Goal: Communication & Community: Answer question/provide support

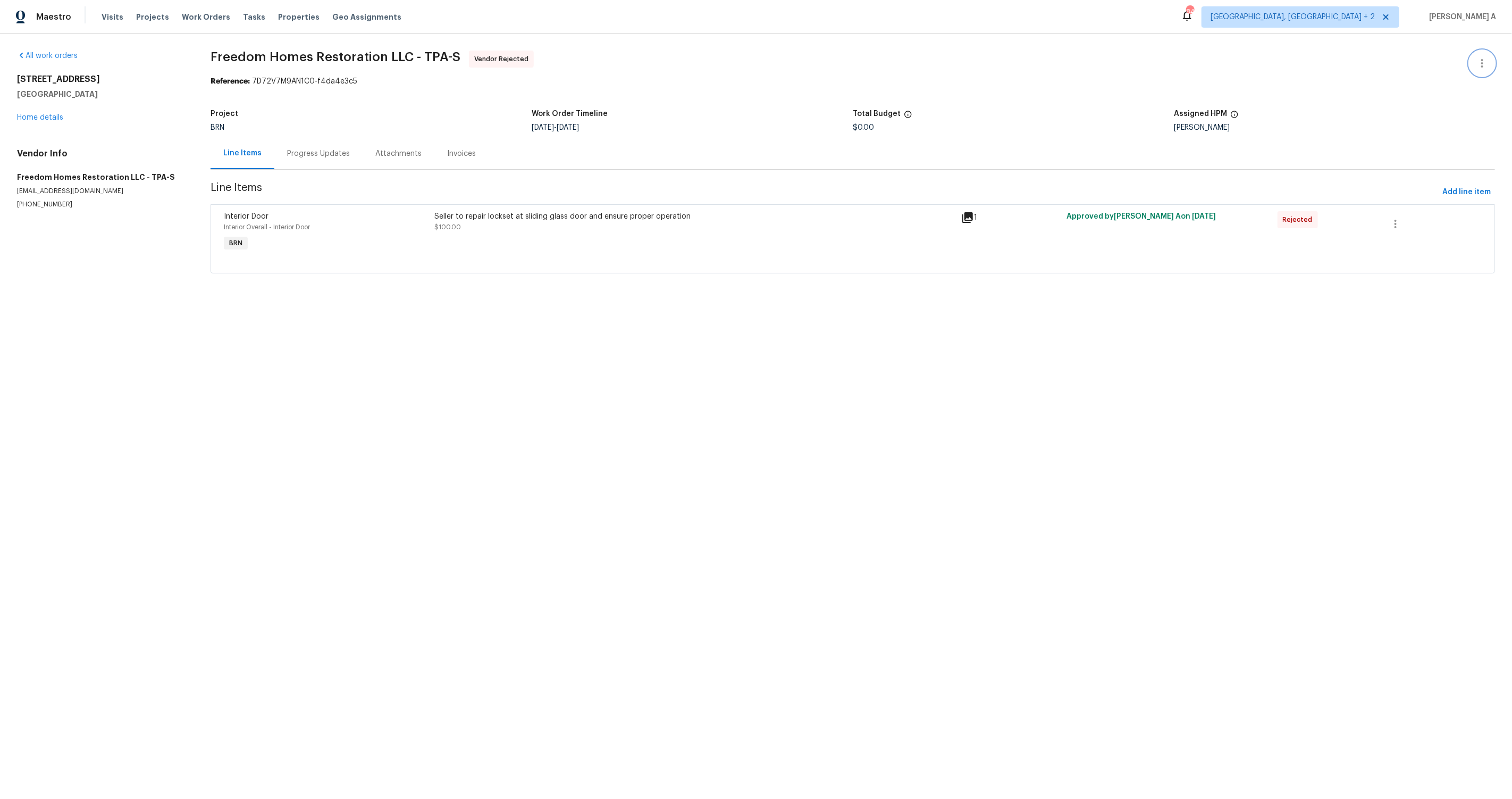
click at [1484, 62] on icon "button" at bounding box center [1483, 63] width 13 height 13
click at [1457, 72] on li "Add Trip Charge" at bounding box center [1448, 81] width 115 height 17
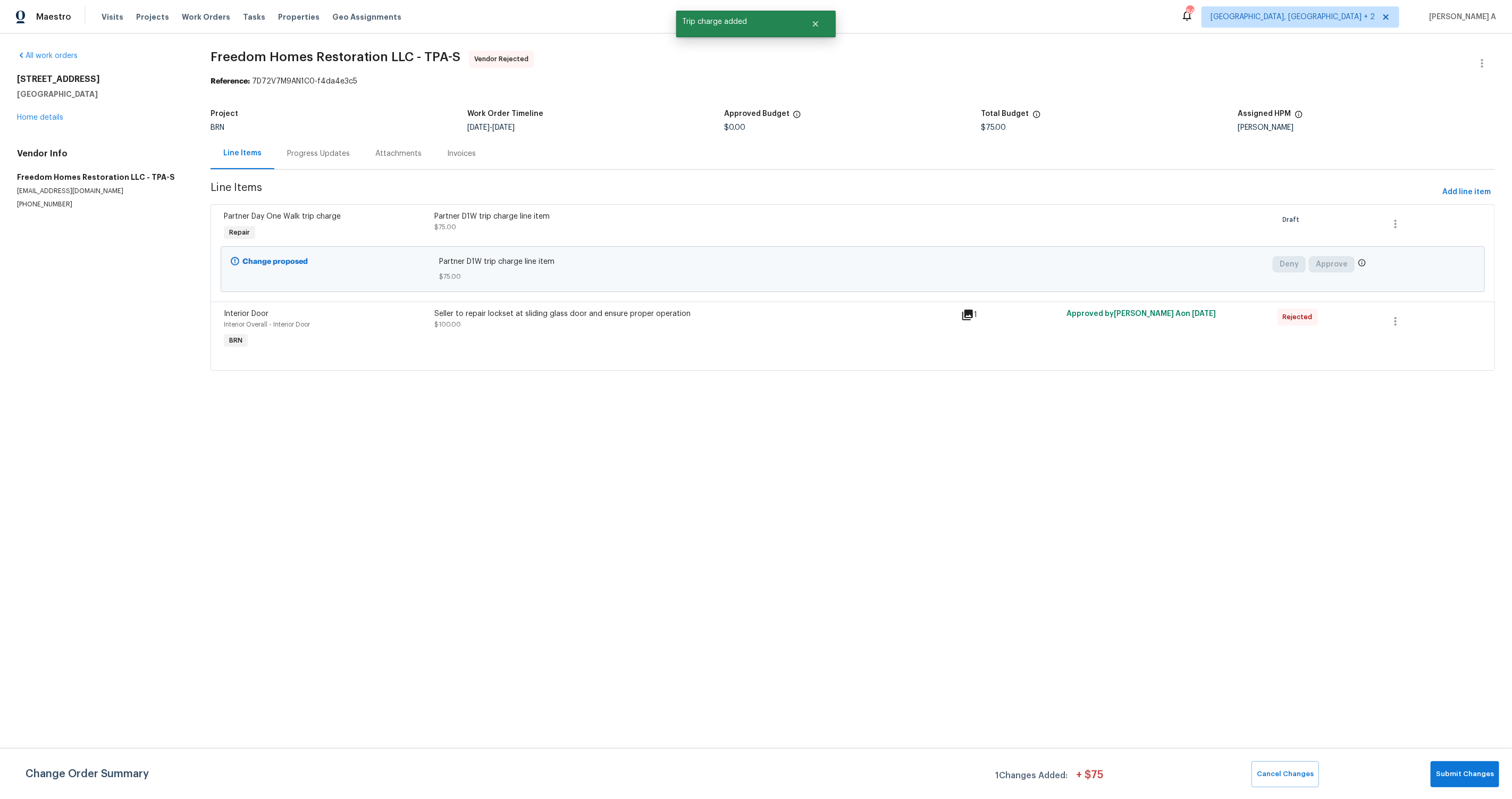
click at [1288, 790] on div "Change Order Summary 1 Changes Added: + $ 75 Cancel Changes Submit Changes" at bounding box center [756, 773] width 1512 height 51
click at [1288, 774] on span "Cancel Changes" at bounding box center [1285, 773] width 57 height 12
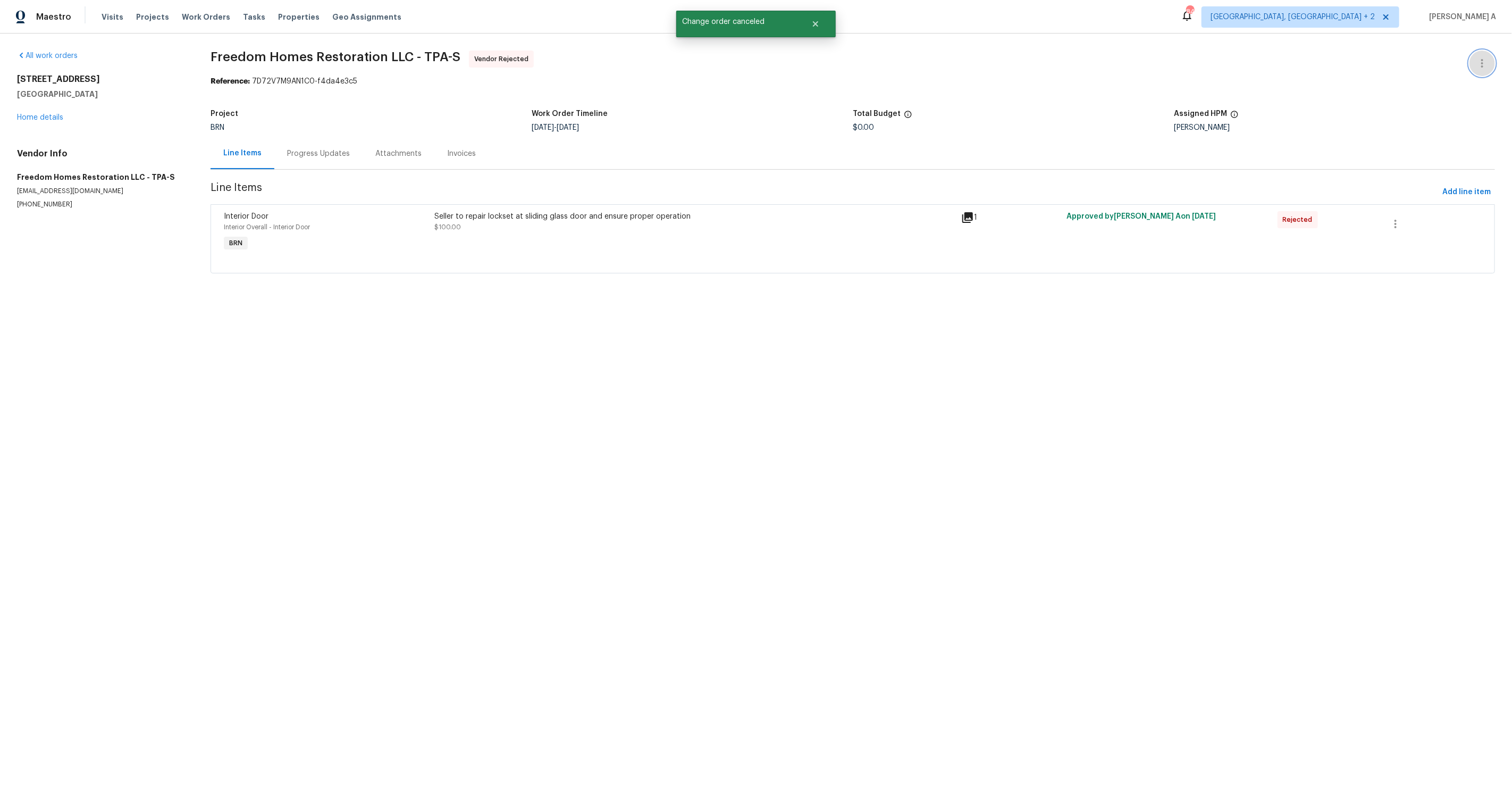
click at [1482, 62] on icon "button" at bounding box center [1483, 63] width 13 height 13
click at [1450, 61] on li "Edit" at bounding box center [1448, 63] width 115 height 17
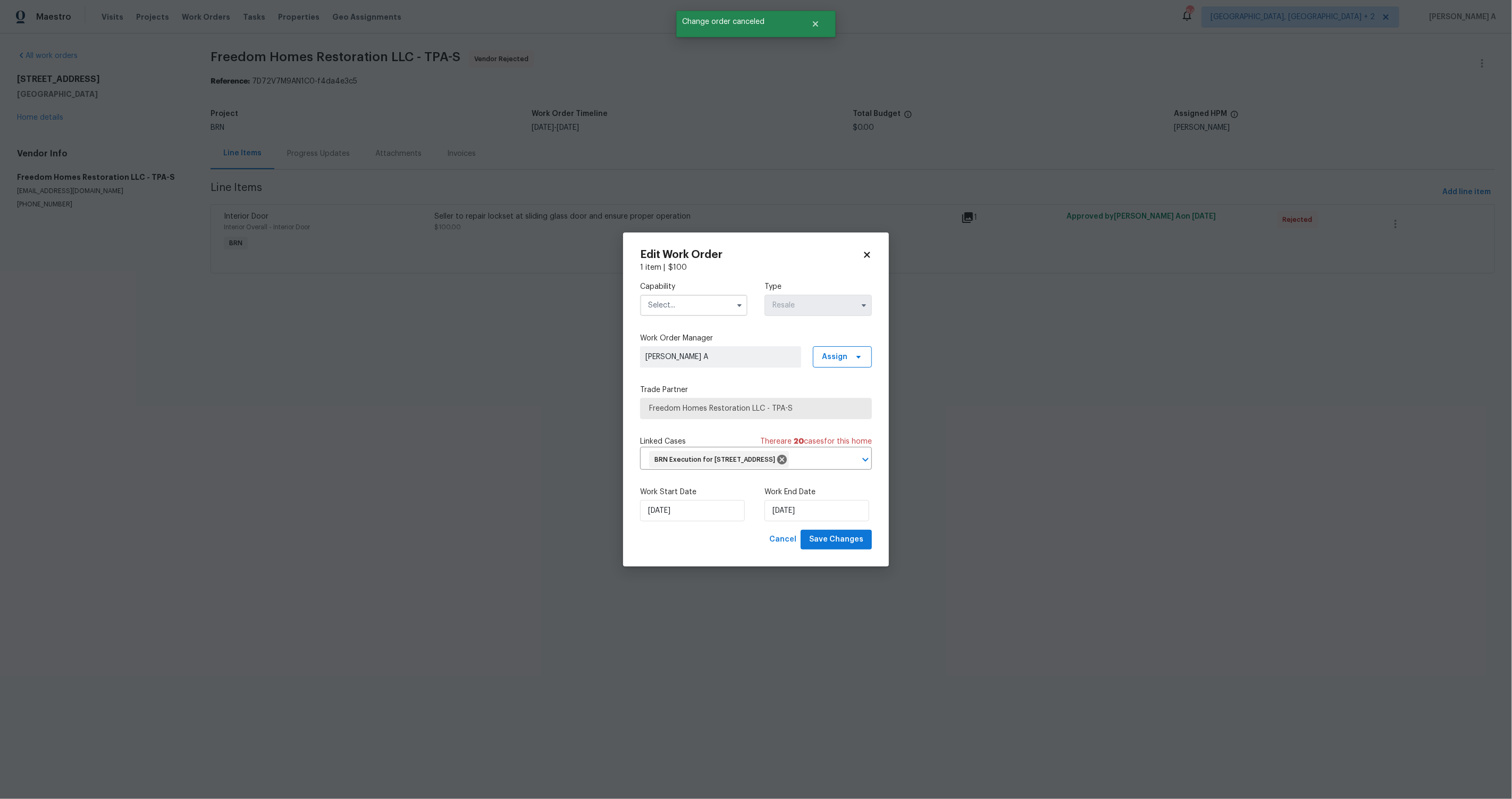
click at [679, 296] on input "text" at bounding box center [694, 305] width 108 height 21
click at [691, 383] on div "Handyman" at bounding box center [694, 382] width 102 height 19
type input "Handyman"
click at [856, 404] on icon at bounding box center [859, 408] width 8 height 8
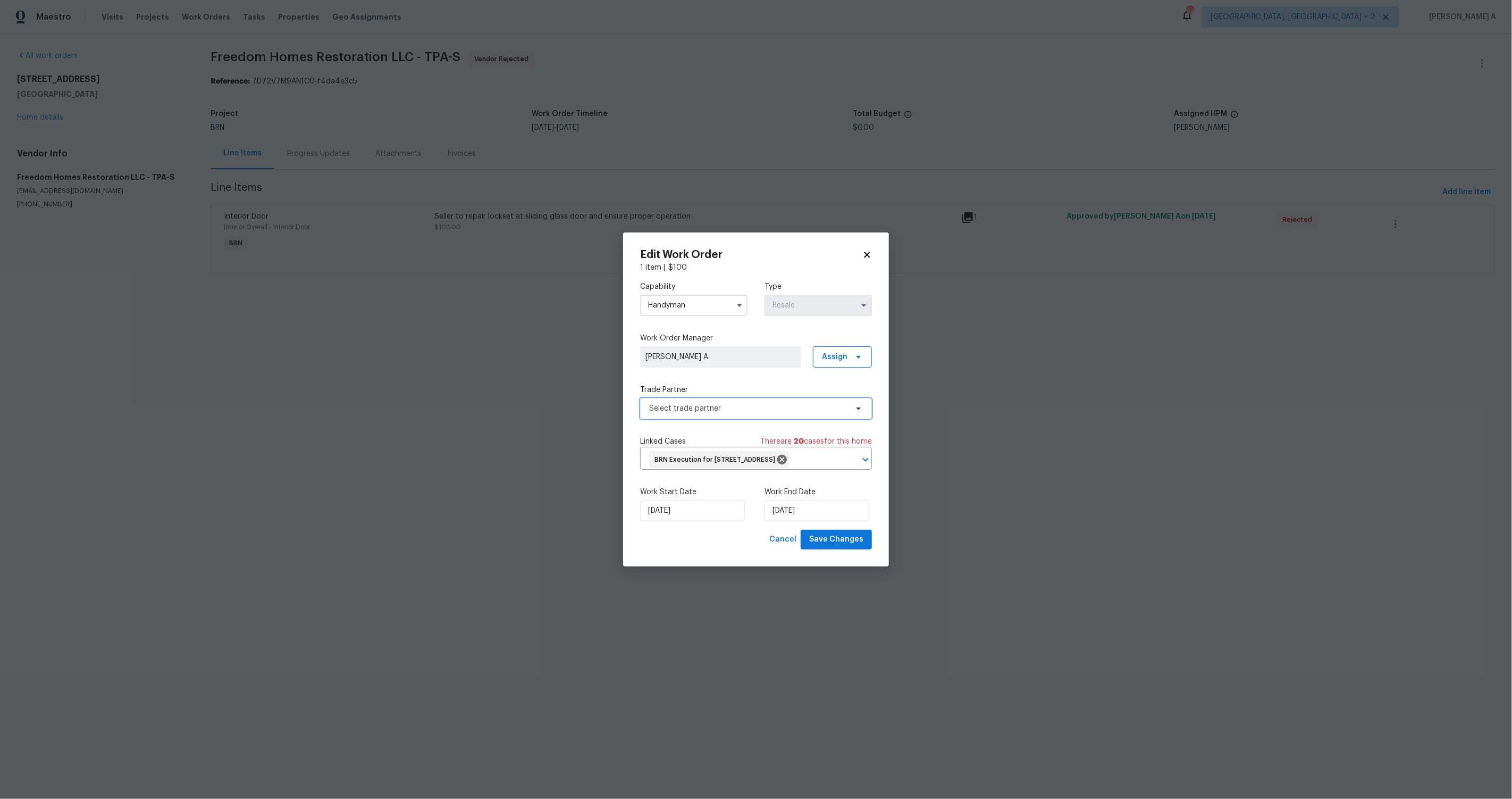
click at [812, 403] on span "Select trade partner" at bounding box center [748, 408] width 198 height 11
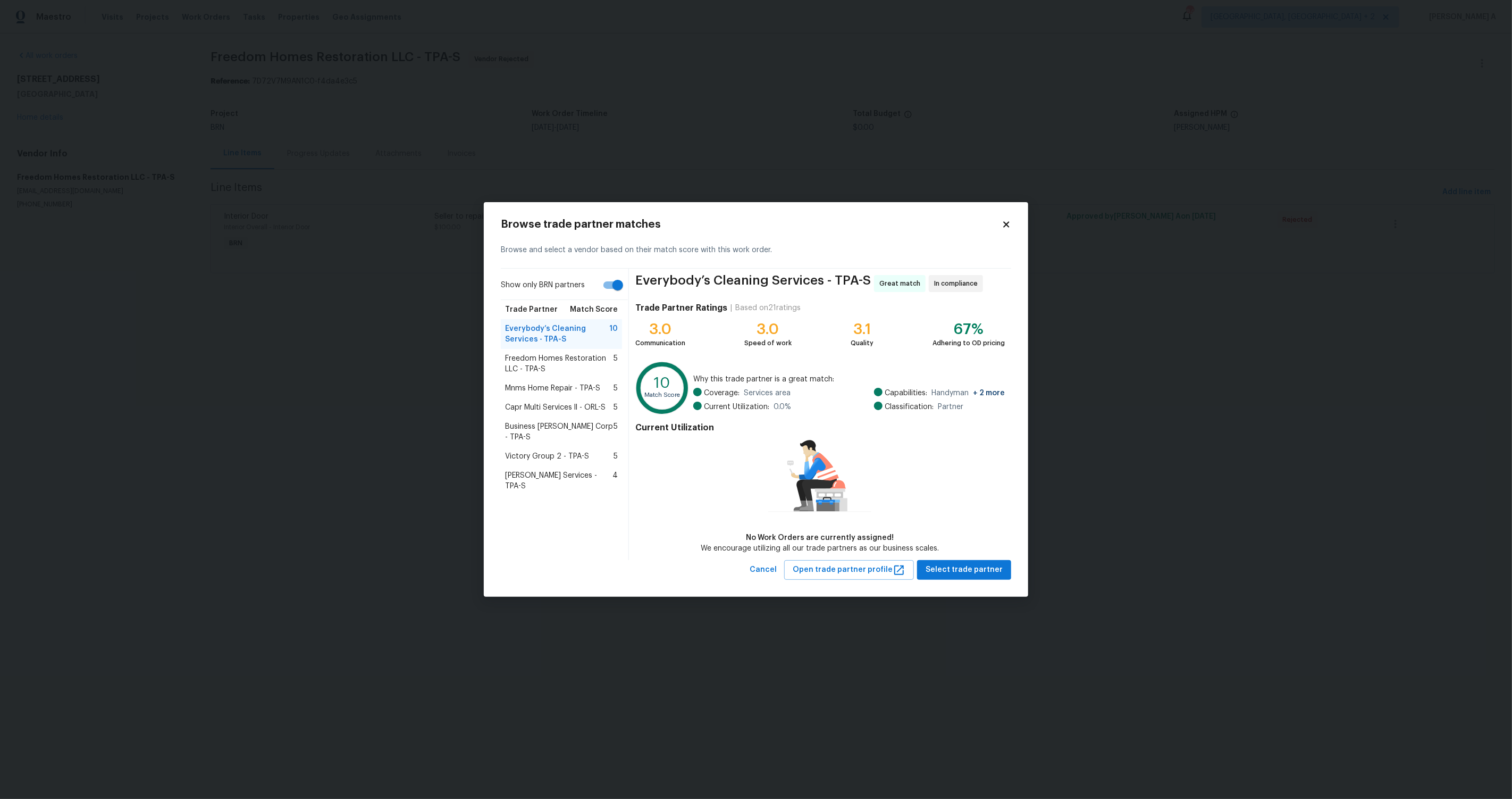
click at [569, 470] on span "Gabler Services - TPA-S" at bounding box center [559, 480] width 108 height 21
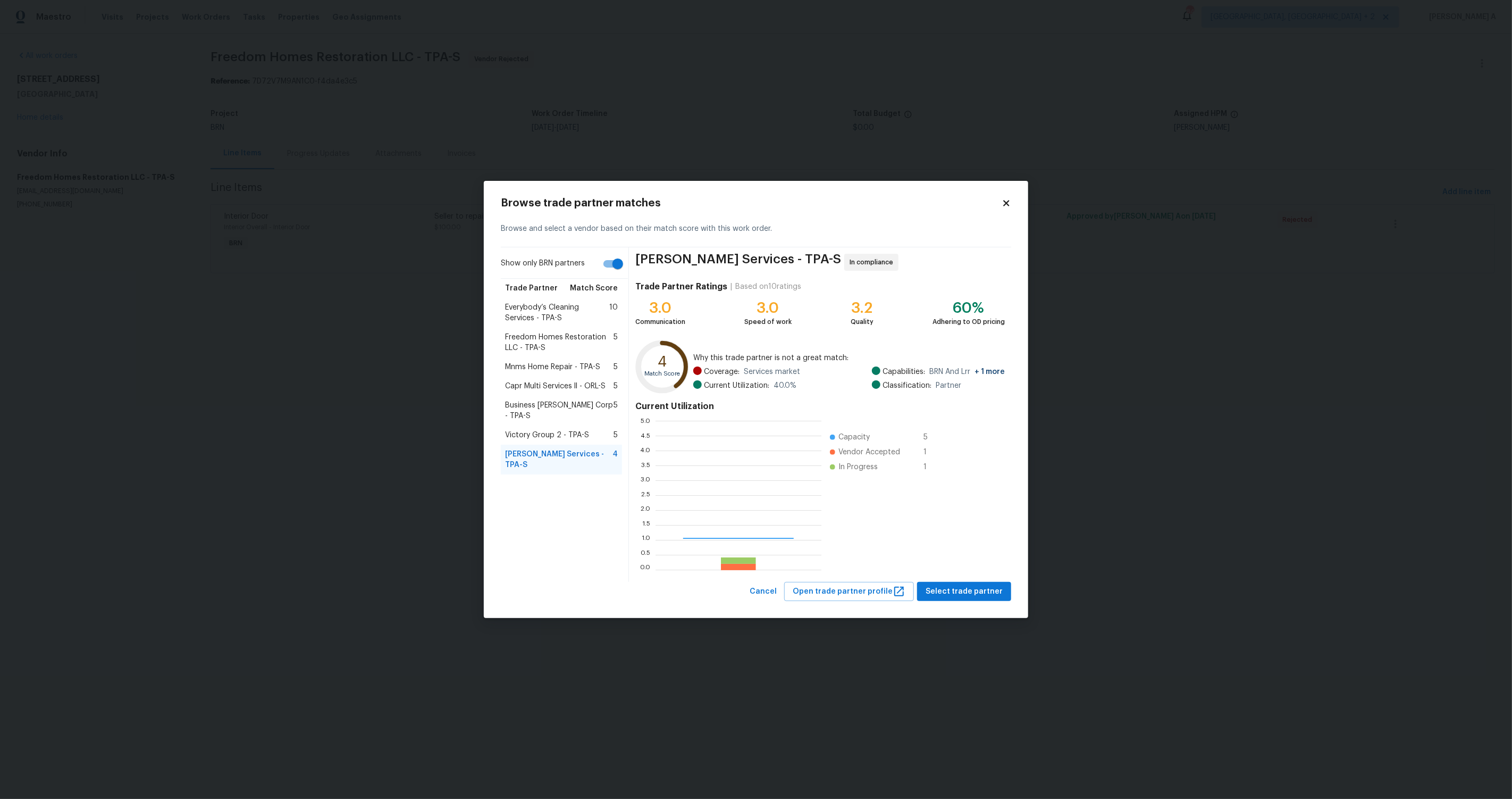
scroll to position [149, 166]
click at [557, 430] on span "Victory Group 2 - TPA-S" at bounding box center [547, 435] width 84 height 11
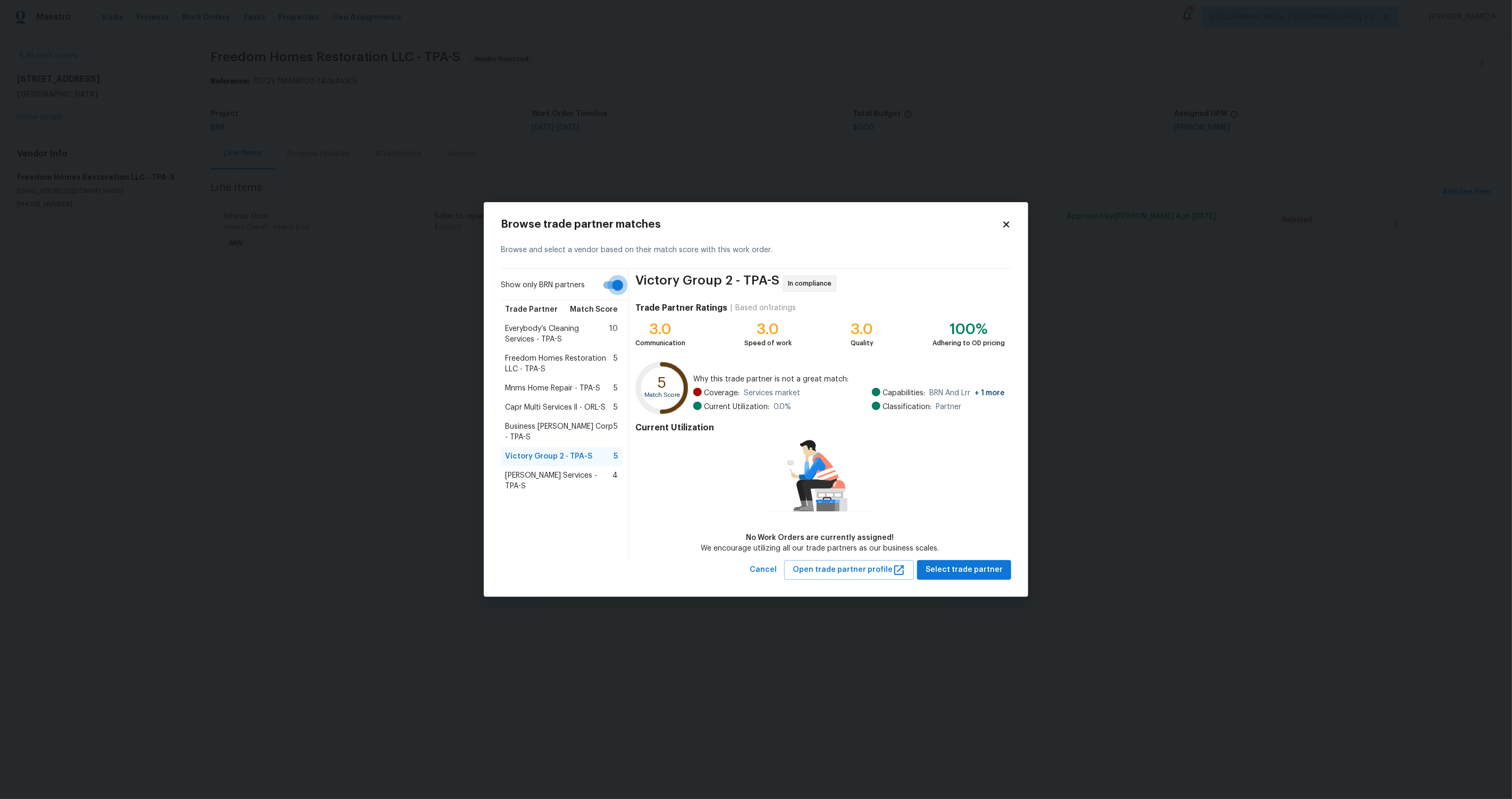
click at [612, 283] on input "Show only BRN partners" at bounding box center [617, 285] width 61 height 21
checkbox input "false"
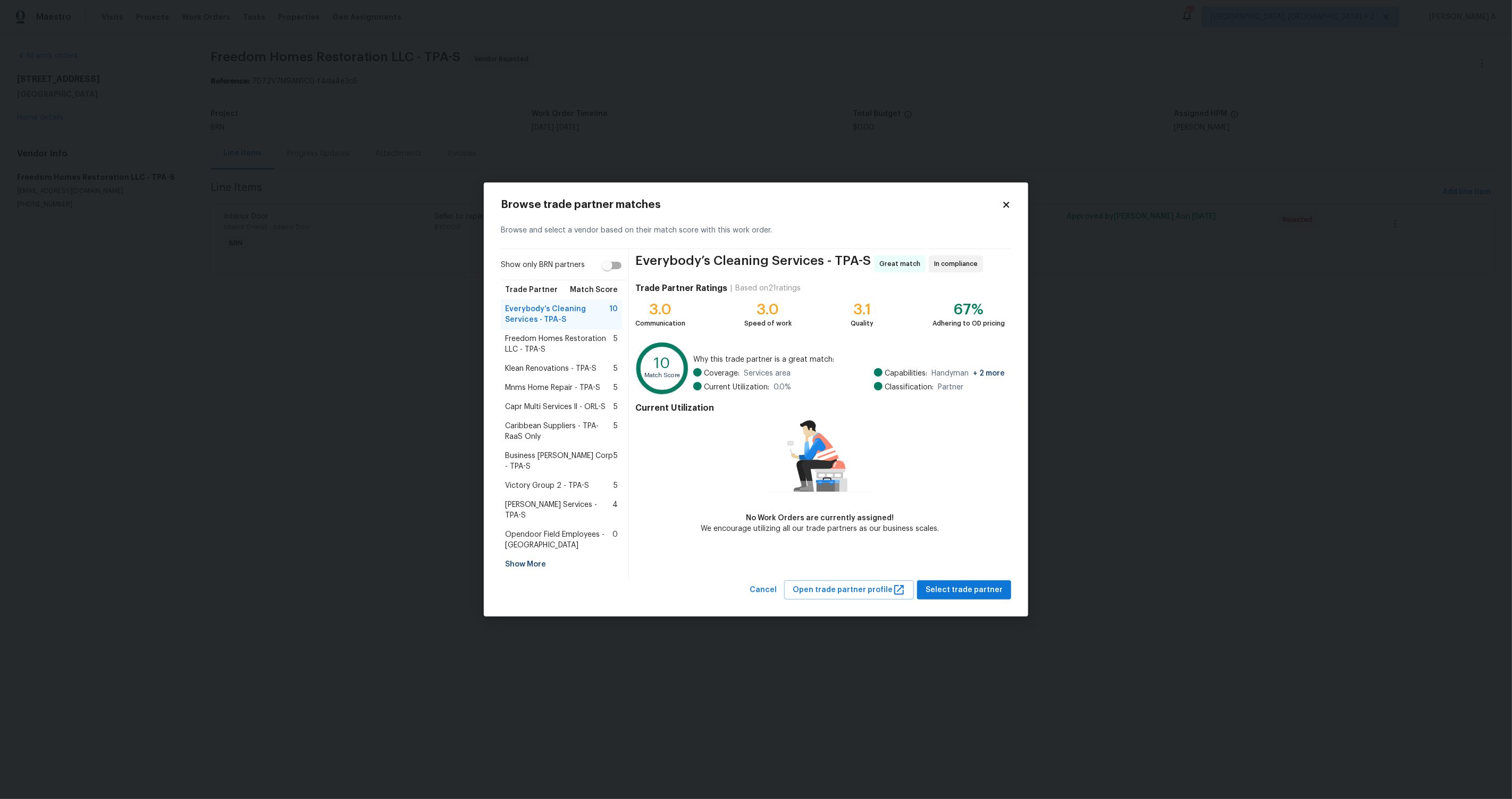
click at [533, 374] on span "Klean Renovations - TPA-S" at bounding box center [551, 368] width 92 height 11
click at [1006, 207] on icon at bounding box center [1006, 204] width 6 height 6
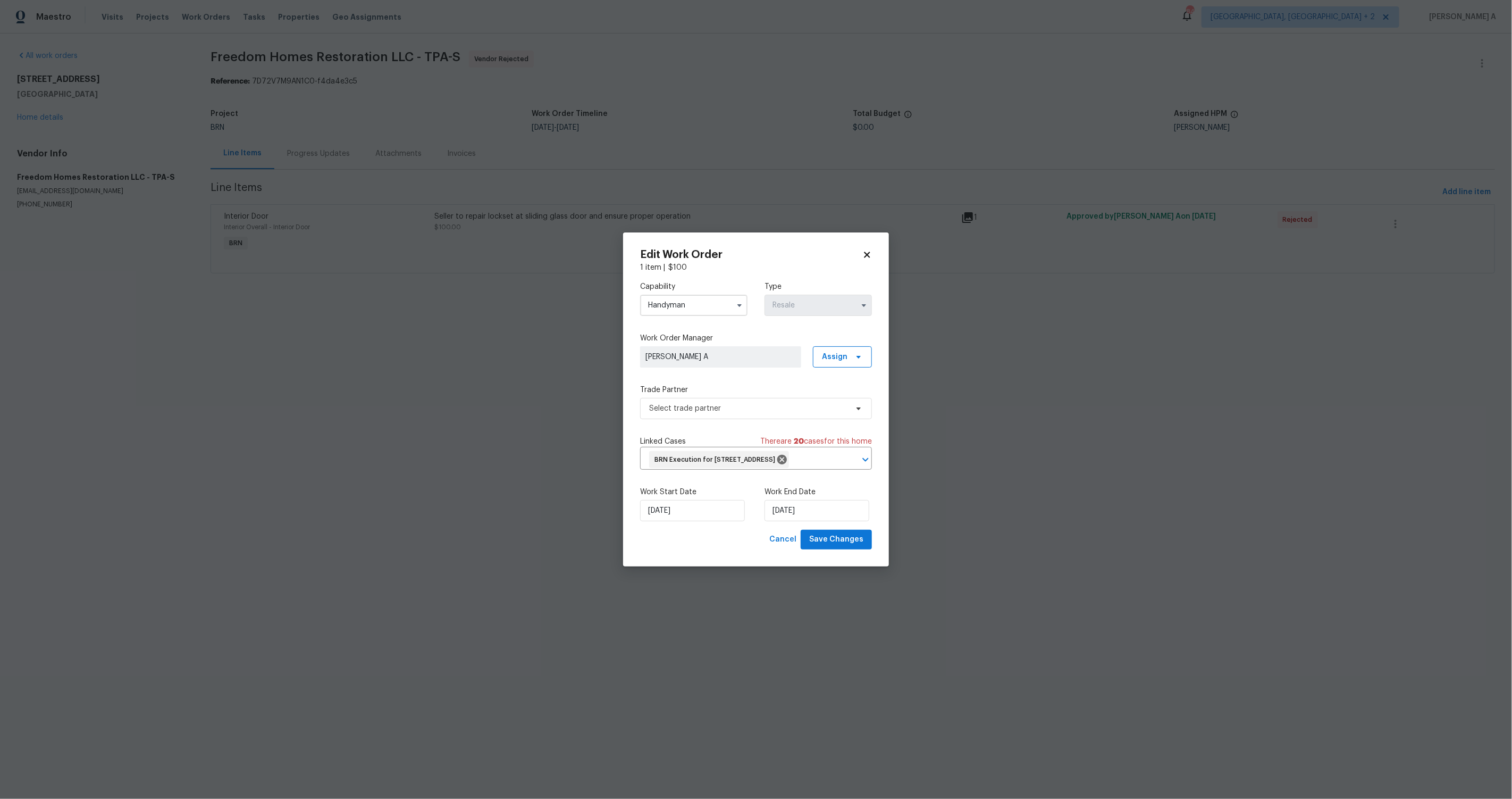
click at [696, 294] on input "Handyman" at bounding box center [694, 305] width 108 height 21
click at [846, 389] on div "Trade Partner Select trade partner" at bounding box center [756, 402] width 232 height 35
click at [827, 410] on span "Select trade partner" at bounding box center [756, 408] width 232 height 21
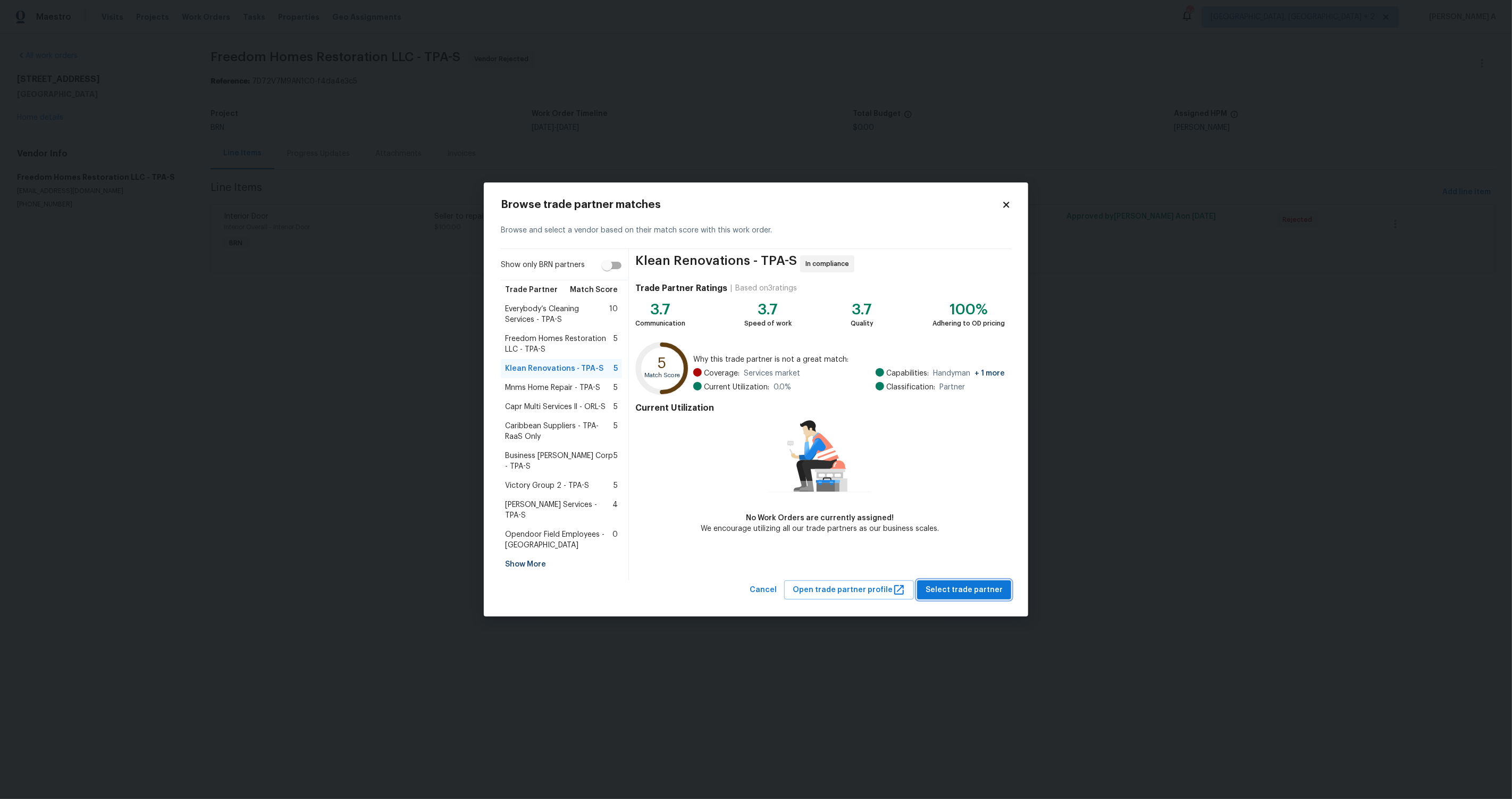
click at [970, 584] on span "Select trade partner" at bounding box center [964, 590] width 77 height 13
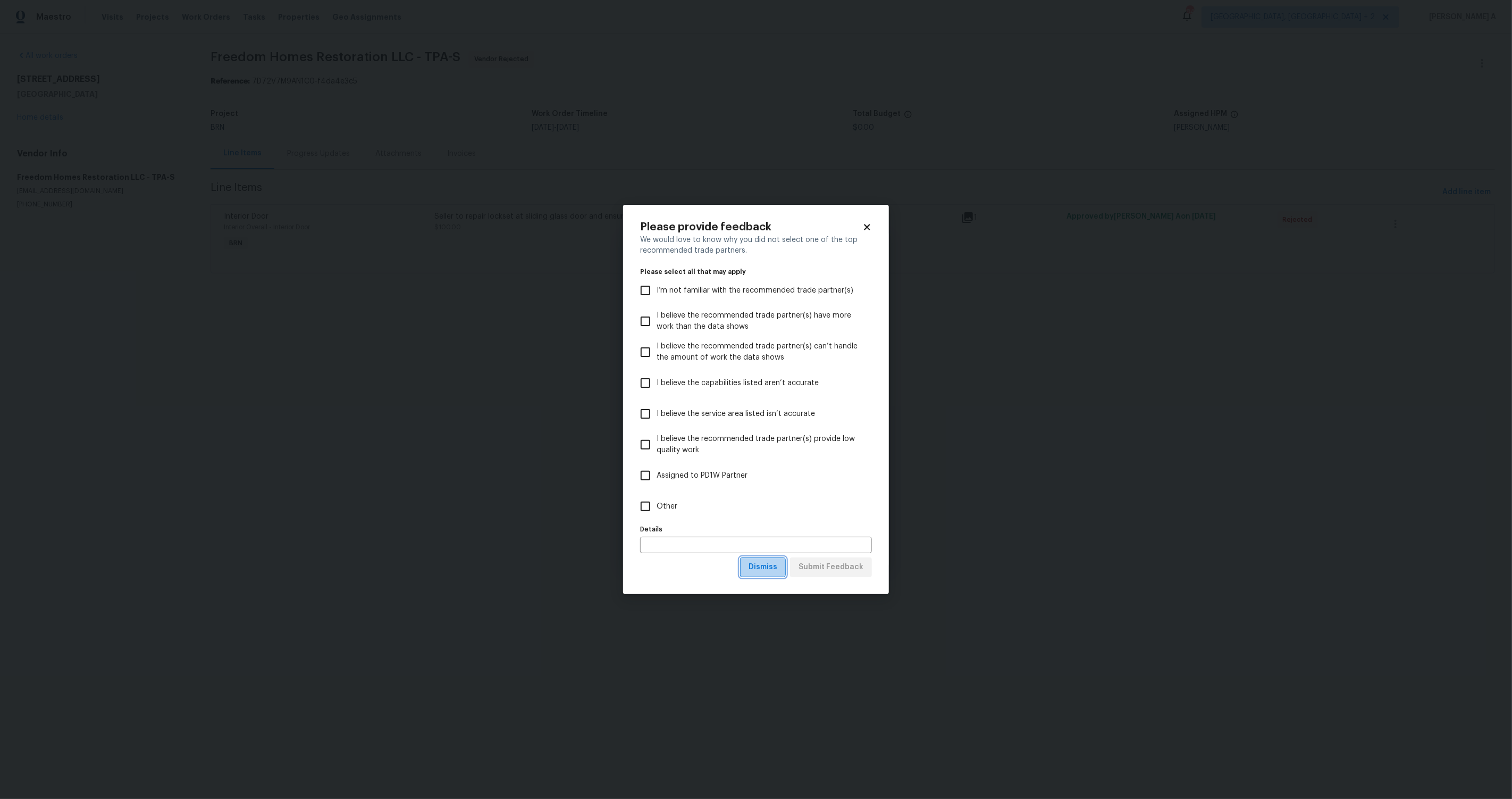
click at [763, 562] on span "Dismiss" at bounding box center [763, 567] width 29 height 13
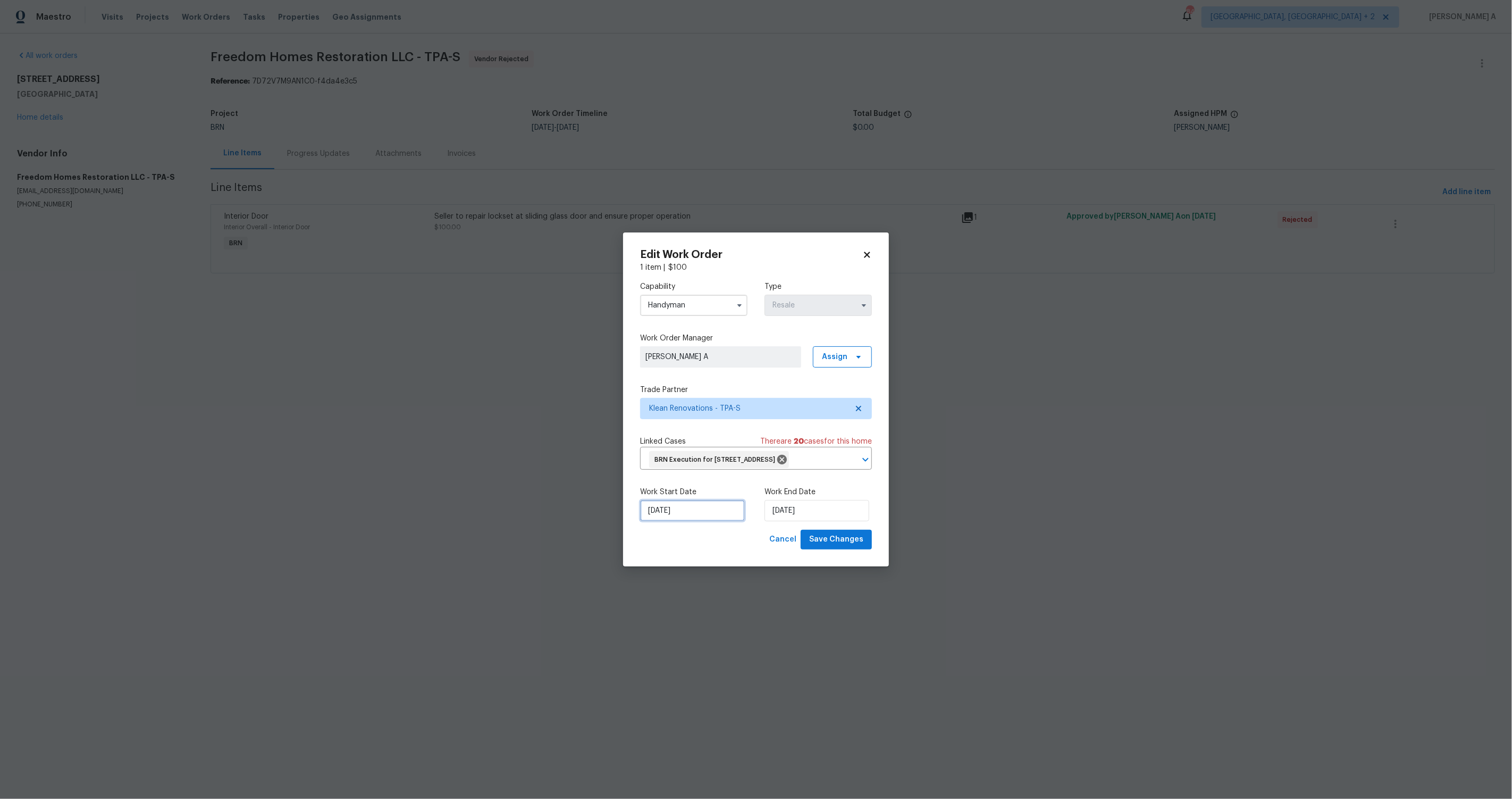
click at [705, 521] on input "10/1/2025" at bounding box center [692, 510] width 105 height 21
click at [700, 425] on div "2" at bounding box center [709, 426] width 17 height 15
type input "10/2/2025"
click at [797, 515] on input "10/2/2025" at bounding box center [816, 510] width 105 height 21
click at [852, 428] on div "3" at bounding box center [850, 426] width 17 height 15
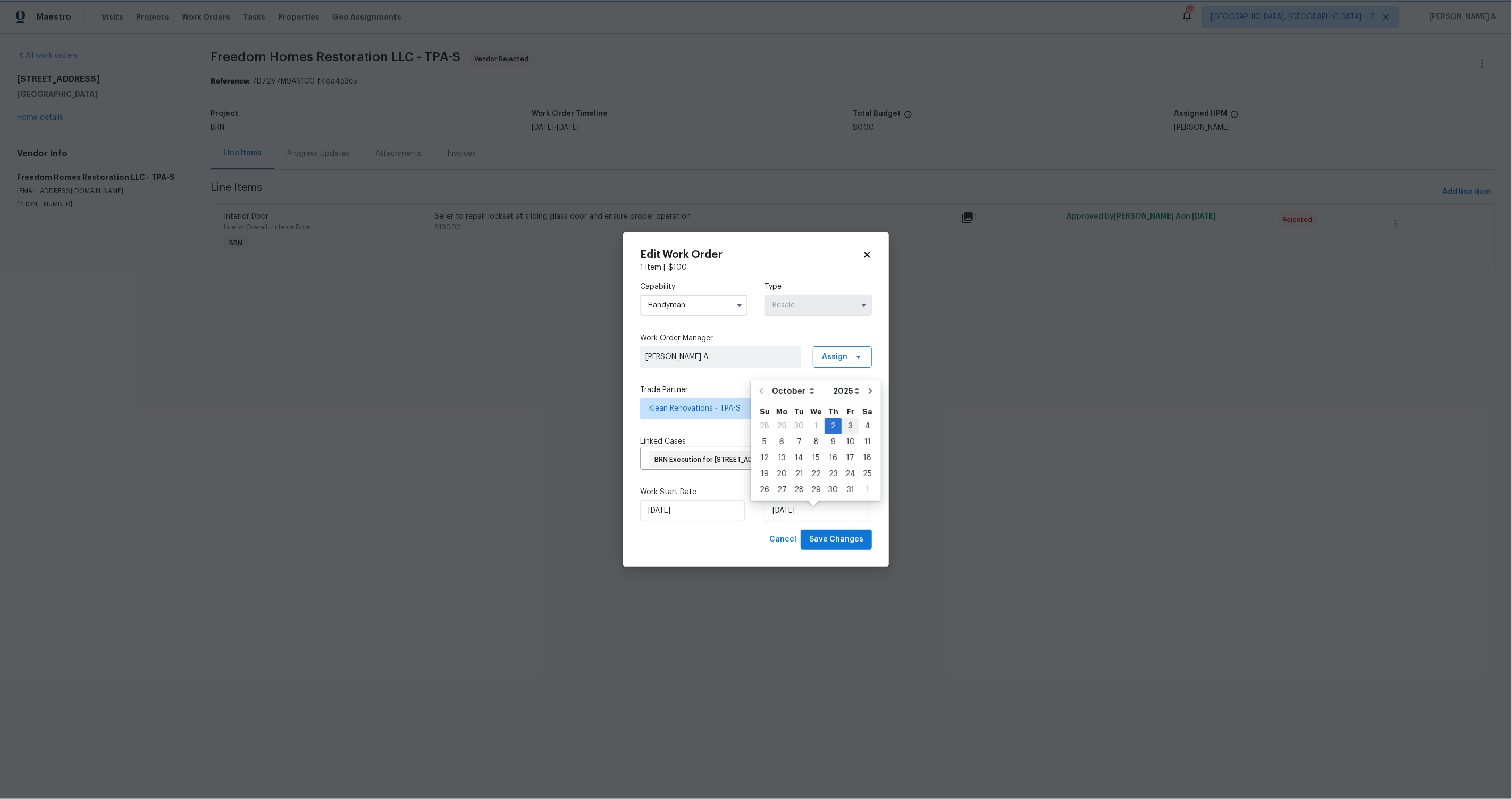
type input "10/3/2025"
click at [861, 546] on span "Save Changes" at bounding box center [836, 539] width 55 height 13
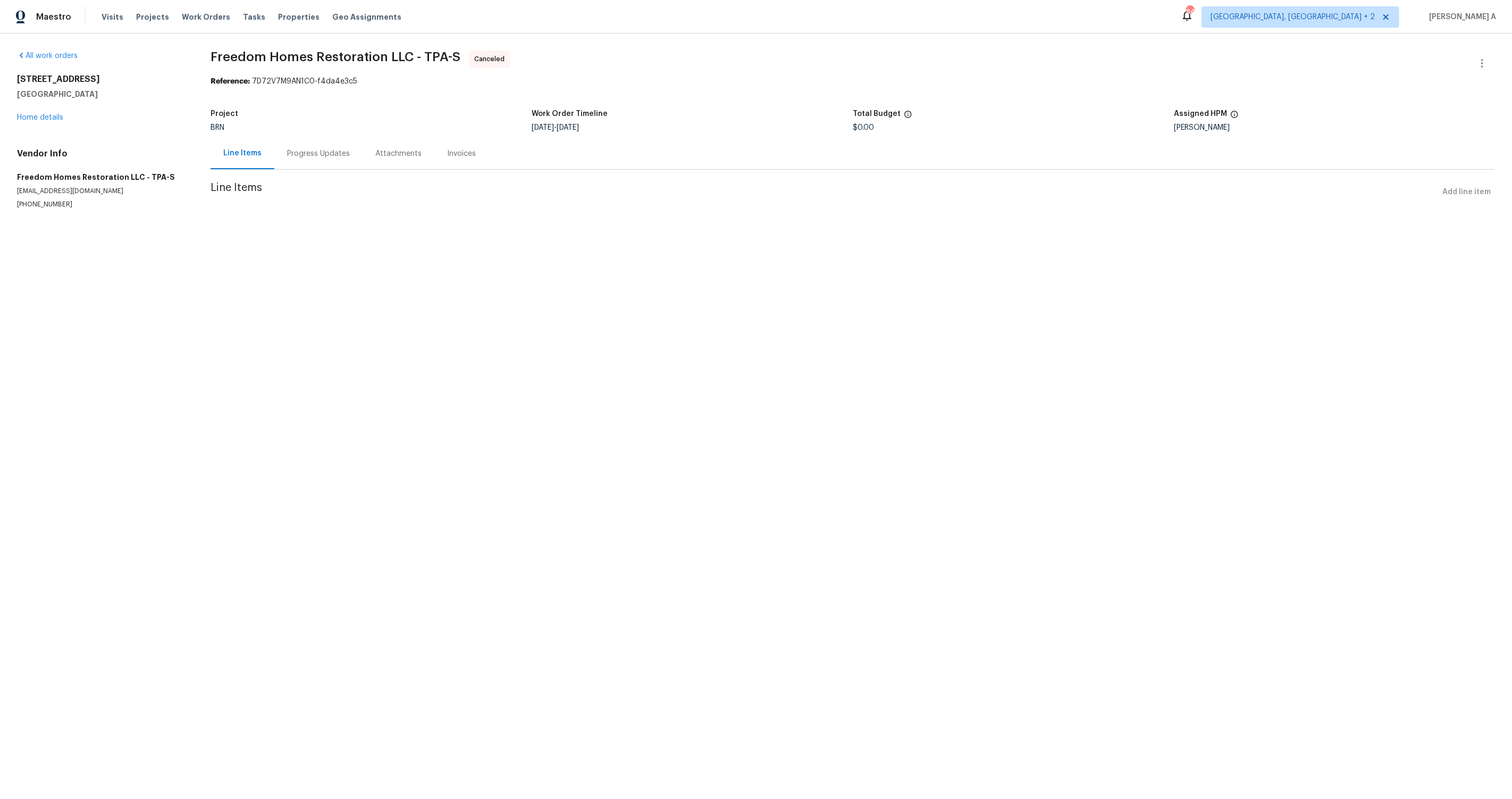
click at [287, 160] on div "Progress Updates" at bounding box center [319, 153] width 88 height 31
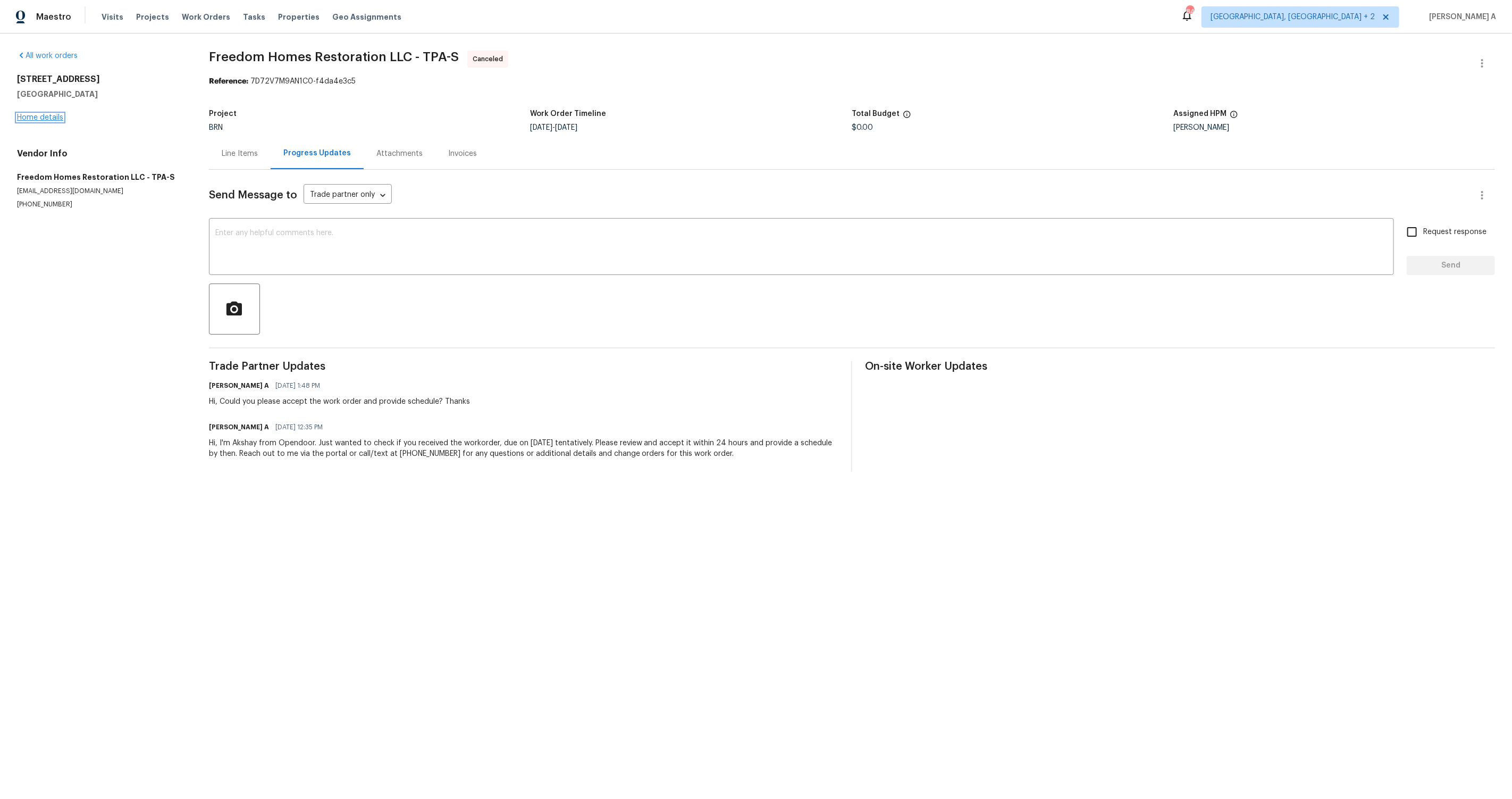
click at [40, 114] on link "Home details" at bounding box center [40, 117] width 46 height 8
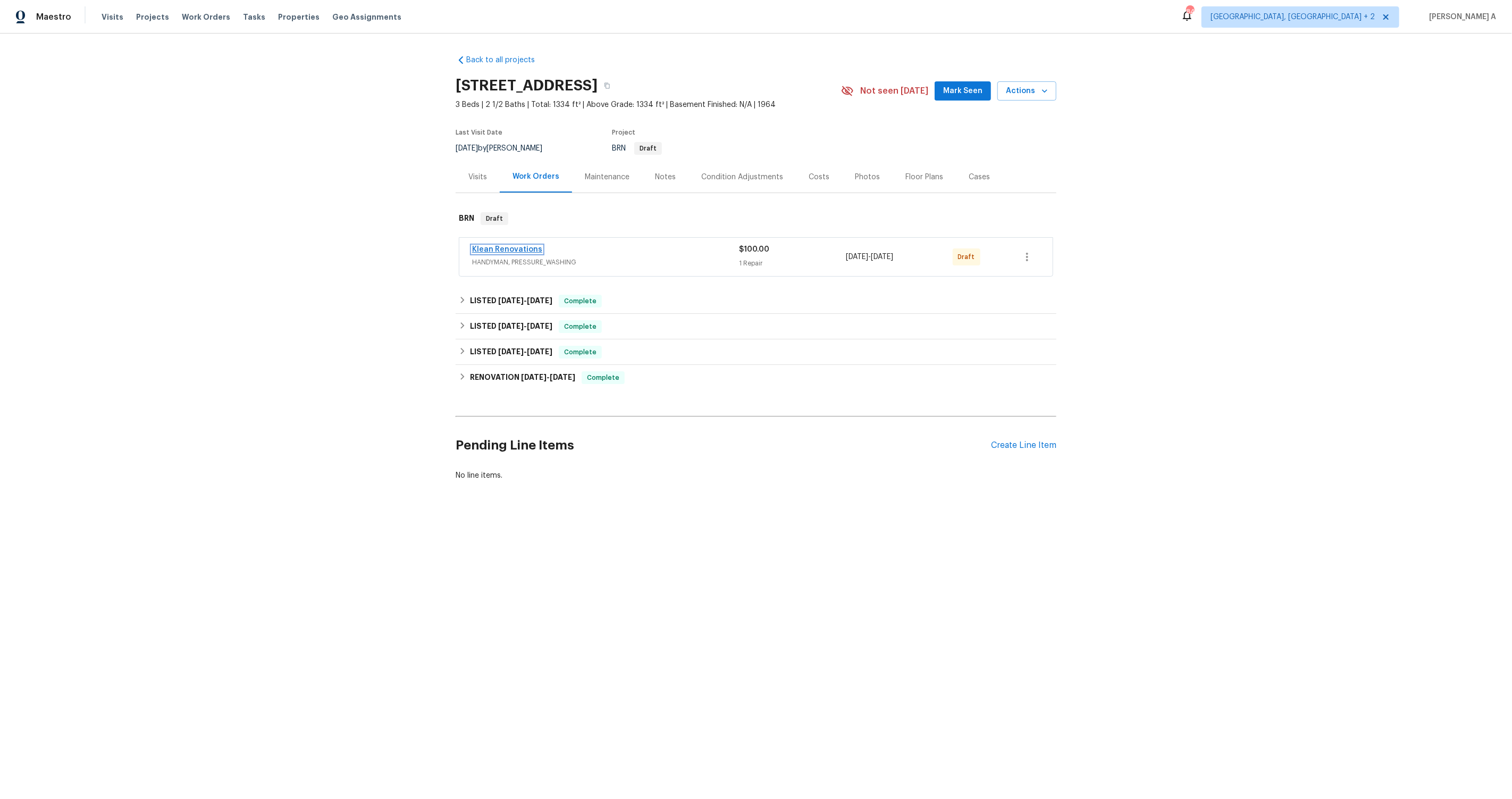
click at [508, 246] on link "Klean Renovations" at bounding box center [507, 249] width 70 height 8
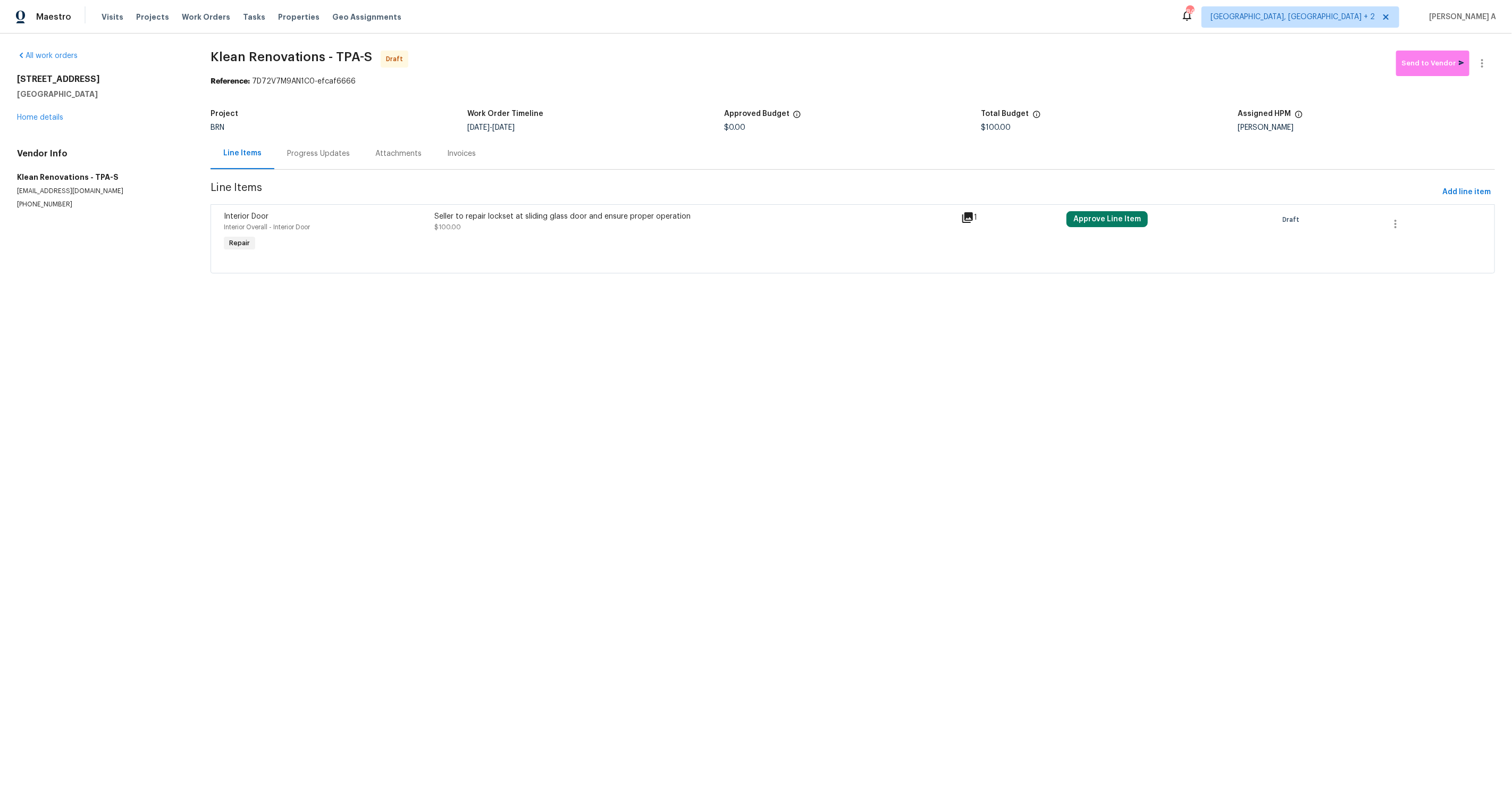
click at [306, 157] on div "Progress Updates" at bounding box center [319, 153] width 63 height 11
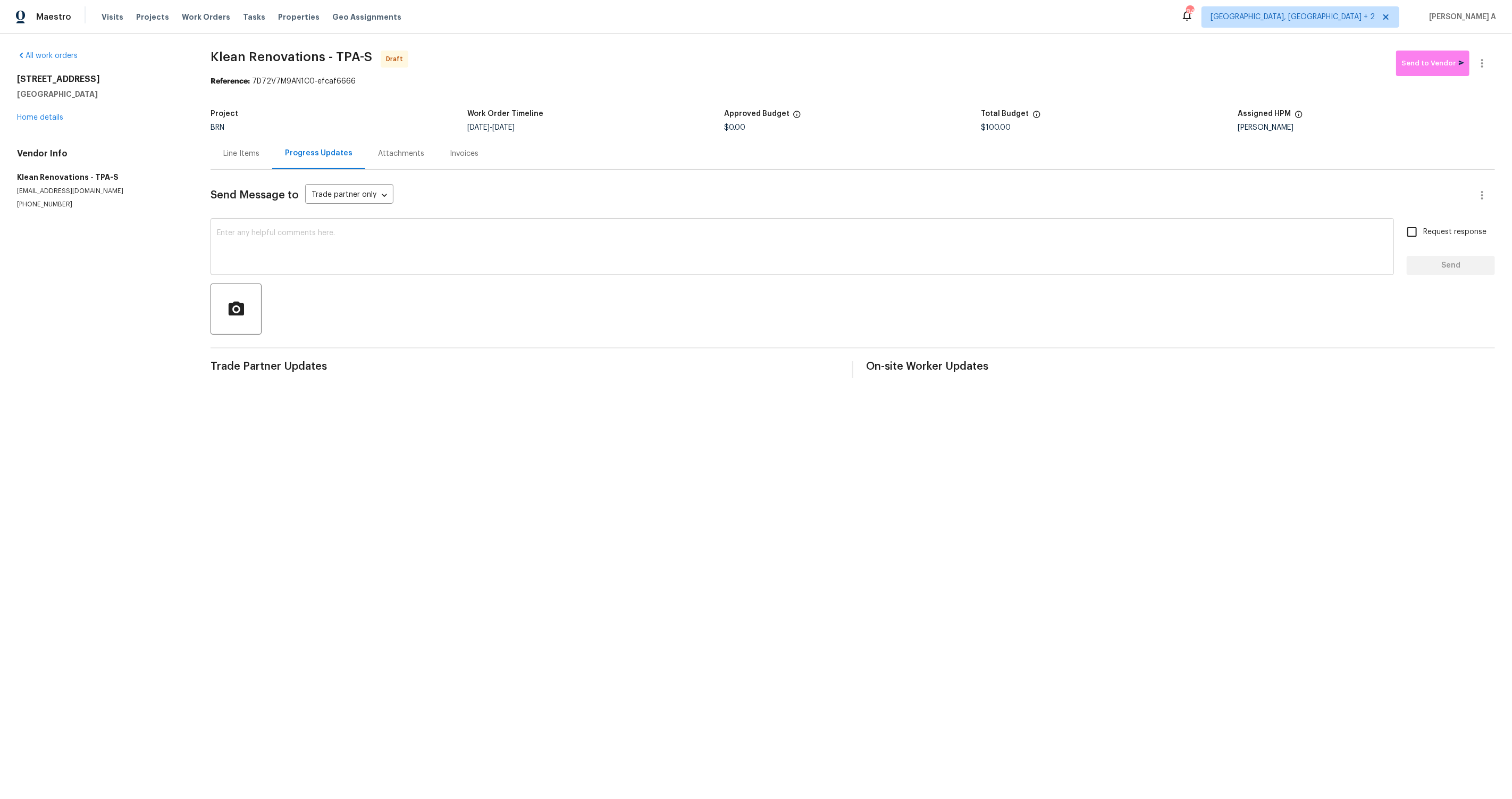
click at [394, 257] on textarea at bounding box center [802, 248] width 1171 height 37
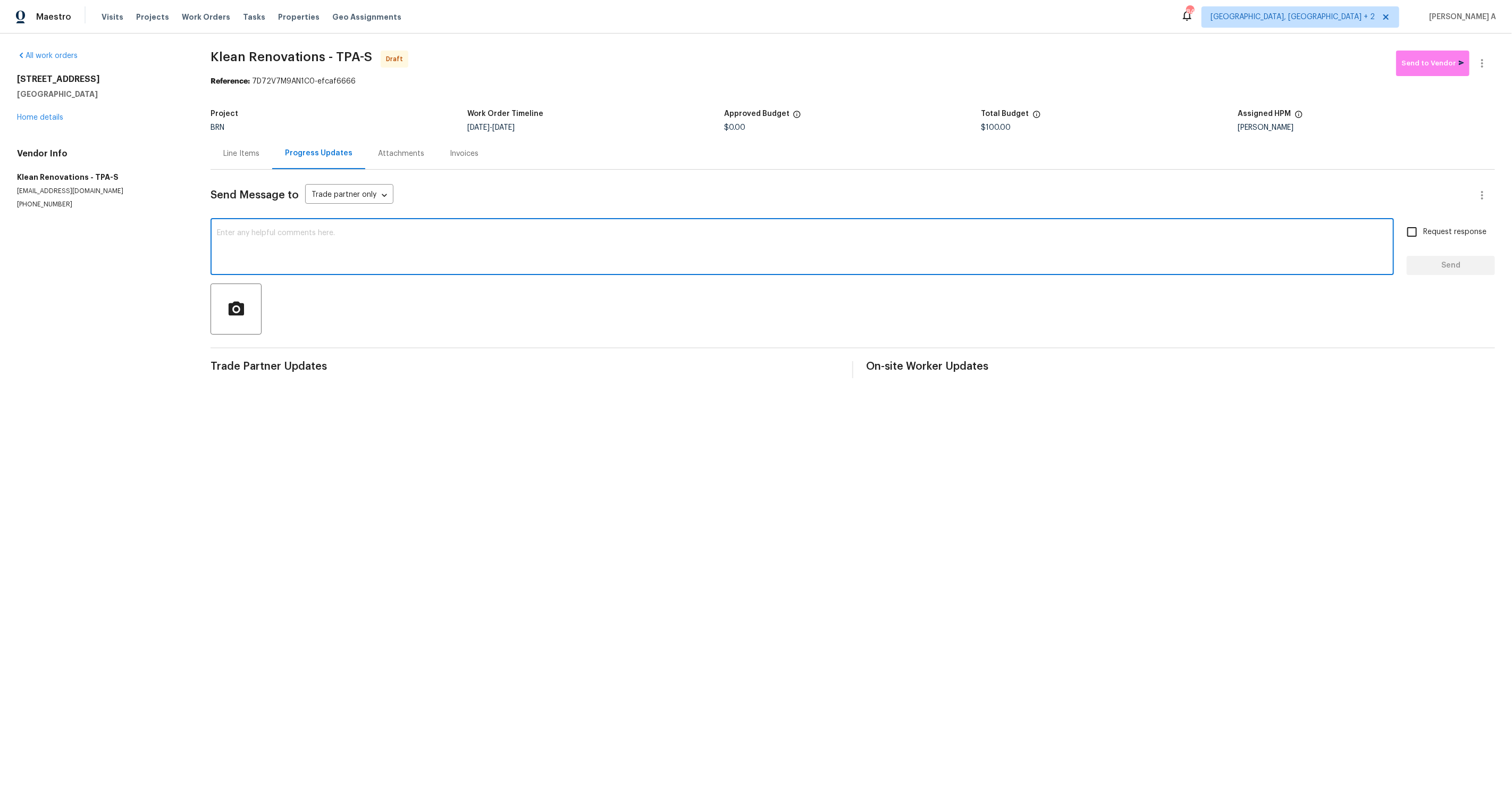
paste textarea "Hi, I'm Akshay from Opendoor. Just wanted to check if you received the workorde…"
type textarea "Hi, I'm Akshay from Opendoor. Just wanted to check if you received the workorde…"
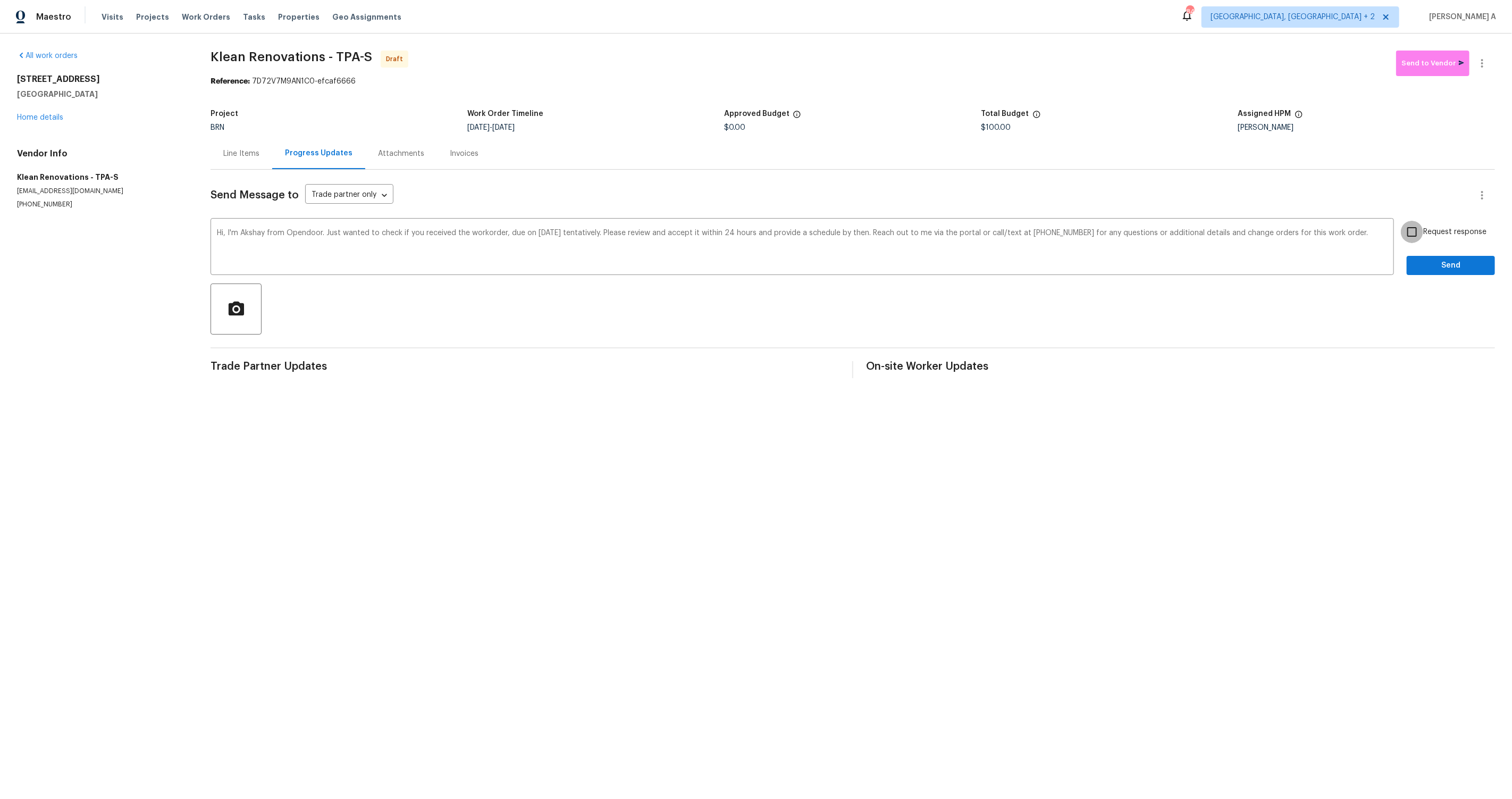
click at [1412, 227] on input "Request response" at bounding box center [1412, 231] width 22 height 22
checkbox input "true"
click at [1449, 263] on span "Send" at bounding box center [1451, 265] width 71 height 13
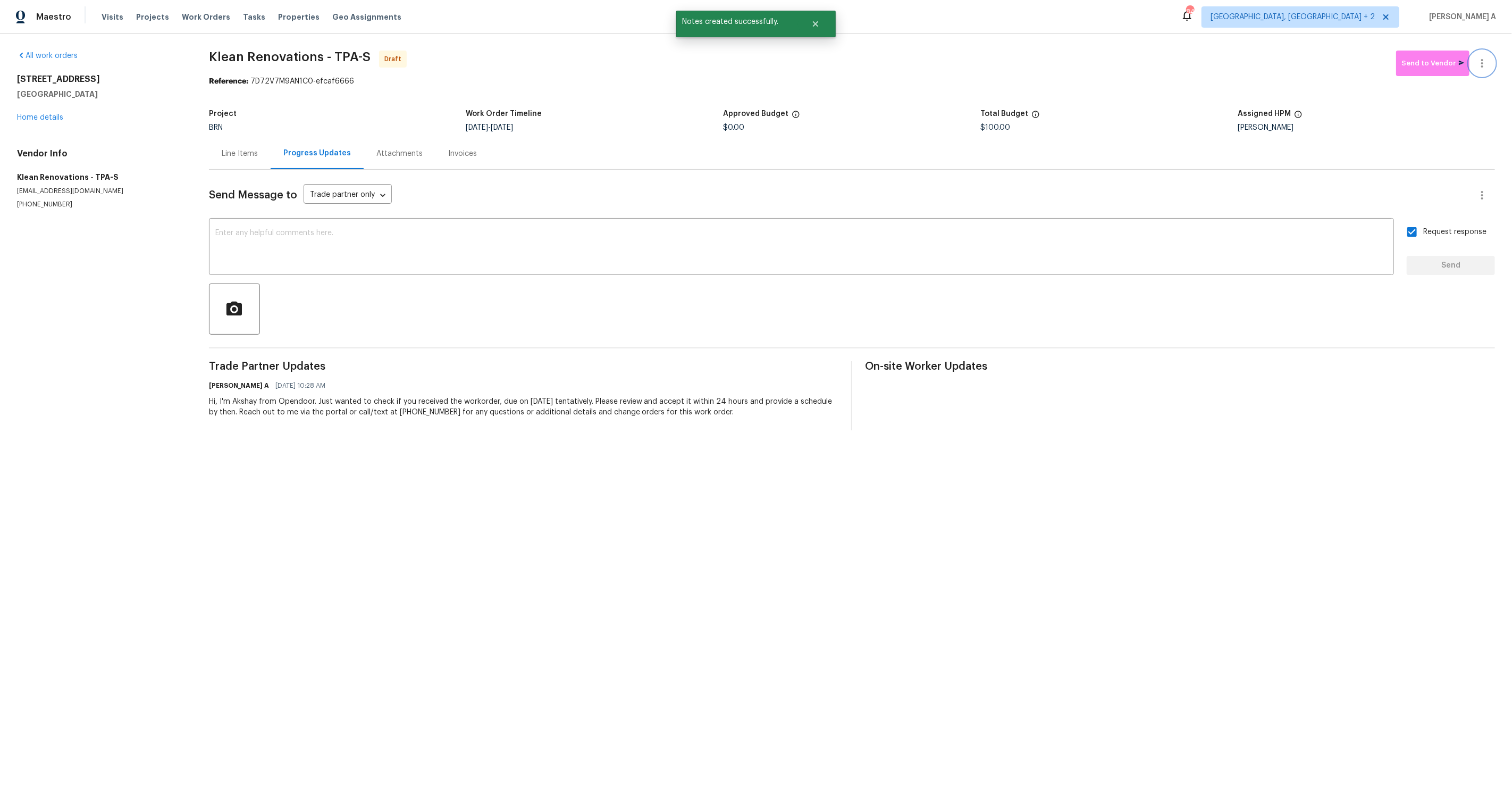
click at [1484, 58] on icon "button" at bounding box center [1483, 63] width 13 height 13
click at [1491, 78] on li "Confirm and Send to Vendor" at bounding box center [1447, 81] width 119 height 17
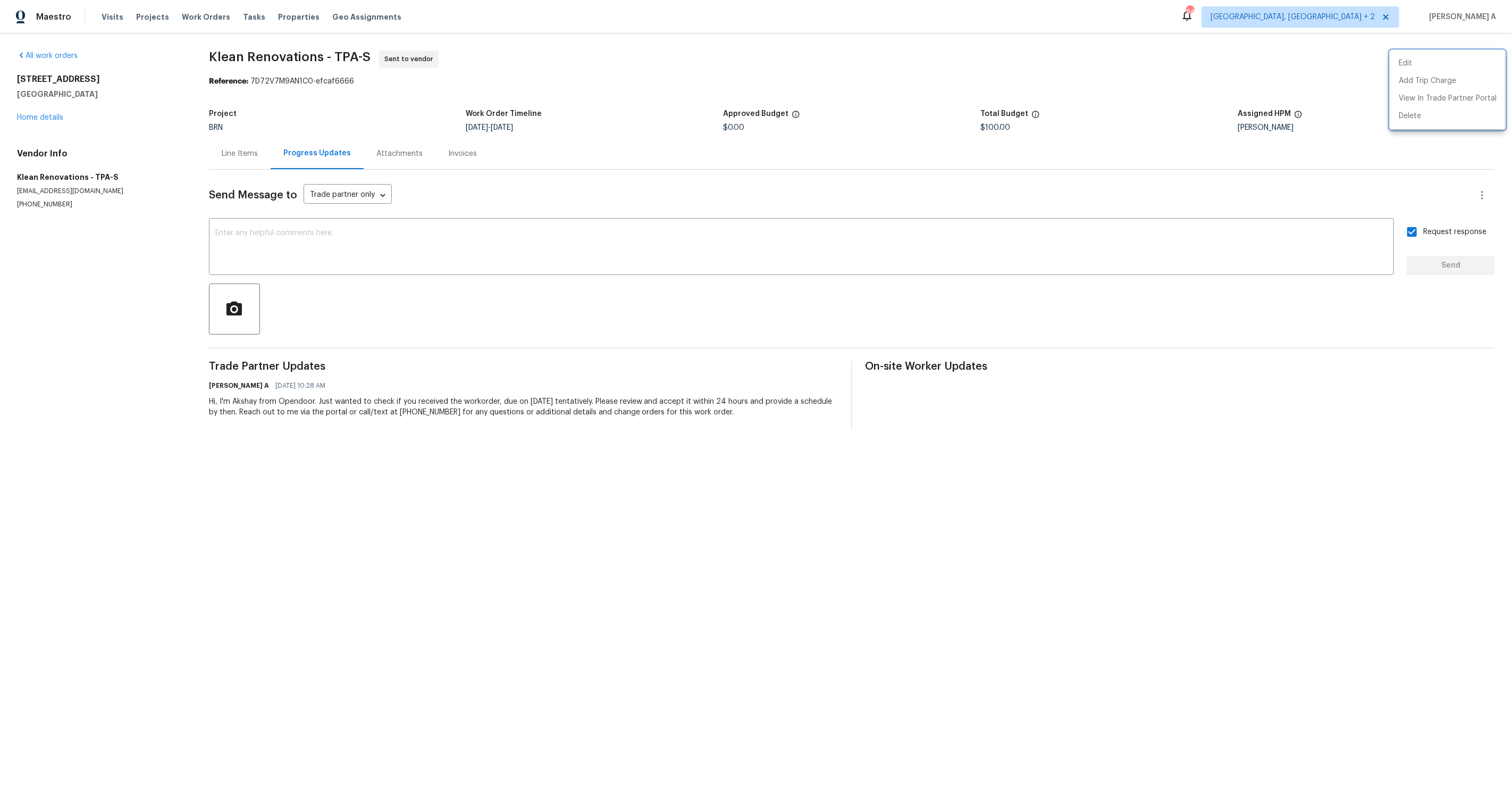
drag, startPoint x: 207, startPoint y: 57, endPoint x: 313, endPoint y: 56, distance: 106.0
click at [313, 56] on div at bounding box center [756, 399] width 1512 height 799
copy span "Klean Renovations"
drag, startPoint x: 323, startPoint y: 56, endPoint x: 204, endPoint y: 55, distance: 119.0
click at [204, 55] on div "All work orders 4612 Pompano Dr Tampa, FL 33617 Home details Vendor Info Klean …" at bounding box center [756, 240] width 1512 height 414
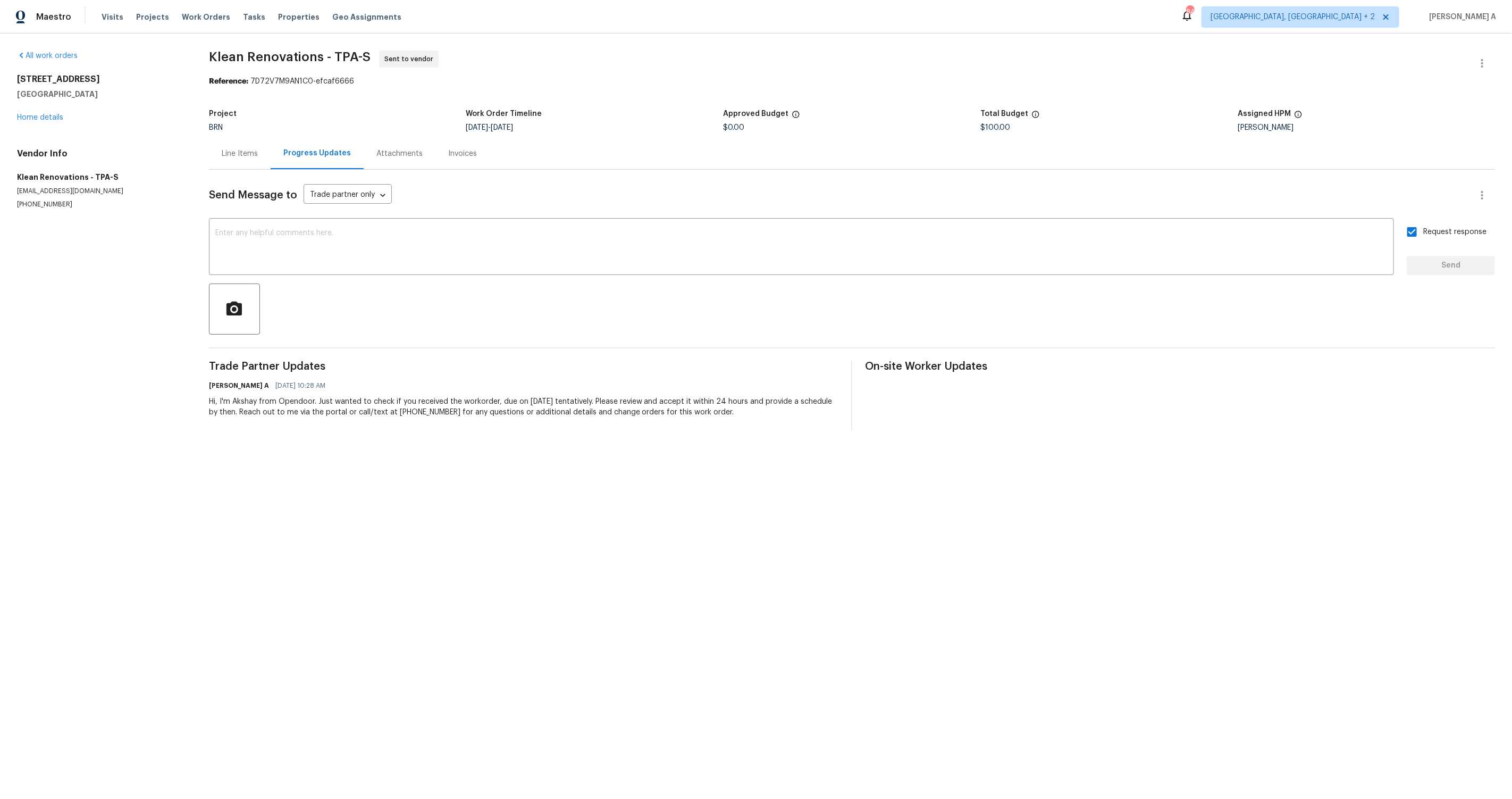
click at [244, 162] on div "Line Items" at bounding box center [240, 153] width 62 height 31
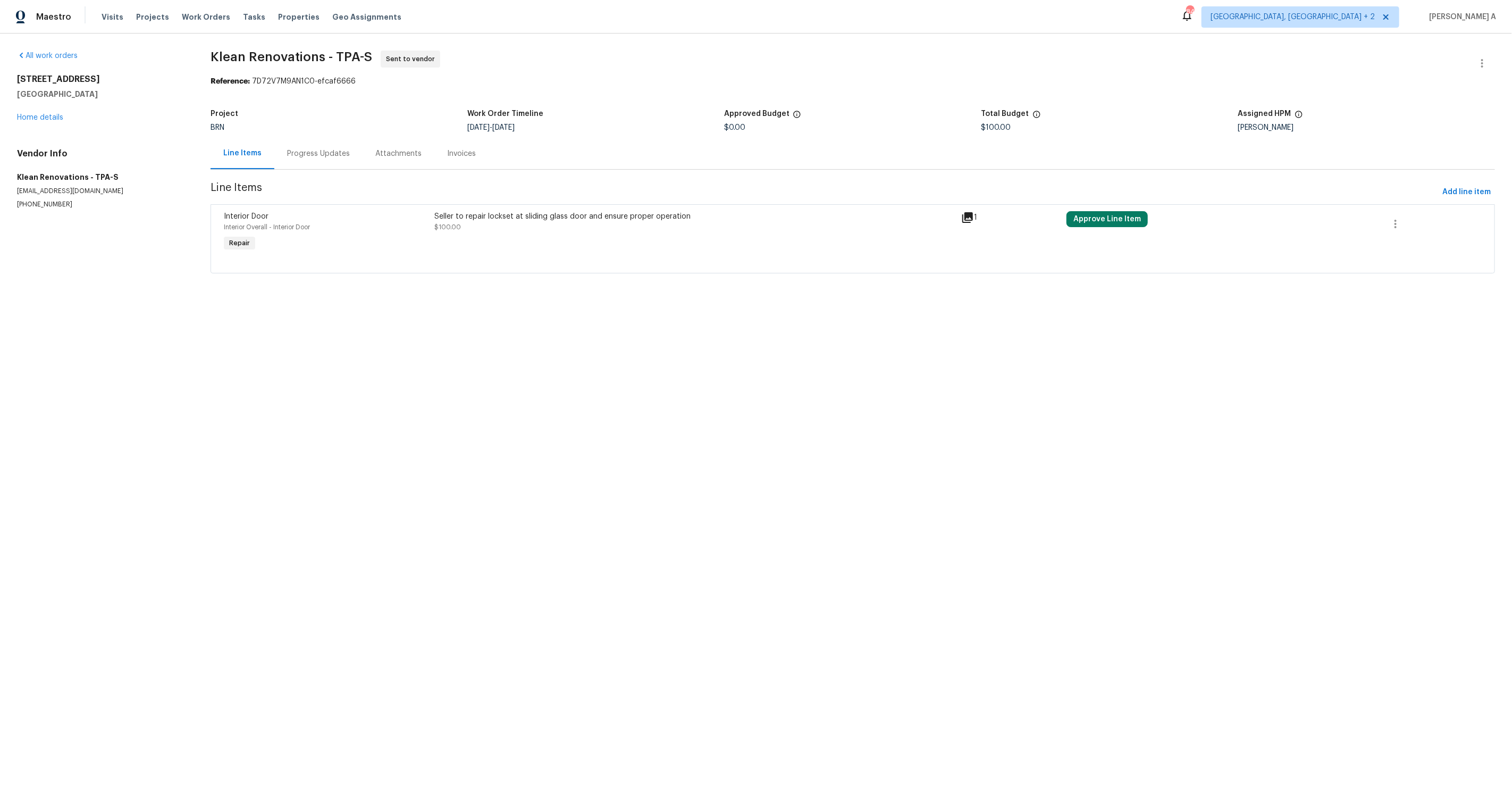
click at [326, 146] on div "Progress Updates" at bounding box center [319, 153] width 88 height 31
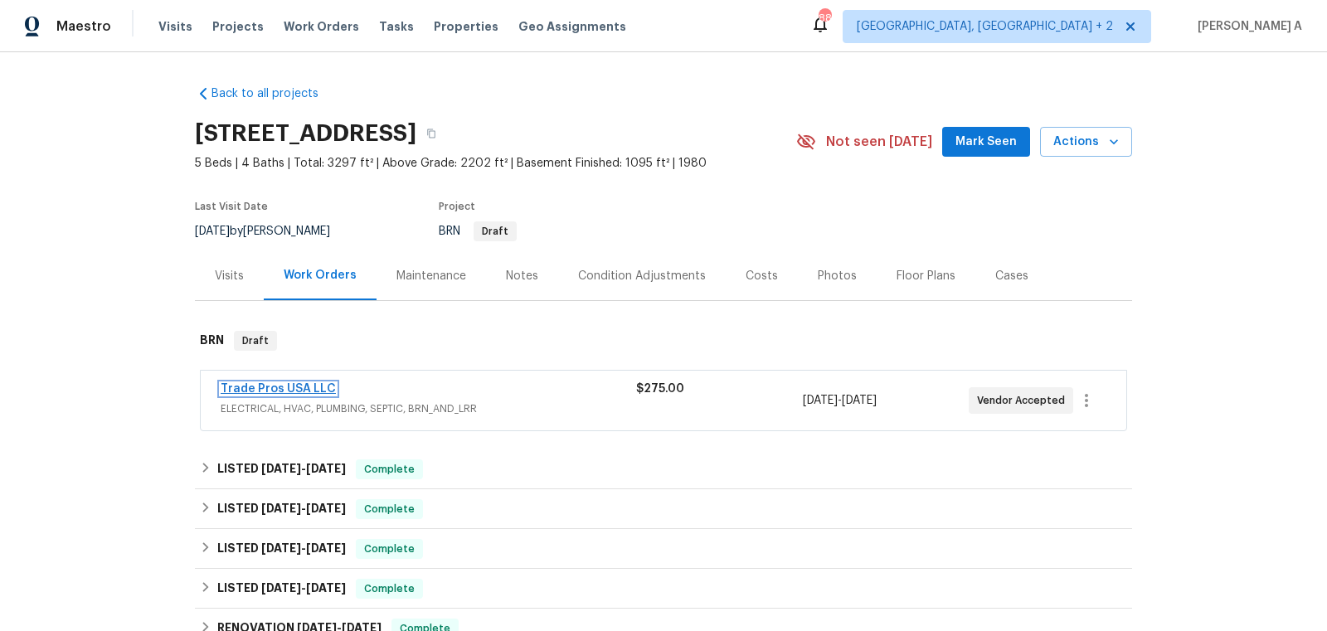
click at [257, 384] on link "Trade Pros USA LLC" at bounding box center [278, 389] width 115 height 12
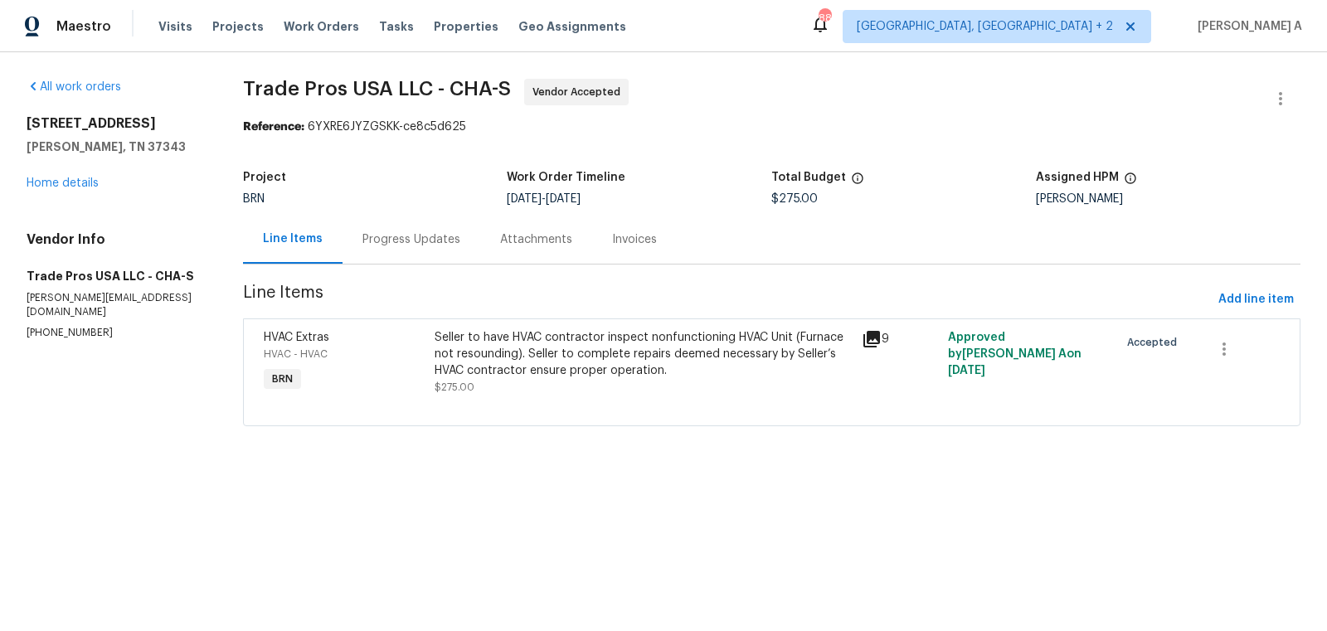
click at [415, 232] on div "Progress Updates" at bounding box center [411, 239] width 98 height 17
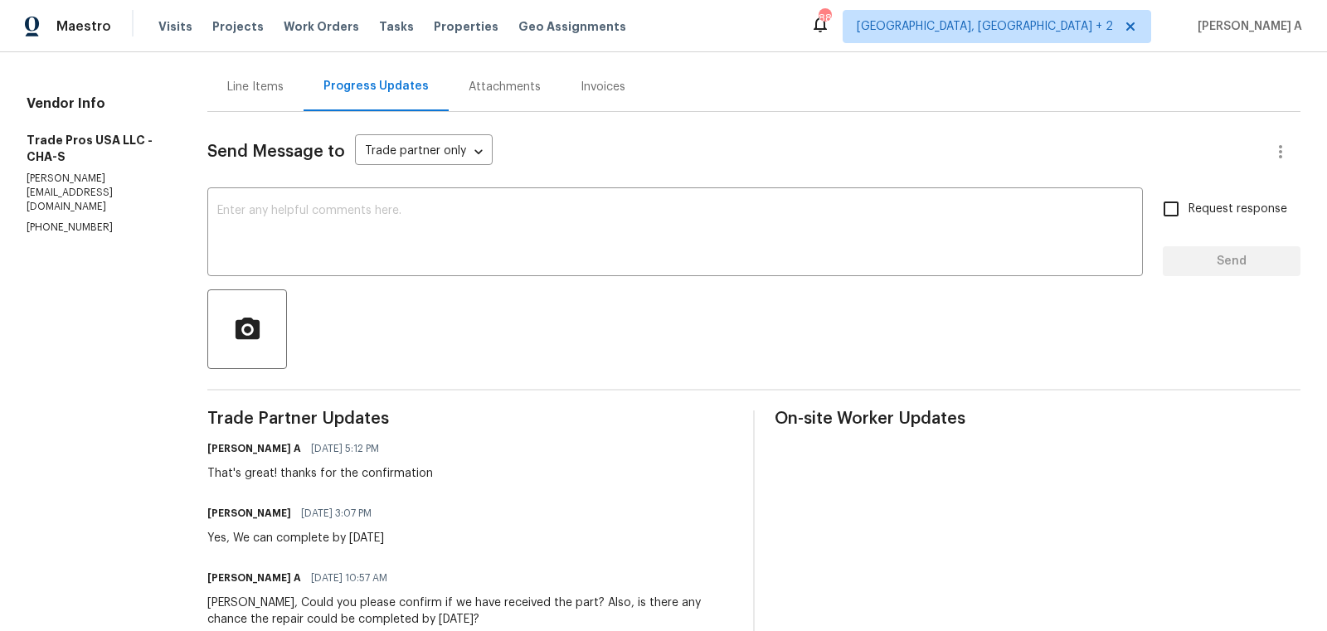
scroll to position [153, 0]
click at [224, 511] on h6 "Trevor Davidson" at bounding box center [249, 512] width 84 height 17
copy h6 "Trevor"
click at [403, 234] on textarea at bounding box center [675, 233] width 916 height 58
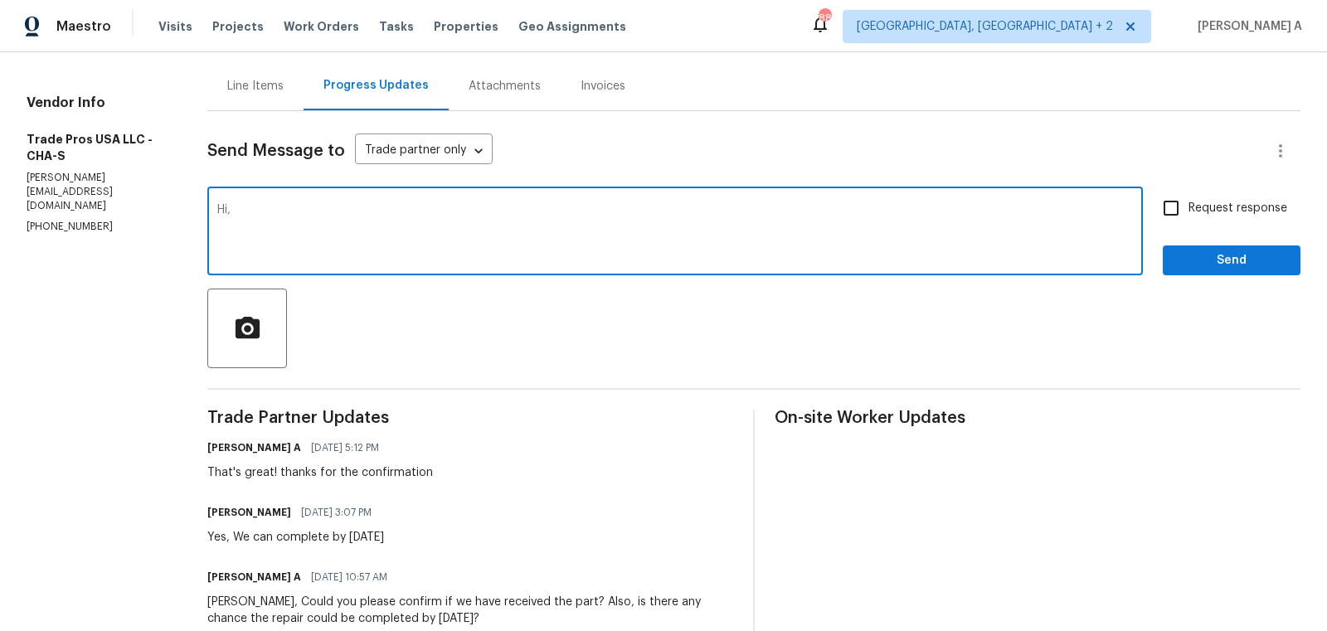
paste textarea "Trevor"
click at [393, 246] on textarea "Hi Trevor, I justed wanted to check at what time we can able to complete the wo…" at bounding box center [675, 233] width 916 height 58
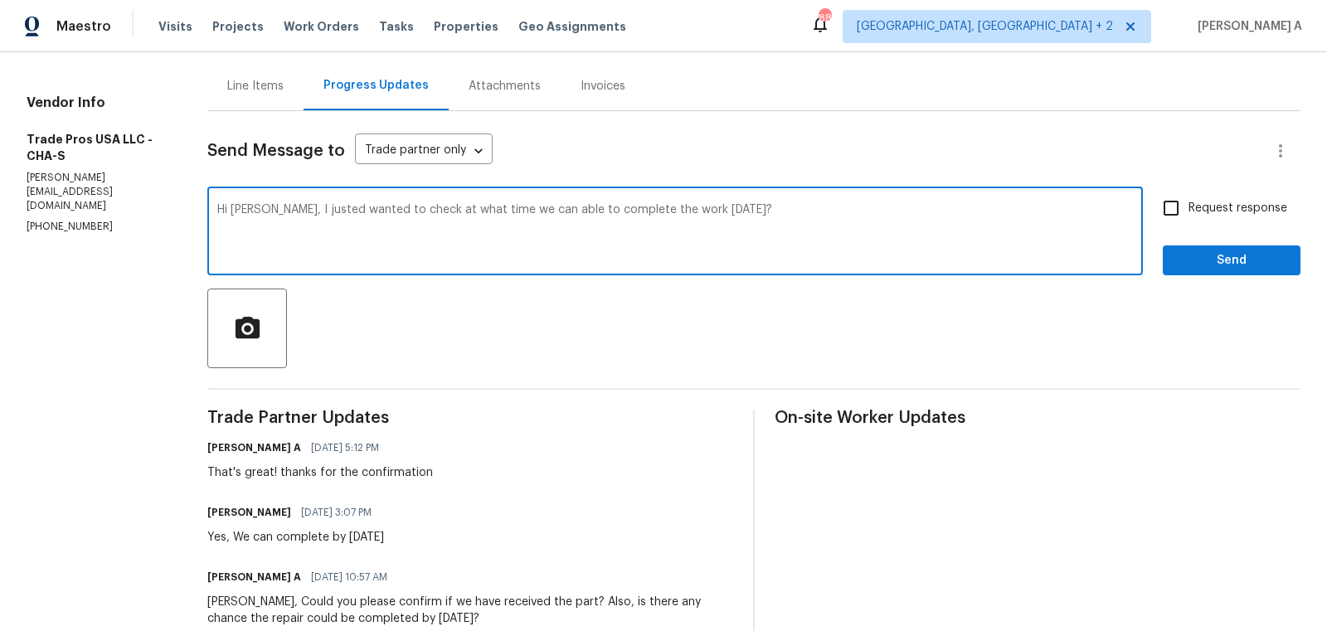
click at [0, 0] on icon "Paraphrase text" at bounding box center [0, 0] width 0 height 0
click at [0, 0] on div "Text is too long. Try paraphrasing shorter sections." at bounding box center [0, 0] width 0 height 0
click at [0, 0] on icon "Standard" at bounding box center [0, 0] width 0 height 0
click at [0, 0] on span "what" at bounding box center [0, 0] width 0 height 0
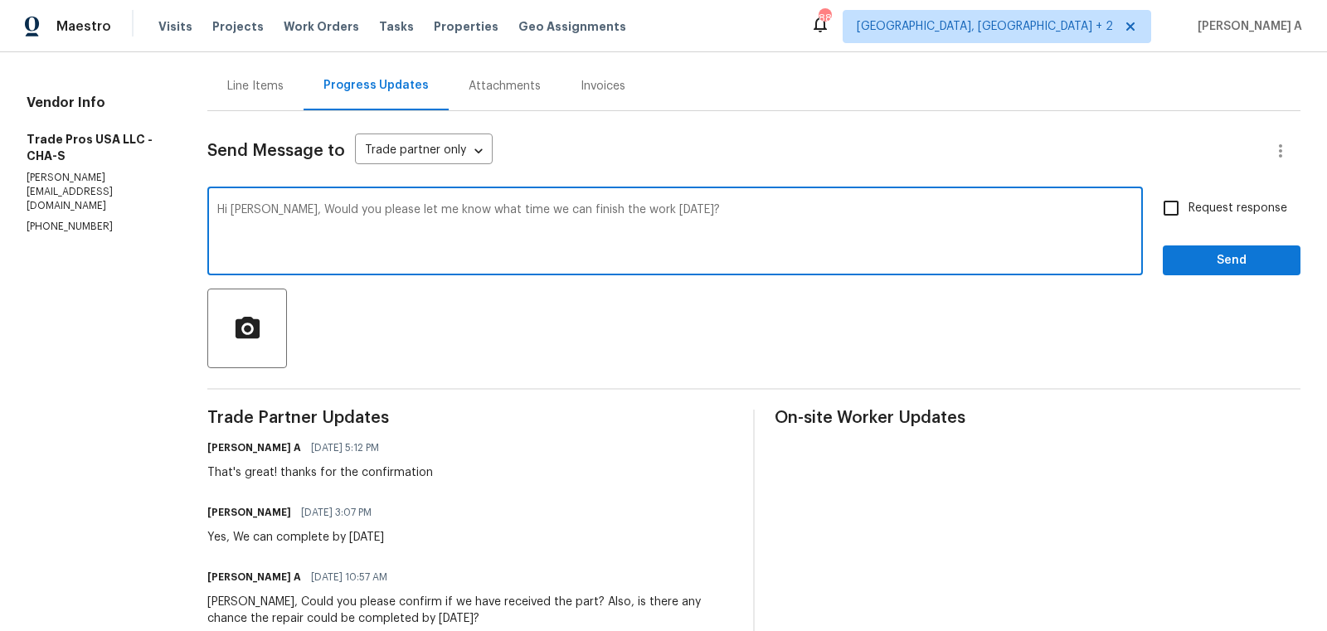
click at [750, 227] on textarea "Hi Trevor, Would you please let me know what time we can finish the work today?" at bounding box center [675, 233] width 916 height 58
click at [0, 0] on qb-div "Add a period today." at bounding box center [0, 0] width 0 height 0
type textarea "Hi Trevor, Would you please let me know what time we can finish the work today?"
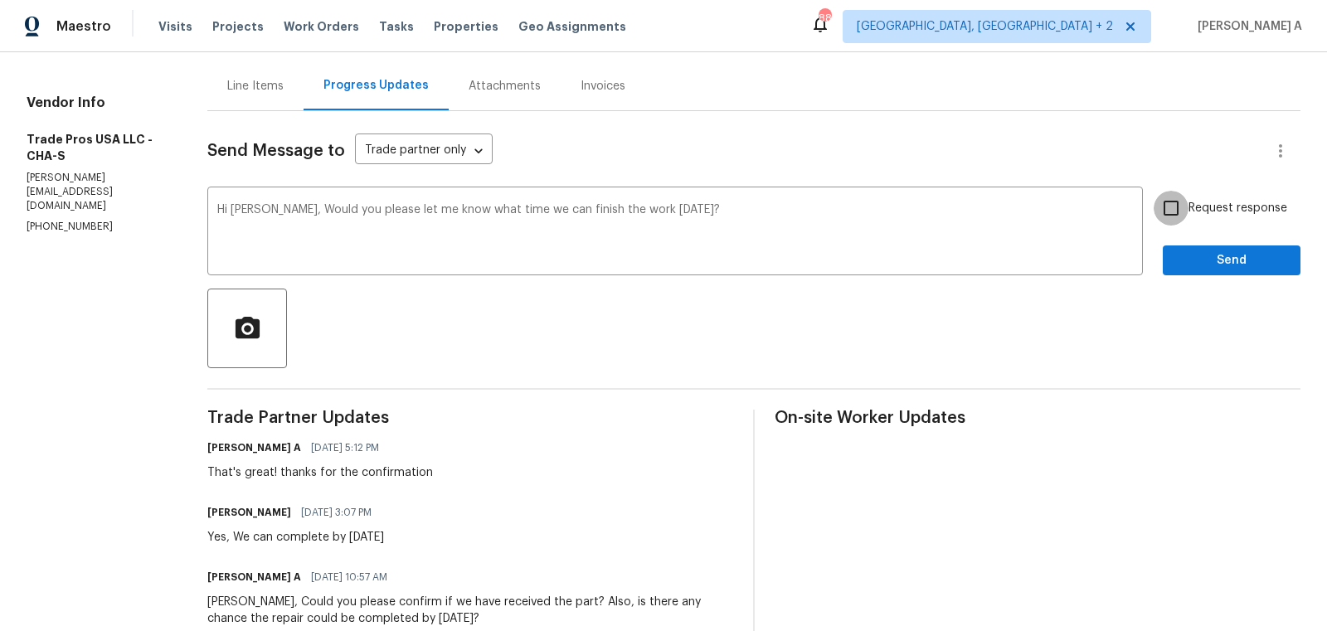
click at [1181, 209] on input "Request response" at bounding box center [1171, 208] width 35 height 35
checkbox input "true"
click at [1222, 266] on span "Send" at bounding box center [1231, 260] width 111 height 21
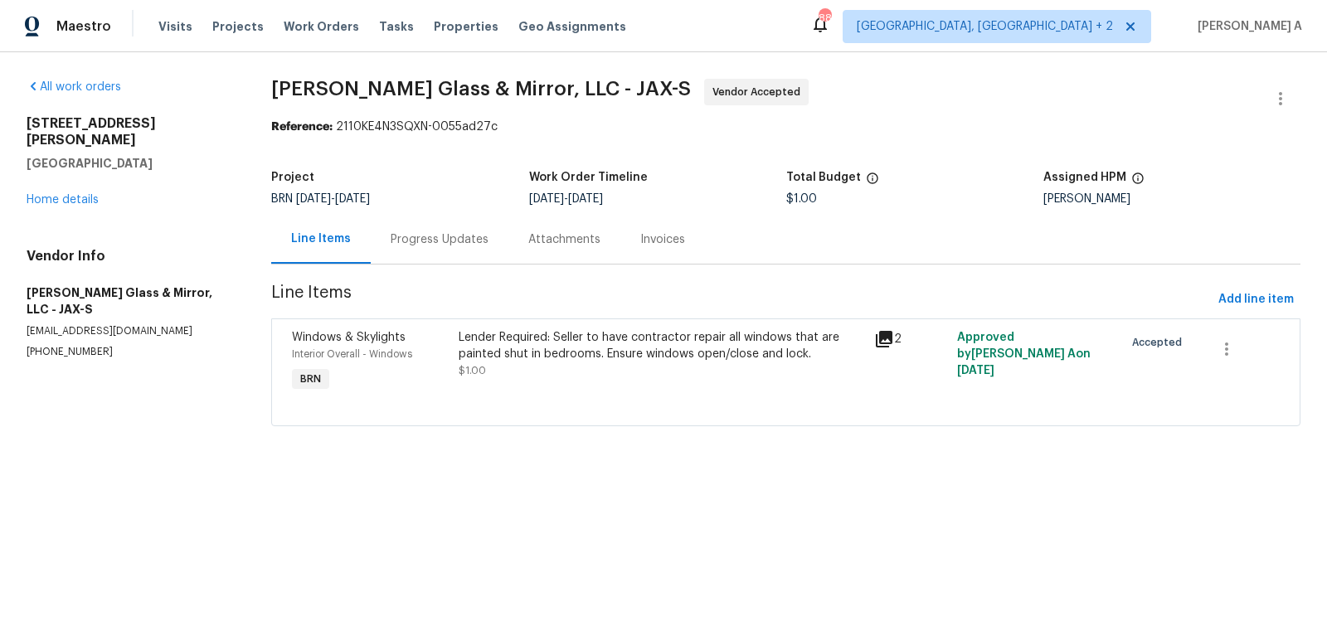
click at [416, 222] on div "Progress Updates" at bounding box center [440, 239] width 138 height 49
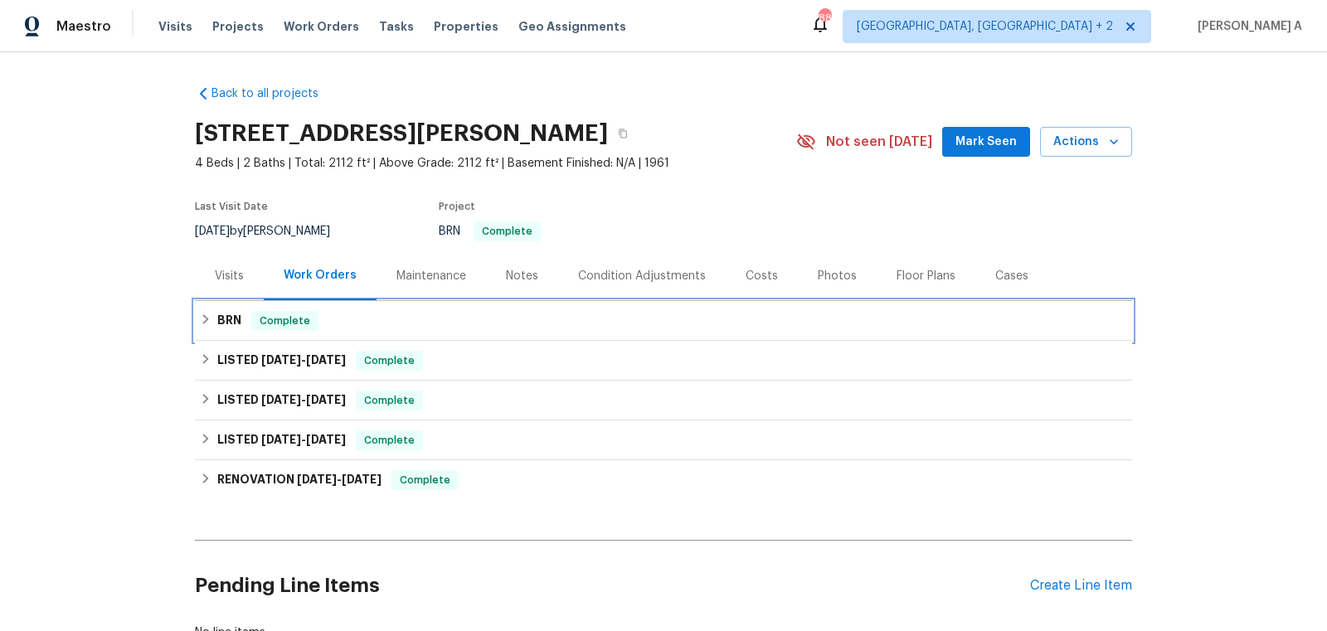
click at [475, 318] on div "BRN Complete" at bounding box center [663, 321] width 927 height 20
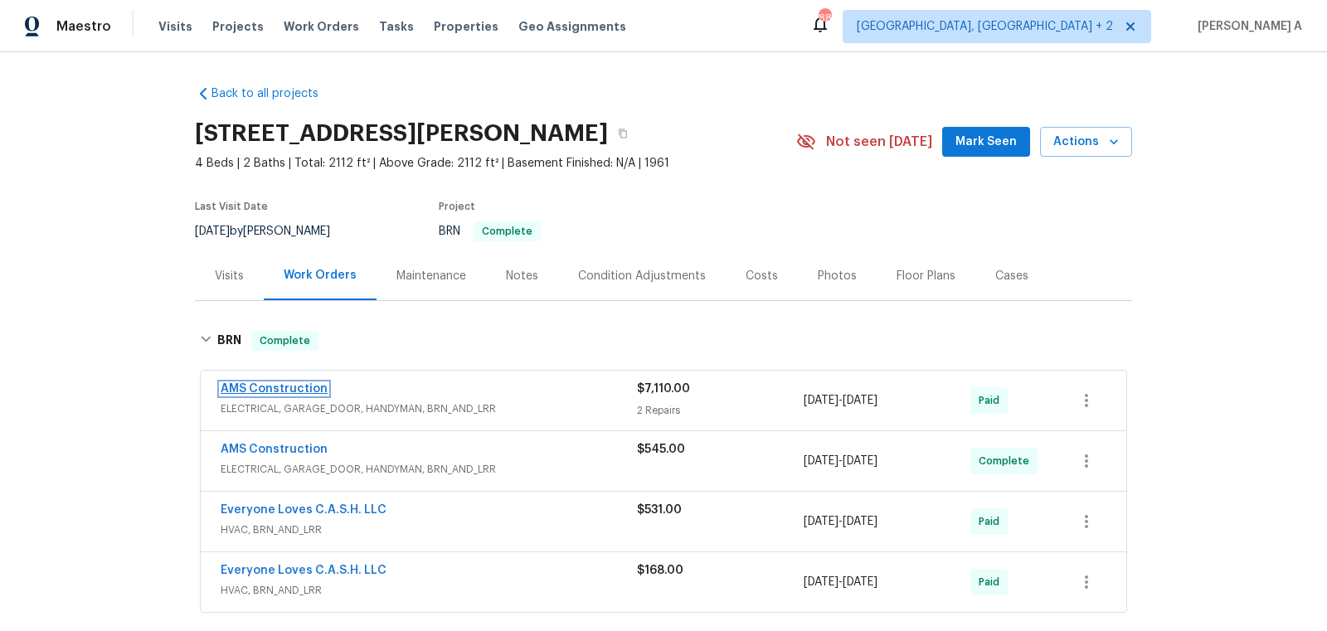
click at [282, 386] on link "AMS Construction" at bounding box center [274, 389] width 107 height 12
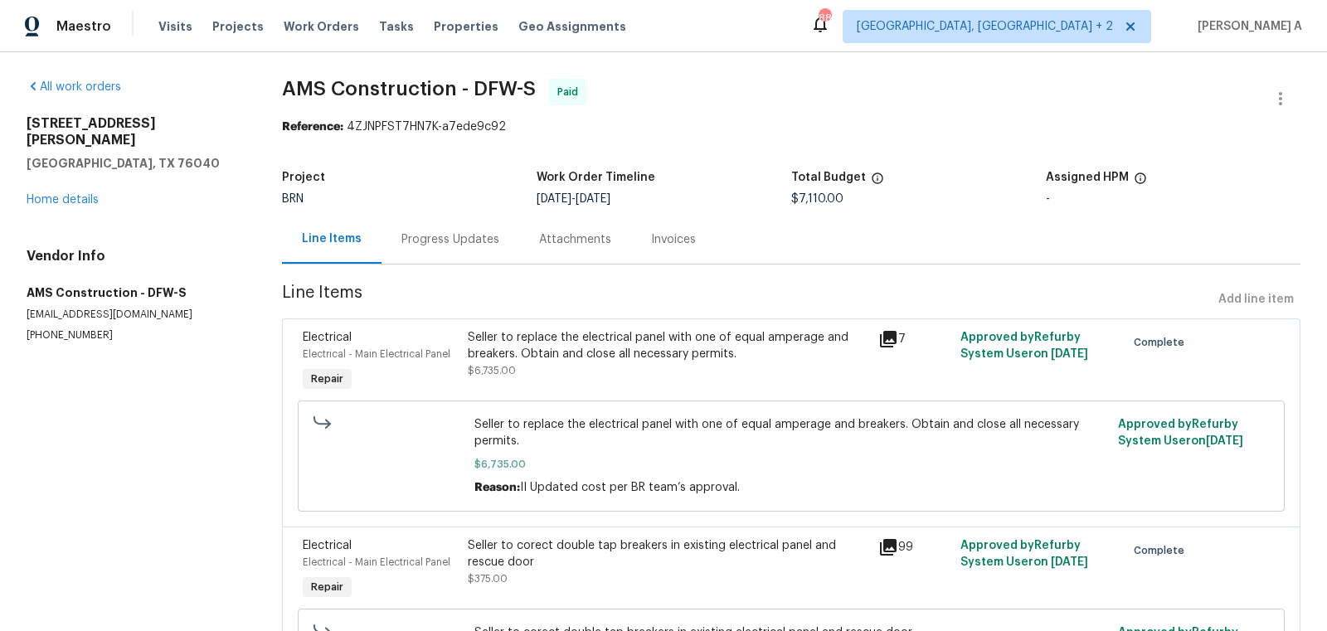
click at [437, 235] on div "Progress Updates" at bounding box center [450, 239] width 98 height 17
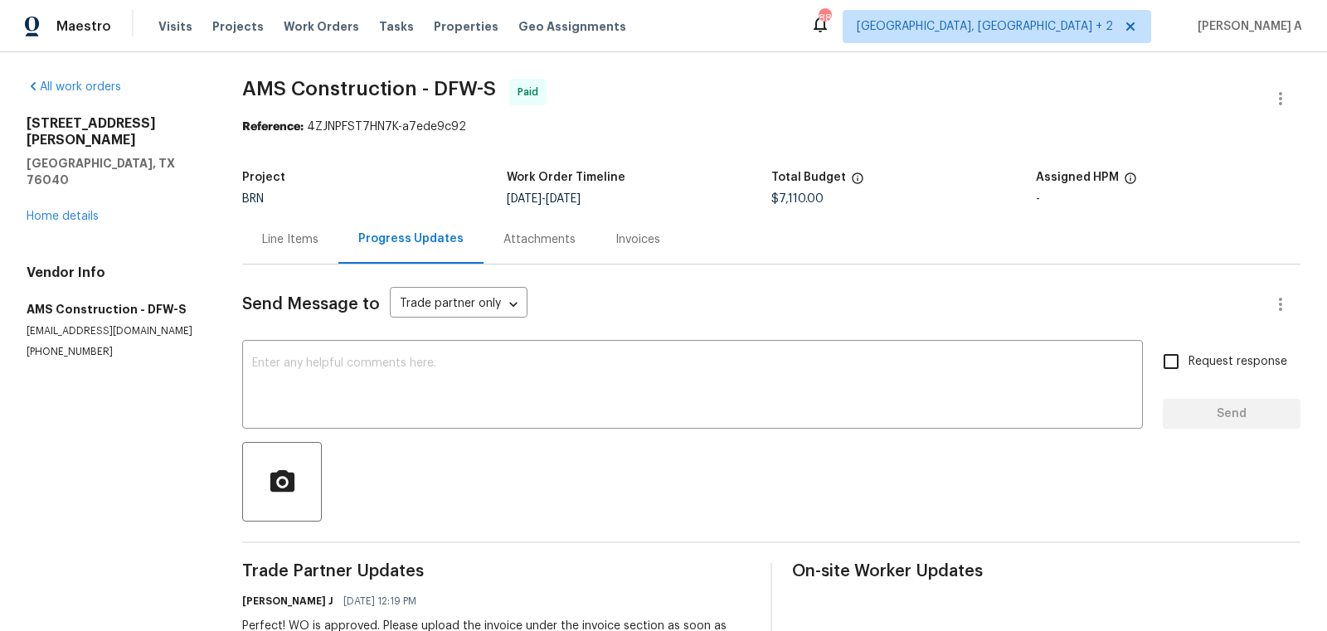
click at [620, 231] on div "Invoices" at bounding box center [637, 239] width 45 height 17
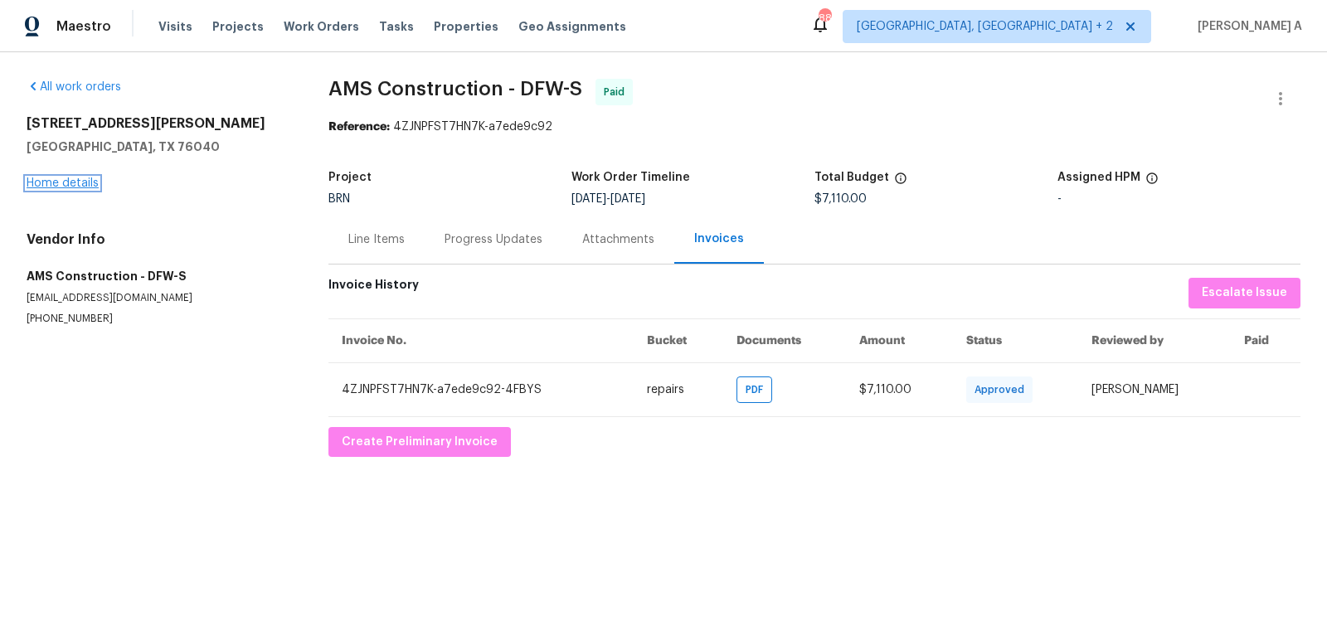
click at [78, 182] on link "Home details" at bounding box center [63, 183] width 72 height 12
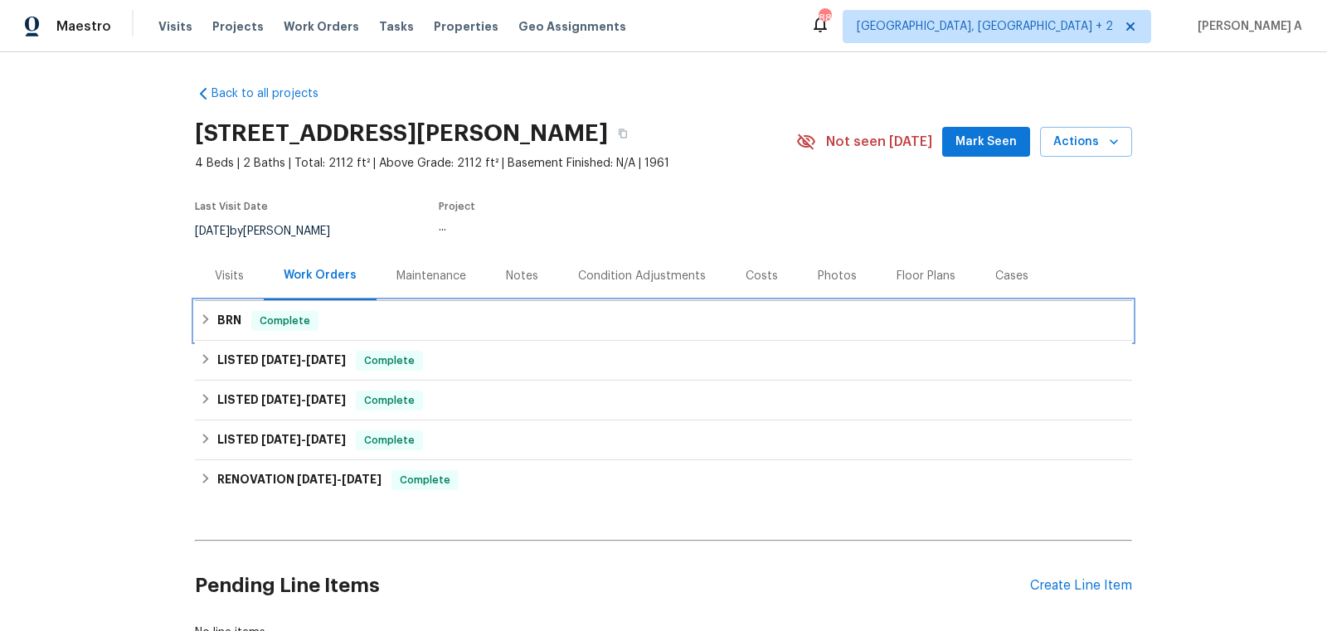
click at [407, 312] on div "BRN Complete" at bounding box center [663, 321] width 927 height 20
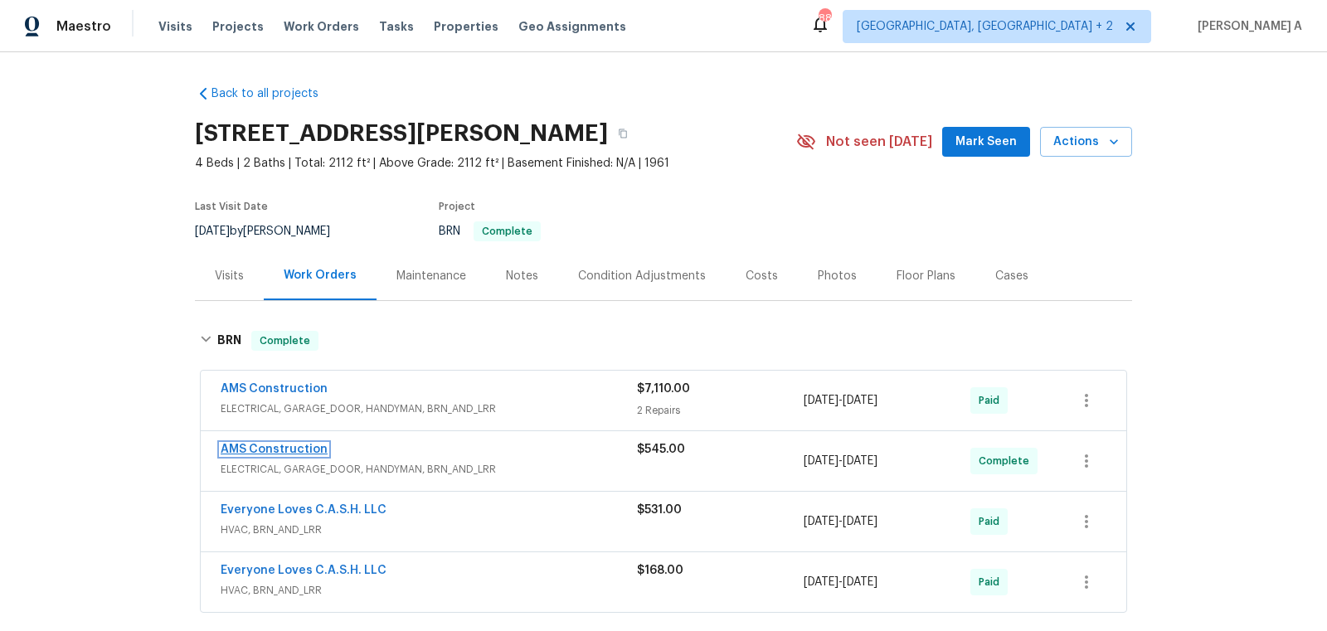
click at [284, 448] on link "AMS Construction" at bounding box center [274, 450] width 107 height 12
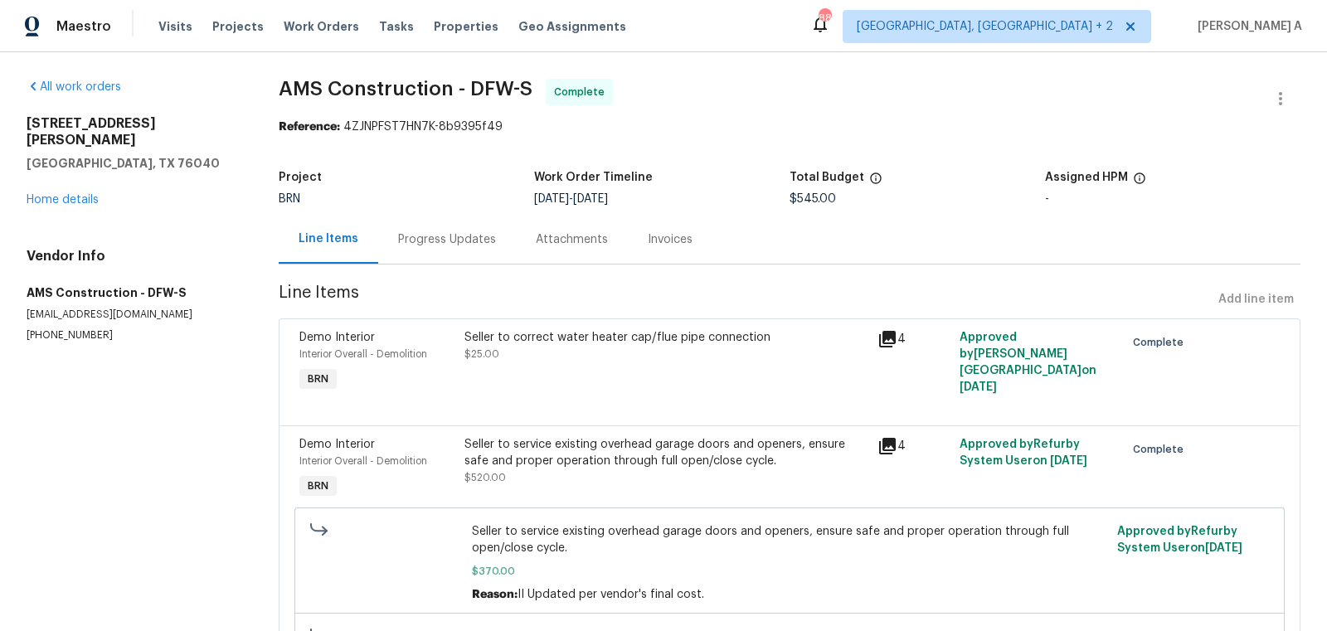
click at [628, 229] on div "Invoices" at bounding box center [670, 239] width 85 height 49
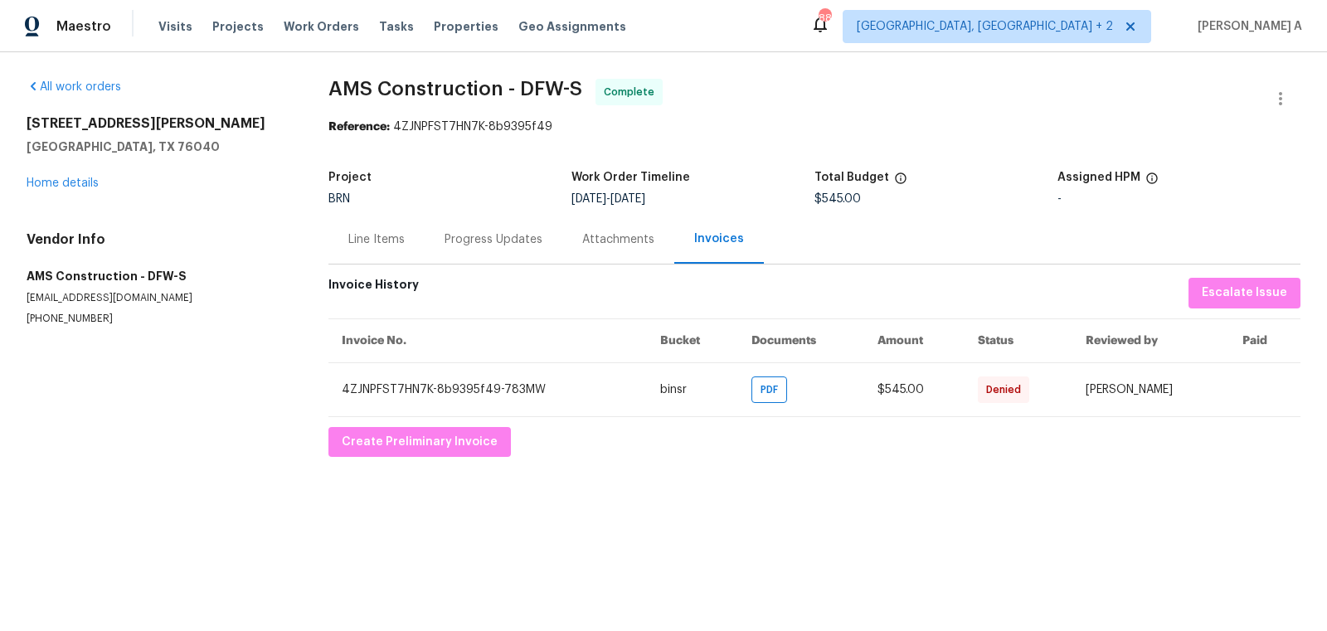
click at [377, 233] on div "Line Items" at bounding box center [376, 239] width 56 height 17
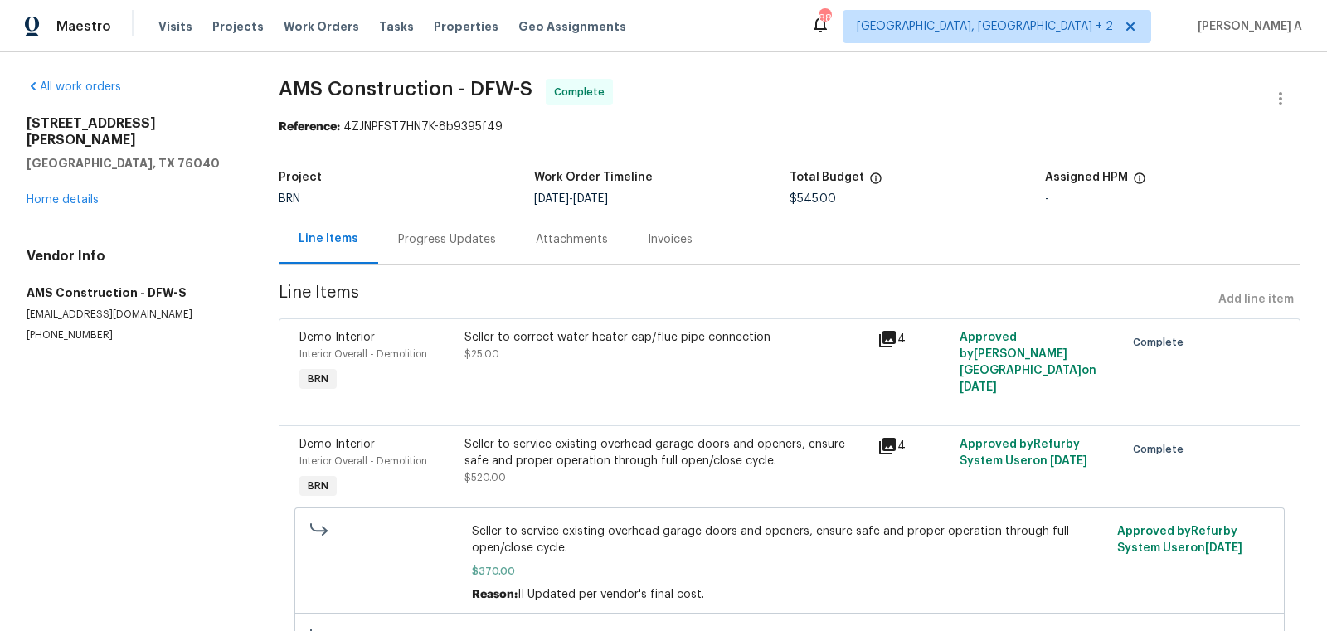
click at [648, 250] on div "Invoices" at bounding box center [670, 239] width 85 height 49
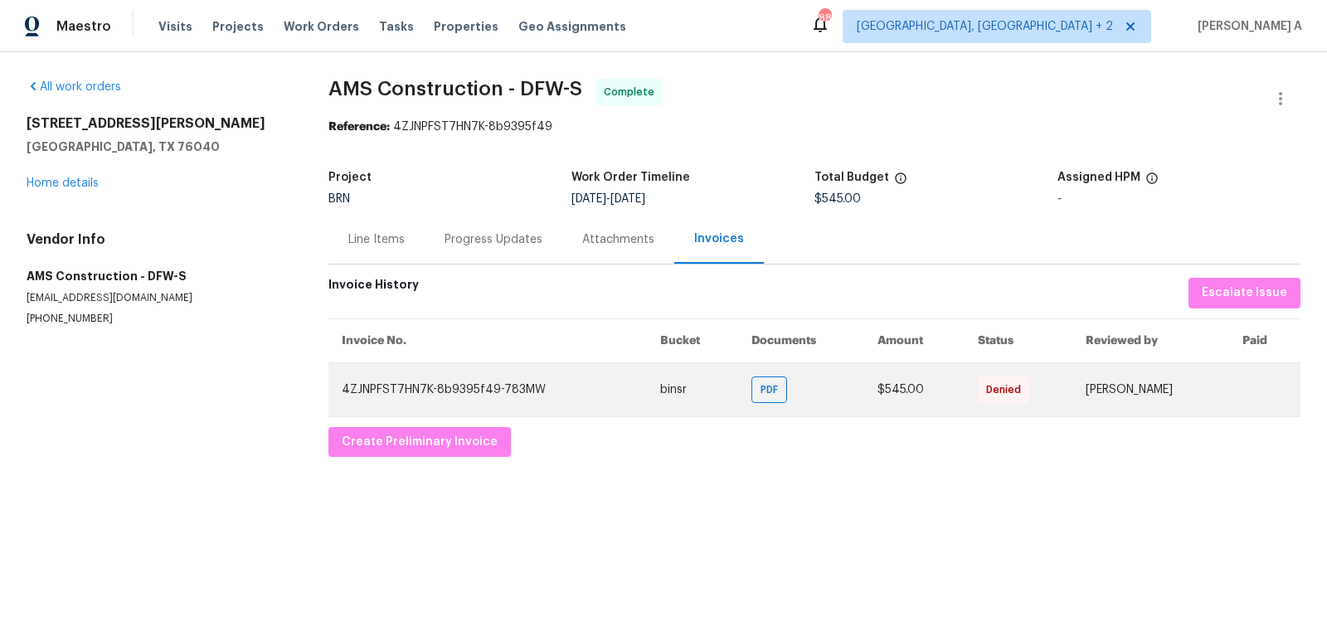
click at [986, 385] on span "Denied" at bounding box center [1006, 389] width 41 height 17
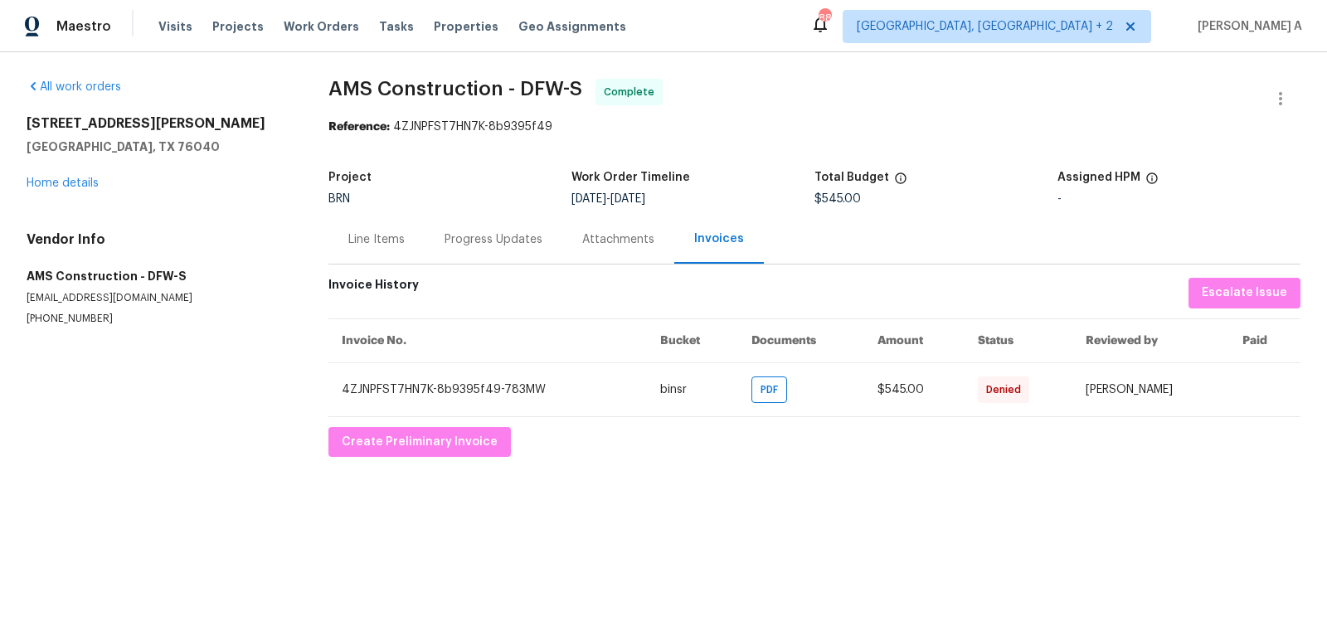
click at [391, 240] on div "Line Items" at bounding box center [376, 239] width 56 height 17
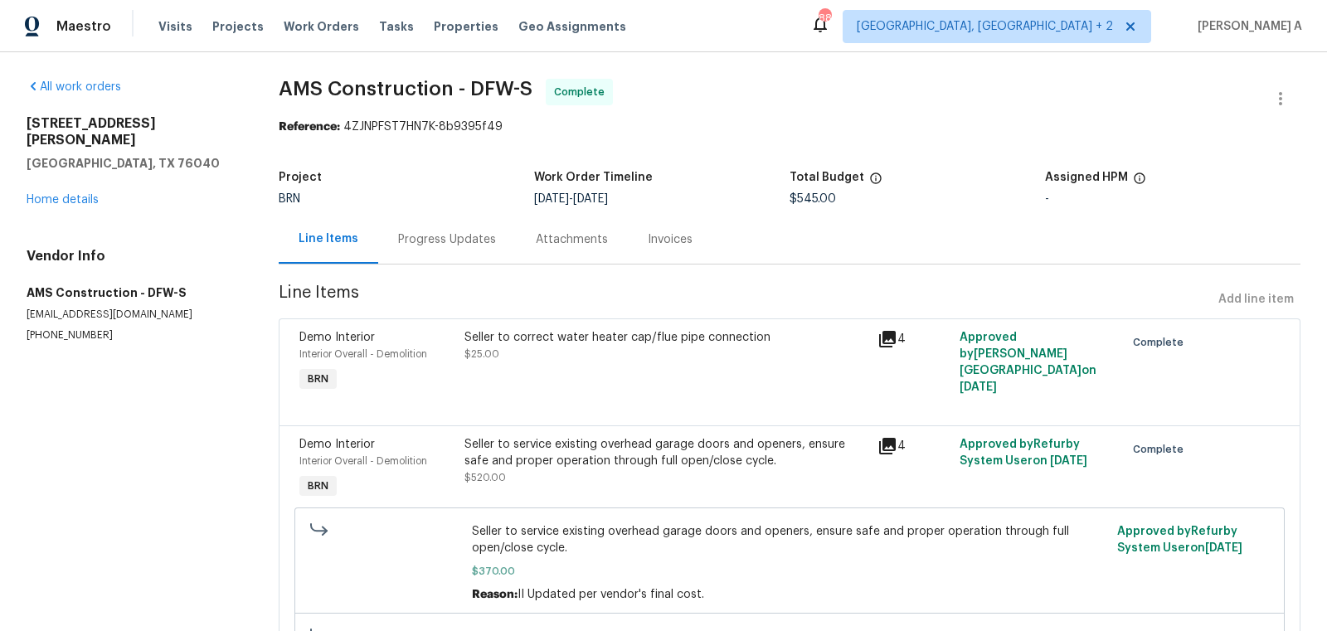
click at [444, 251] on div "Progress Updates" at bounding box center [447, 239] width 138 height 49
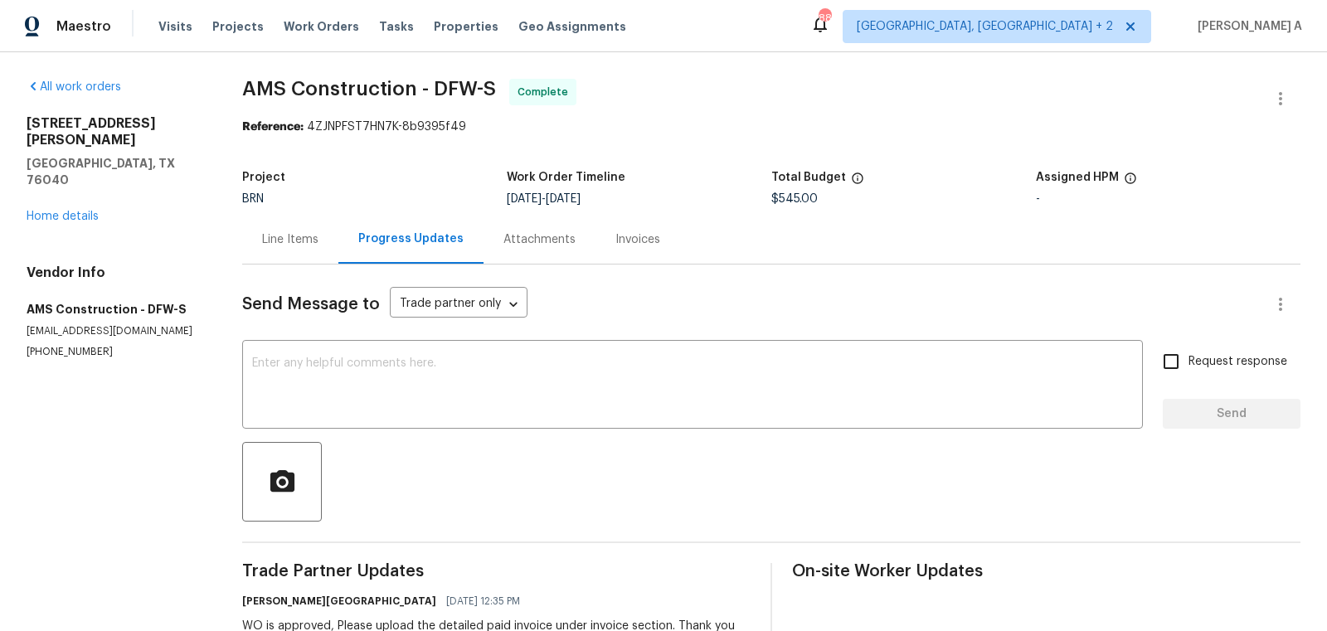
click at [53, 175] on div "612 Pauline St Euless, TX 76040 Home details" at bounding box center [115, 169] width 176 height 109
click at [53, 211] on link "Home details" at bounding box center [63, 217] width 72 height 12
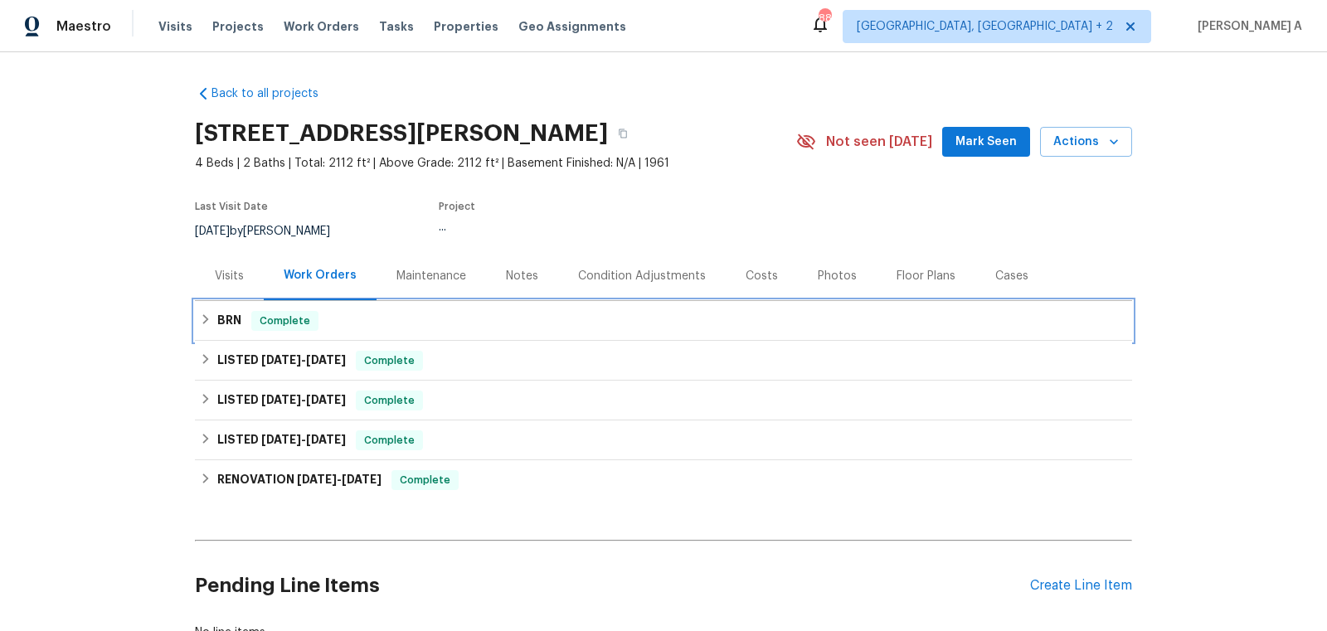
click at [425, 317] on div "BRN Complete" at bounding box center [663, 321] width 927 height 20
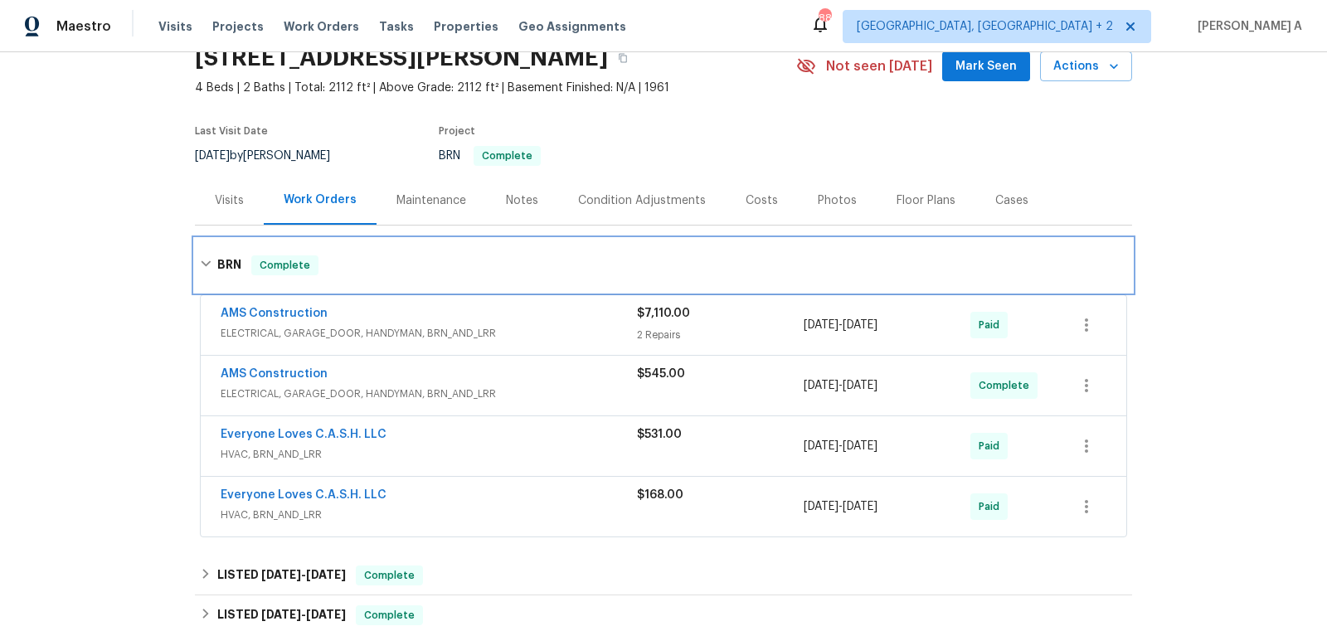
scroll to position [79, 0]
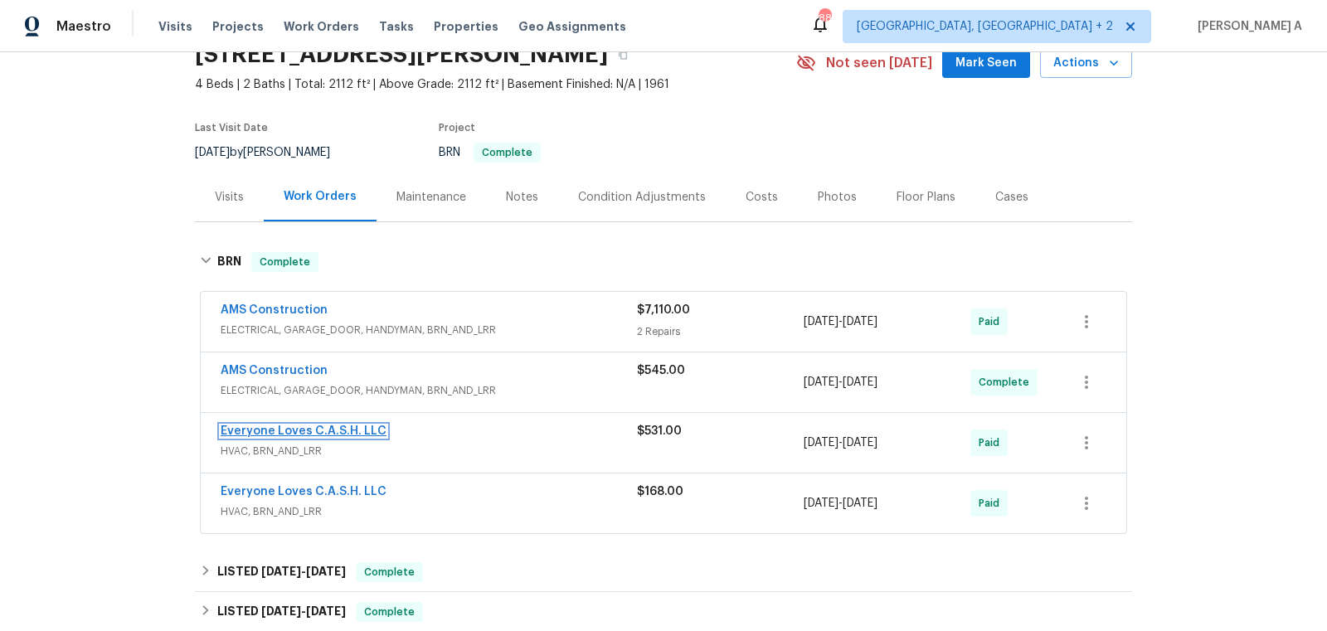
click at [315, 428] on link "Everyone Loves C.A.S.H. LLC" at bounding box center [304, 431] width 166 height 12
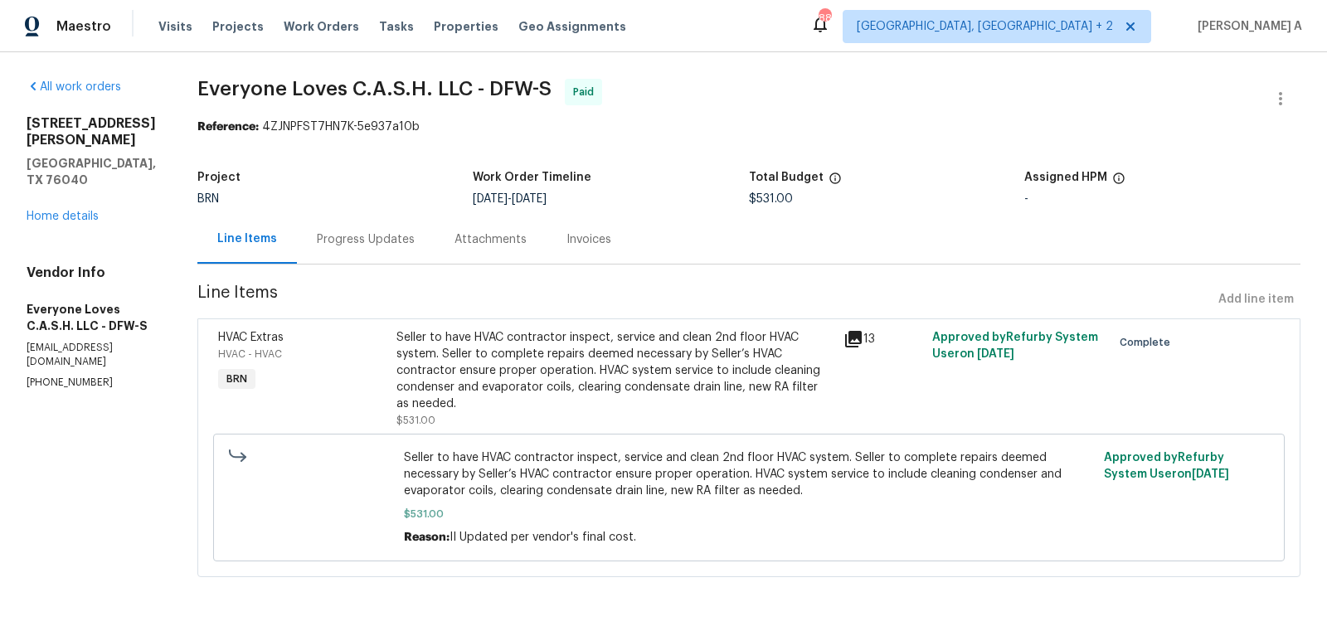
click at [514, 236] on div "Attachments" at bounding box center [490, 239] width 72 height 17
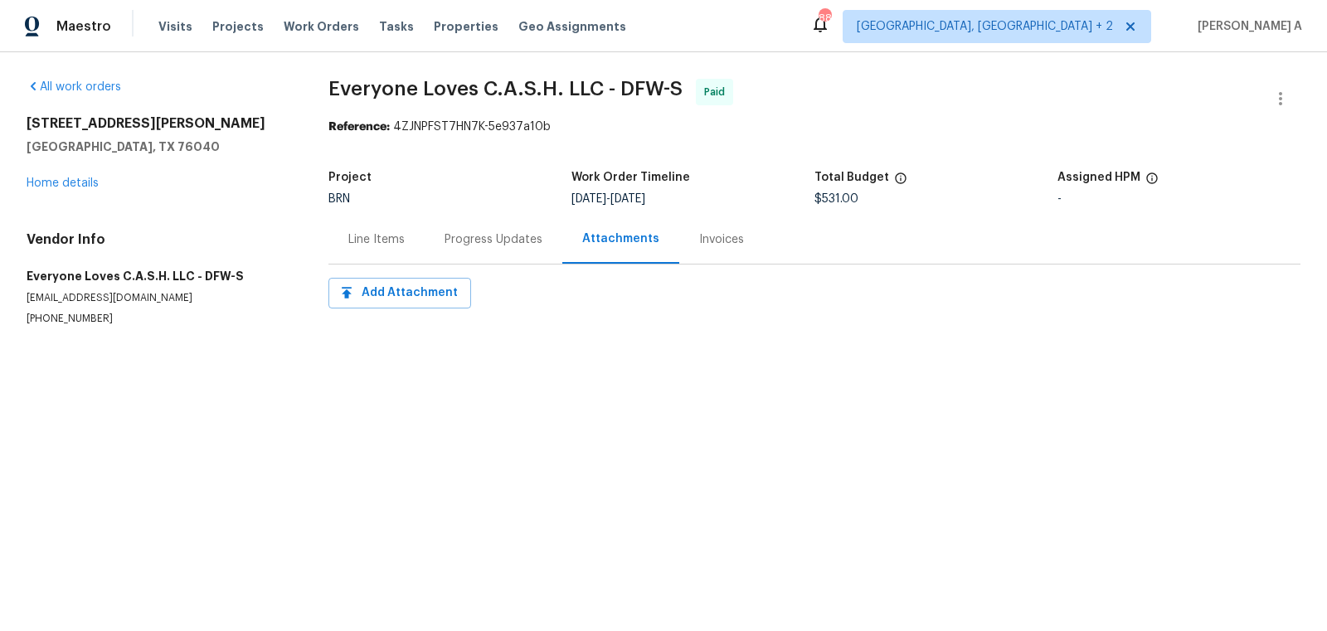
click at [699, 238] on div "Invoices" at bounding box center [721, 239] width 45 height 17
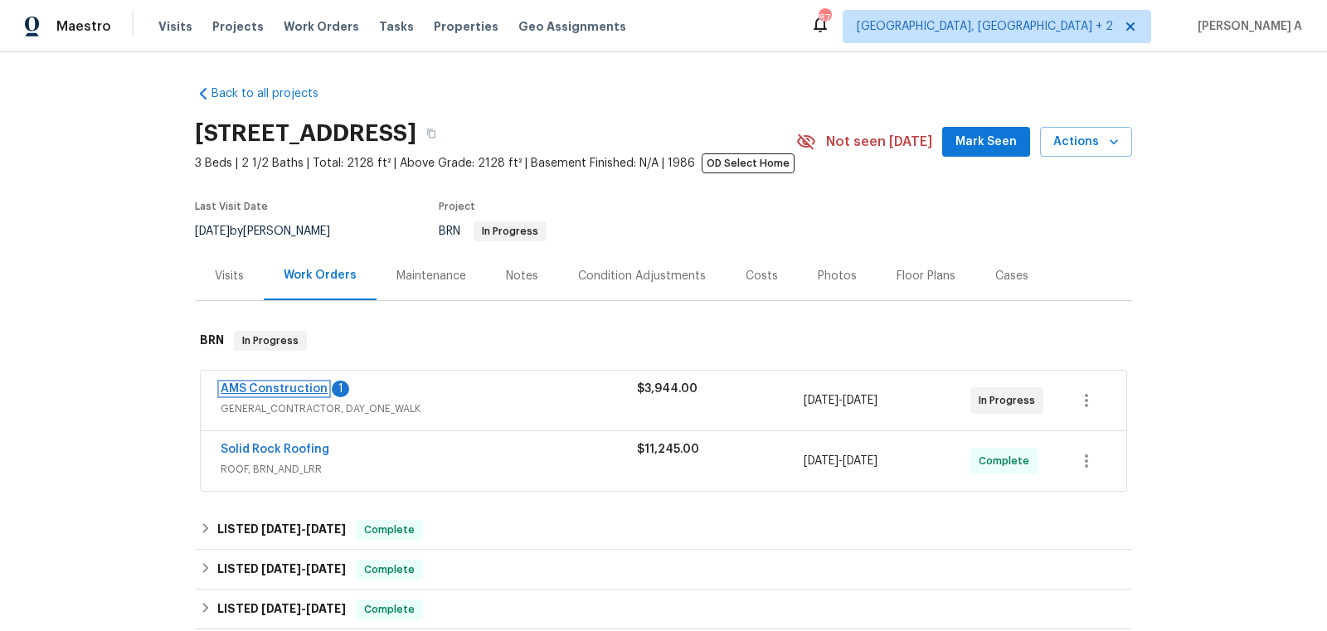
click at [273, 383] on link "AMS Construction" at bounding box center [274, 389] width 107 height 12
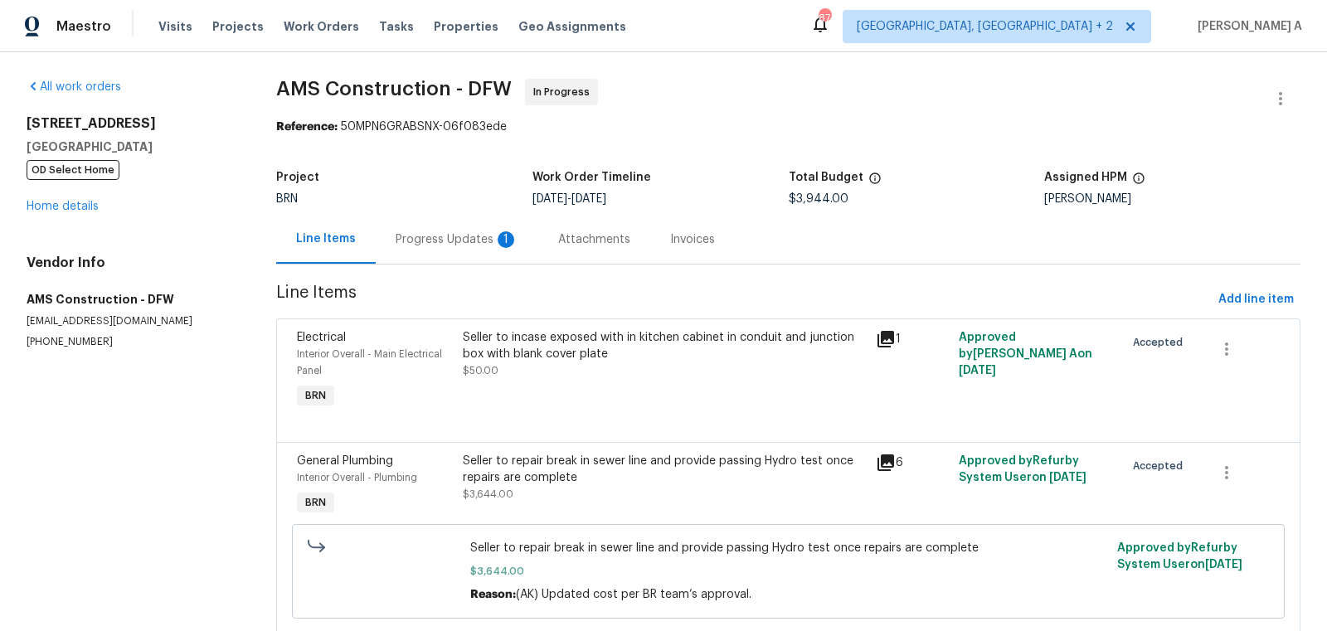
click at [459, 251] on div "Progress Updates 1" at bounding box center [457, 239] width 163 height 49
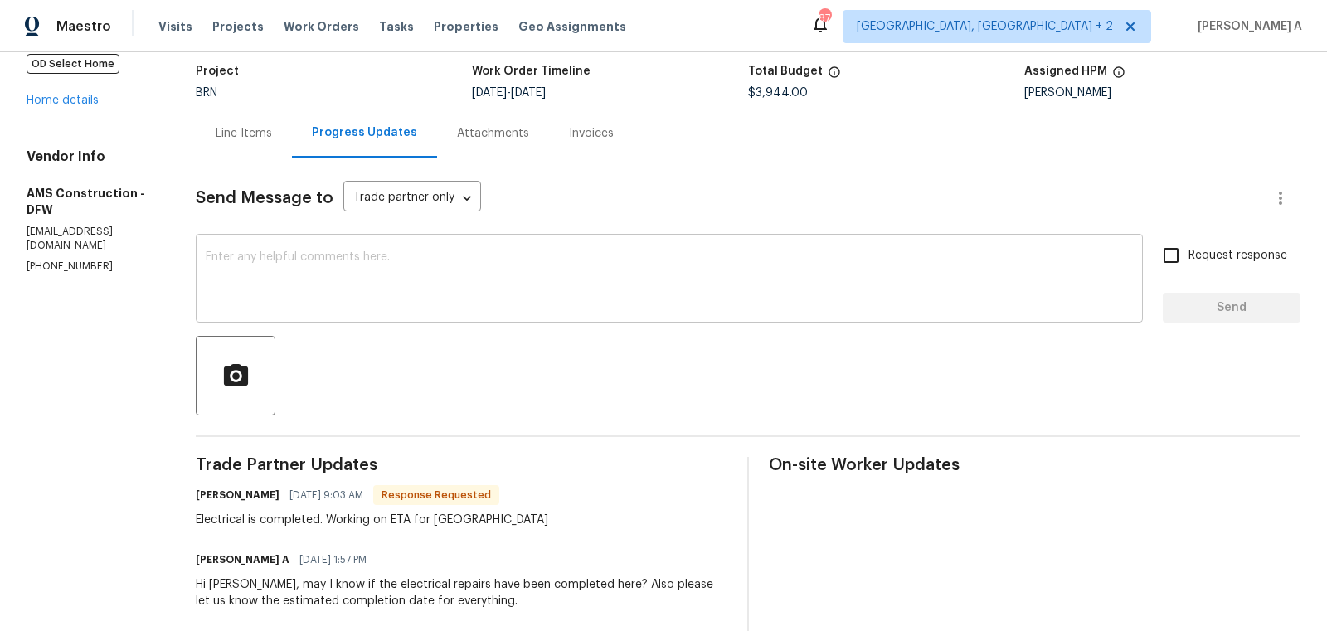
scroll to position [68, 0]
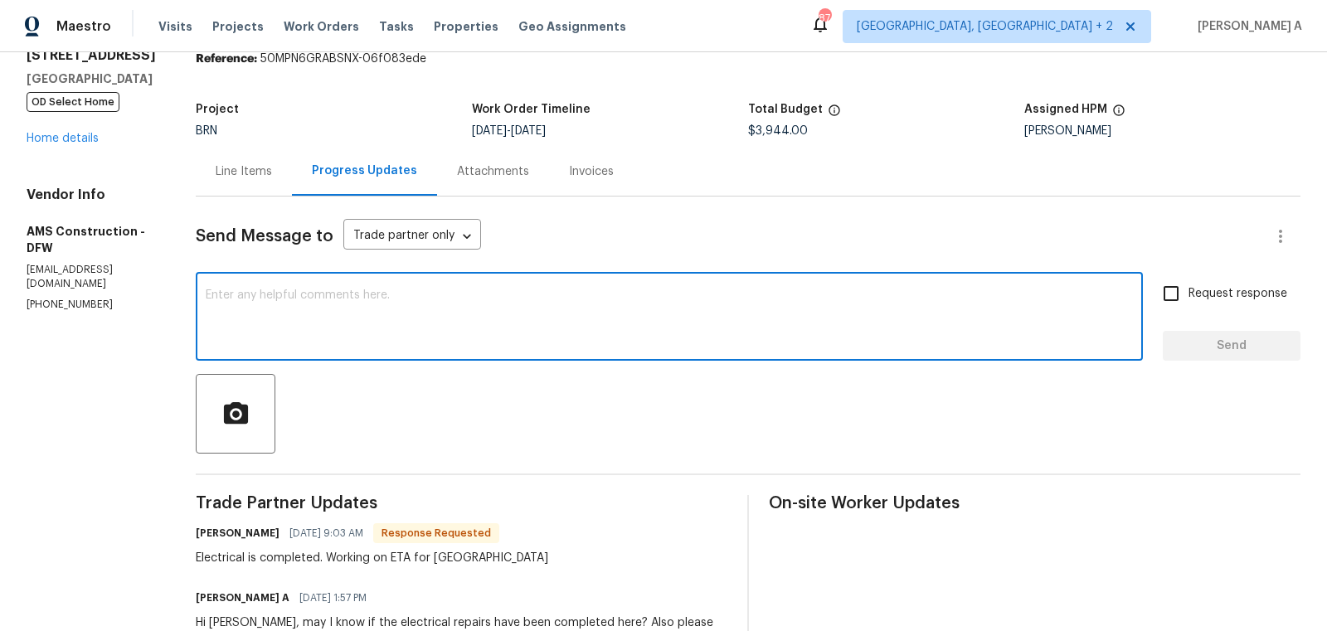
click at [394, 331] on textarea at bounding box center [669, 318] width 927 height 58
type textarea "Okay, please keep us posted. Thanks"
click at [1174, 302] on input "Request response" at bounding box center [1171, 293] width 35 height 35
checkbox input "true"
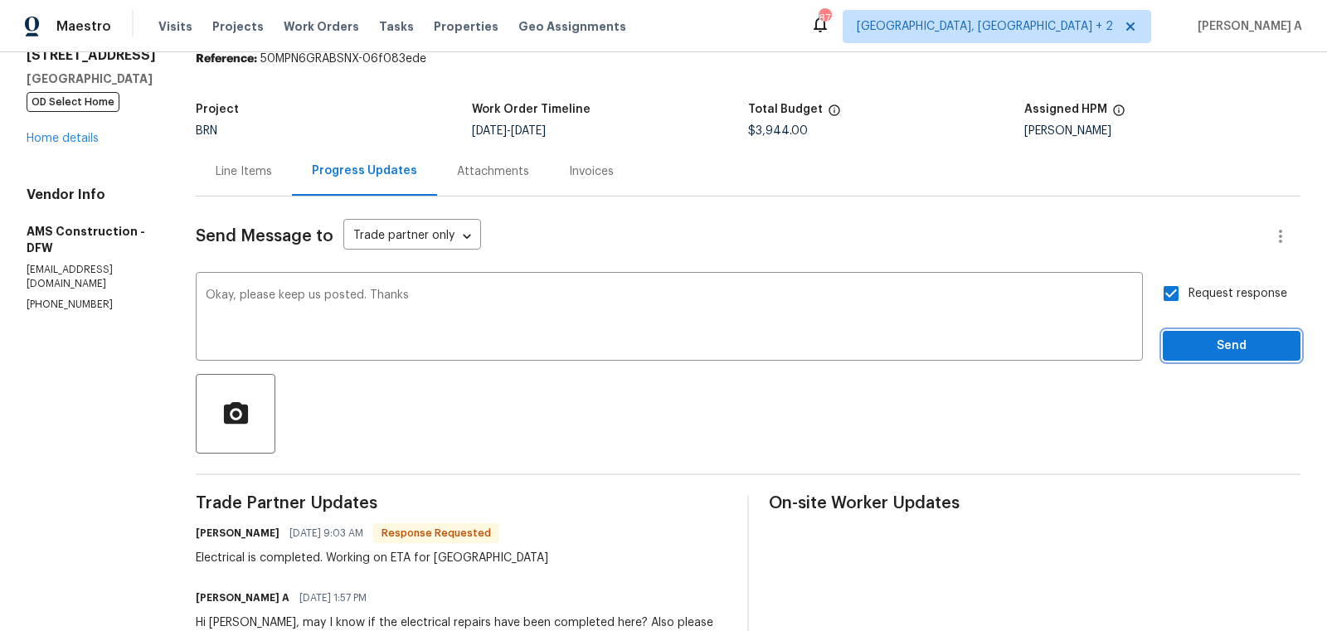
click at [1216, 349] on span "Send" at bounding box center [1231, 346] width 111 height 21
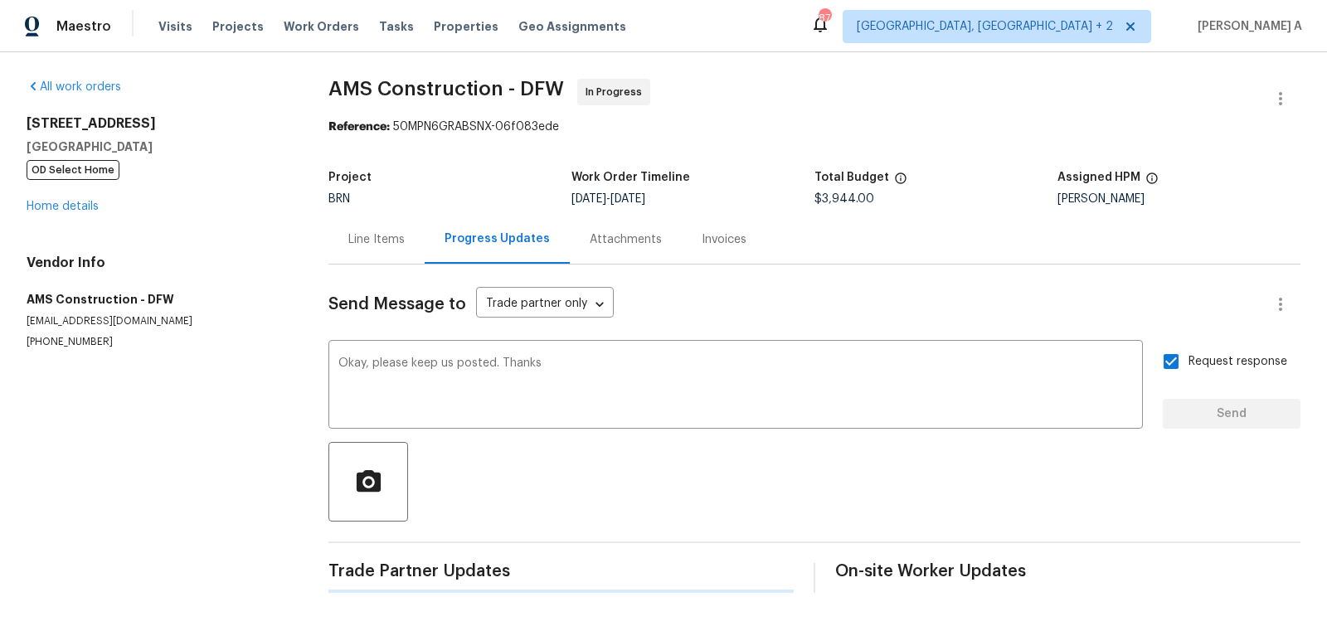
scroll to position [0, 0]
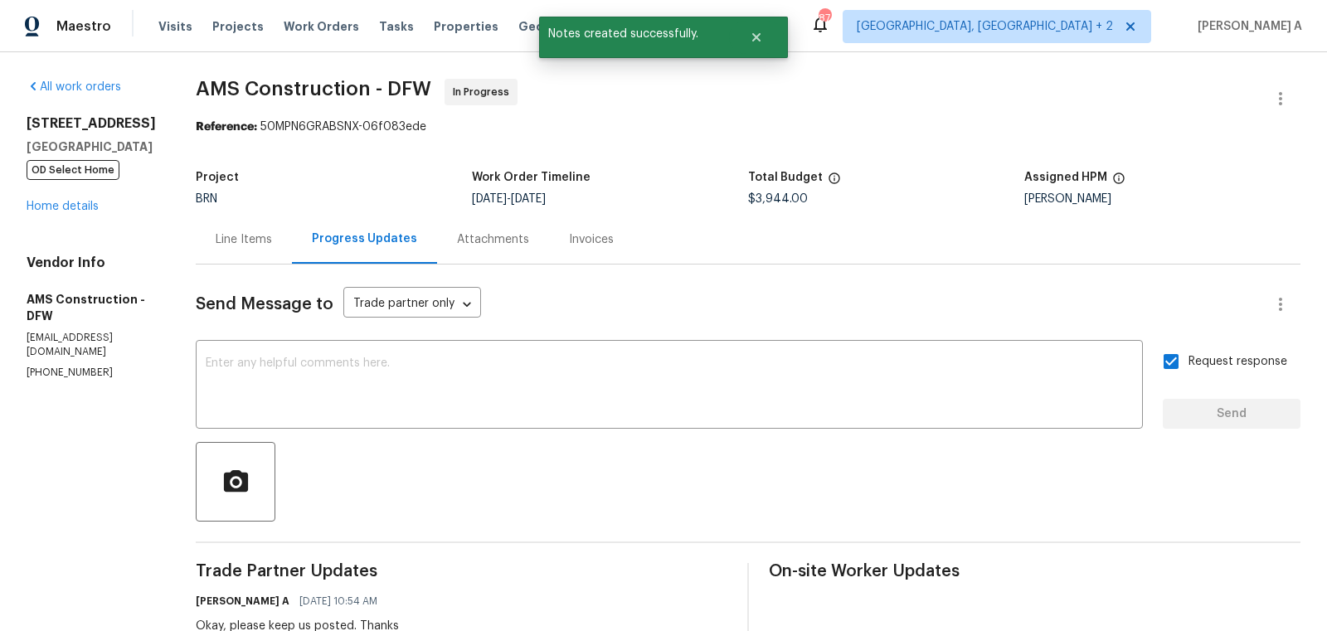
click at [233, 231] on div "Line Items" at bounding box center [244, 239] width 56 height 17
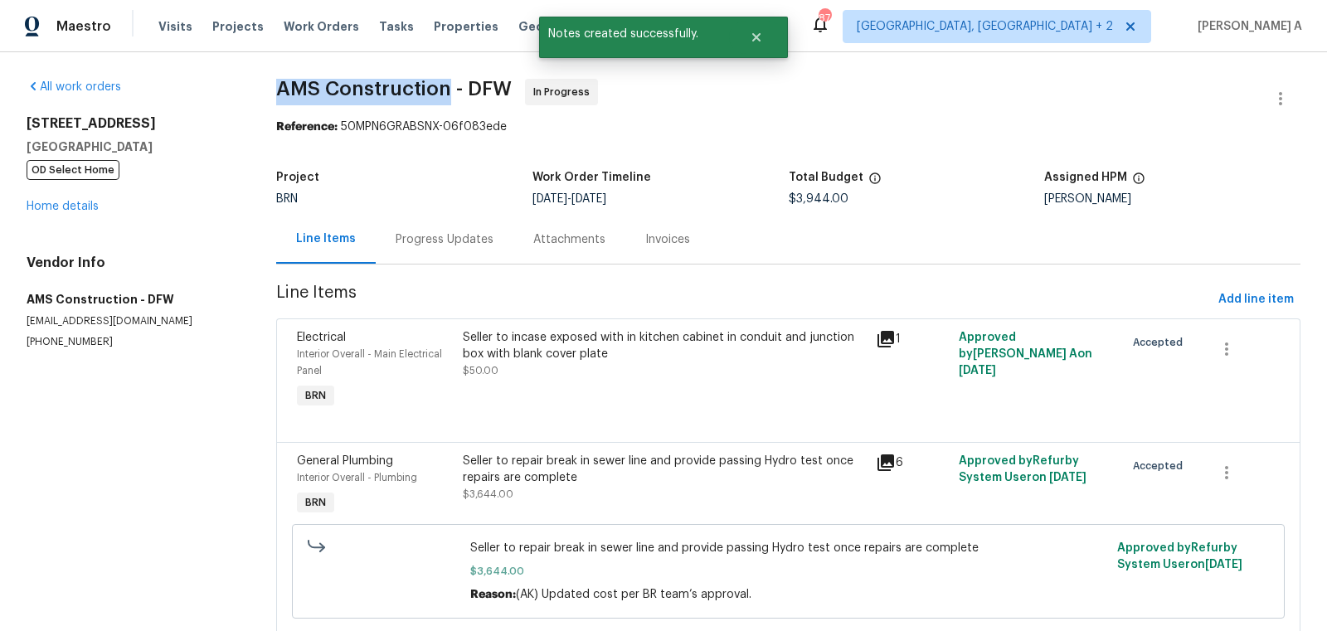
copy span "AMS Construction"
drag, startPoint x: 270, startPoint y: 88, endPoint x: 439, endPoint y: 101, distance: 169.7
click at [440, 101] on div "All work orders 811 Fawn Valley Dr Allen, TX 75002 OD Select Home Home details …" at bounding box center [663, 420] width 1327 height 736
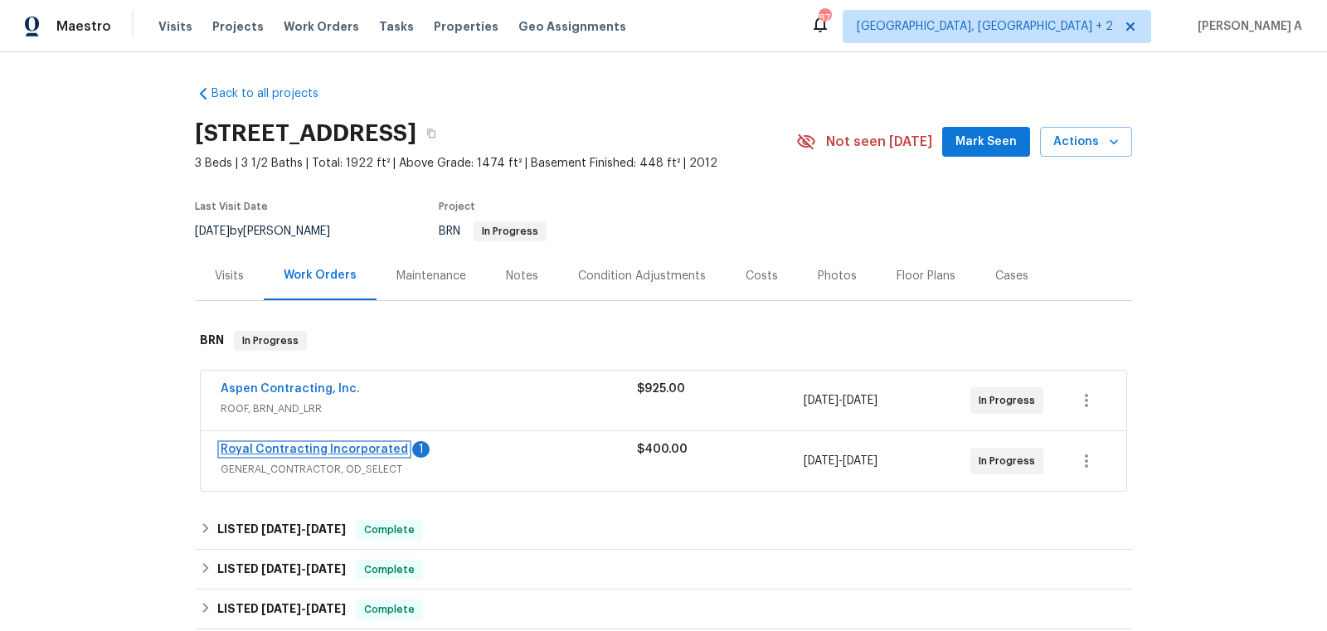
click at [301, 445] on link "Royal Contracting Incorporated" at bounding box center [314, 450] width 187 height 12
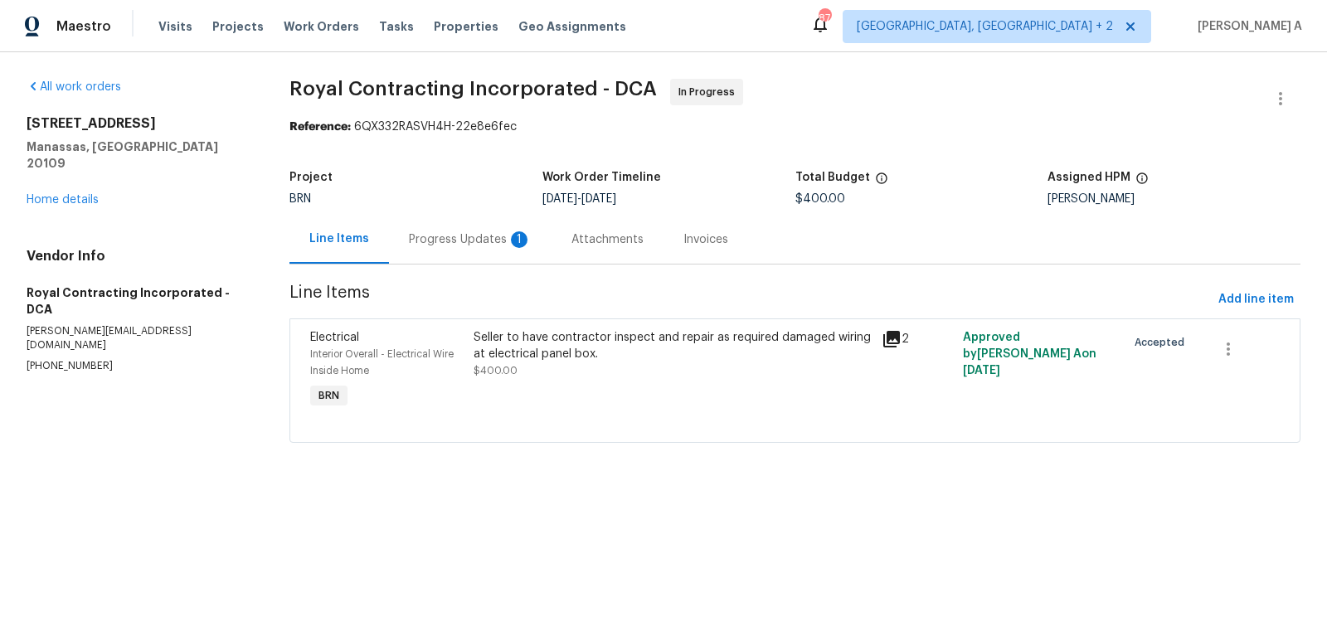
click at [458, 250] on div "Progress Updates 1" at bounding box center [470, 239] width 163 height 49
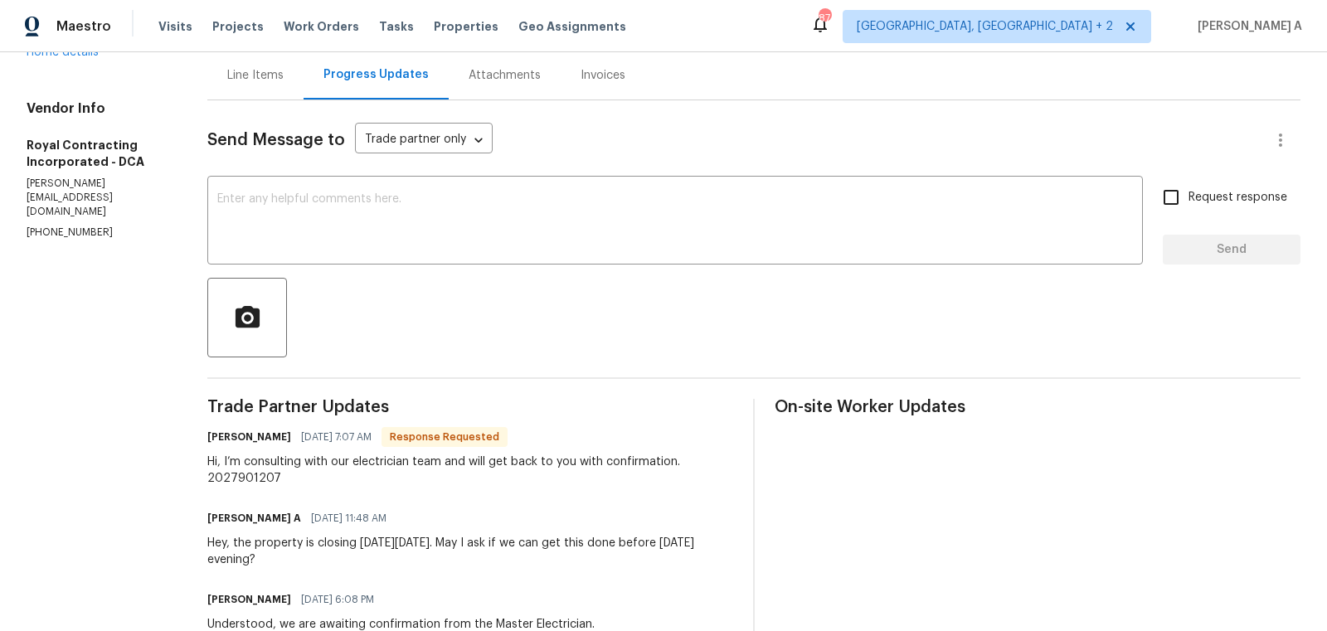
scroll to position [167, 0]
click at [237, 435] on h6 "[PERSON_NAME]" at bounding box center [249, 434] width 84 height 17
copy h6 "[PERSON_NAME]"
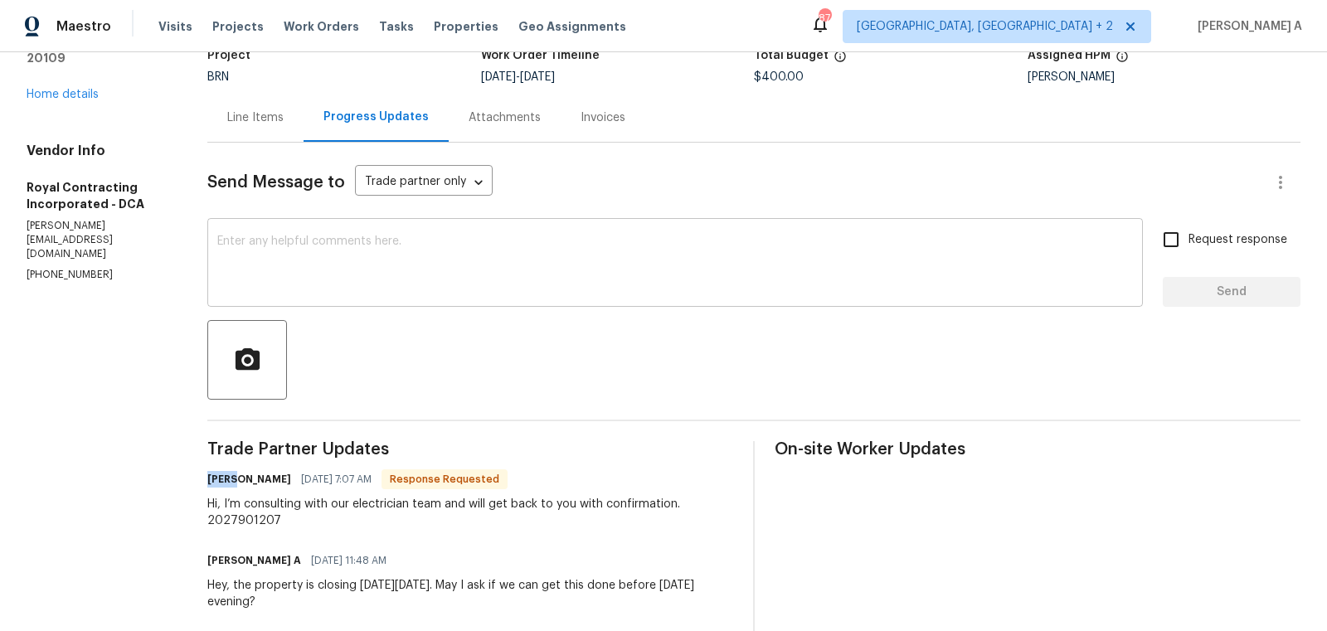
scroll to position [113, 0]
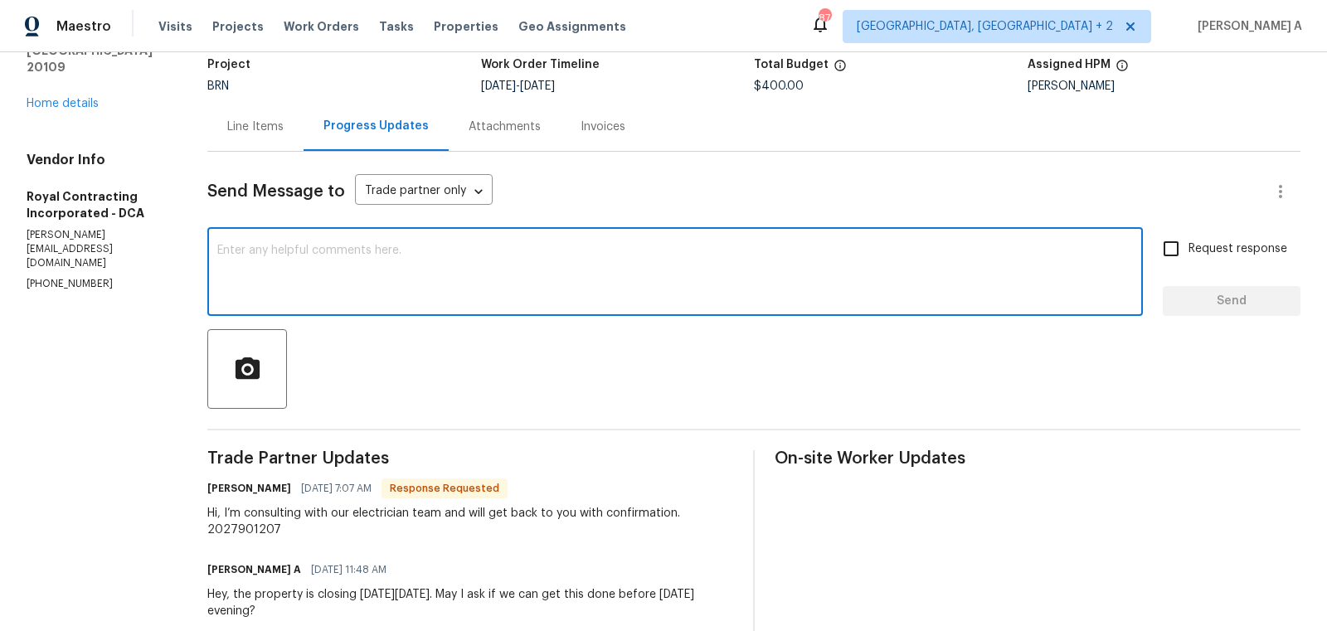
click at [363, 262] on textarea at bounding box center [675, 274] width 916 height 58
paste textarea "[PERSON_NAME]"
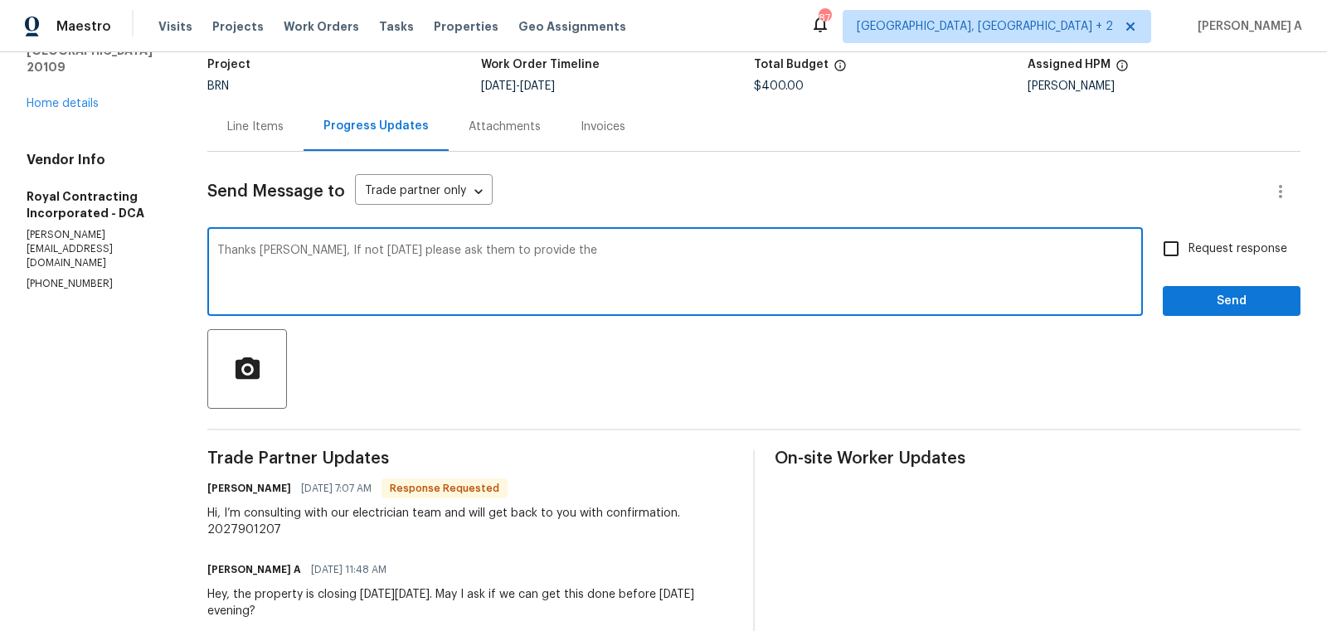
click at [0, 0] on span "Replace with" at bounding box center [0, 0] width 0 height 0
type textarea "Thanks, [PERSON_NAME]. If not [DATE] please ask them to provide the"
click at [529, 248] on textarea "Thanks, [PERSON_NAME]. If not [DATE] please ask them to provide the" at bounding box center [675, 274] width 916 height 58
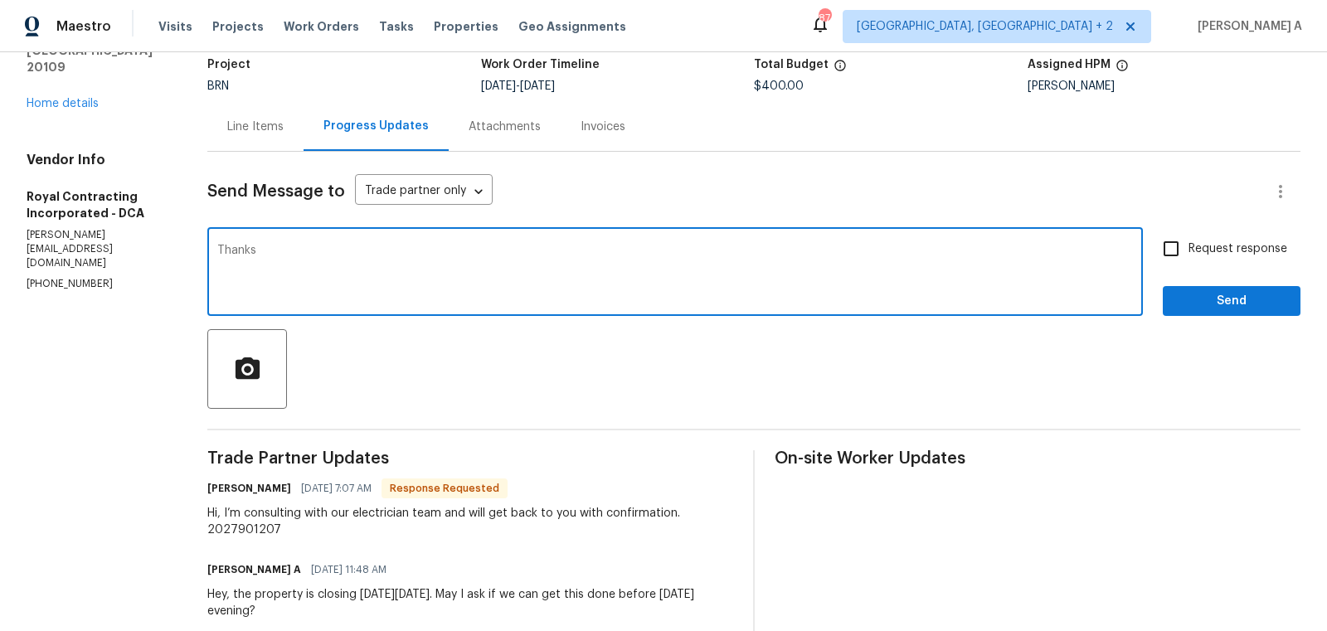
click at [222, 488] on h6 "[PERSON_NAME]" at bounding box center [249, 488] width 84 height 17
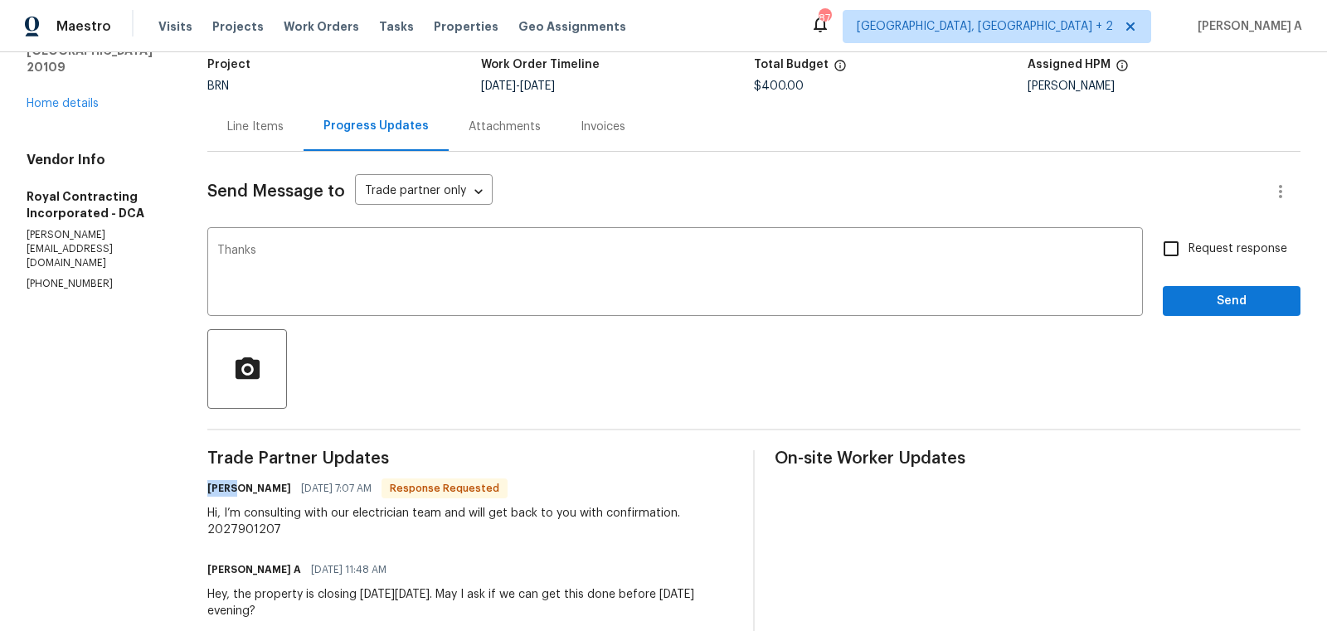
click at [222, 488] on h6 "[PERSON_NAME]" at bounding box center [249, 488] width 84 height 17
copy h6 "[PERSON_NAME]"
click at [321, 252] on textarea "Thanks" at bounding box center [675, 274] width 916 height 58
paste textarea "[PERSON_NAME]"
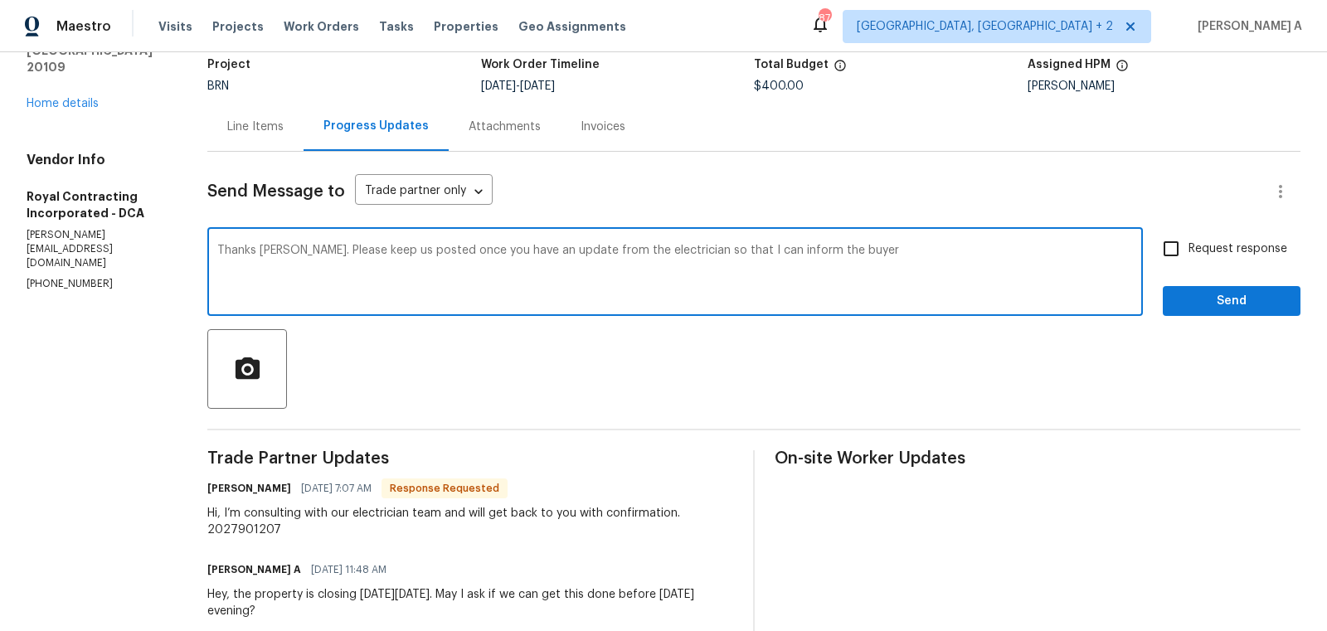
drag, startPoint x: 675, startPoint y: 258, endPoint x: 961, endPoint y: 238, distance: 286.8
click at [961, 239] on div "Thanks [PERSON_NAME]. Please keep us posted once you have an update from the el…" at bounding box center [674, 273] width 935 height 85
click at [906, 255] on textarea "Thanks [PERSON_NAME]. Please keep us posted once you have an update from the el…" at bounding box center [675, 274] width 916 height 58
drag, startPoint x: 673, startPoint y: 248, endPoint x: 1010, endPoint y: 248, distance: 336.7
click at [1010, 248] on textarea "Thanks Robin. Please keep us posted once you have an update from the electricia…" at bounding box center [675, 274] width 916 height 58
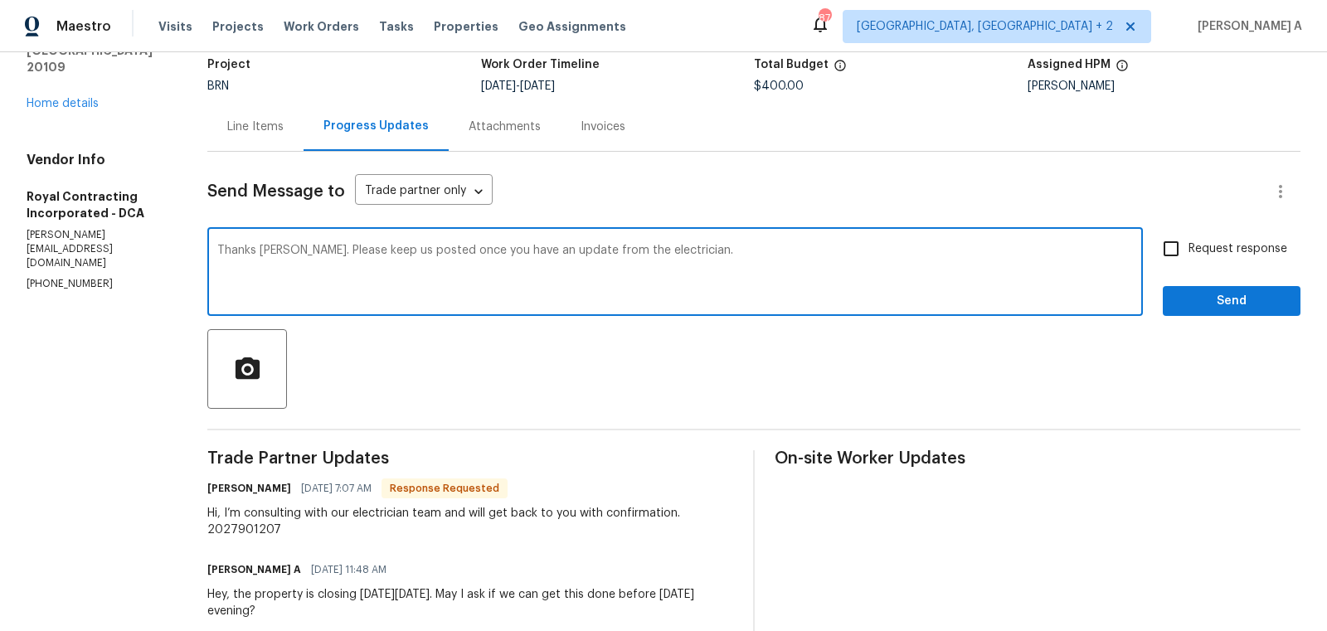
click at [1010, 248] on textarea "Thanks Robin. Please keep us posted once you have an update from the electricia…" at bounding box center [675, 274] width 916 height 58
click at [883, 287] on textarea "Thanks Robin. Please keep us posted once you have an update from the electricia…" at bounding box center [675, 274] width 916 height 58
click at [0, 0] on icon "Paraphrase text" at bounding box center [0, 0] width 0 height 0
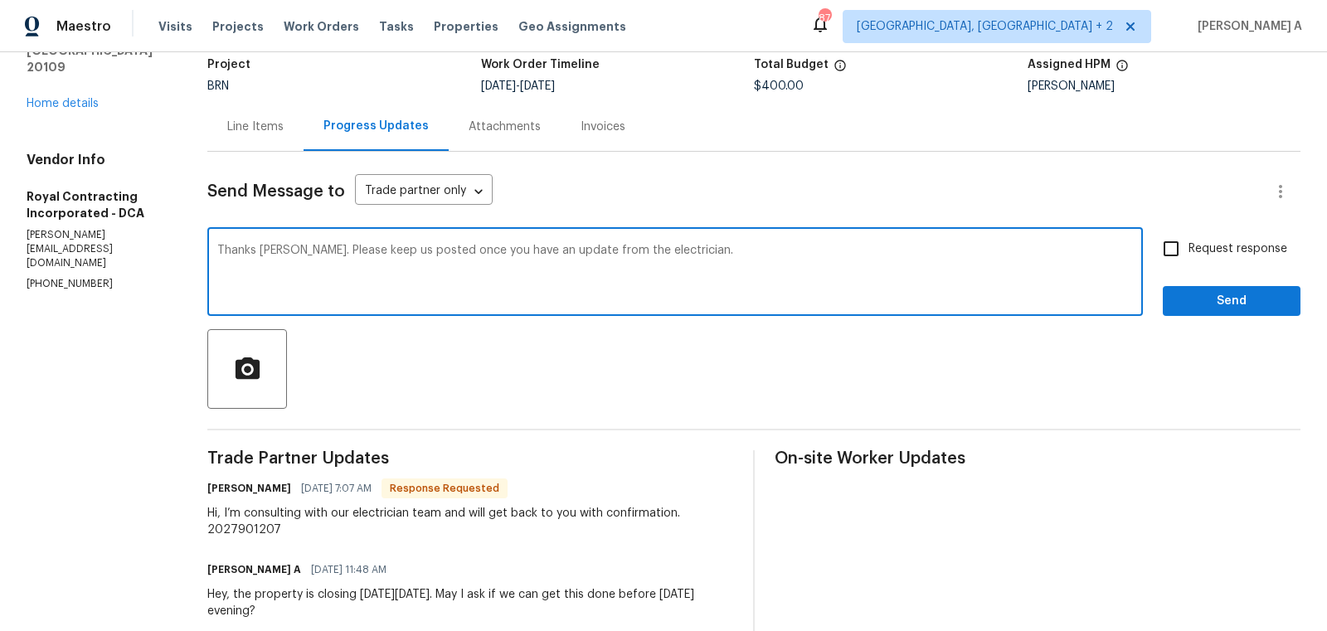
click at [0, 0] on li "Many thanks, Robin." at bounding box center [0, 0] width 0 height 0
click at [0, 0] on span "from" at bounding box center [0, 0] width 0 height 0
type textarea "Many thanks, Robin. Once you have an update from the electrician, kindly let us…"
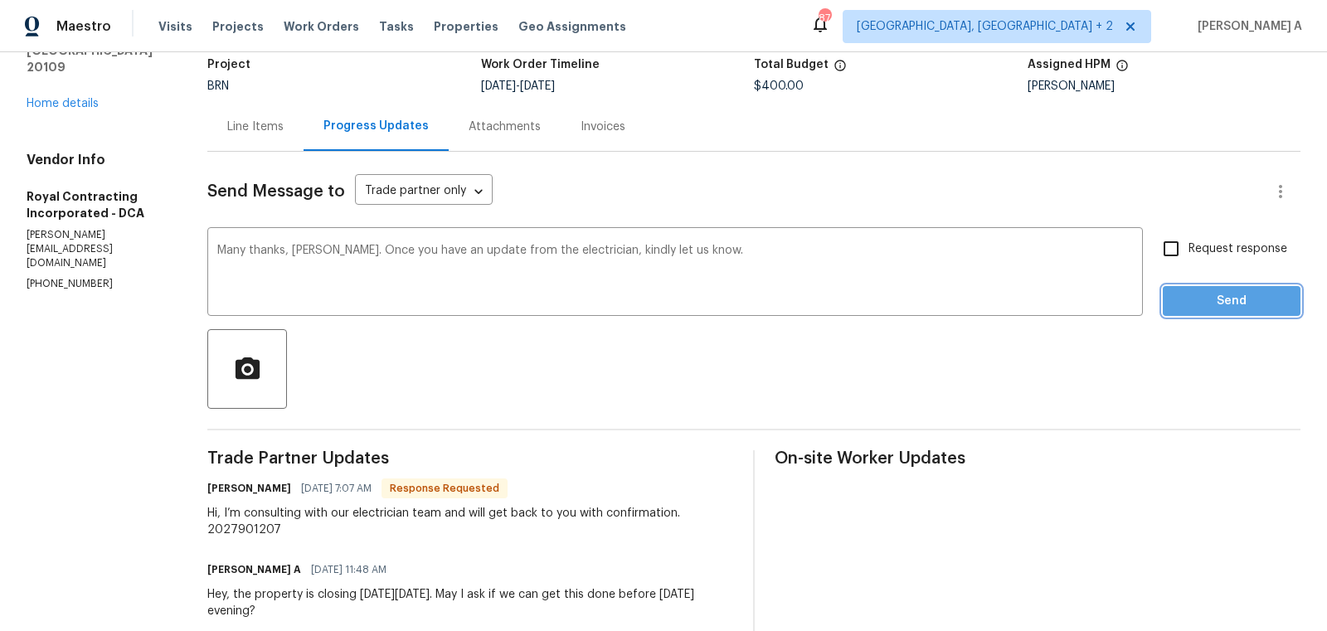
click at [1200, 305] on span "Send" at bounding box center [1231, 301] width 111 height 21
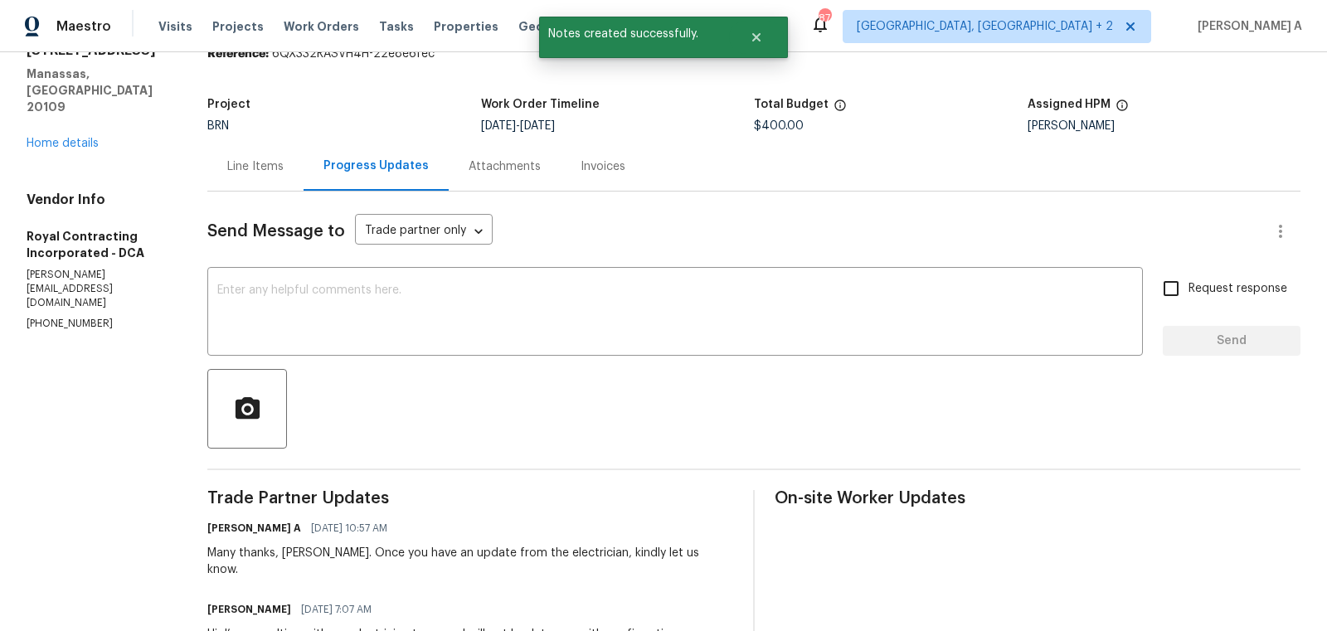
scroll to position [114, 0]
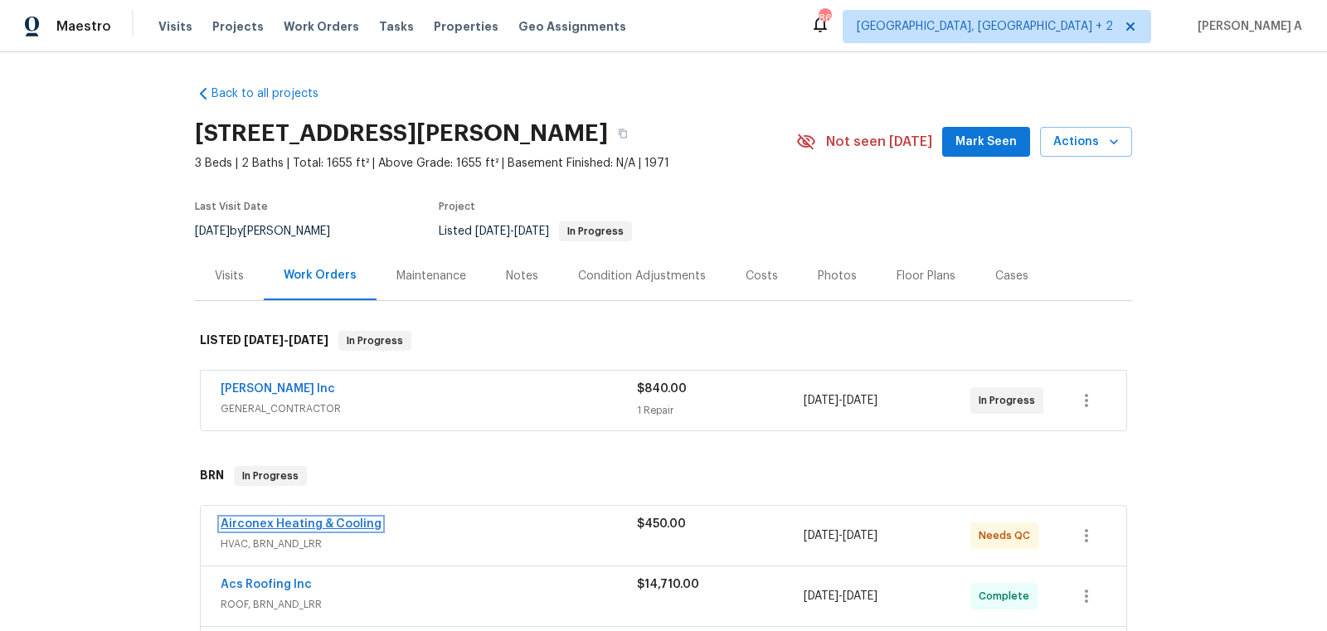
click at [270, 522] on link "Airconex Heating & Cooling" at bounding box center [301, 524] width 161 height 12
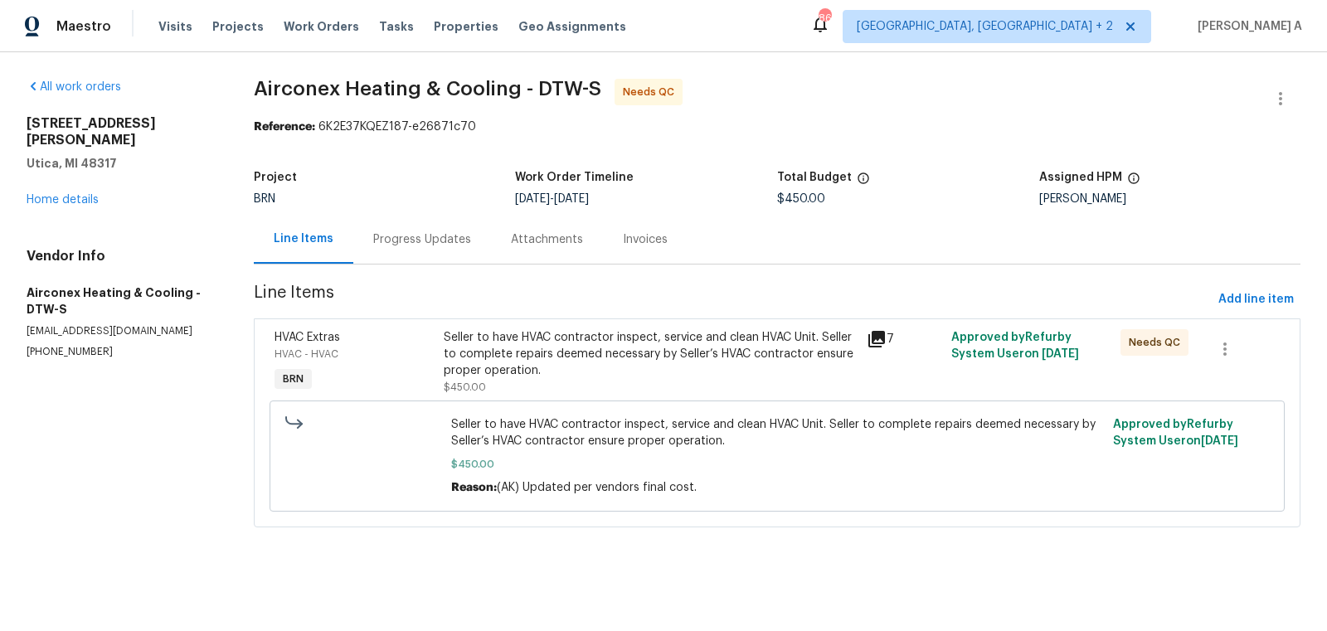
click at [434, 260] on div "Progress Updates" at bounding box center [422, 239] width 138 height 49
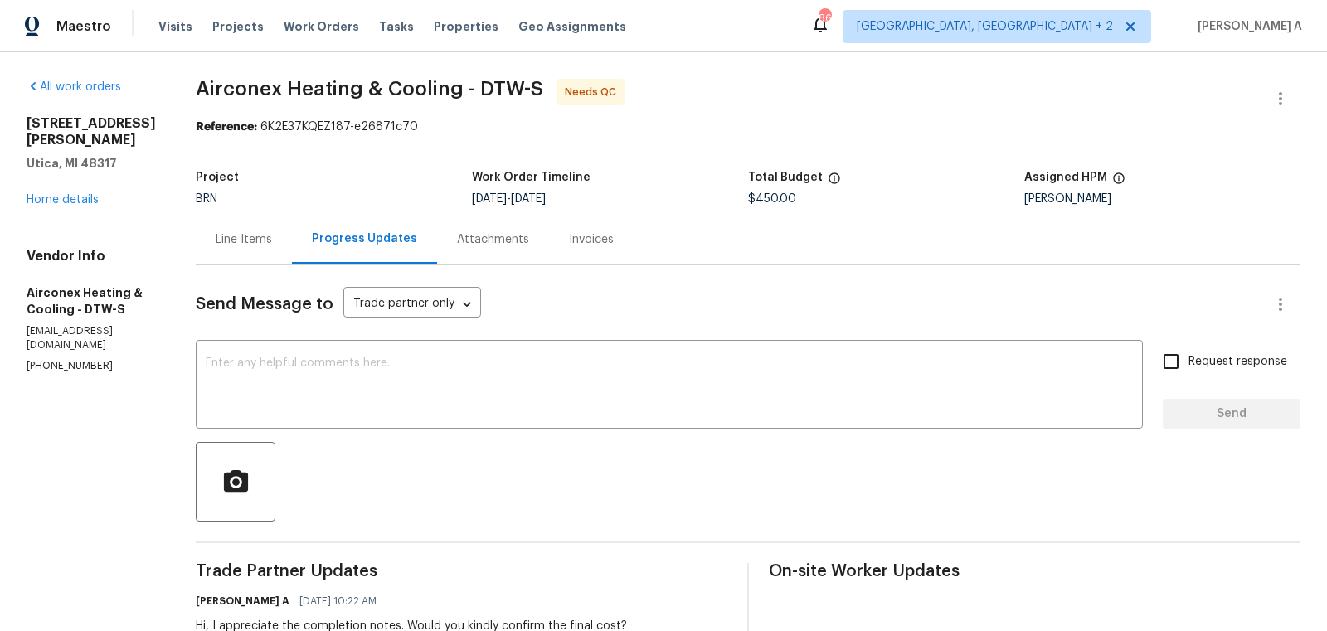
click at [231, 239] on div "Line Items" at bounding box center [244, 239] width 56 height 17
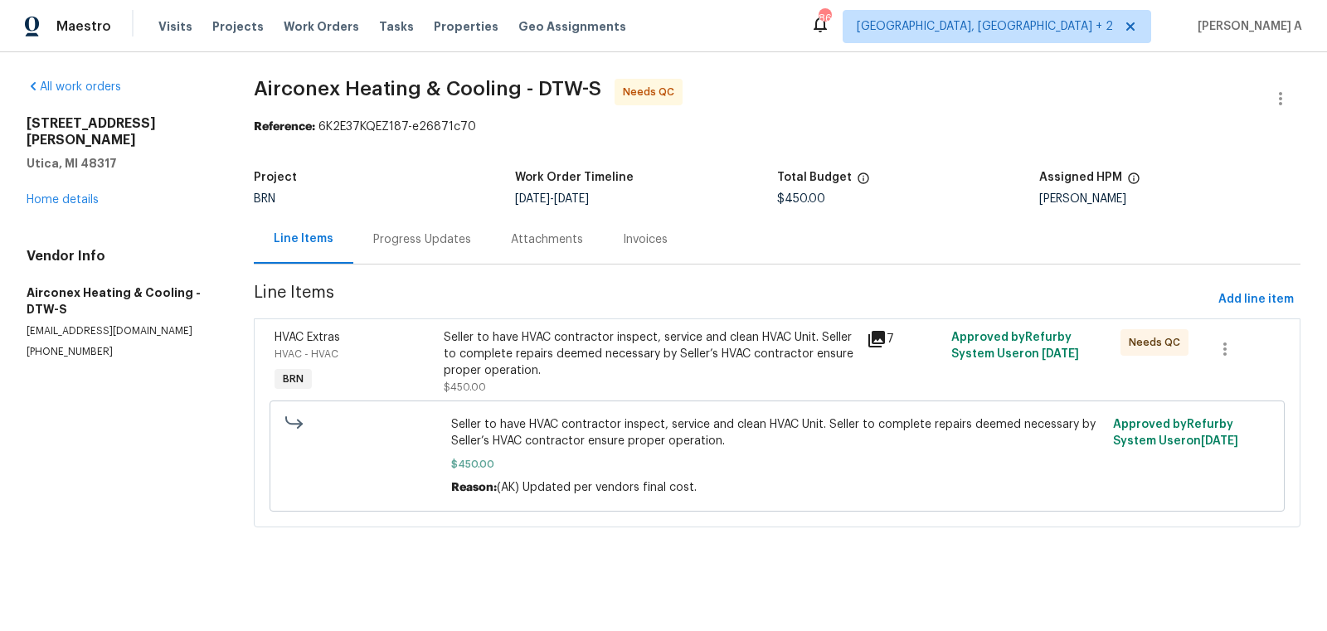
click at [571, 338] on div "Seller to have HVAC contractor inspect, service and clean HVAC Unit. Seller to …" at bounding box center [650, 354] width 413 height 50
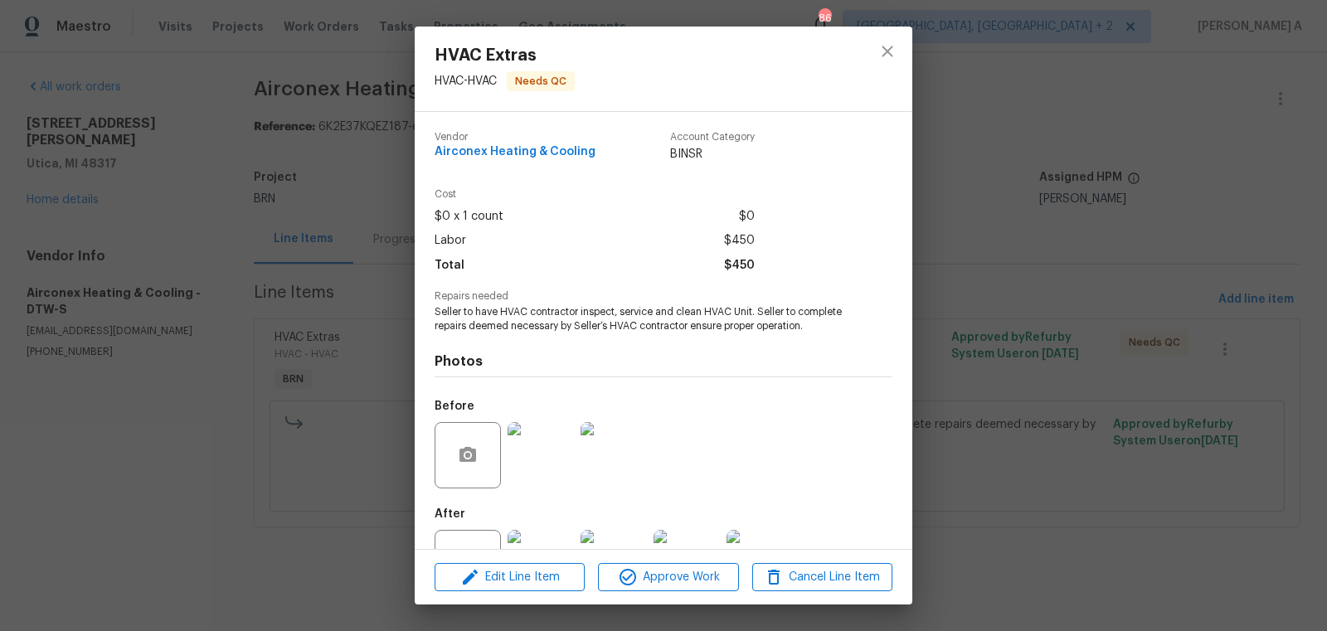
scroll to position [63, 0]
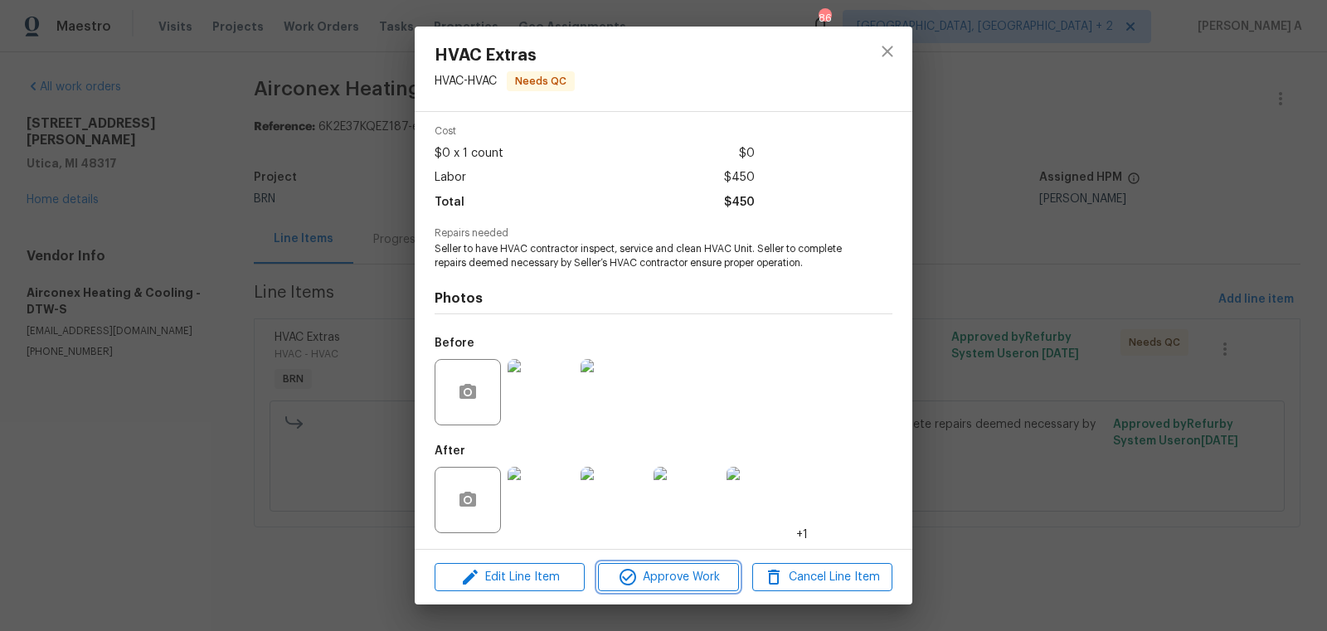
click at [673, 573] on span "Approve Work" at bounding box center [668, 577] width 130 height 21
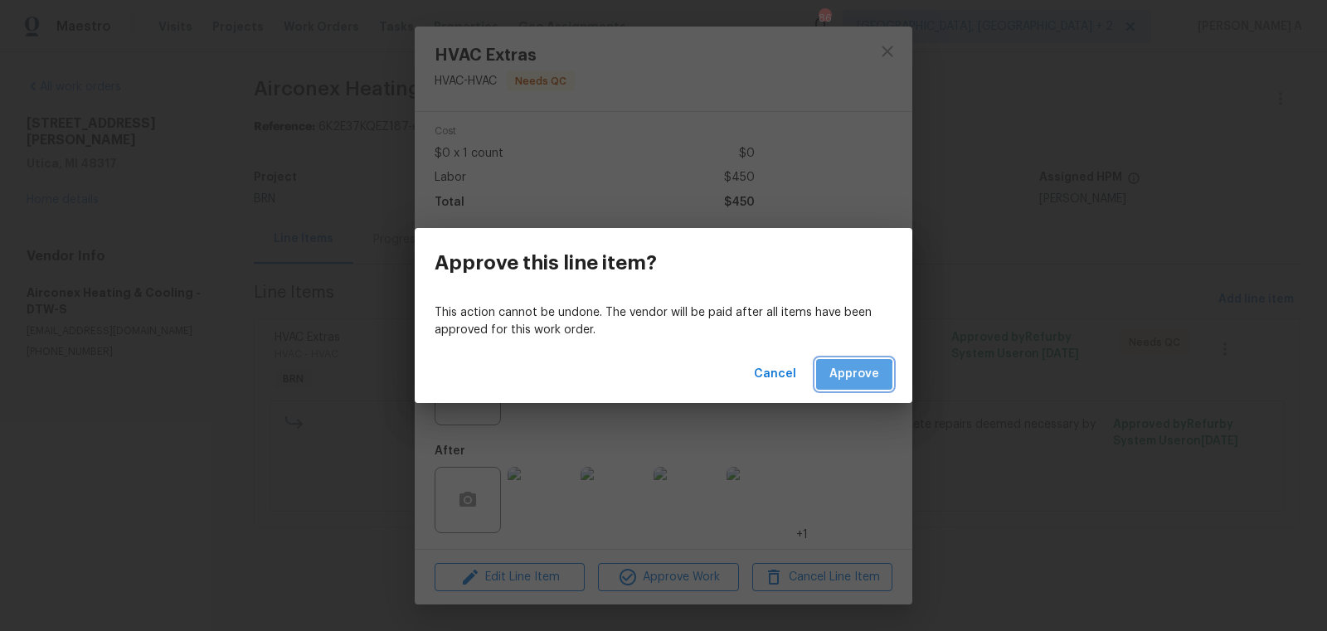
click at [849, 376] on span "Approve" at bounding box center [854, 374] width 50 height 21
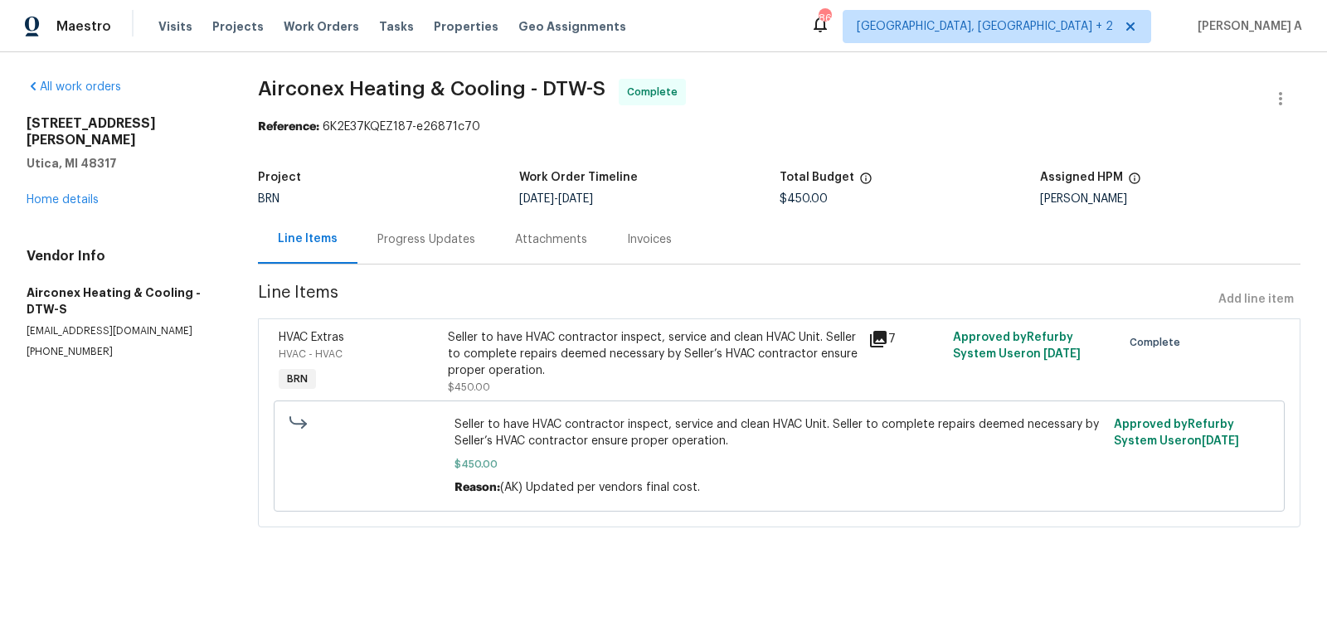
click at [387, 228] on div "Progress Updates" at bounding box center [426, 239] width 138 height 49
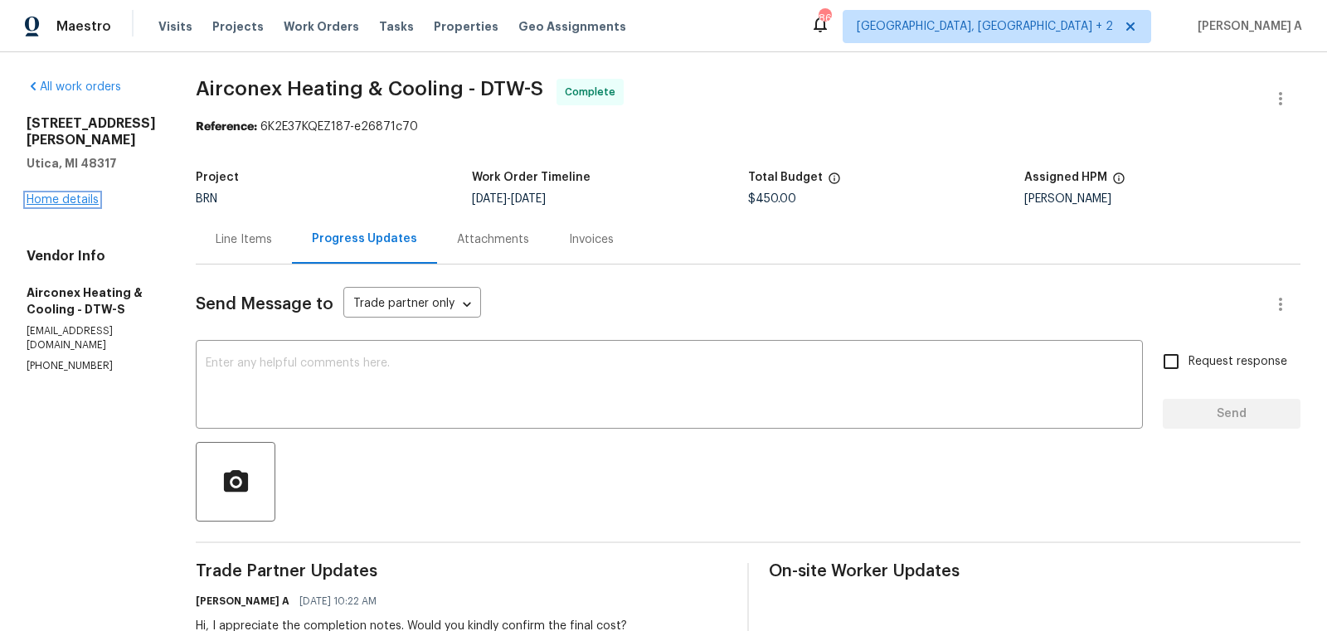
click at [85, 194] on link "Home details" at bounding box center [63, 200] width 72 height 12
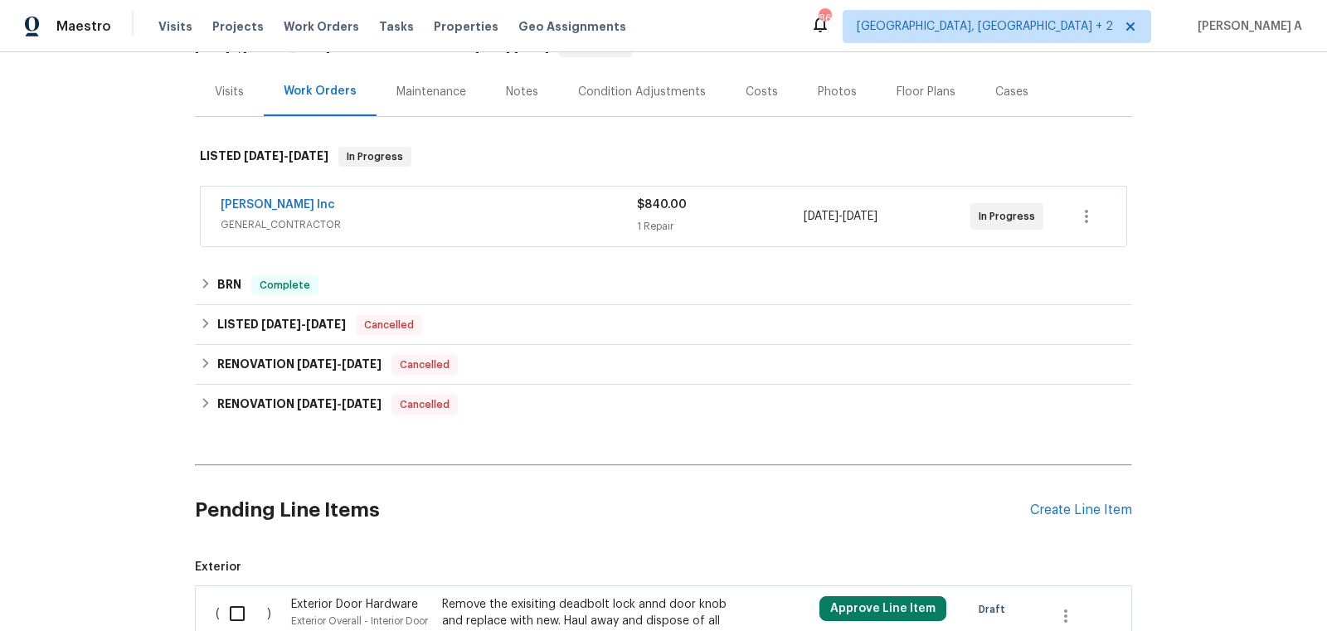
scroll to position [357, 0]
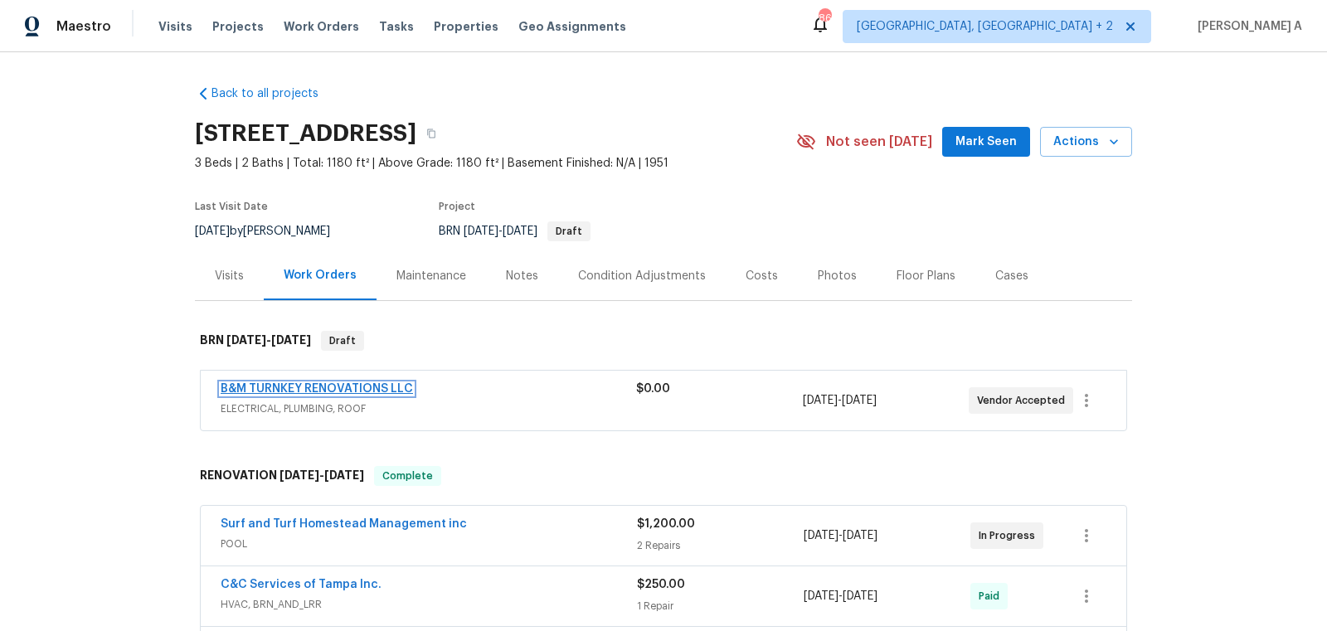
click at [323, 386] on link "B&M TURNKEY RENOVATIONS LLC" at bounding box center [317, 389] width 192 height 12
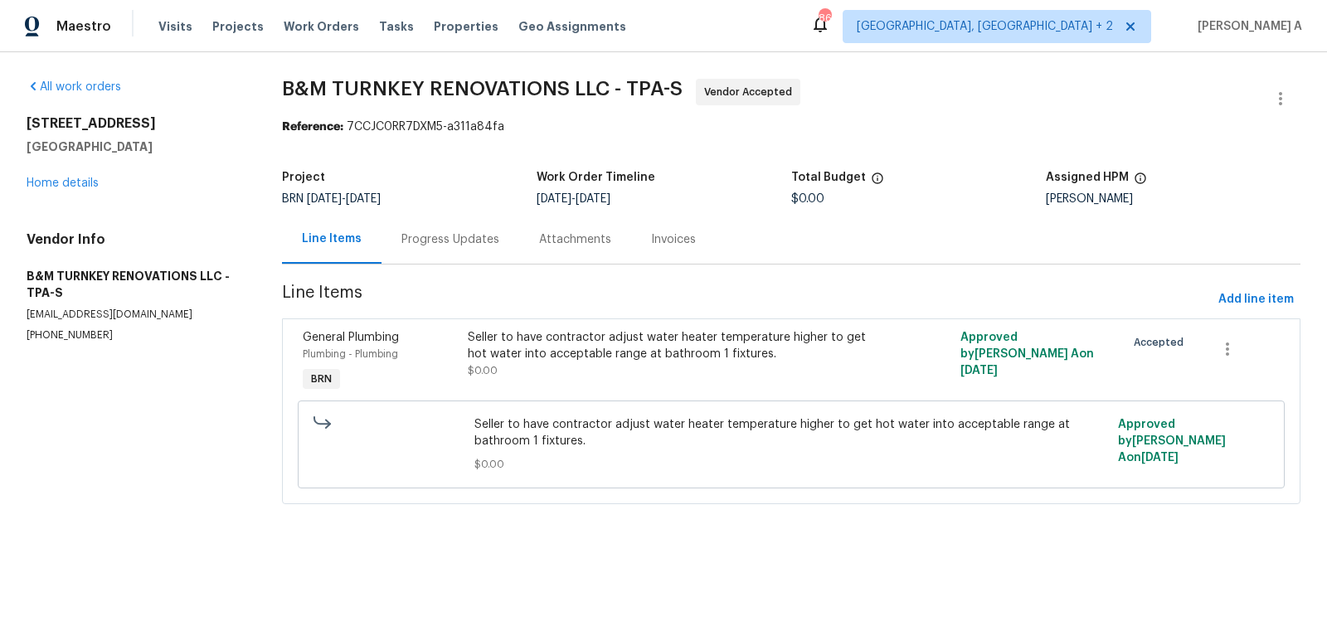
click at [448, 248] on div "Progress Updates" at bounding box center [450, 239] width 138 height 49
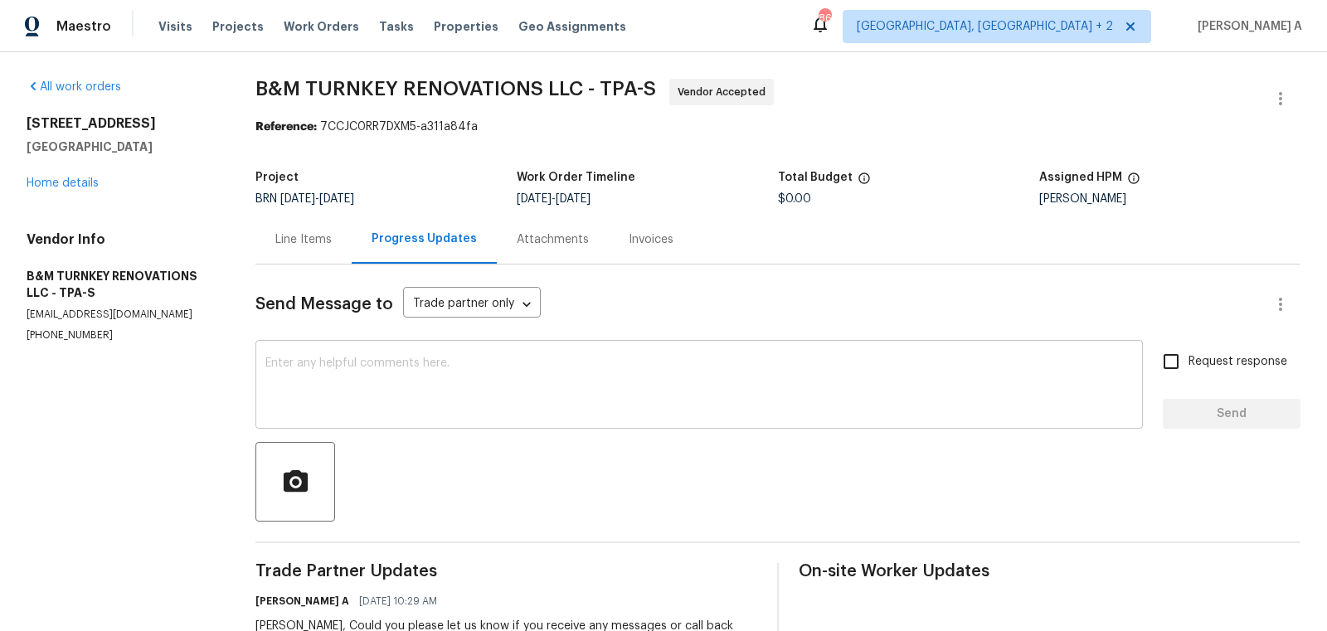
scroll to position [15, 0]
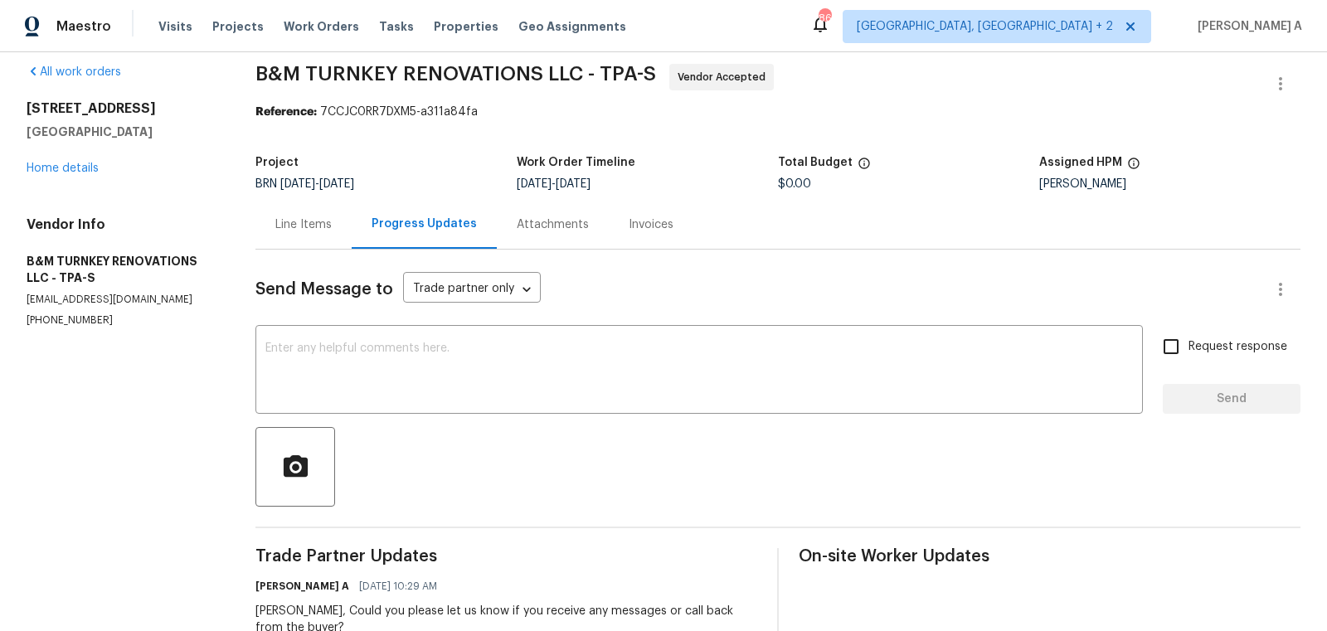
click at [285, 595] on div "[PERSON_NAME] A [DATE] 10:29 AM" at bounding box center [506, 586] width 502 height 23
click at [285, 609] on div "[PERSON_NAME], Could you please let us know if you receive any messages or call…" at bounding box center [506, 619] width 502 height 33
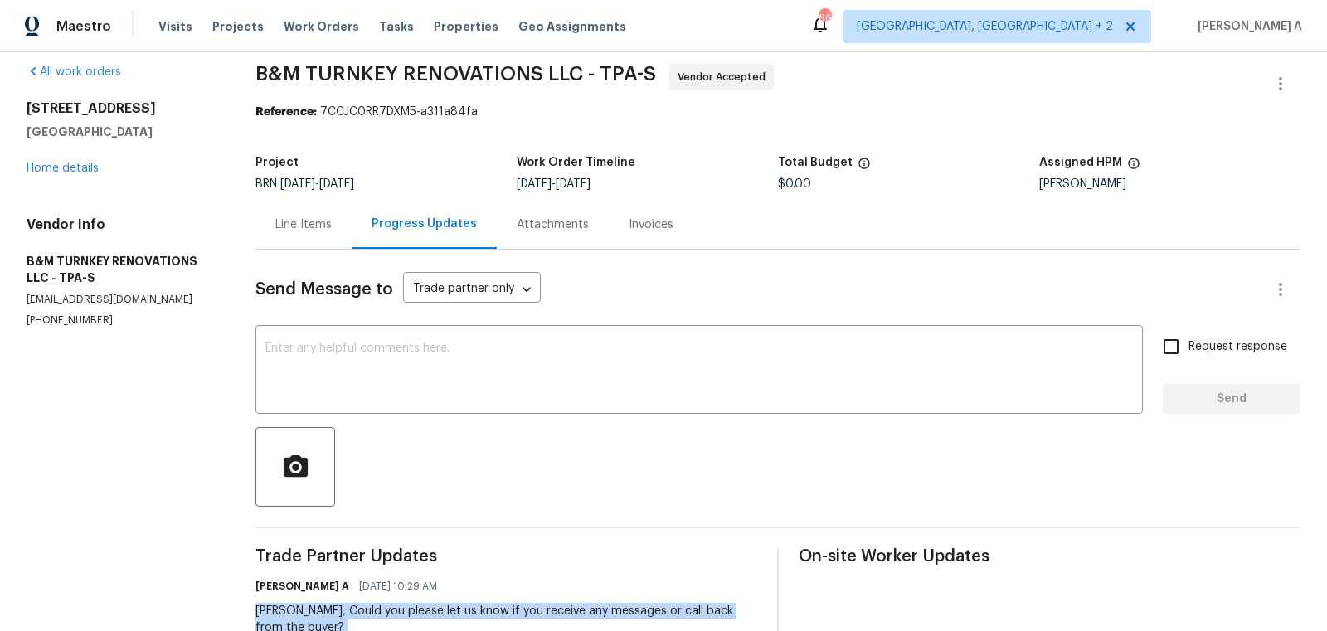
click at [285, 609] on div "[PERSON_NAME], Could you please let us know if you receive any messages or call…" at bounding box center [506, 619] width 502 height 33
copy div "[PERSON_NAME], Could you please let us know if you receive any messages or call…"
click at [300, 606] on div "[PERSON_NAME], Could you please let us know if you receive any messages or call…" at bounding box center [506, 619] width 502 height 33
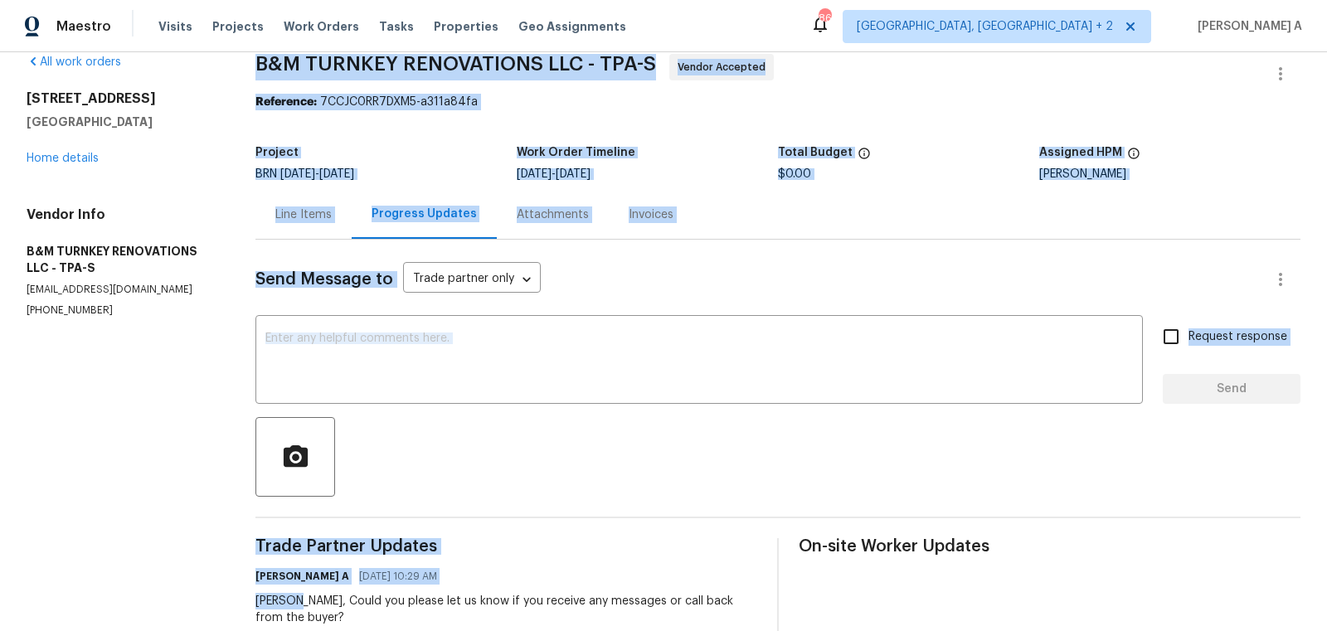
scroll to position [32, 0]
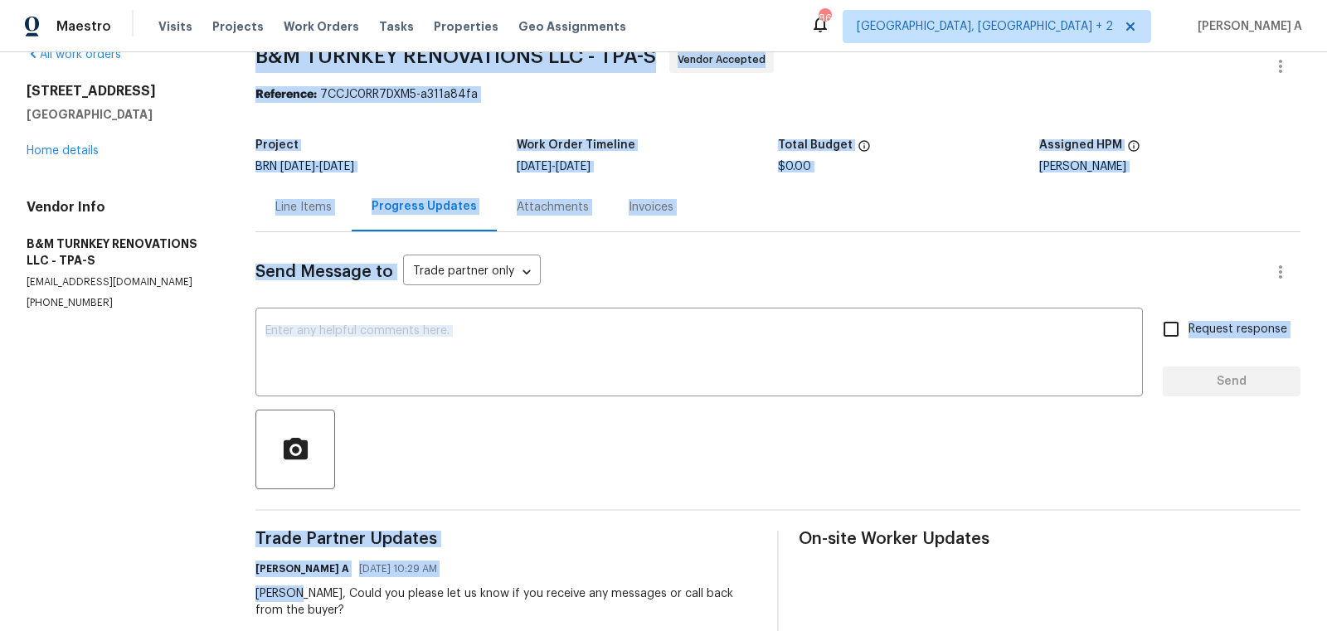
drag, startPoint x: 300, startPoint y: 606, endPoint x: 200, endPoint y: 621, distance: 101.4
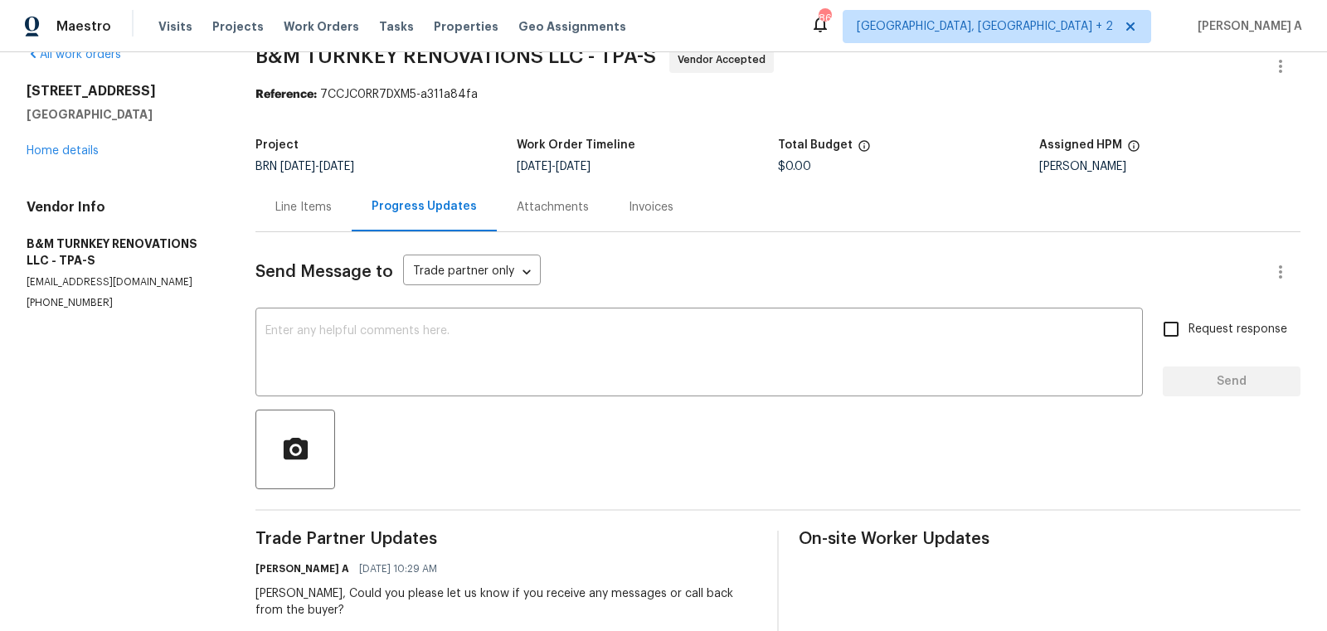
click at [274, 598] on div "[PERSON_NAME], Could you please let us know if you receive any messages or call…" at bounding box center [506, 601] width 502 height 33
copy div "[PERSON_NAME]"
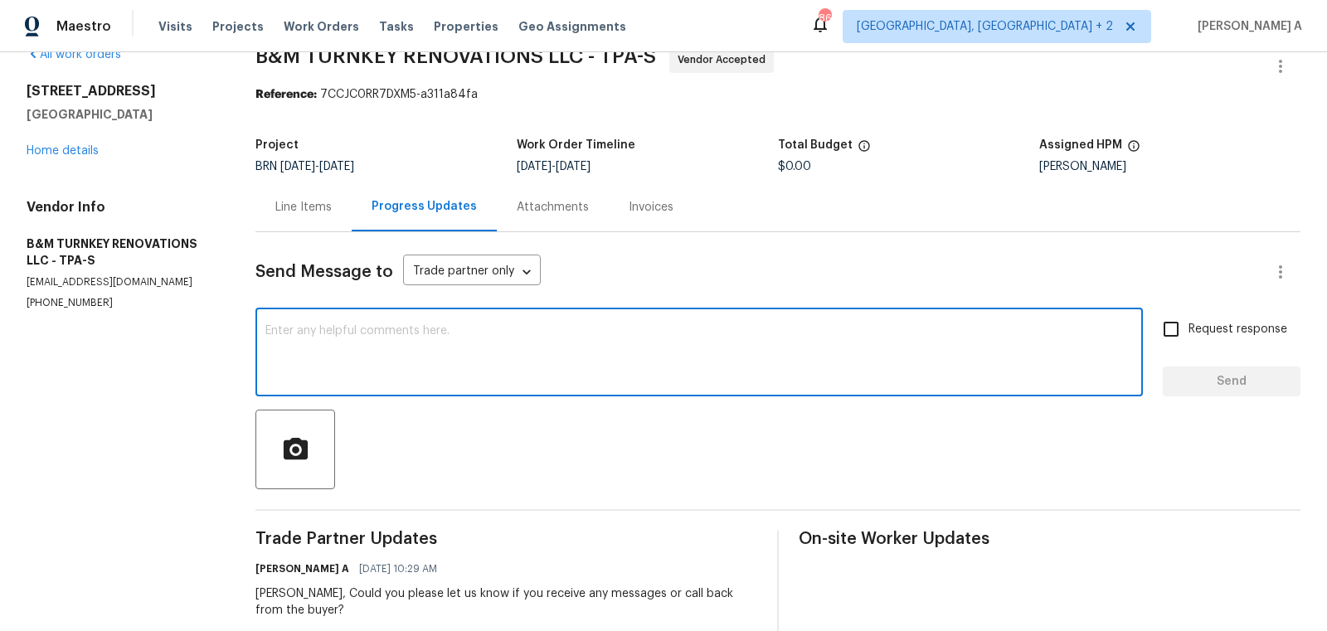
click at [347, 362] on textarea at bounding box center [698, 354] width 867 height 58
paste textarea "[PERSON_NAME]"
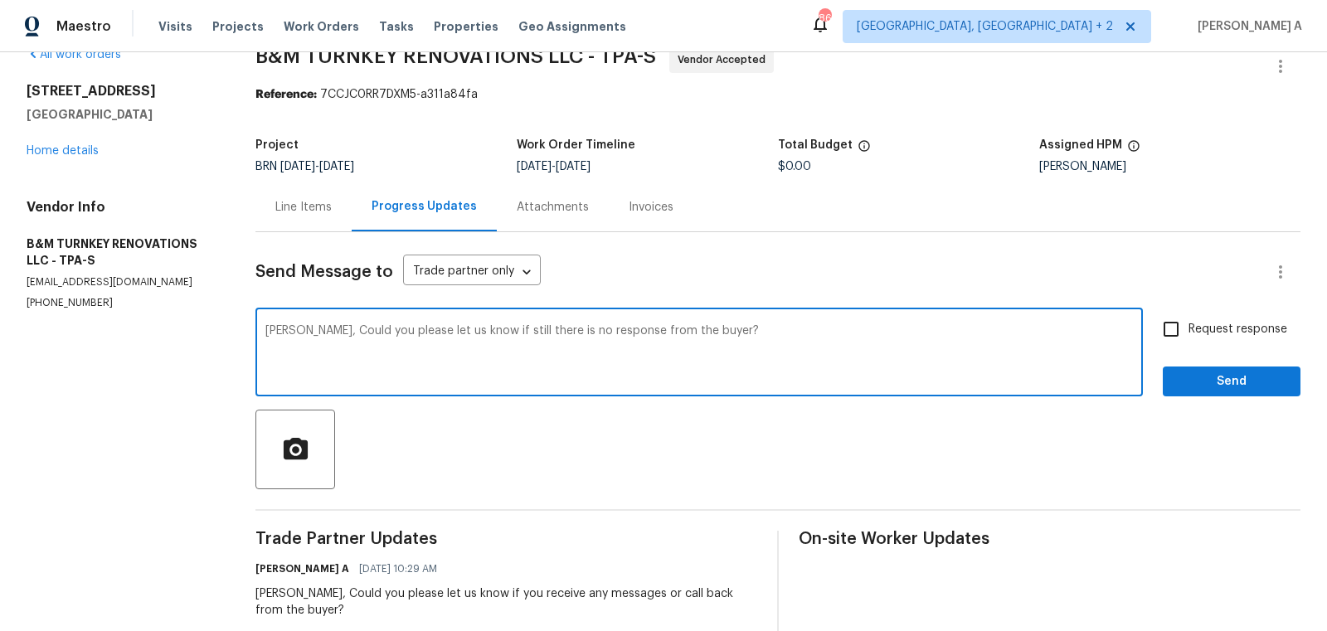
click at [0, 0] on qb-div "Change the word order there is still" at bounding box center [0, 0] width 0 height 0
click at [609, 335] on textarea "[PERSON_NAME], Could you please let us know if there is still no response from …" at bounding box center [698, 354] width 867 height 58
click at [851, 346] on textarea "[PERSON_NAME], Could you please let us know if there is still no response from …" at bounding box center [698, 354] width 867 height 58
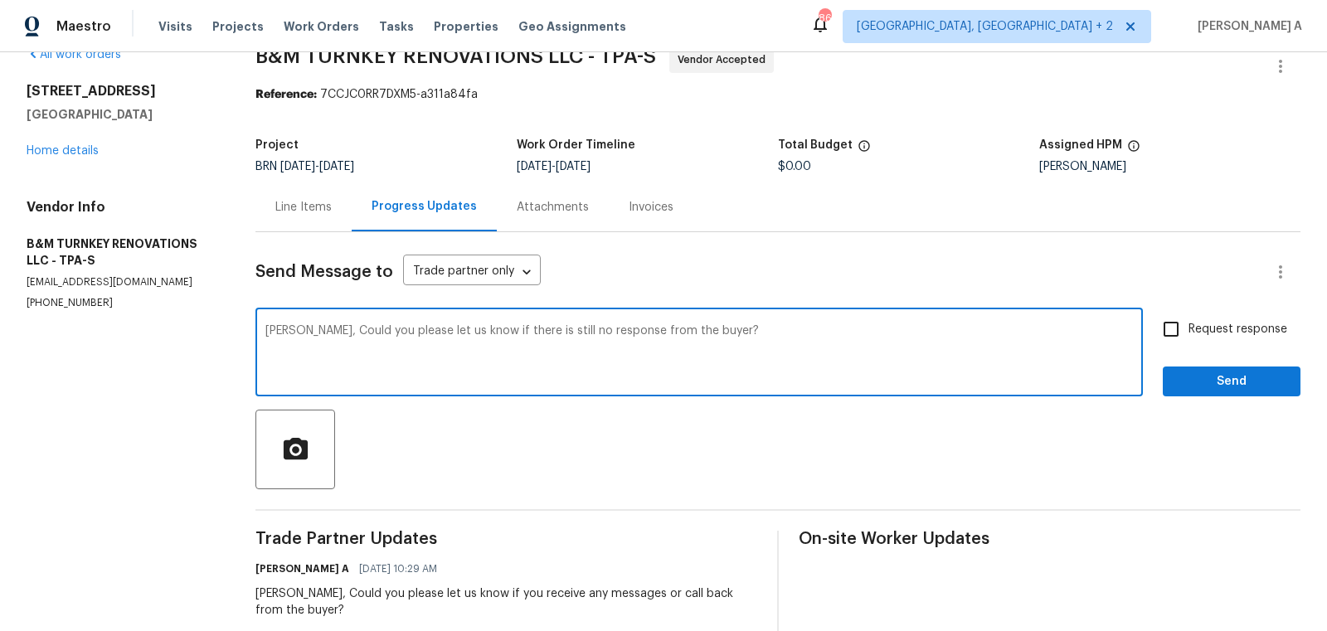
type textarea "[PERSON_NAME], Could you please let us know if there is still no response from …"
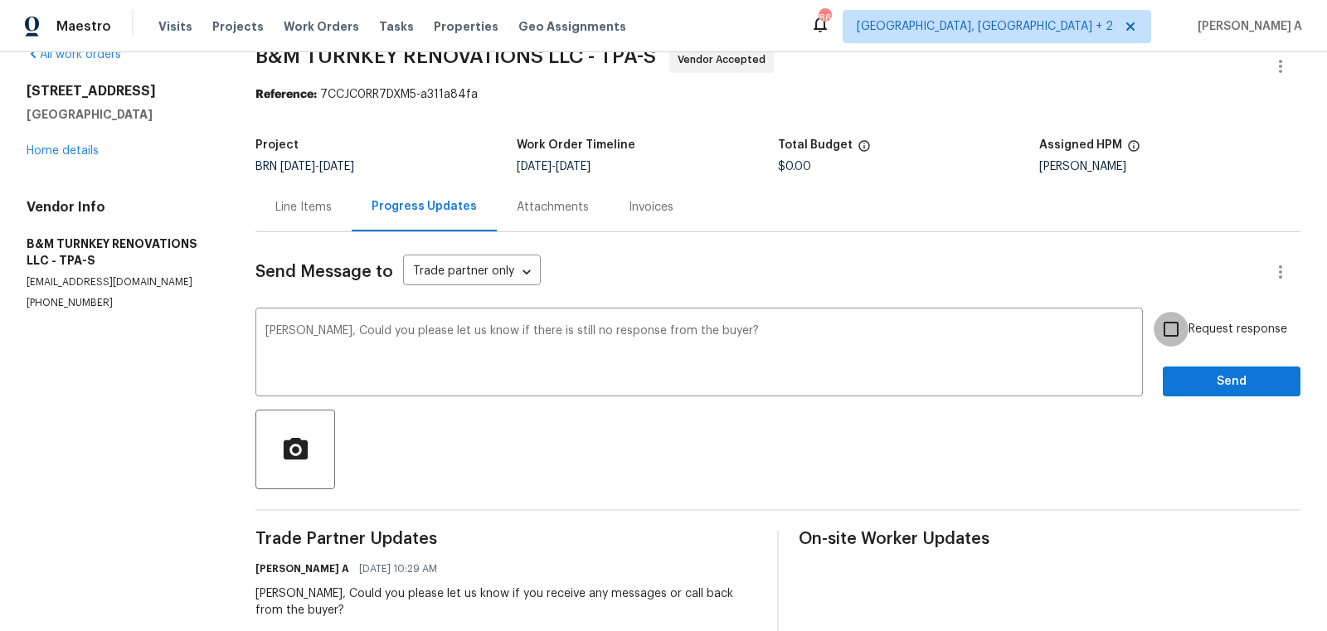
click at [1173, 325] on input "Request response" at bounding box center [1171, 329] width 35 height 35
checkbox input "true"
click at [1192, 372] on span "Send" at bounding box center [1231, 382] width 111 height 21
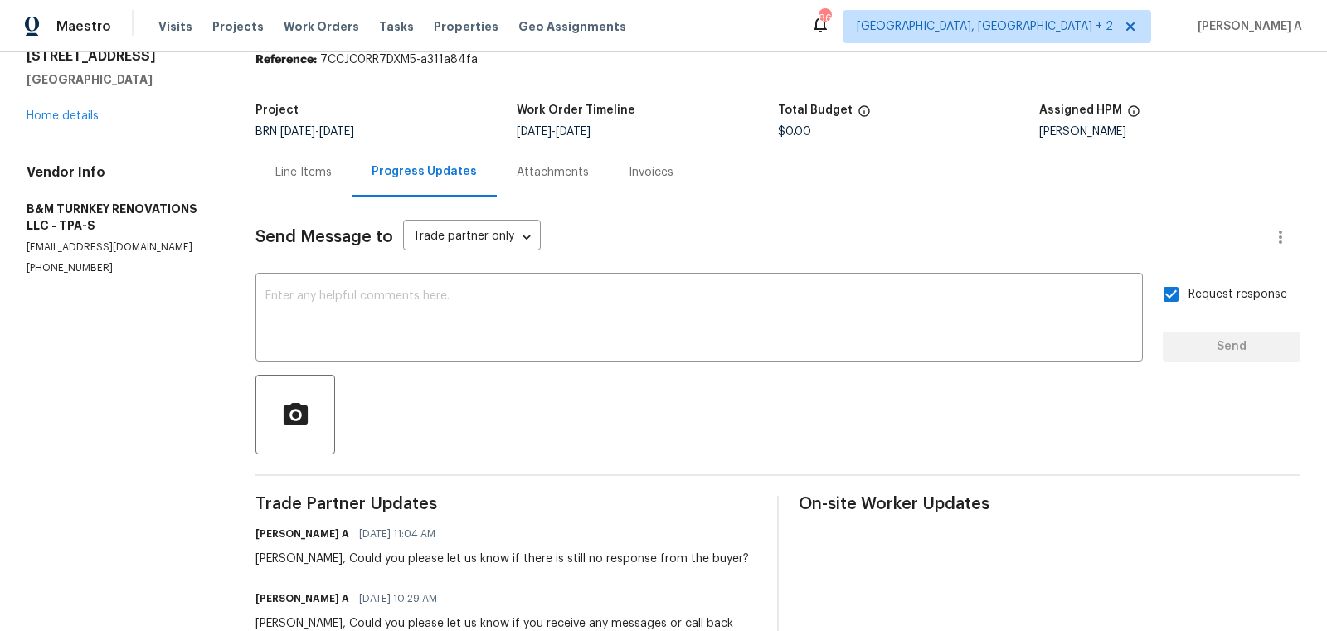
scroll to position [0, 0]
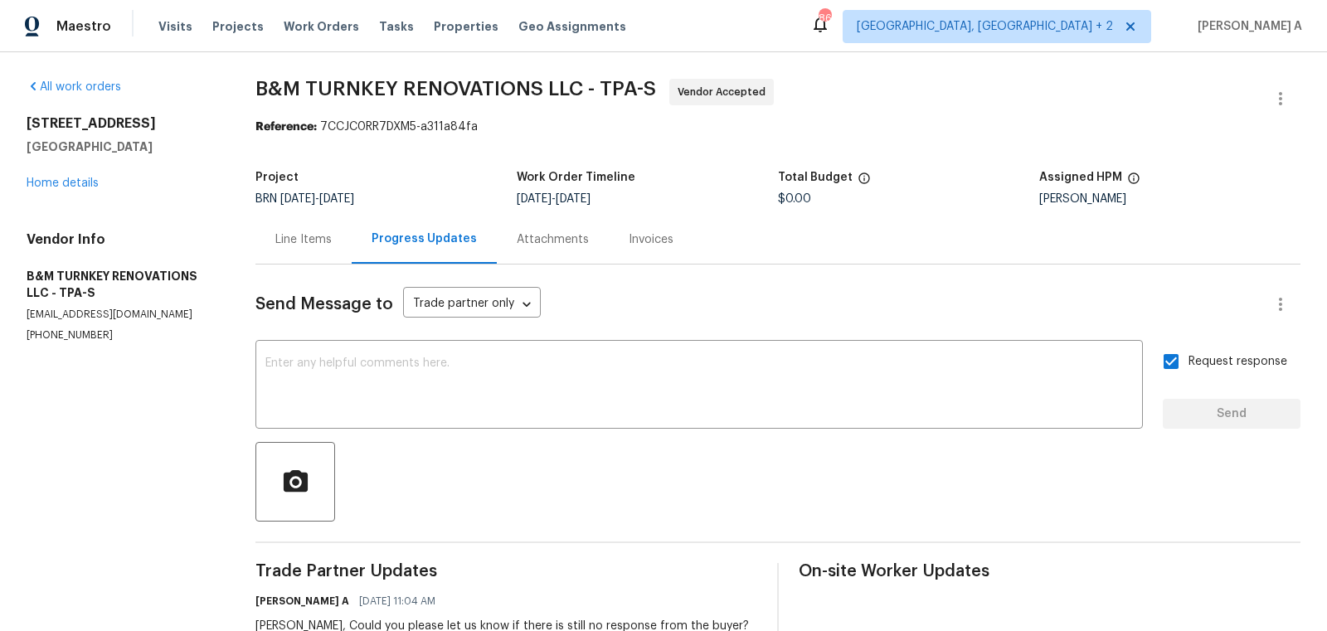
click at [320, 254] on div "Line Items" at bounding box center [303, 239] width 96 height 49
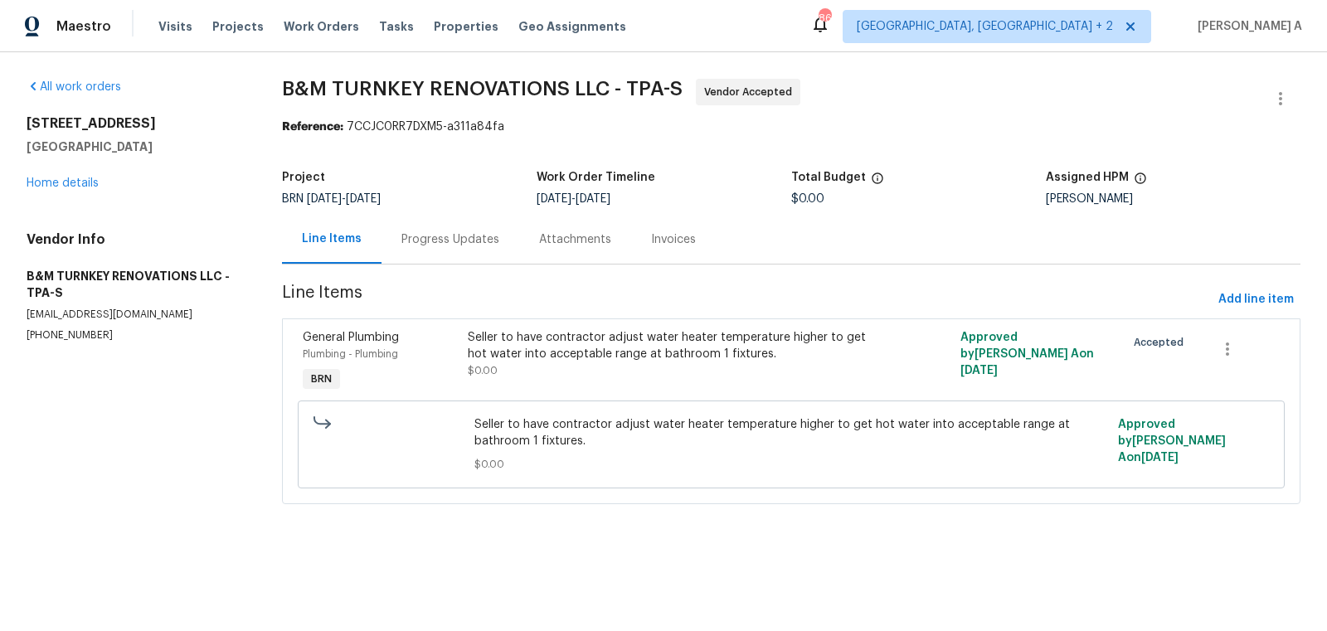
click at [469, 250] on div "Progress Updates" at bounding box center [450, 239] width 138 height 49
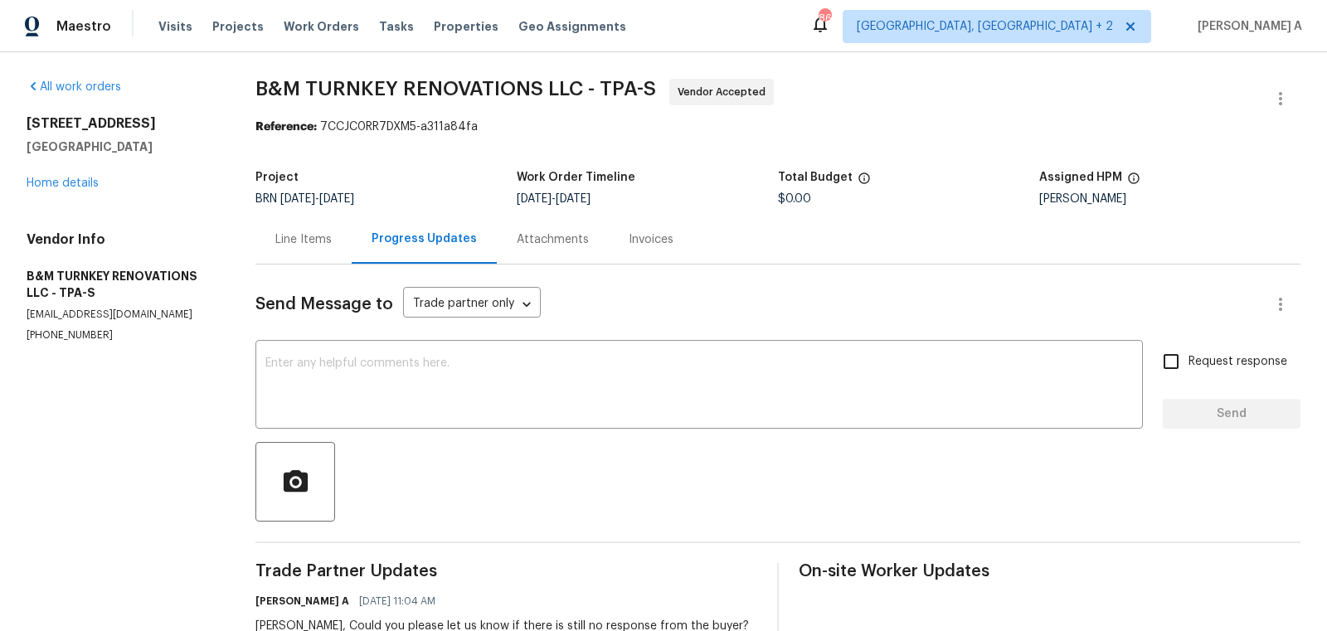
click at [318, 228] on div "Line Items" at bounding box center [303, 239] width 96 height 49
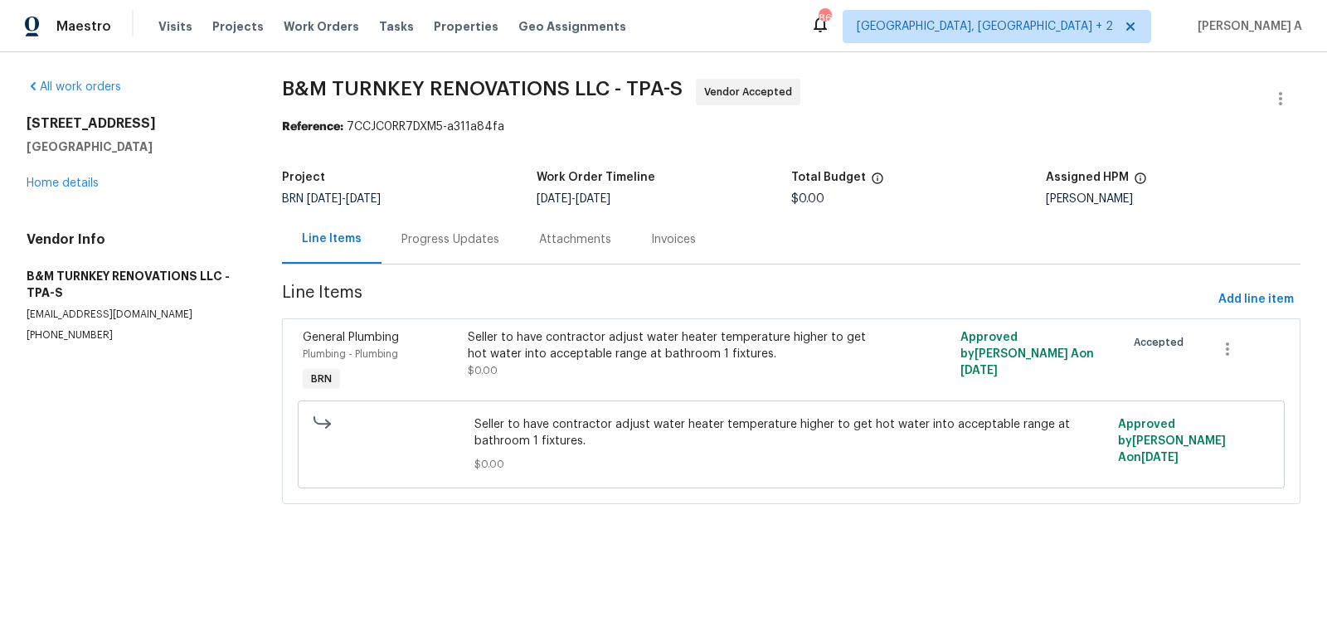
click at [443, 253] on div "Progress Updates" at bounding box center [450, 239] width 138 height 49
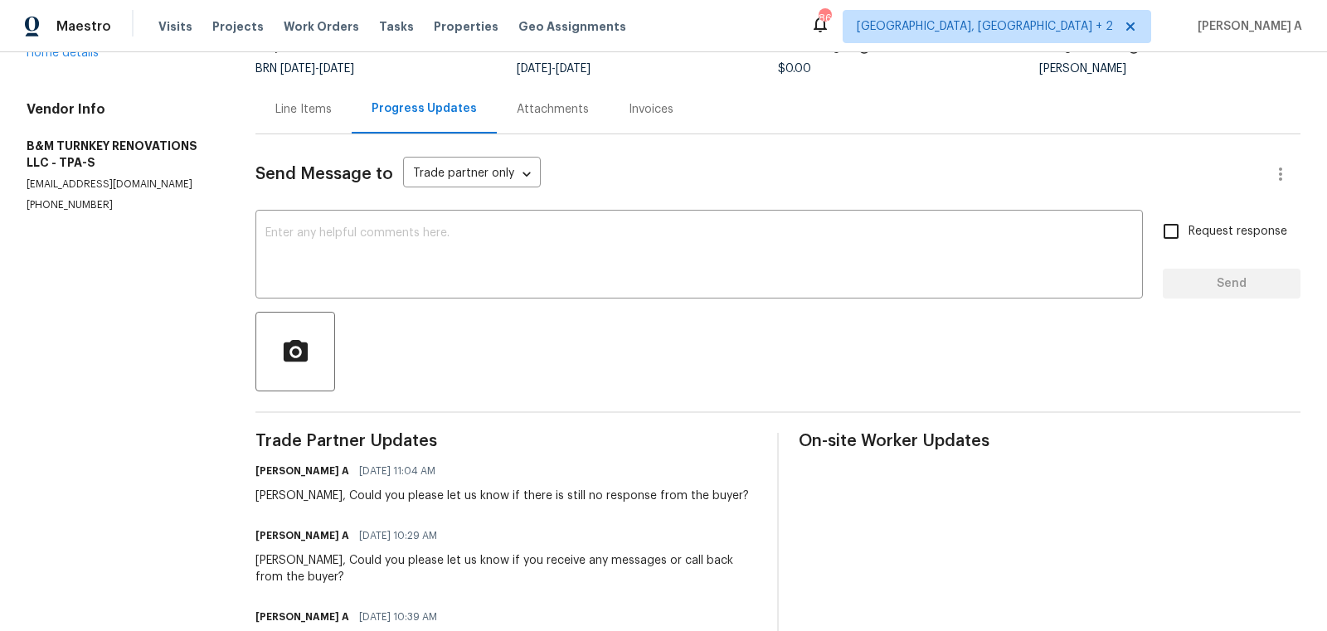
scroll to position [47, 0]
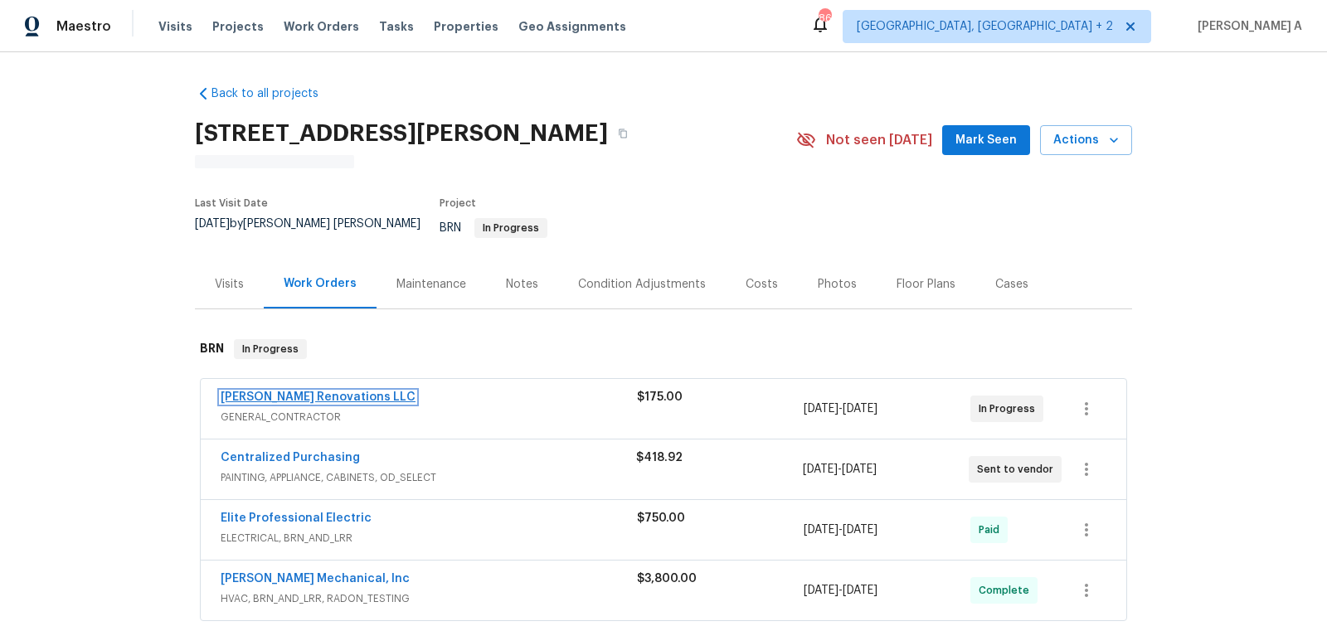
click at [324, 391] on link "[PERSON_NAME] Renovations LLC" at bounding box center [318, 397] width 195 height 12
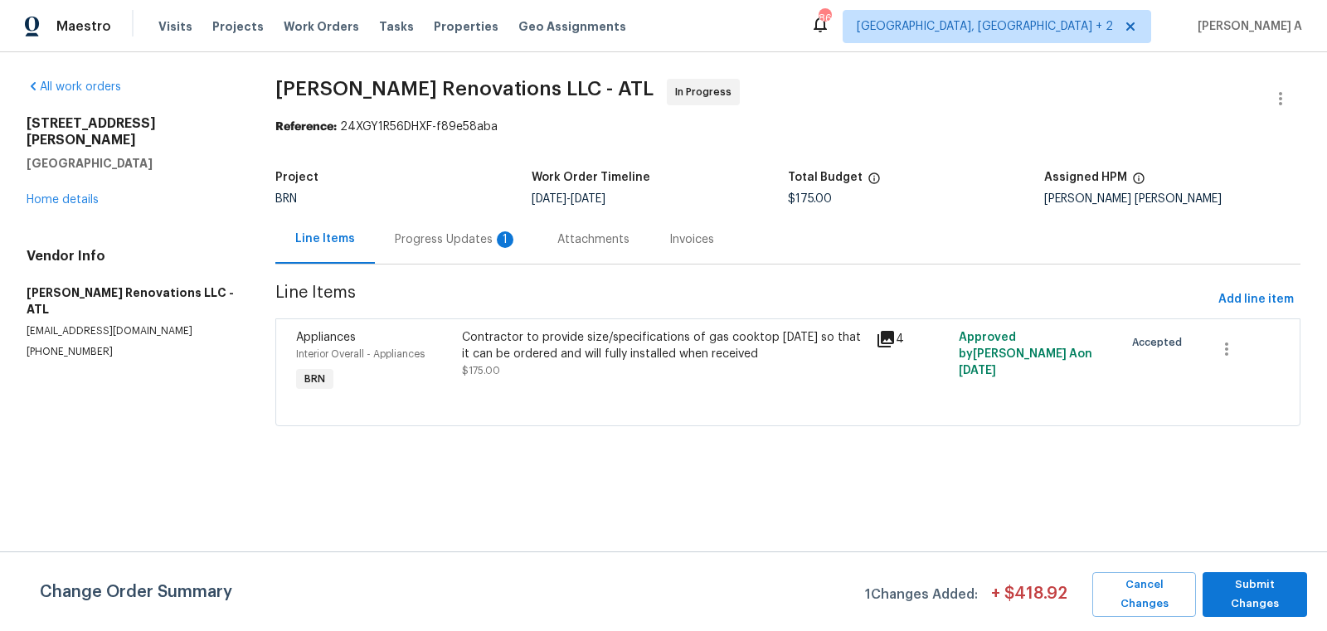
click at [446, 245] on div "Progress Updates 1" at bounding box center [456, 239] width 123 height 17
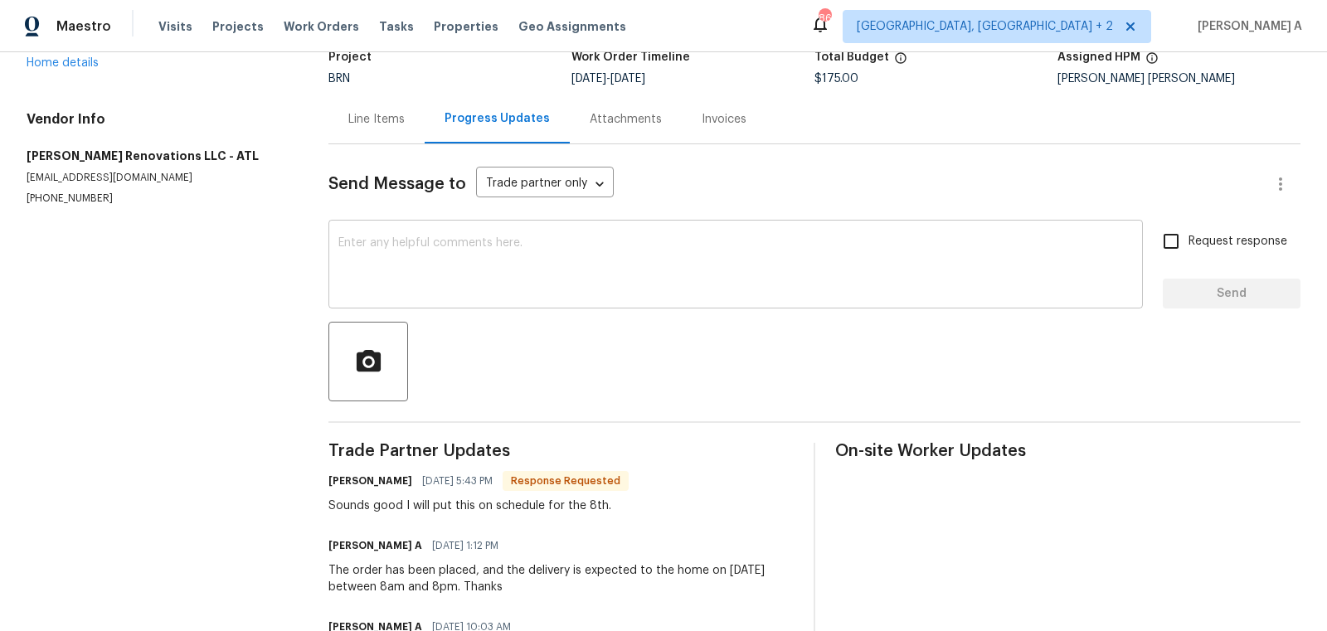
scroll to position [122, 0]
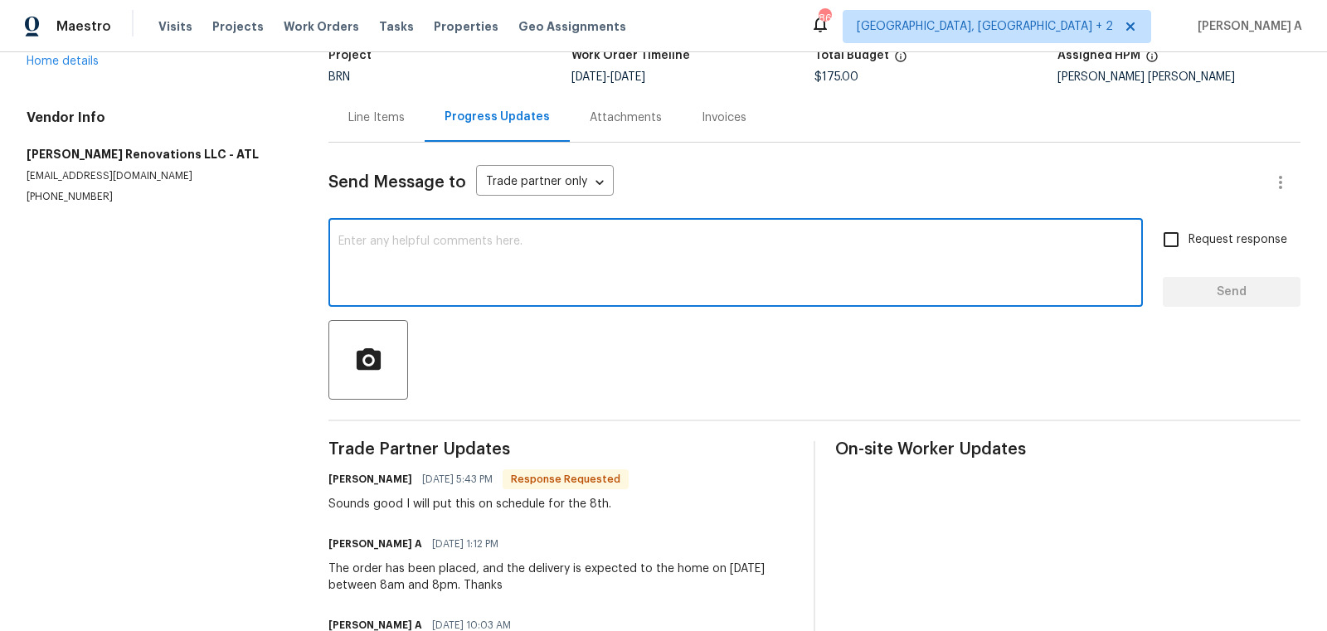
click at [522, 252] on textarea at bounding box center [735, 265] width 794 height 58
type textarea "T"
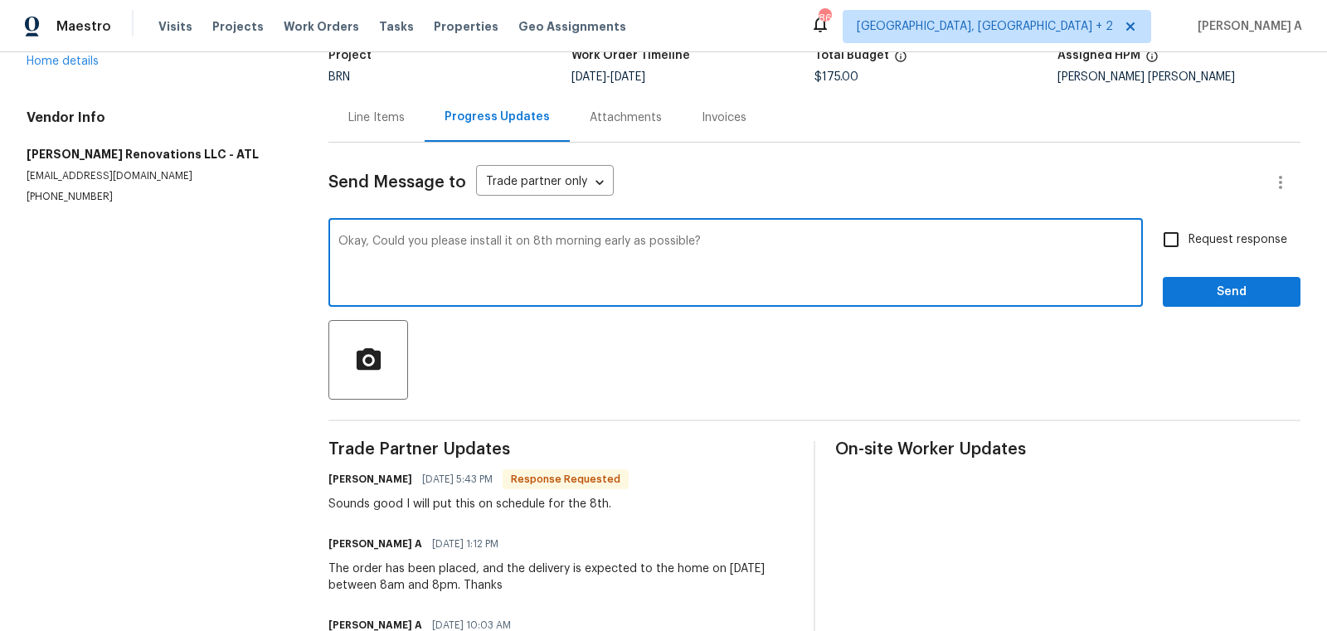
click at [601, 242] on textarea "Okay, Could you please install it on 8th morning early as possible?" at bounding box center [735, 265] width 794 height 58
click at [744, 270] on textarea "Okay, Could you please install it on 8th morning early as possible?" at bounding box center [735, 265] width 794 height 58
click at [0, 0] on span "Correct the article" at bounding box center [0, 0] width 0 height 0
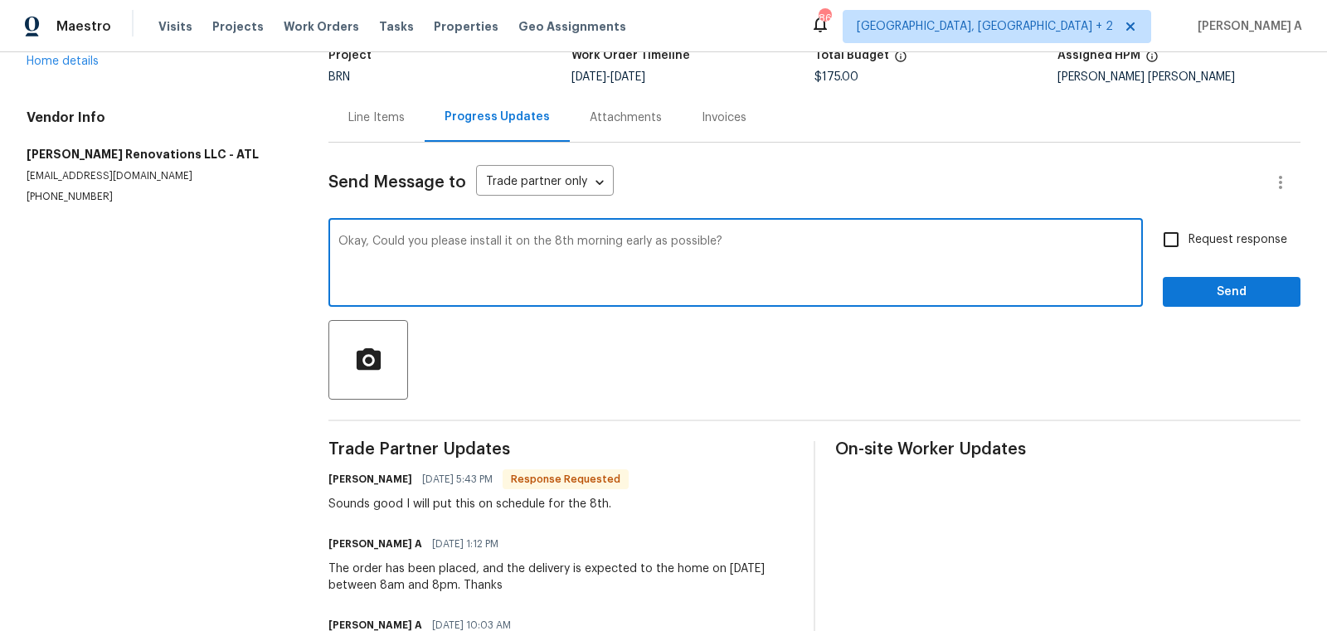
click at [0, 0] on span "Add a word" at bounding box center [0, 0] width 0 height 0
type textarea "Okay, Could you please install it on the 8th morning as early as possible?"
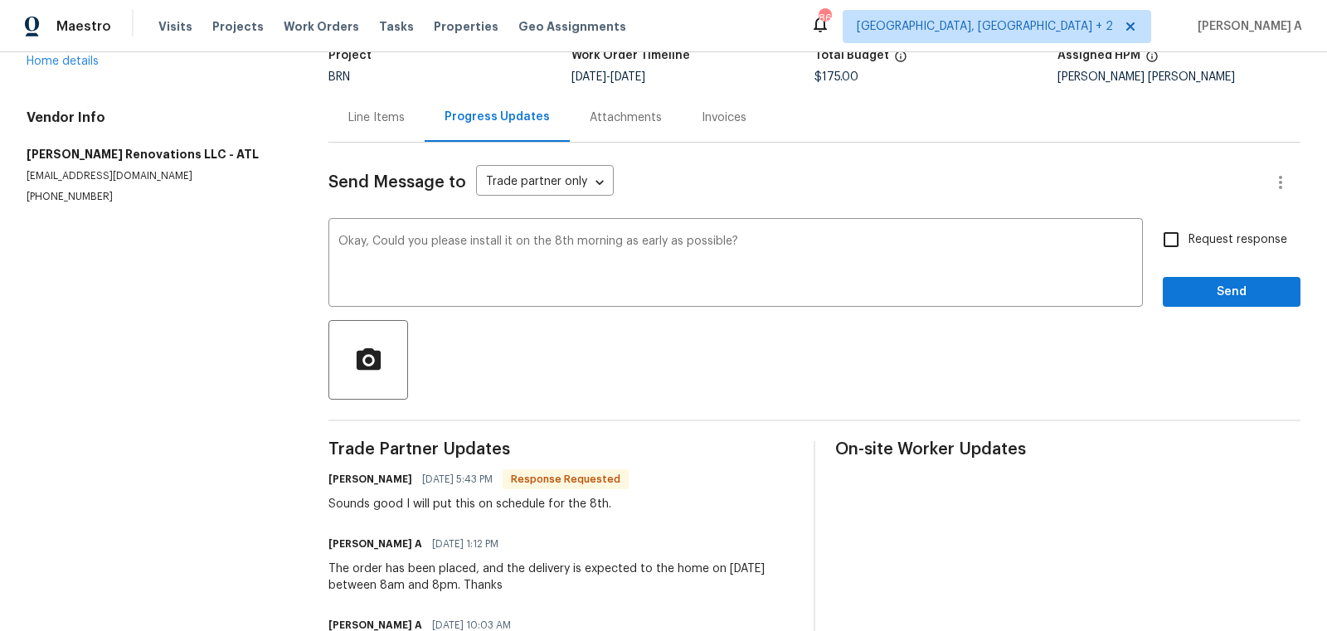
click at [1194, 249] on label "Request response" at bounding box center [1221, 239] width 134 height 35
click at [1188, 249] on input "Request response" at bounding box center [1171, 239] width 35 height 35
checkbox input "true"
click at [1231, 297] on span "Send" at bounding box center [1231, 292] width 111 height 21
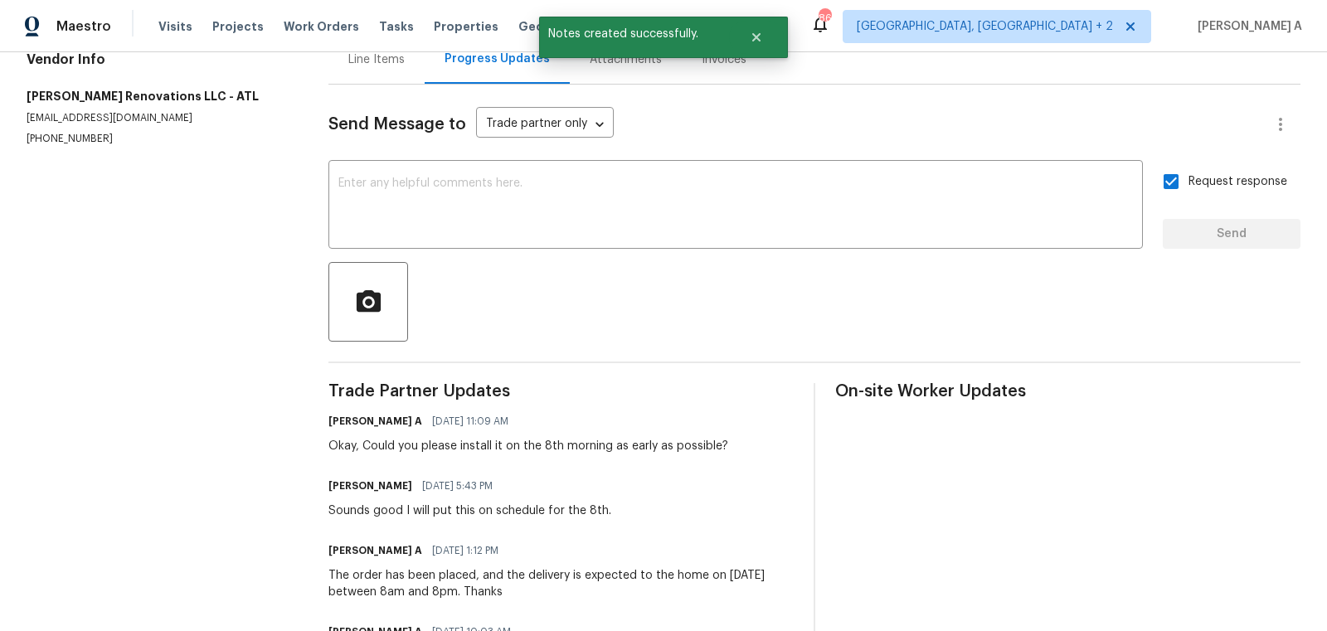
scroll to position [8, 0]
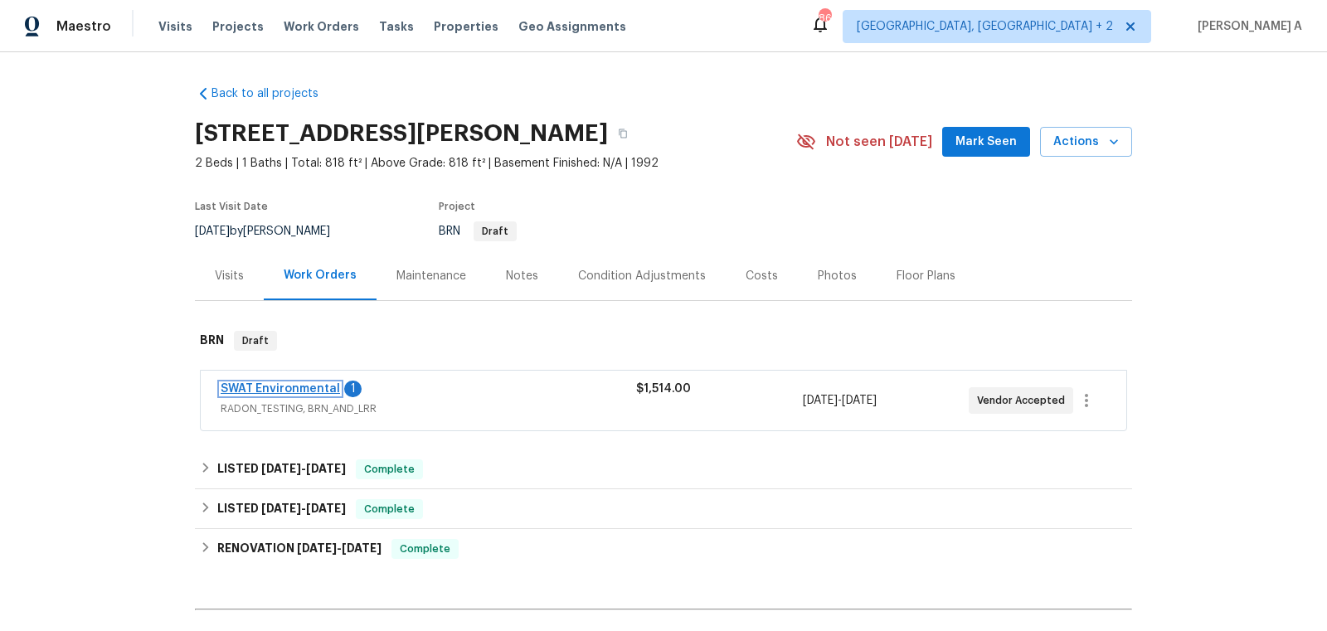
click at [322, 389] on link "SWAT Environmental" at bounding box center [280, 389] width 119 height 12
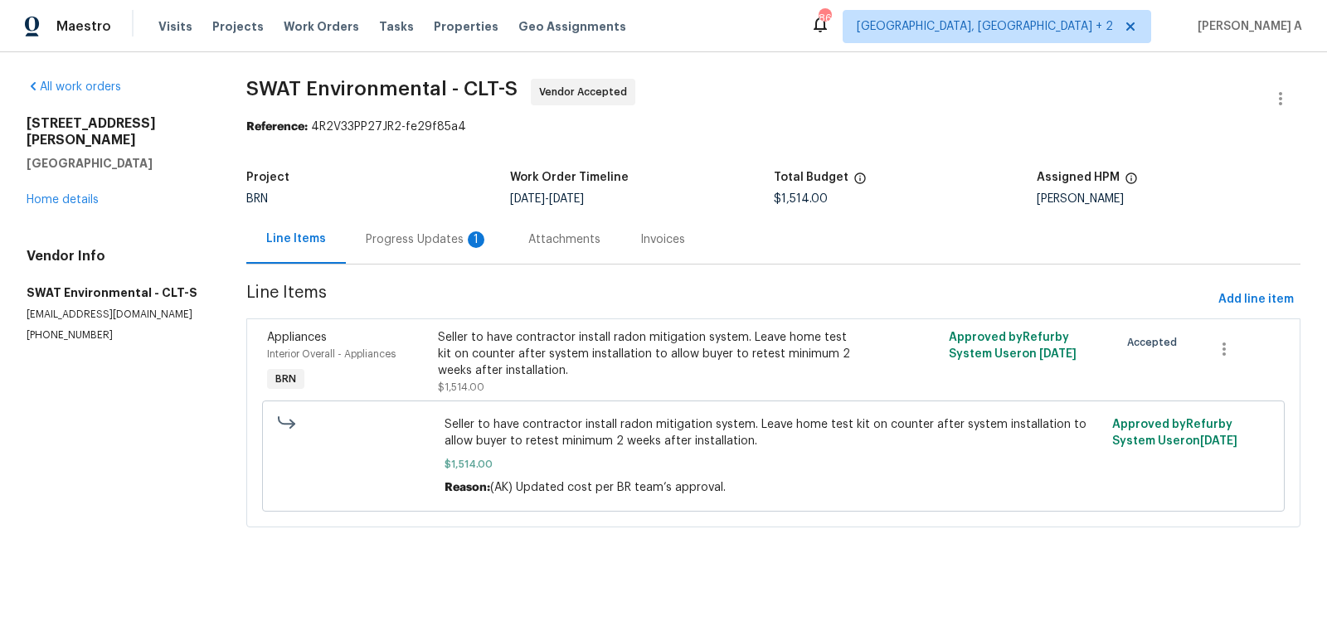
click at [455, 234] on div "Progress Updates 1" at bounding box center [427, 239] width 123 height 17
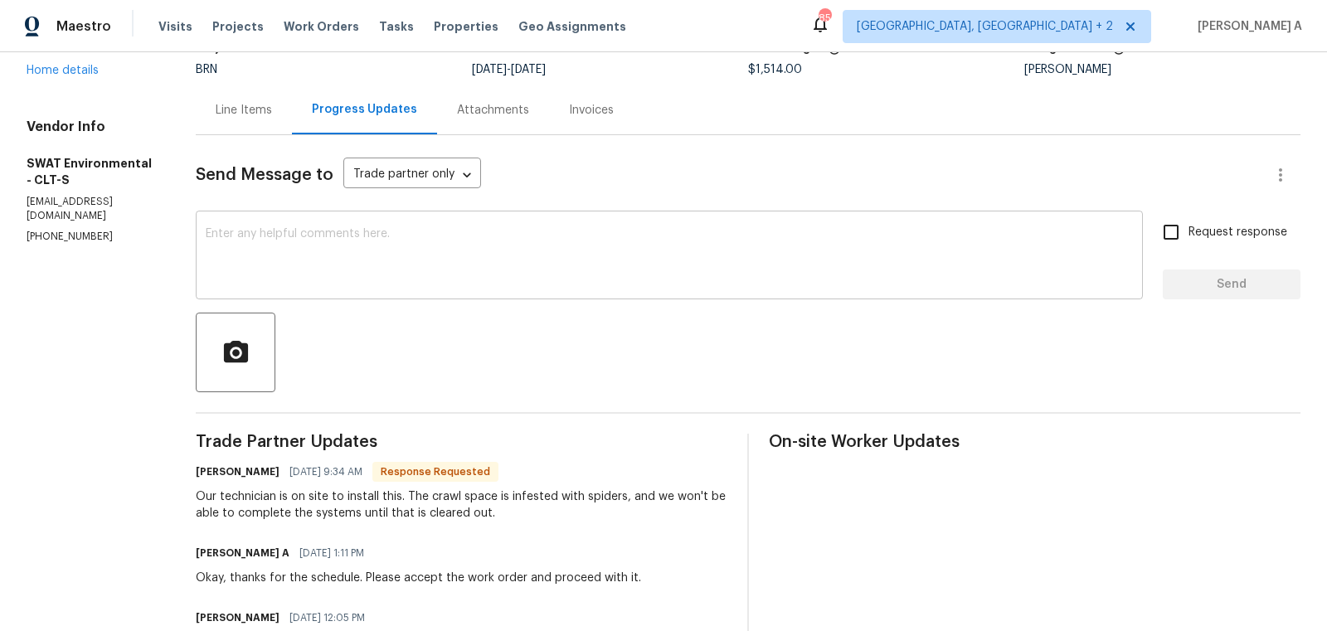
scroll to position [131, 0]
click at [203, 465] on h6 "[PERSON_NAME]" at bounding box center [238, 470] width 84 height 17
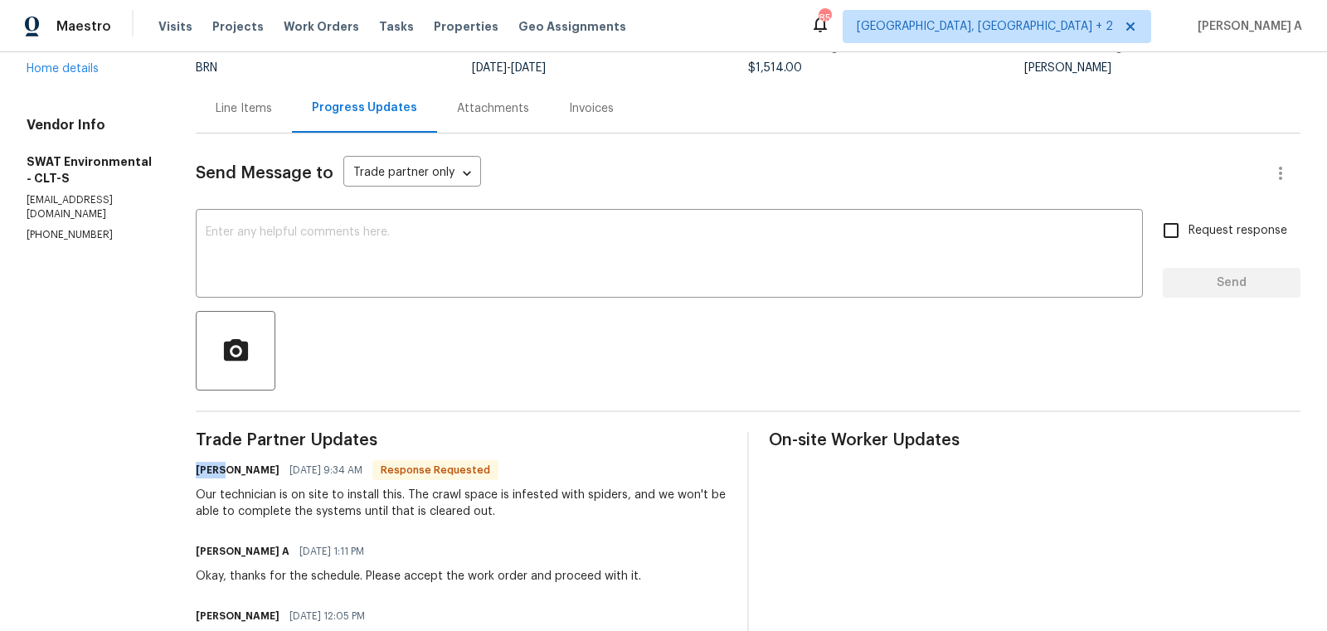
click at [203, 465] on h6 "[PERSON_NAME]" at bounding box center [238, 470] width 84 height 17
copy h6 "[PERSON_NAME]"
click at [346, 224] on div "x ​" at bounding box center [669, 255] width 947 height 85
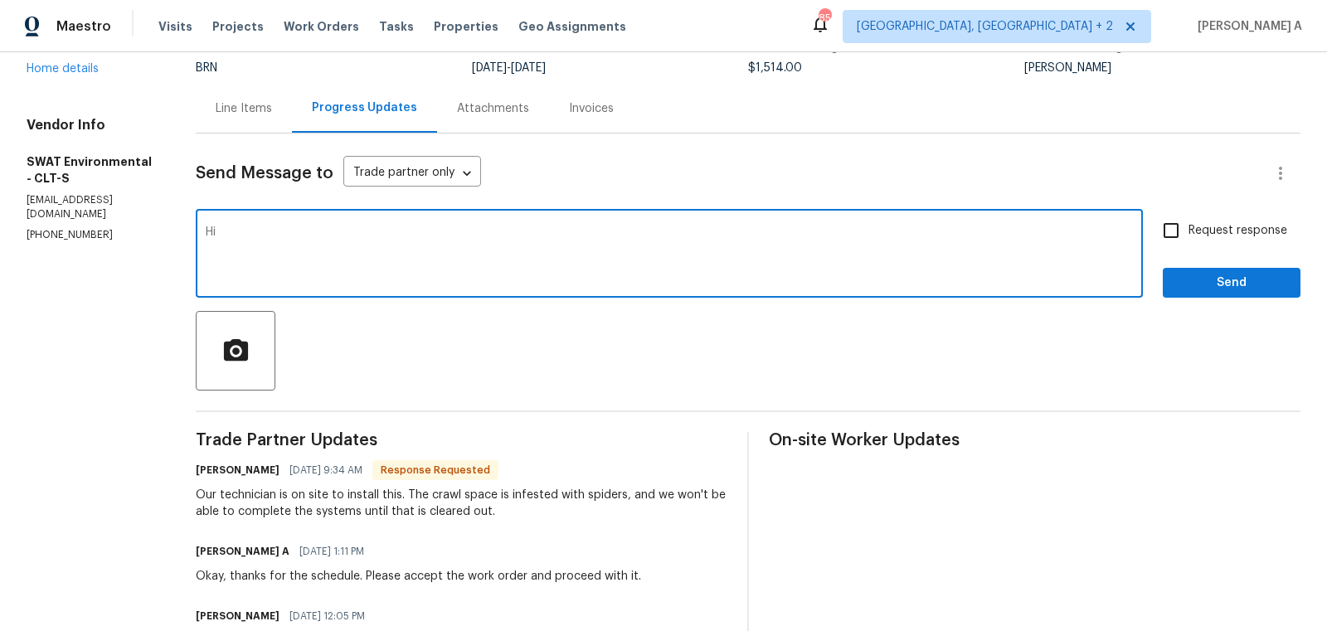
paste textarea "[PERSON_NAME]"
click at [420, 230] on textarea "Hi [PERSON_NAME], May I ask if you have anyone to take care of" at bounding box center [669, 255] width 927 height 58
drag, startPoint x: 429, startPoint y: 231, endPoint x: 553, endPoint y: 234, distance: 124.4
click at [553, 234] on textarea "Hi [PERSON_NAME], May I ask if you have anyone to take care of" at bounding box center [669, 255] width 927 height 58
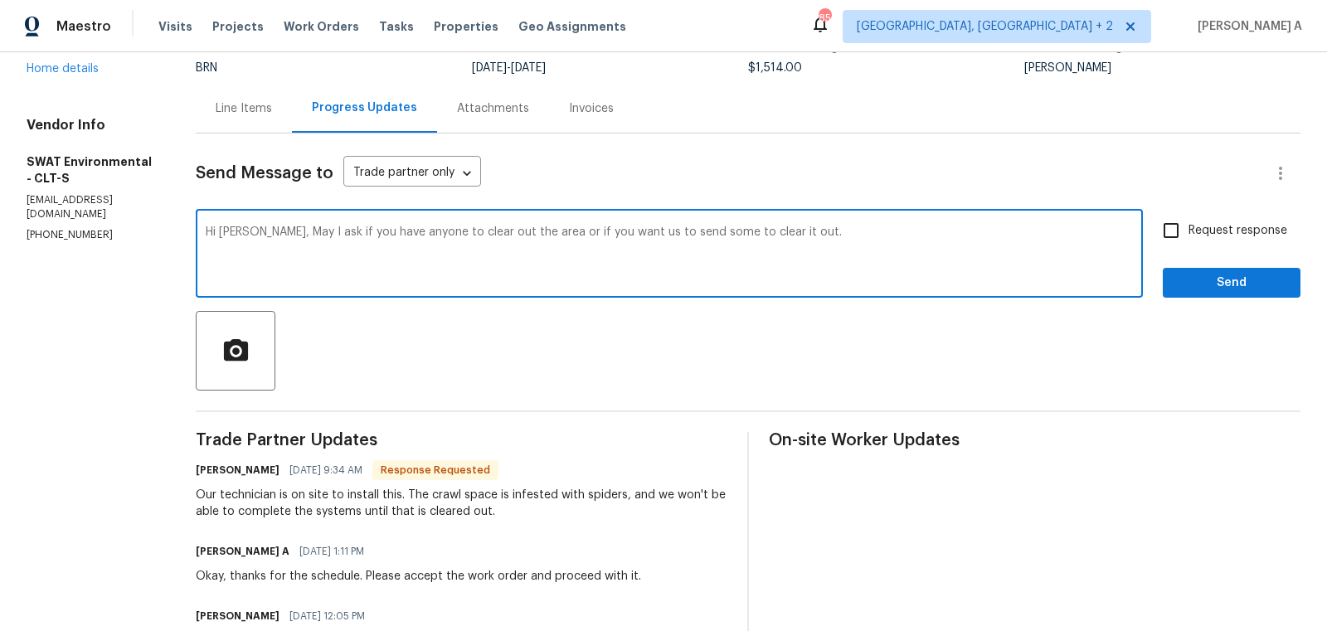
click at [479, 231] on textarea "Hi [PERSON_NAME], May I ask if you have anyone to clear out the area or if you …" at bounding box center [669, 255] width 927 height 58
click at [0, 0] on icon "Paraphrase text" at bounding box center [0, 0] width 0 height 0
click at [0, 0] on icon "Text is too long. Try paraphrasing shorter sections." at bounding box center [0, 0] width 0 height 0
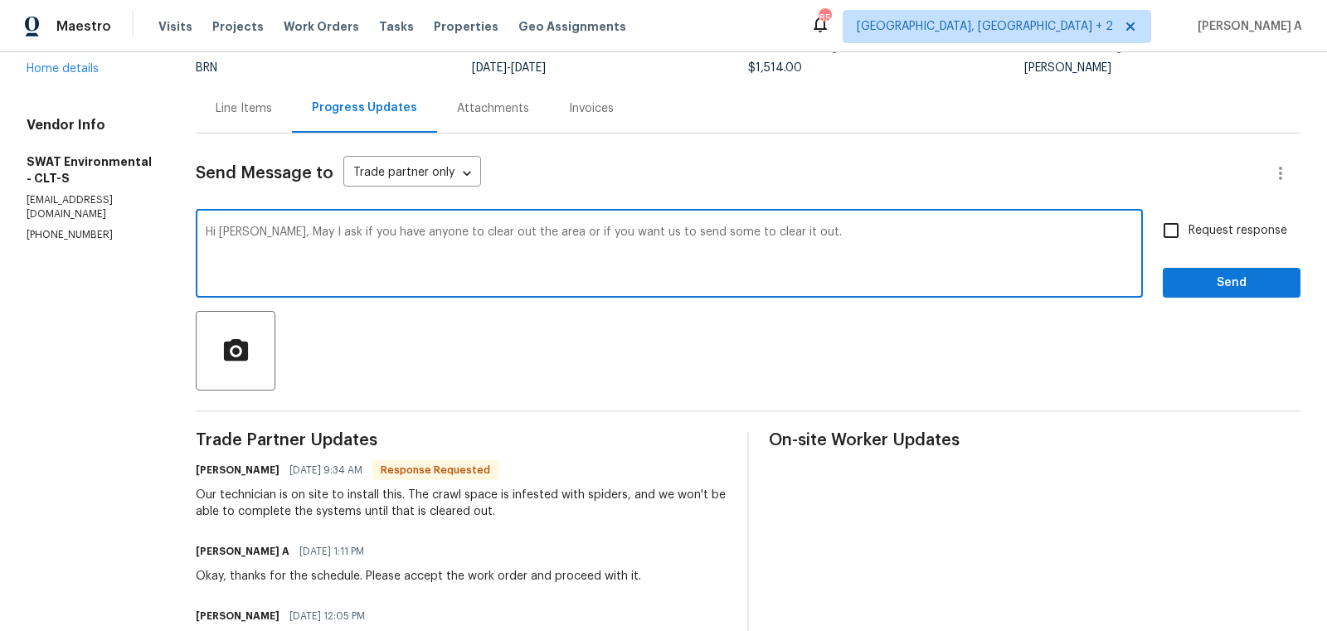
click at [0, 0] on div "Could you please let me know if you have someone to clean up the area or if you…" at bounding box center [0, 0] width 0 height 0
type textarea "Hi [PERSON_NAME], Could you please let me know if you have someone to clean up …"
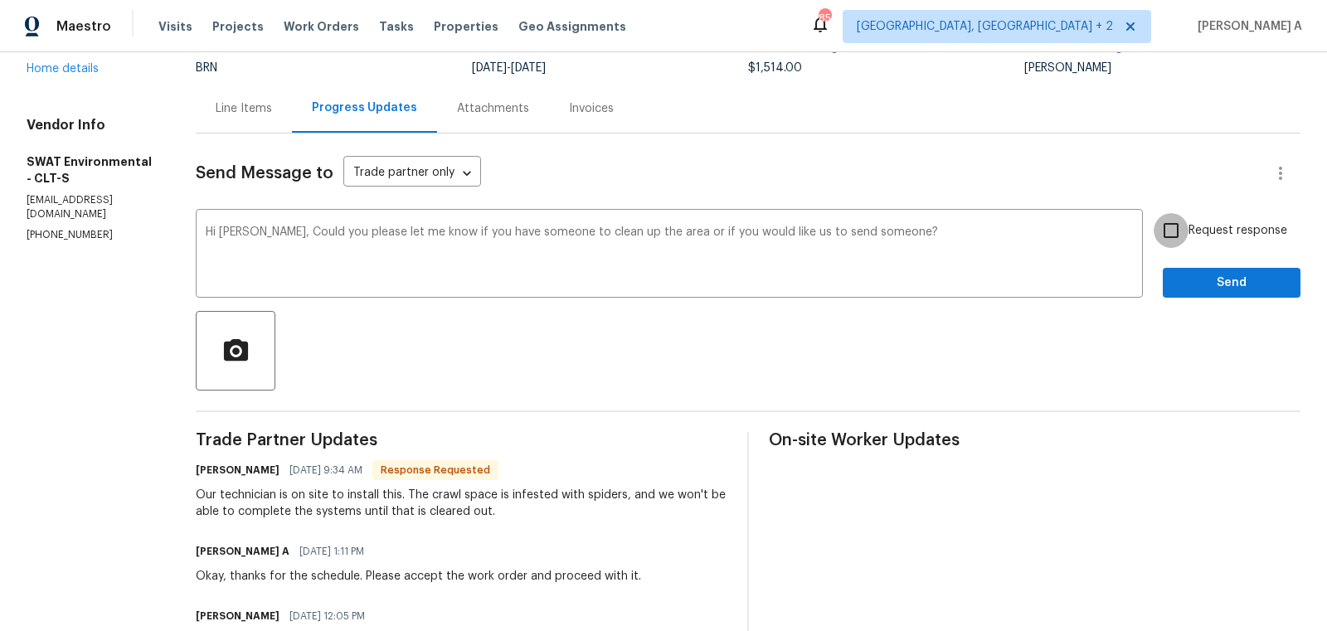
click at [1188, 223] on input "Request response" at bounding box center [1171, 230] width 35 height 35
checkbox input "true"
click at [1243, 284] on span "Send" at bounding box center [1231, 283] width 111 height 21
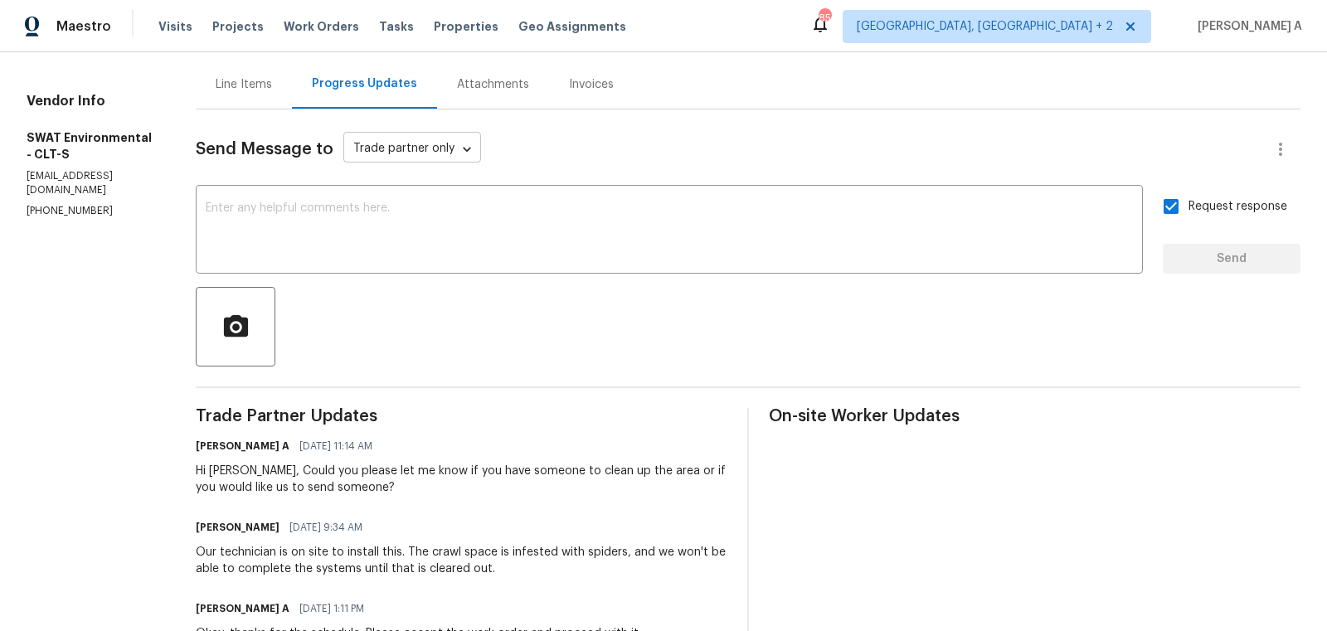
scroll to position [158, 0]
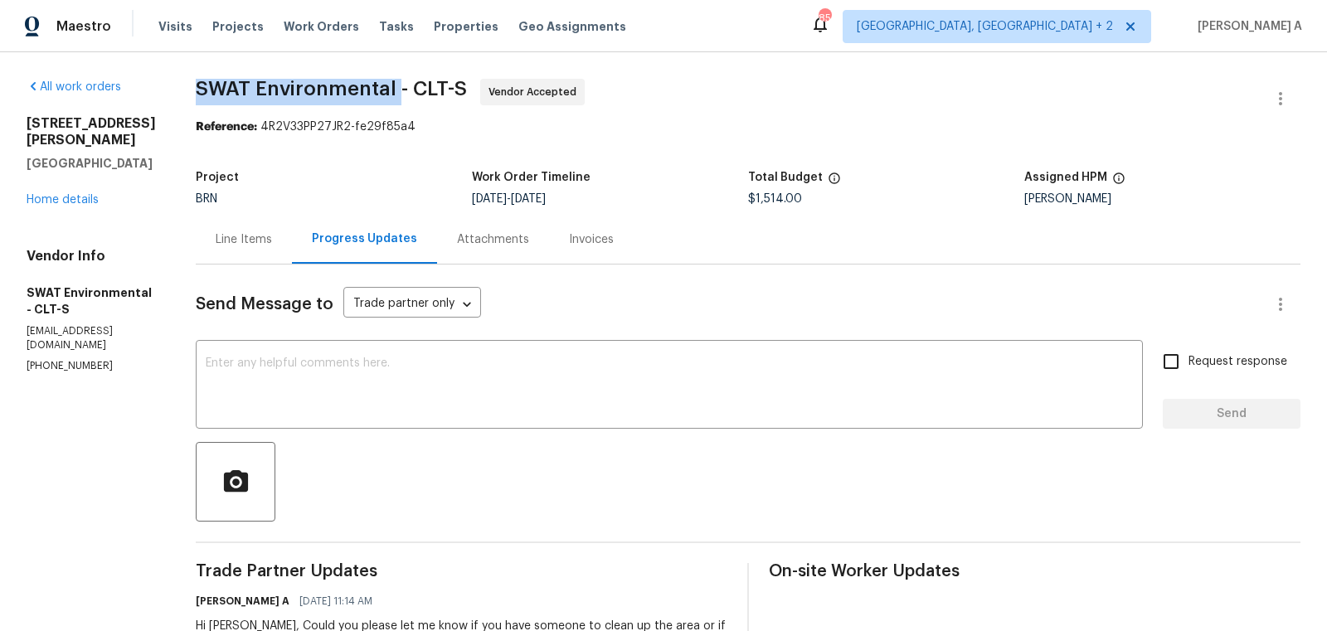
copy span "SWAT Environmental"
drag, startPoint x: 197, startPoint y: 85, endPoint x: 397, endPoint y: 89, distance: 199.9
click at [398, 89] on span "SWAT Environmental - CLT-S" at bounding box center [331, 89] width 271 height 20
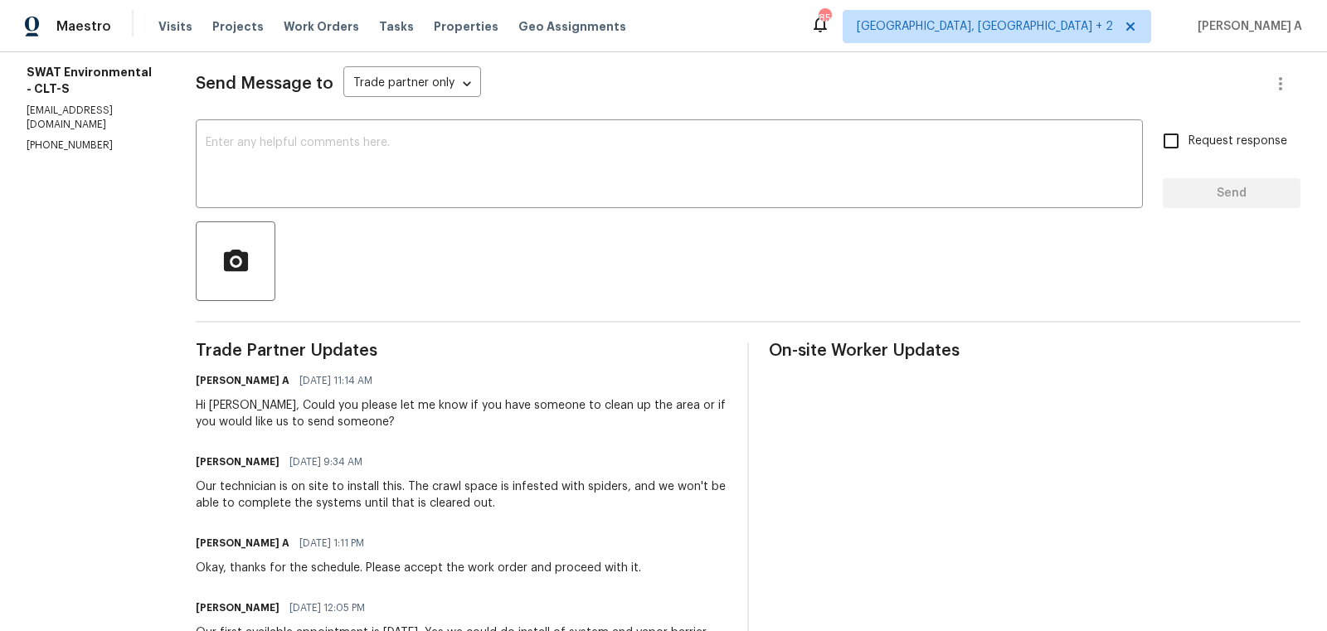
scroll to position [231, 0]
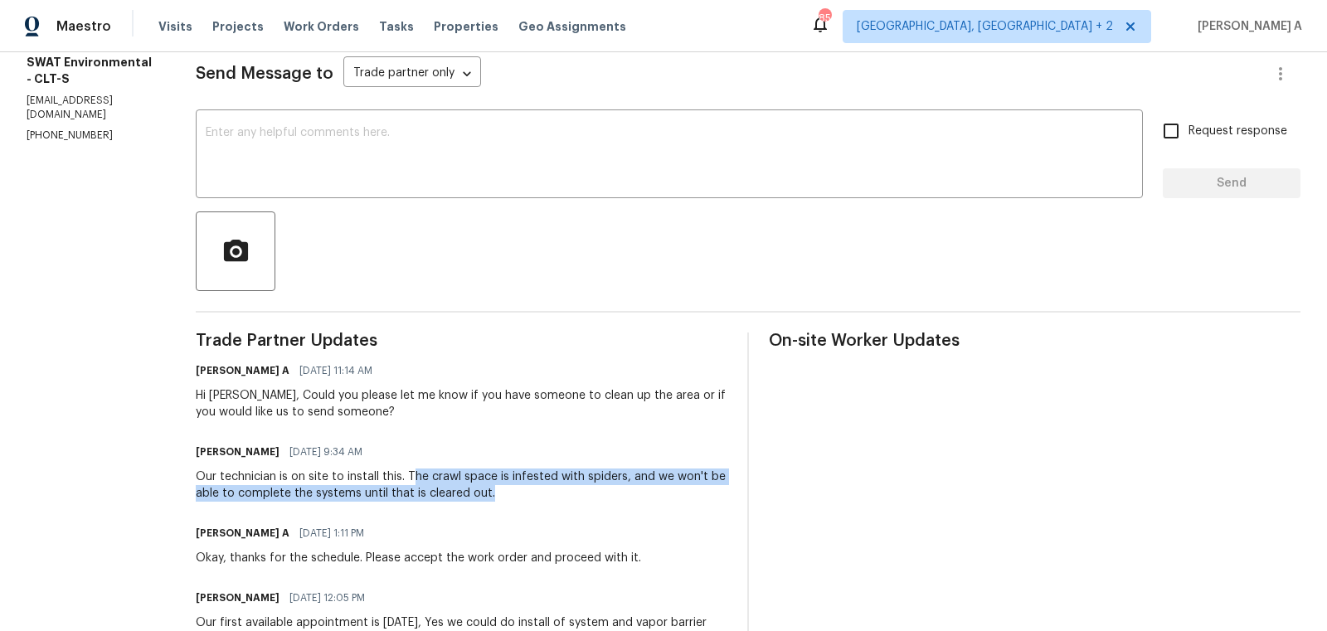
copy div "he crawl space is infested with spiders, and we won't be able to complete the s…"
drag, startPoint x: 412, startPoint y: 474, endPoint x: 496, endPoint y: 497, distance: 86.9
click at [497, 497] on div "Our technician is on site to install this. The crawl space is infested with spi…" at bounding box center [462, 485] width 532 height 33
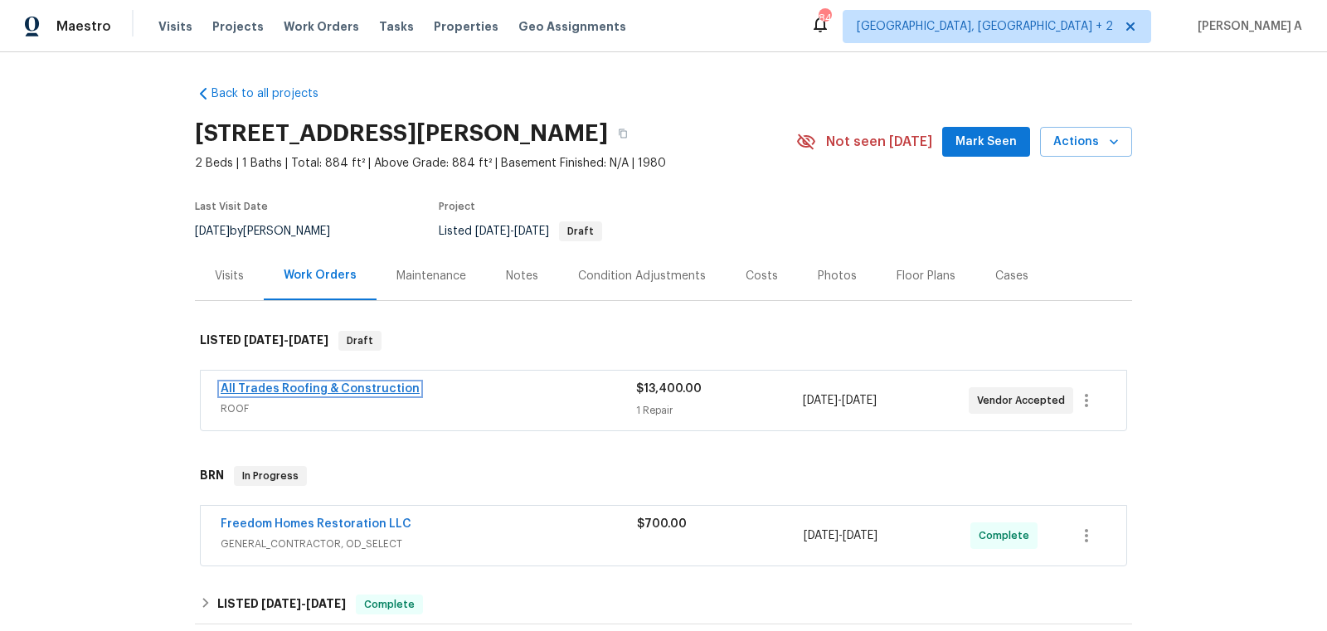
click at [374, 384] on link "All Trades Roofing & Construction" at bounding box center [320, 389] width 199 height 12
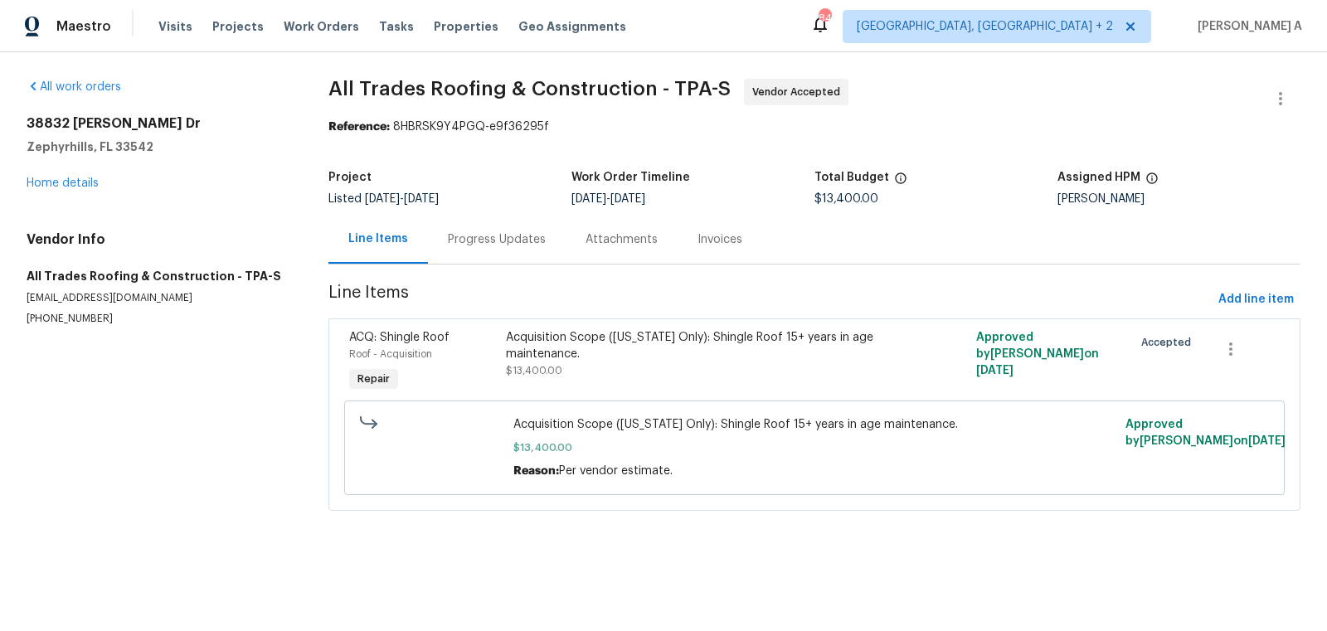
click at [437, 239] on div "Progress Updates" at bounding box center [497, 239] width 138 height 49
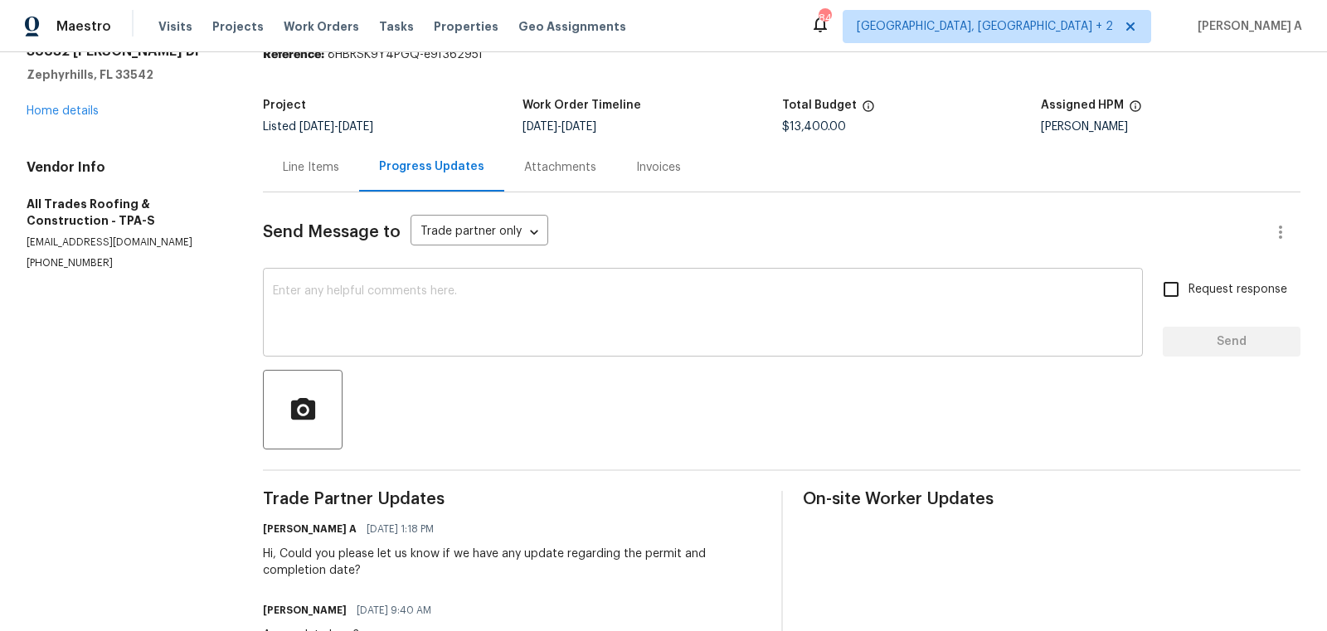
scroll to position [129, 0]
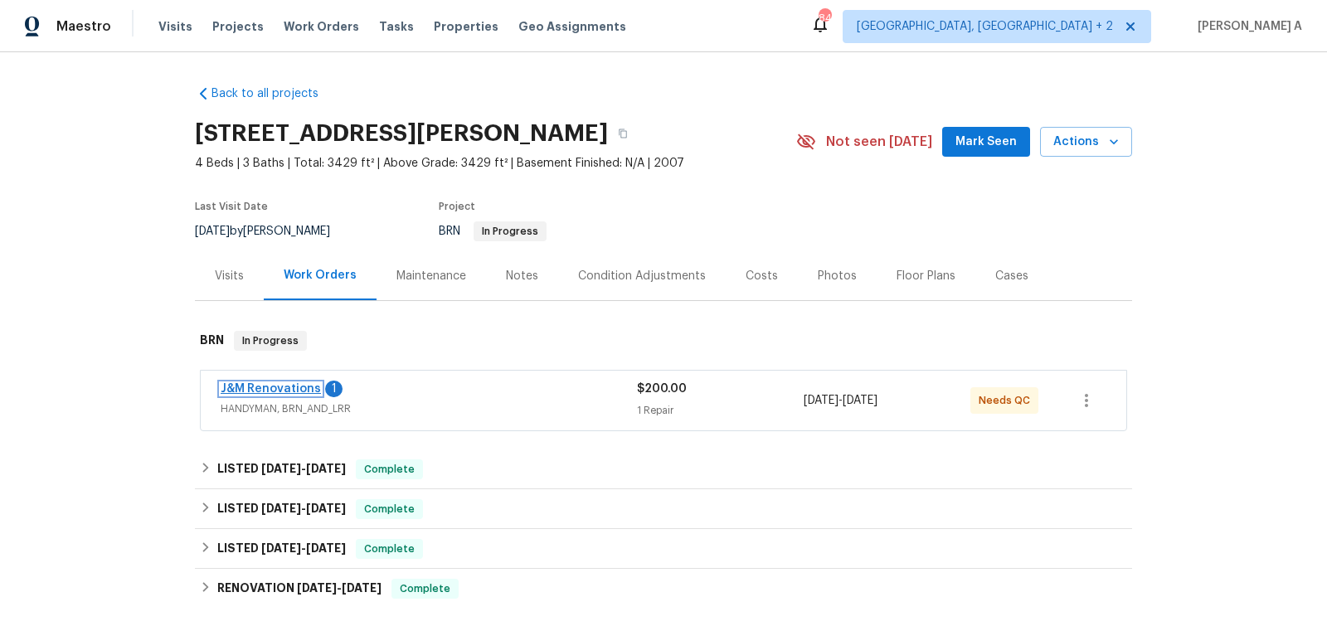
click at [274, 385] on link "J&M Renovations" at bounding box center [271, 389] width 100 height 12
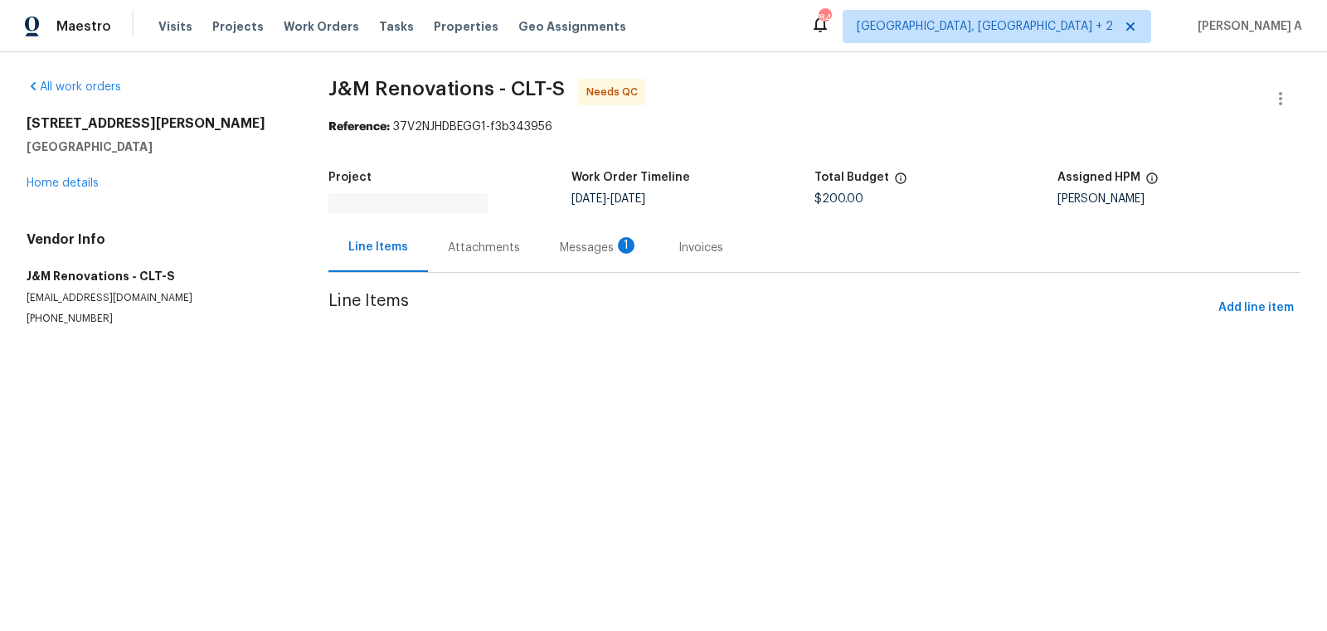
click at [472, 218] on div "Project Work Order Timeline 9/30/2025 - 10/1/2025 Total Budget $200.00 Assigned…" at bounding box center [814, 192] width 972 height 61
click at [475, 239] on section "J&M Renovations - CLT-S Needs QC Reference: 37V2NJHDBEGG1-f3b343956 Project Wor…" at bounding box center [814, 222] width 972 height 287
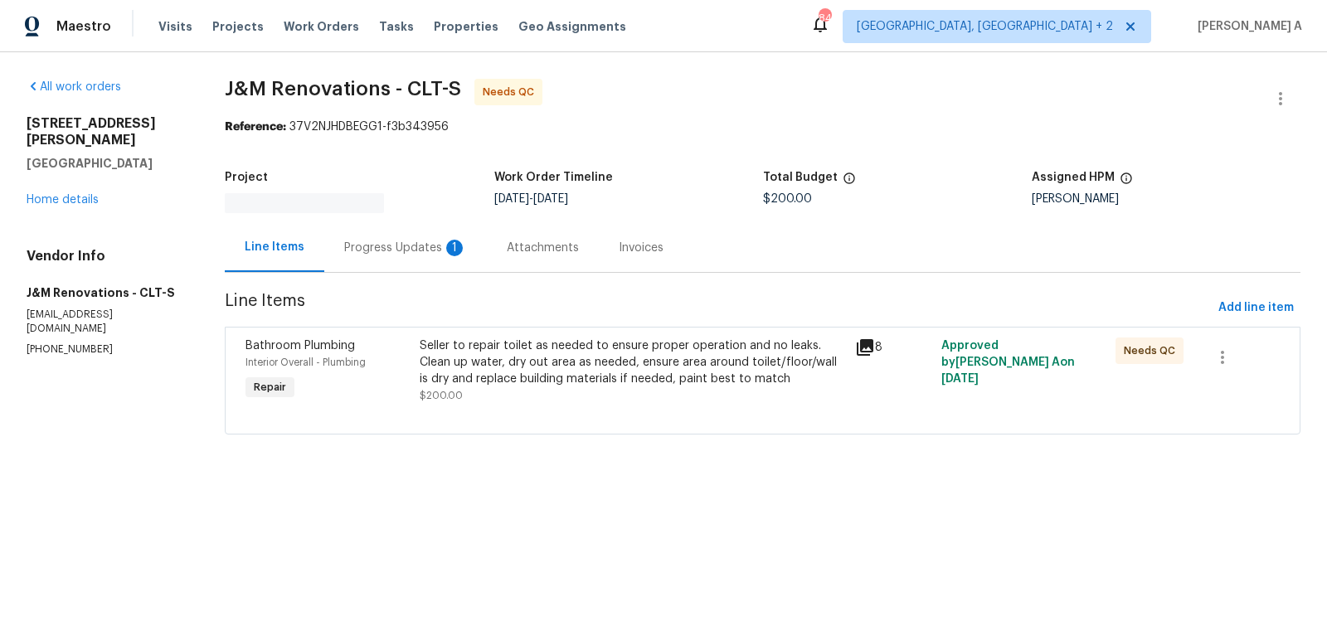
click at [538, 249] on div "Attachments" at bounding box center [543, 248] width 72 height 17
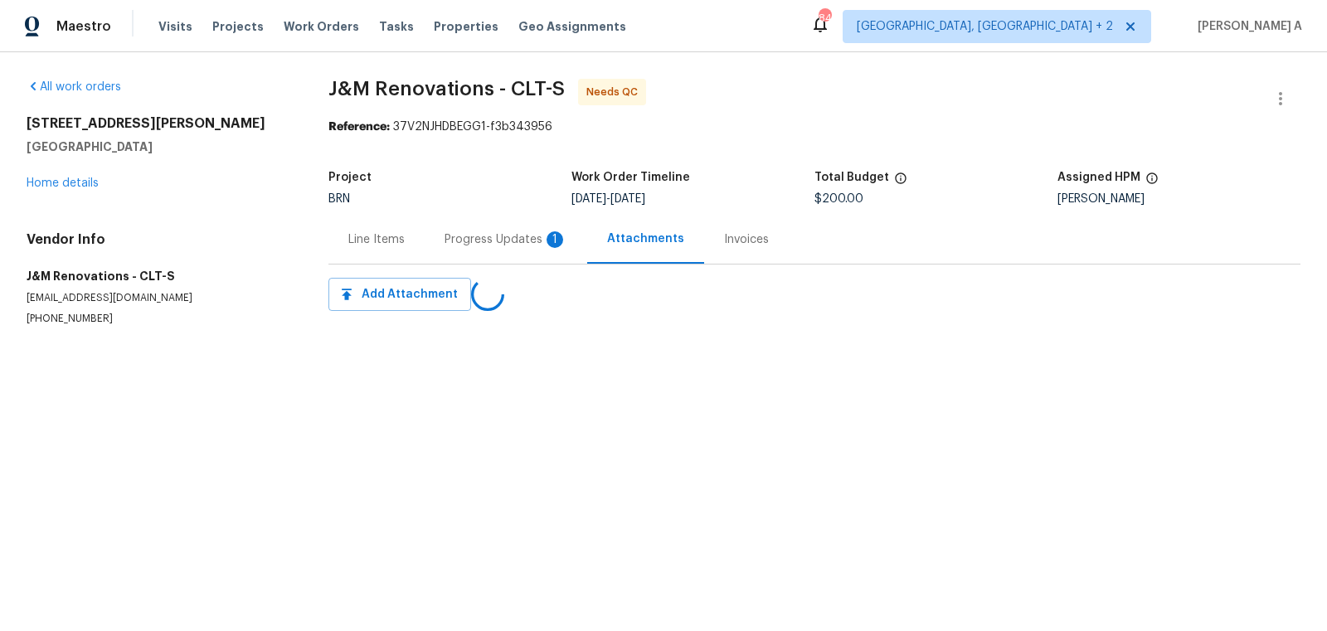
click at [426, 249] on div "Progress Updates 1" at bounding box center [506, 239] width 163 height 49
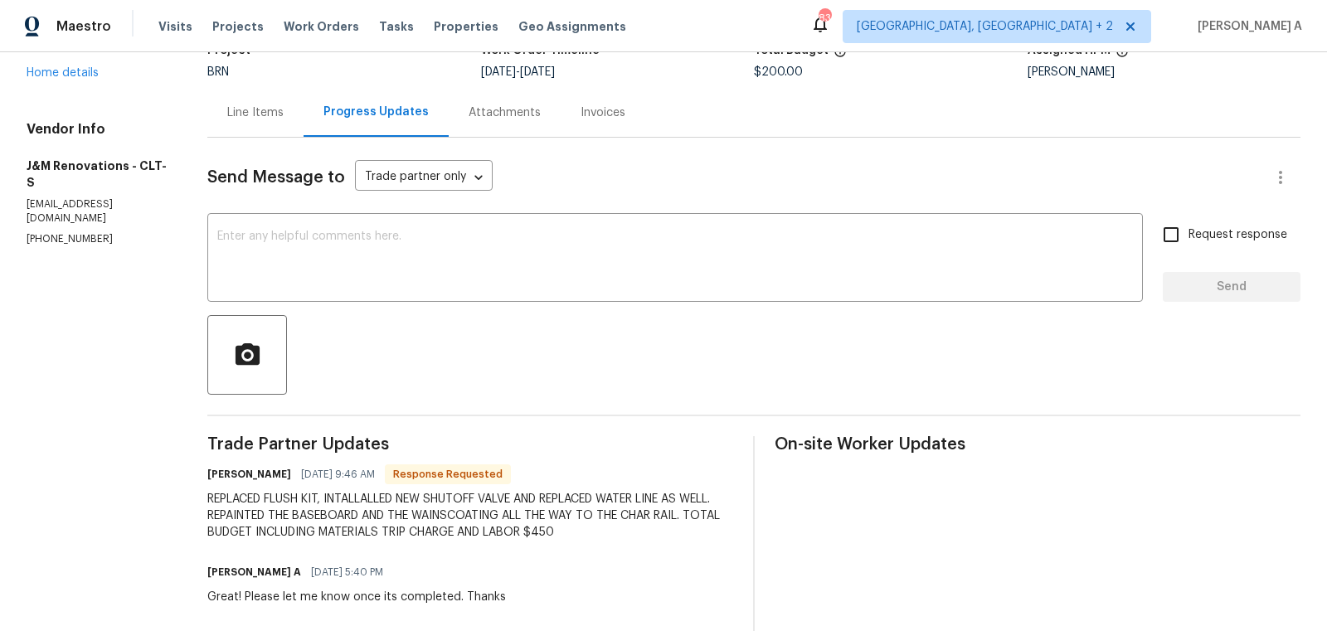
scroll to position [134, 0]
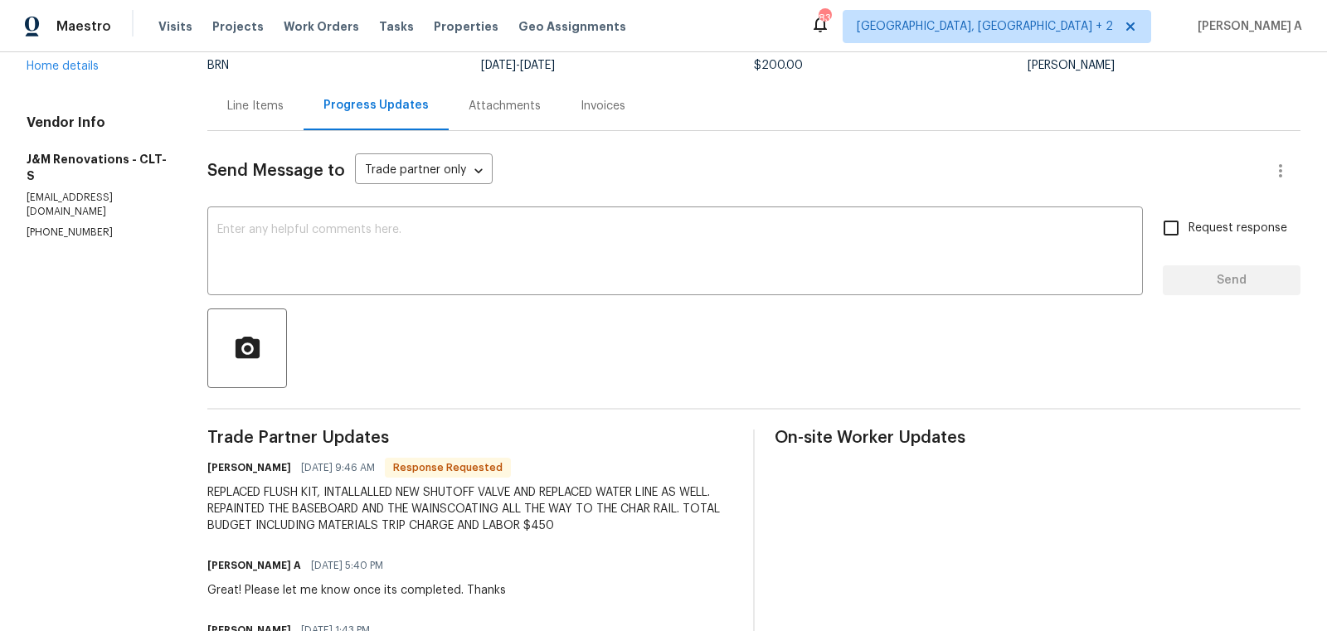
click at [583, 531] on div "REPLACED FLUSH KIT, INTALLALLED NEW SHUTOFF VALVE AND REPLACED WATER LINE AS WE…" at bounding box center [470, 509] width 526 height 50
copy div "450"
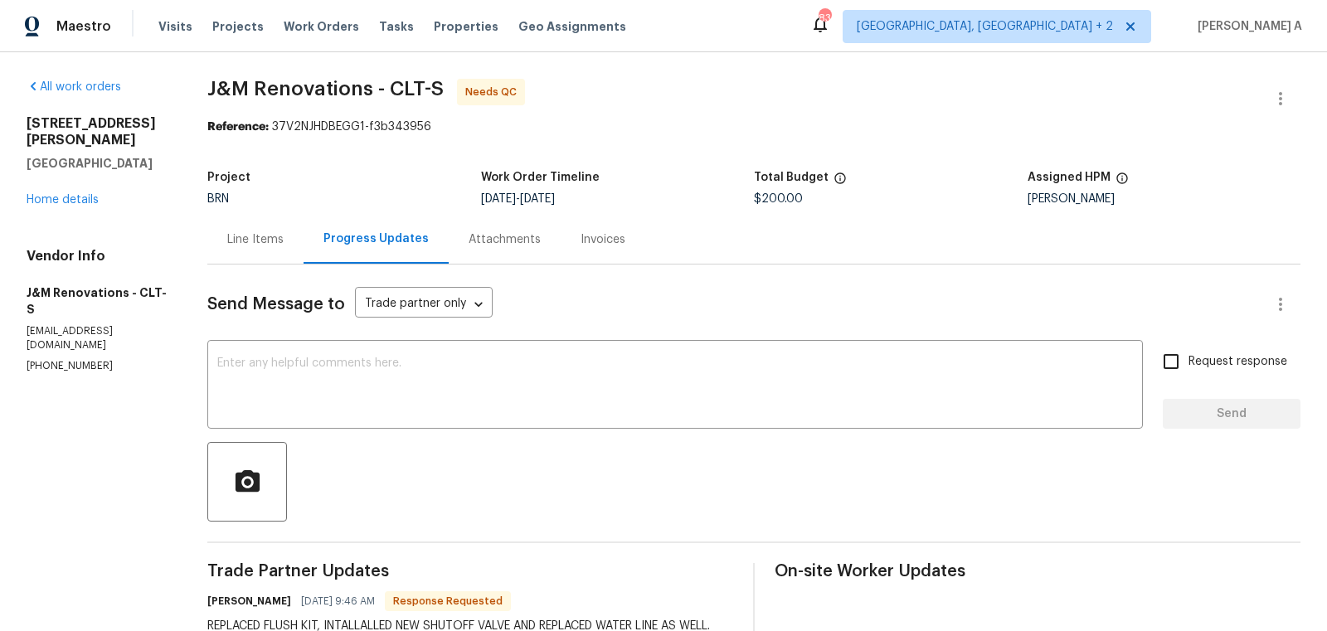
click at [252, 240] on div "Line Items" at bounding box center [255, 239] width 56 height 17
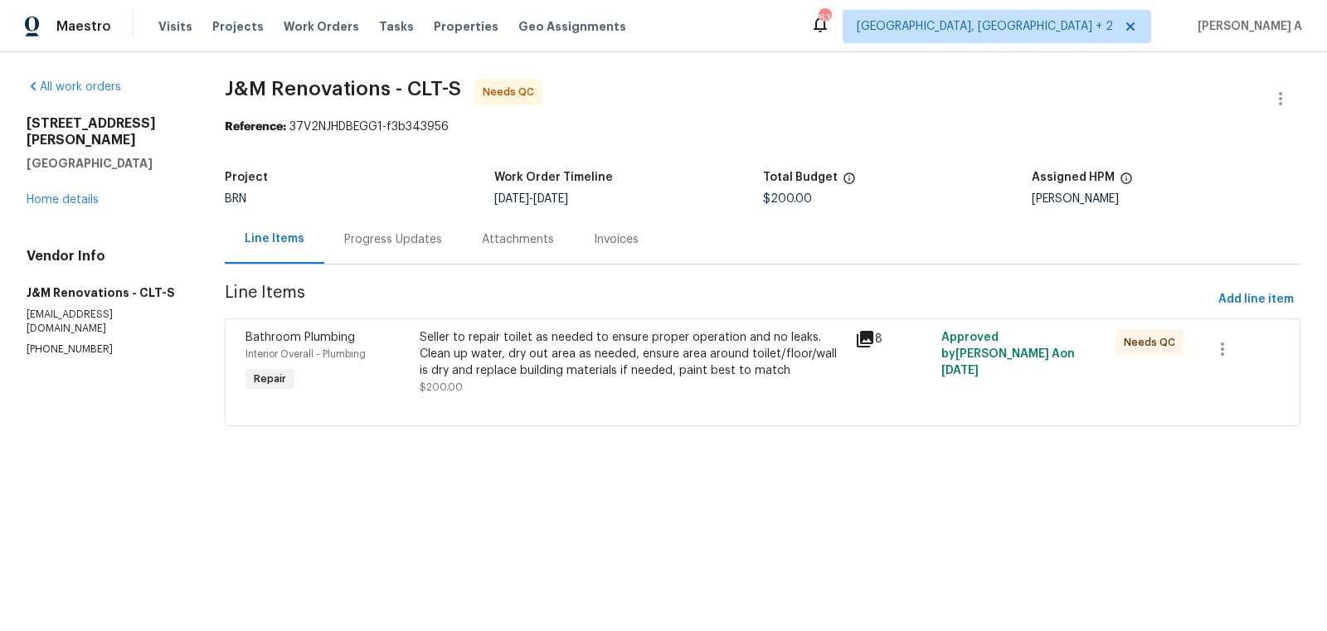
click at [696, 353] on div "Seller to repair toilet as needed to ensure proper operation and no leaks. Clea…" at bounding box center [632, 354] width 425 height 50
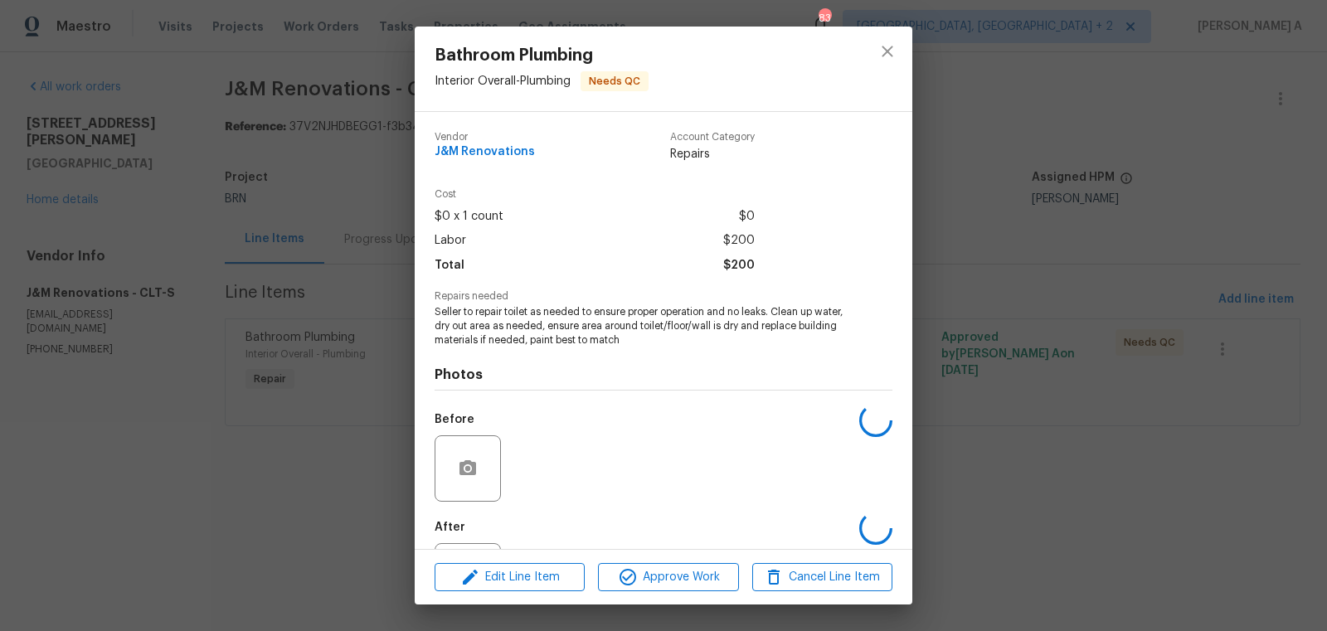
scroll to position [77, 0]
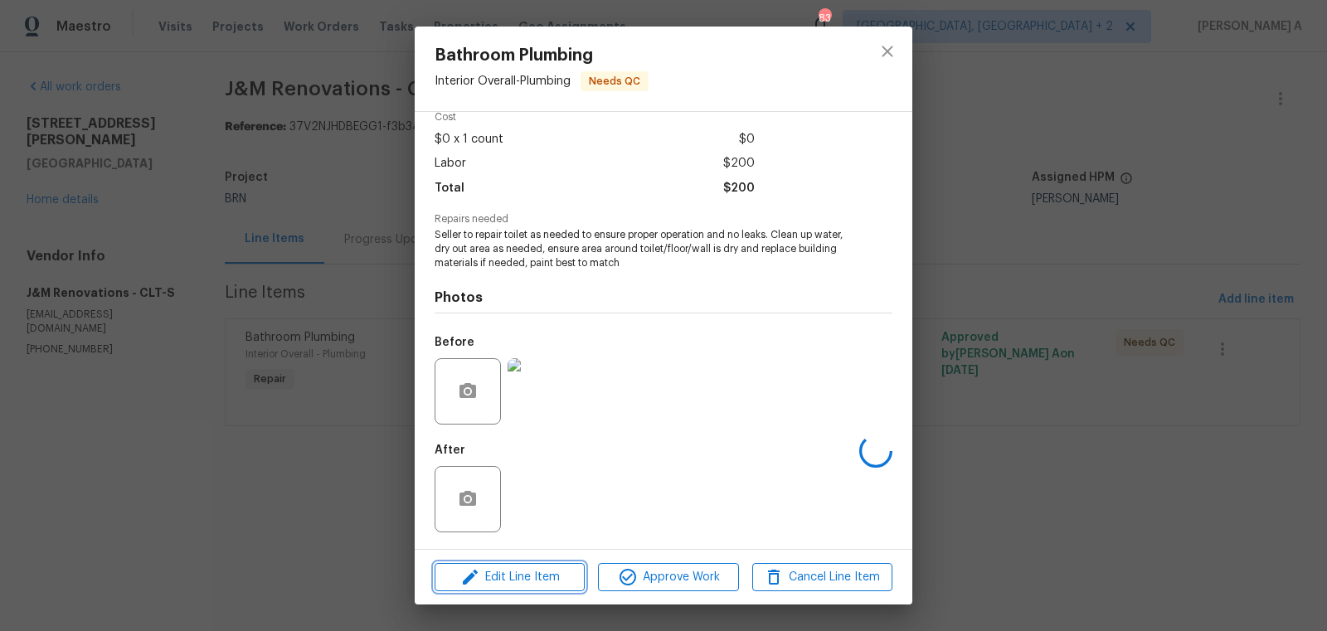
click at [540, 570] on span "Edit Line Item" at bounding box center [510, 577] width 140 height 21
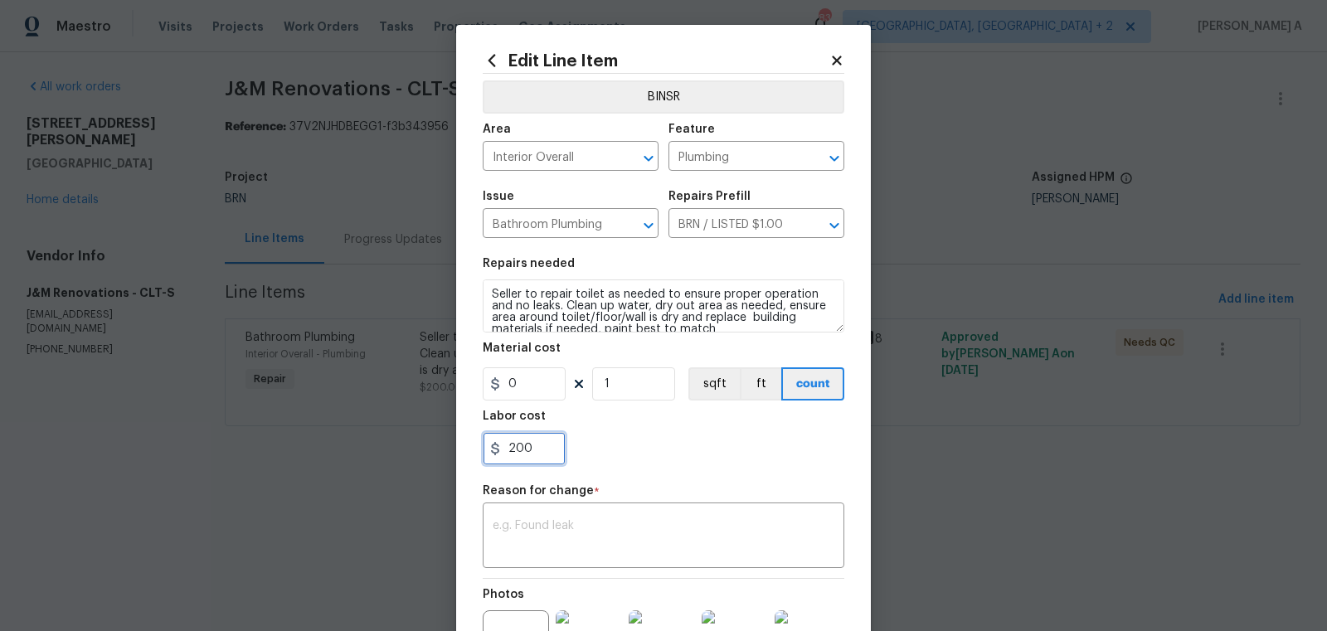
drag, startPoint x: 514, startPoint y: 454, endPoint x: 425, endPoint y: 454, distance: 89.6
click at [425, 454] on div "Edit Line Item BINSR Area Interior Overall ​ Feature Plumbing ​ Issue Bathroom …" at bounding box center [663, 315] width 1327 height 631
paste input "45"
type input "450"
click at [522, 542] on textarea at bounding box center [664, 537] width 342 height 35
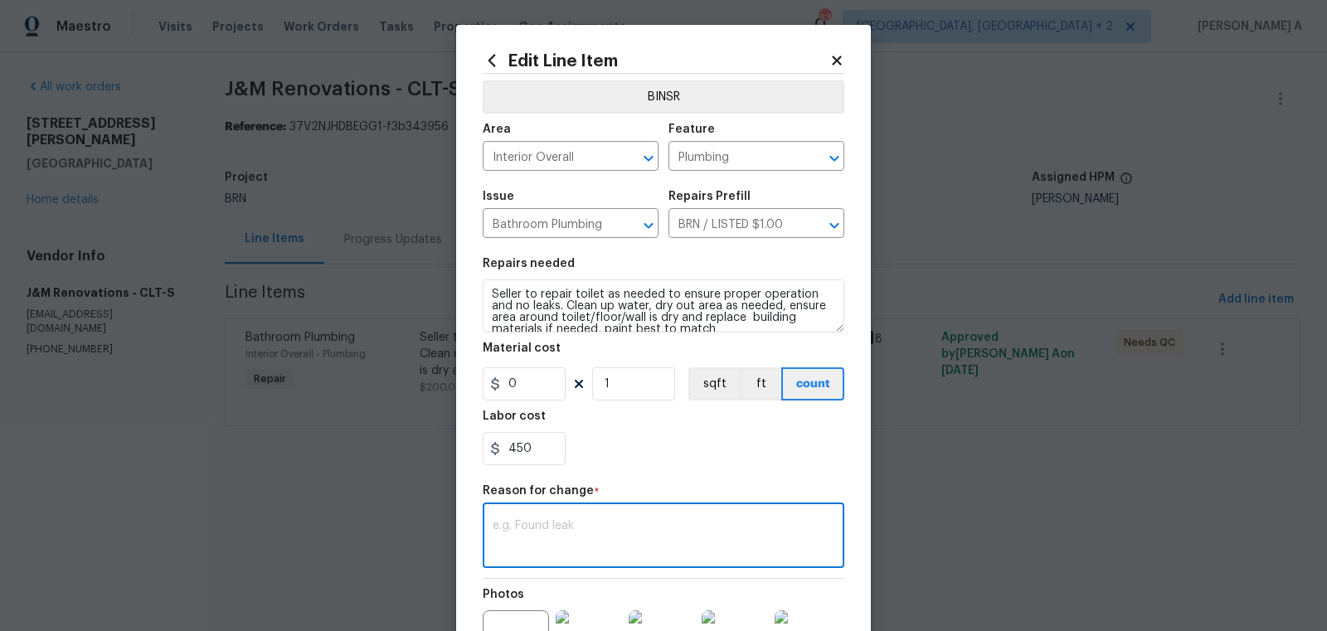
click at [652, 537] on textarea at bounding box center [664, 537] width 342 height 35
paste textarea "(AK) Updated per vendors final cost."
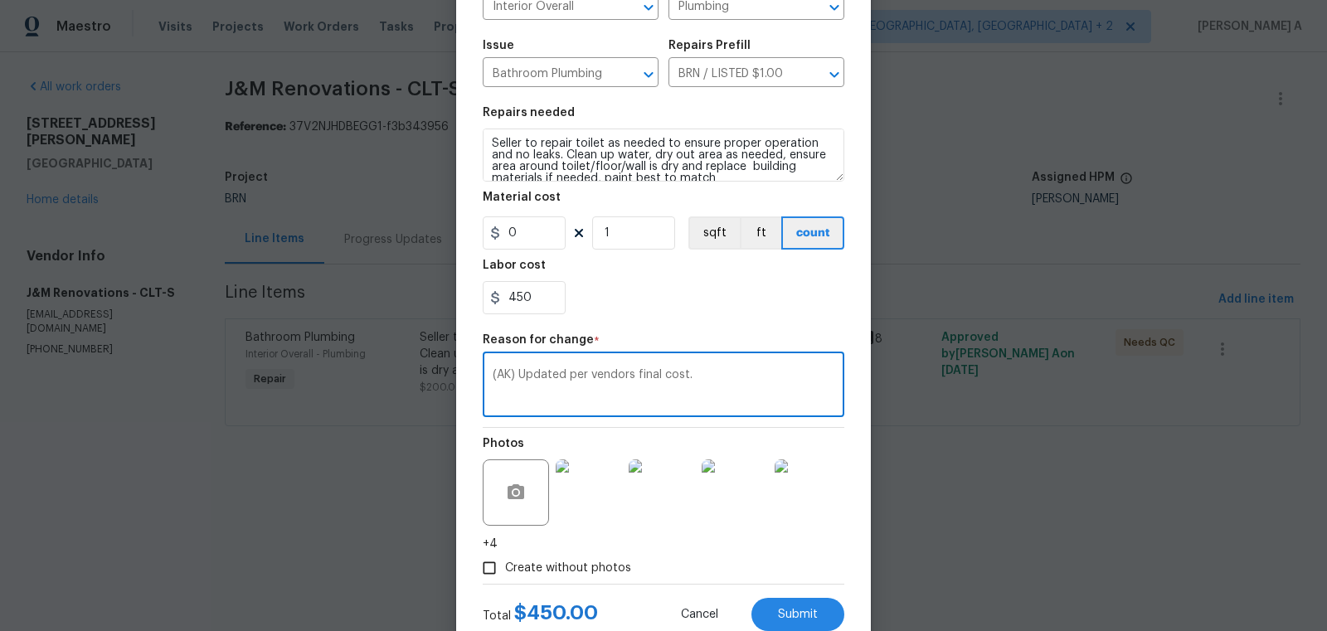
scroll to position [202, 0]
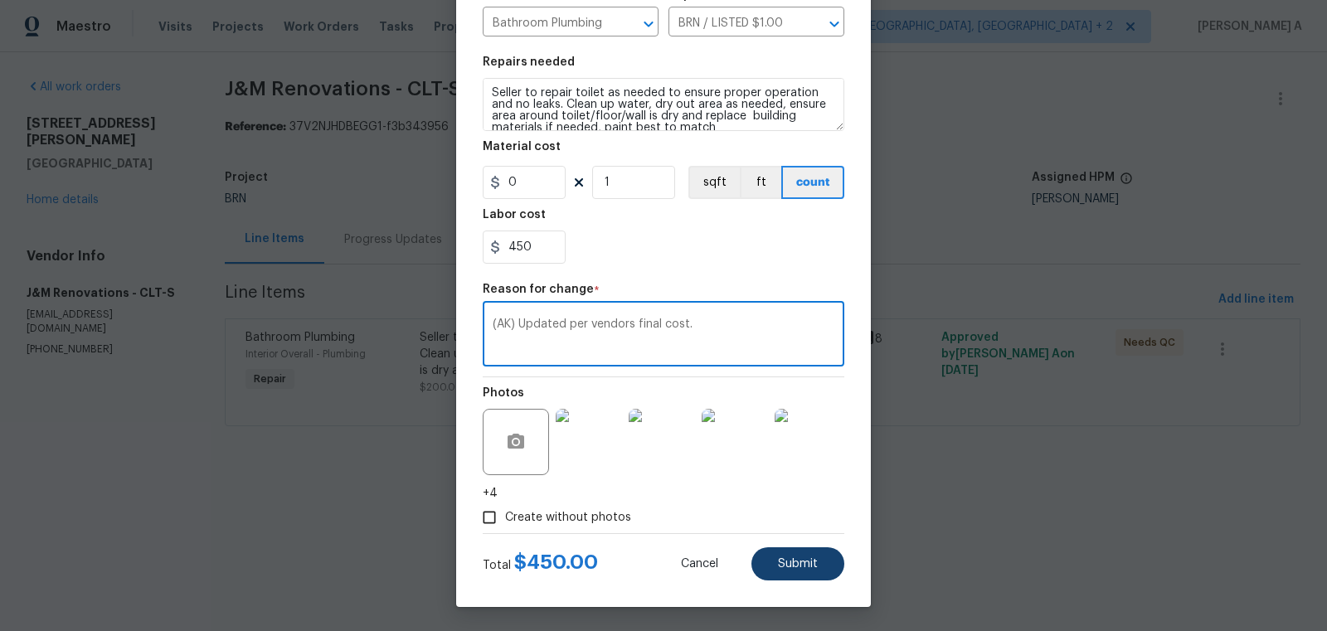
type textarea "(AK) Updated per vendors final cost."
click at [784, 554] on button "Submit" at bounding box center [797, 563] width 93 height 33
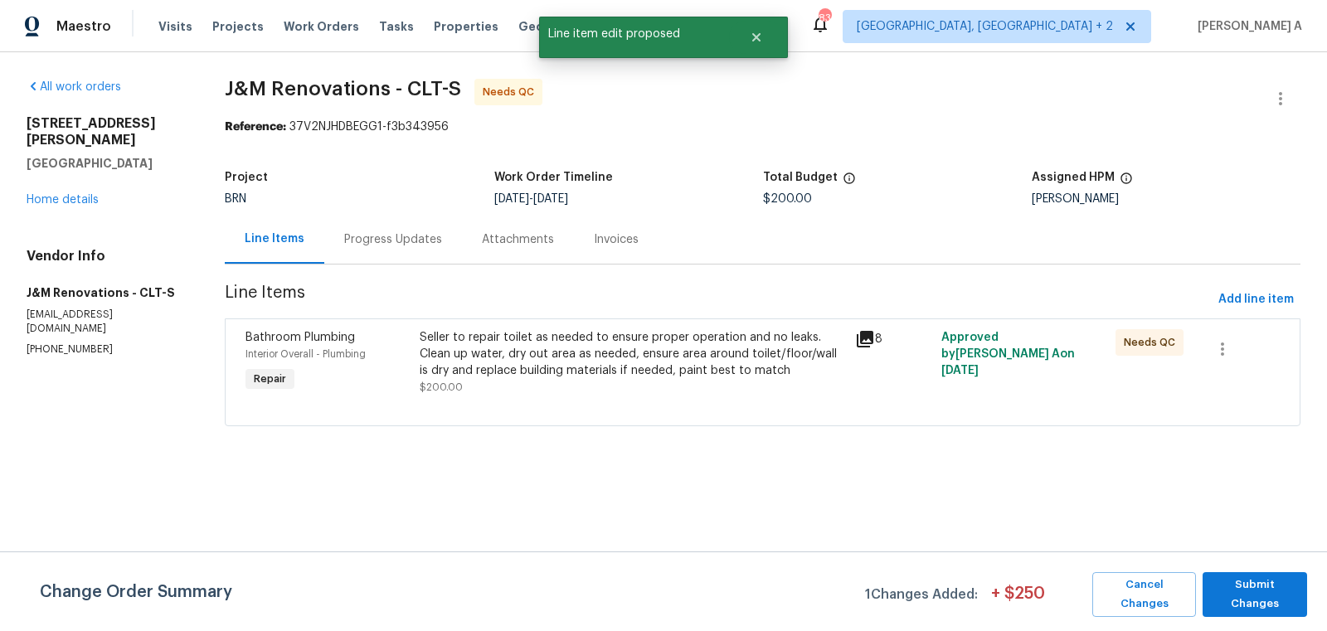
scroll to position [0, 0]
click at [1235, 597] on span "Submit Changes" at bounding box center [1255, 595] width 88 height 38
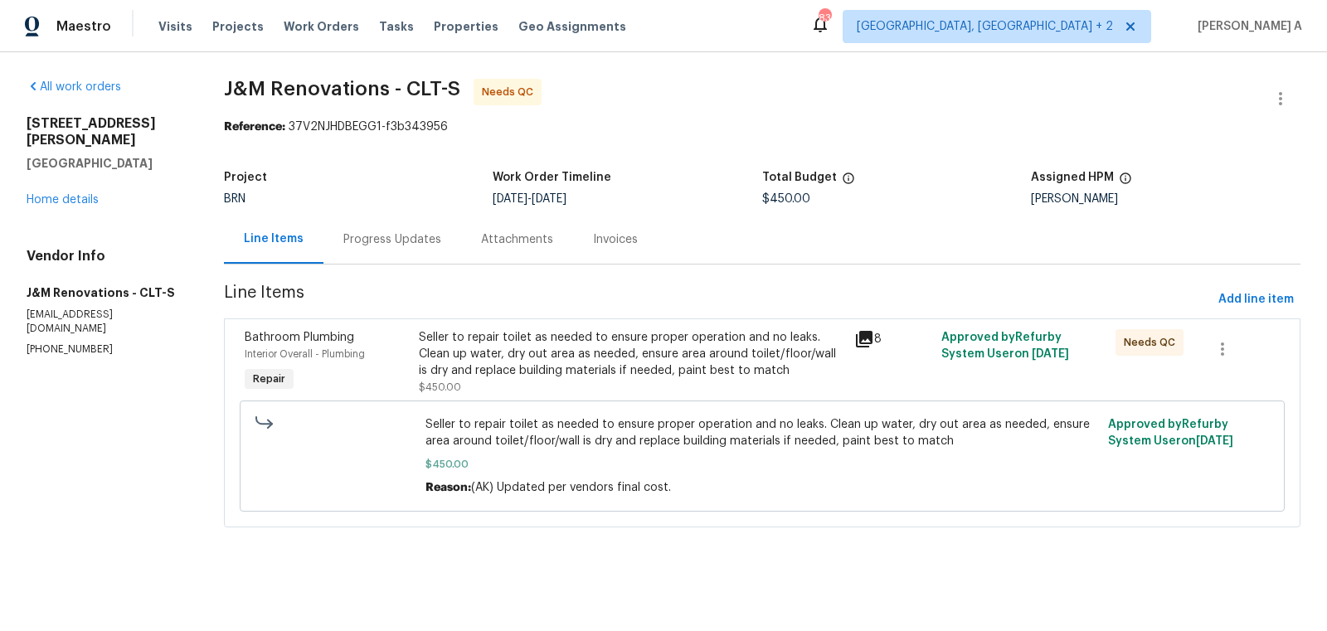
click at [680, 362] on div "Seller to repair toilet as needed to ensure proper operation and no leaks. Clea…" at bounding box center [631, 354] width 425 height 50
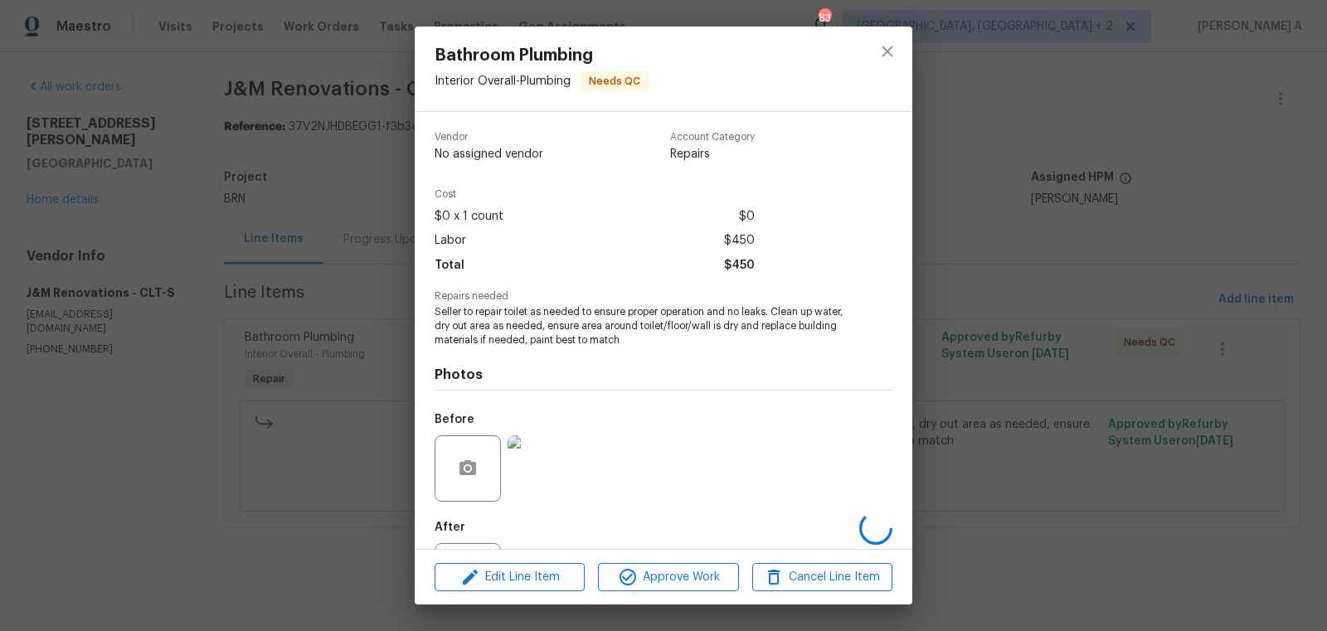
scroll to position [77, 0]
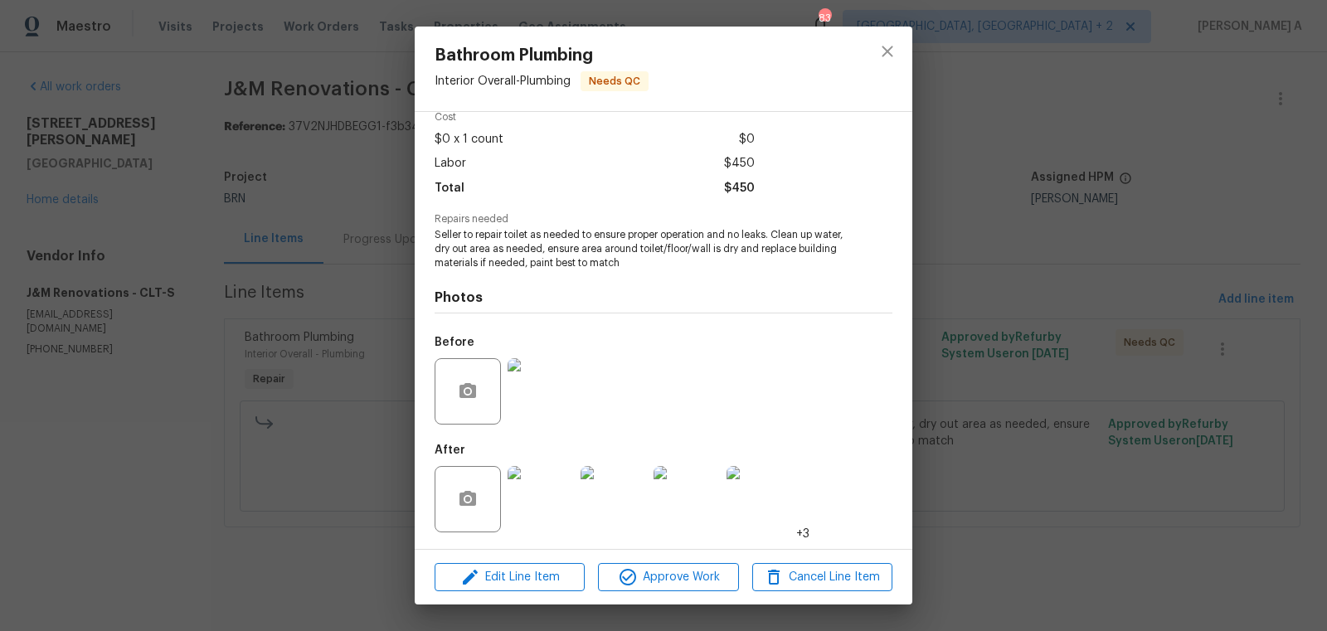
click at [515, 513] on img at bounding box center [541, 499] width 66 height 66
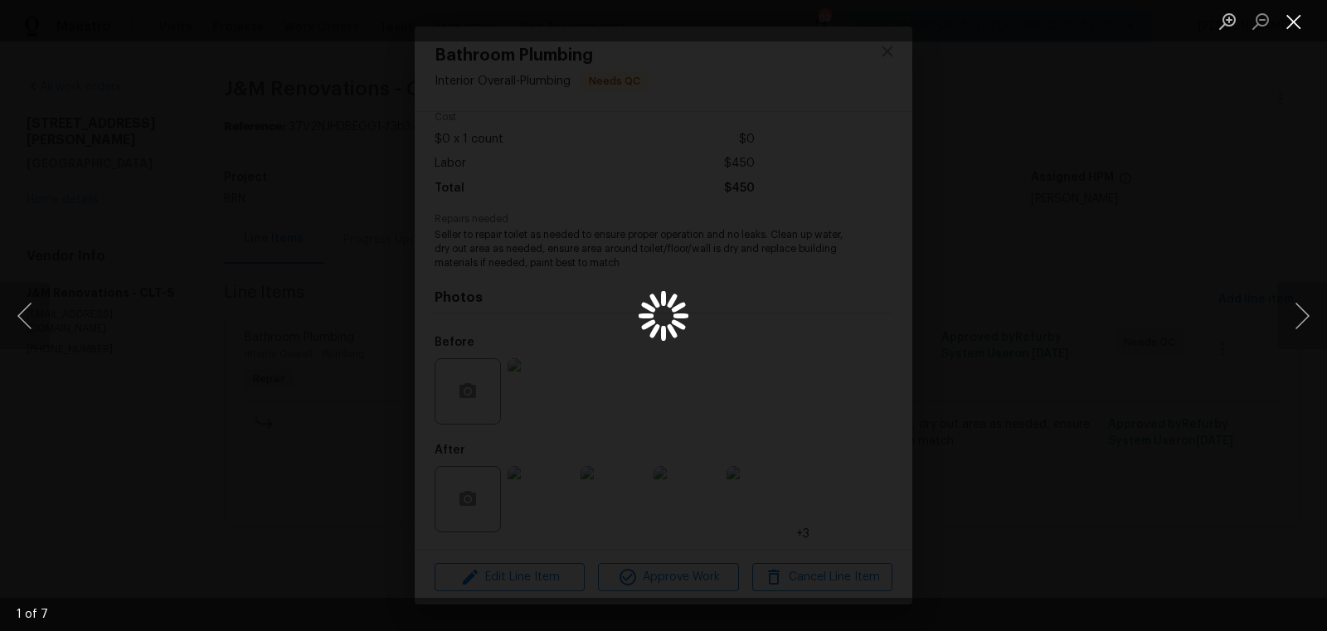
click at [1293, 16] on button "Close lightbox" at bounding box center [1293, 21] width 33 height 29
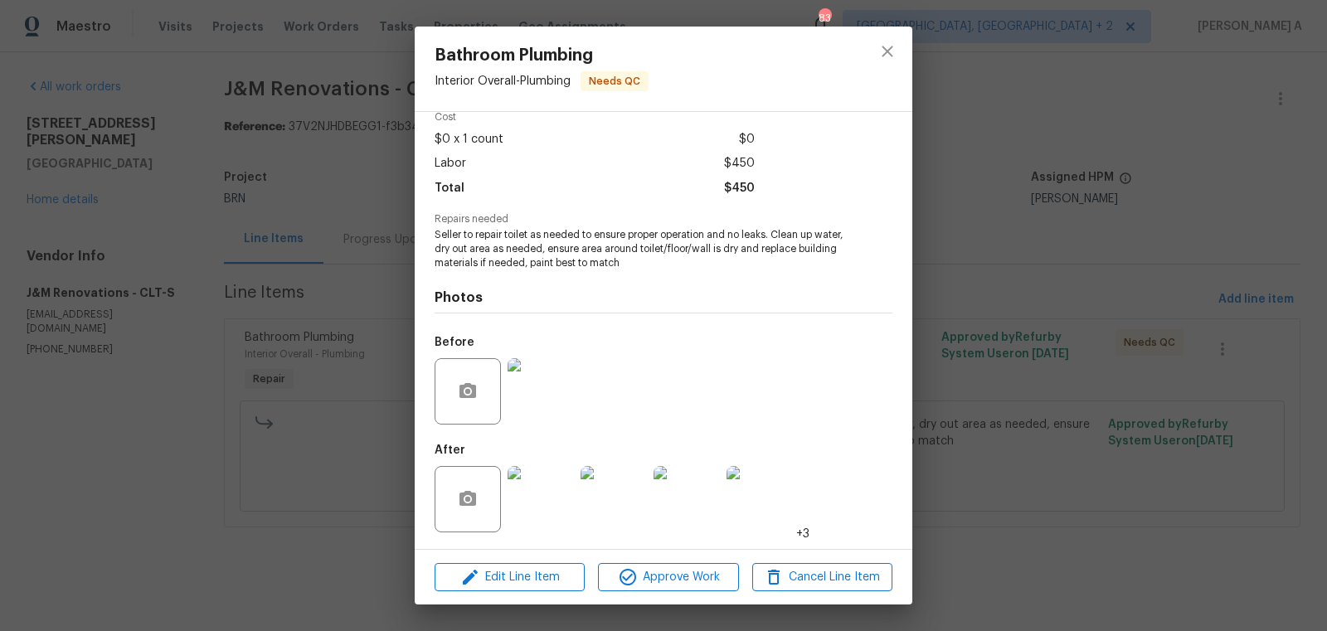
click at [1292, 18] on div "Bathroom Plumbing Interior Overall - Plumbing Needs QC Vendor J&M Renovations A…" at bounding box center [663, 315] width 1327 height 631
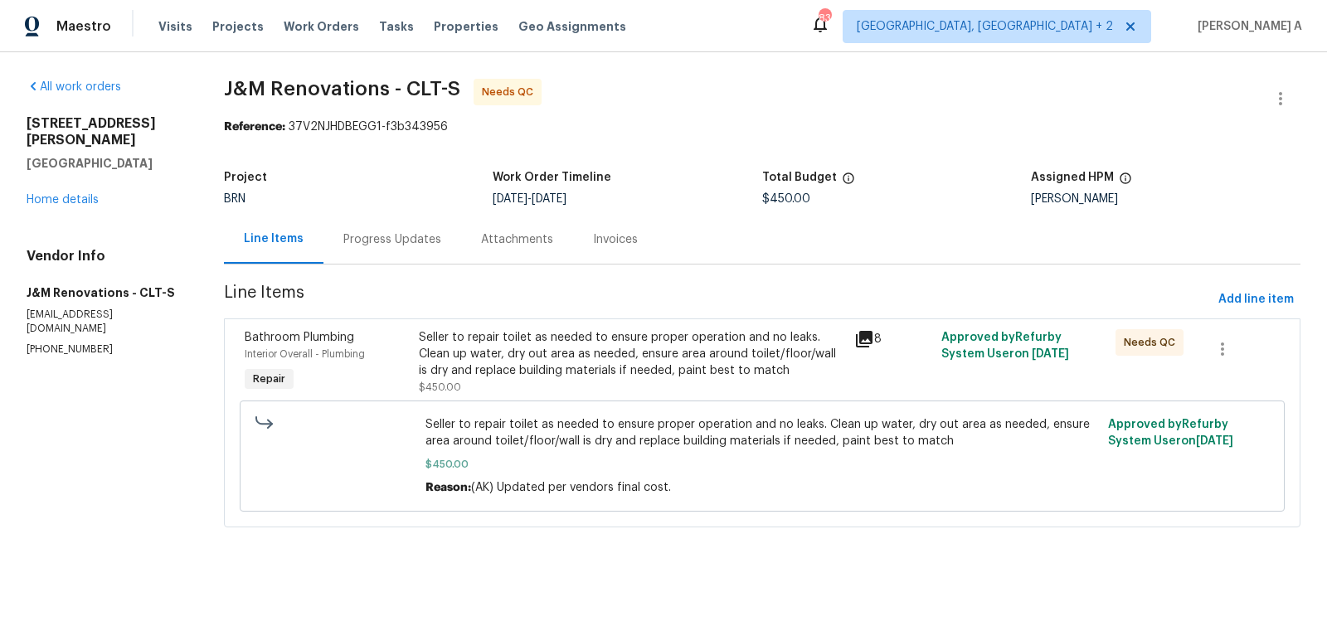
click at [644, 368] on div "Seller to repair toilet as needed to ensure proper operation and no leaks. Clea…" at bounding box center [631, 354] width 425 height 50
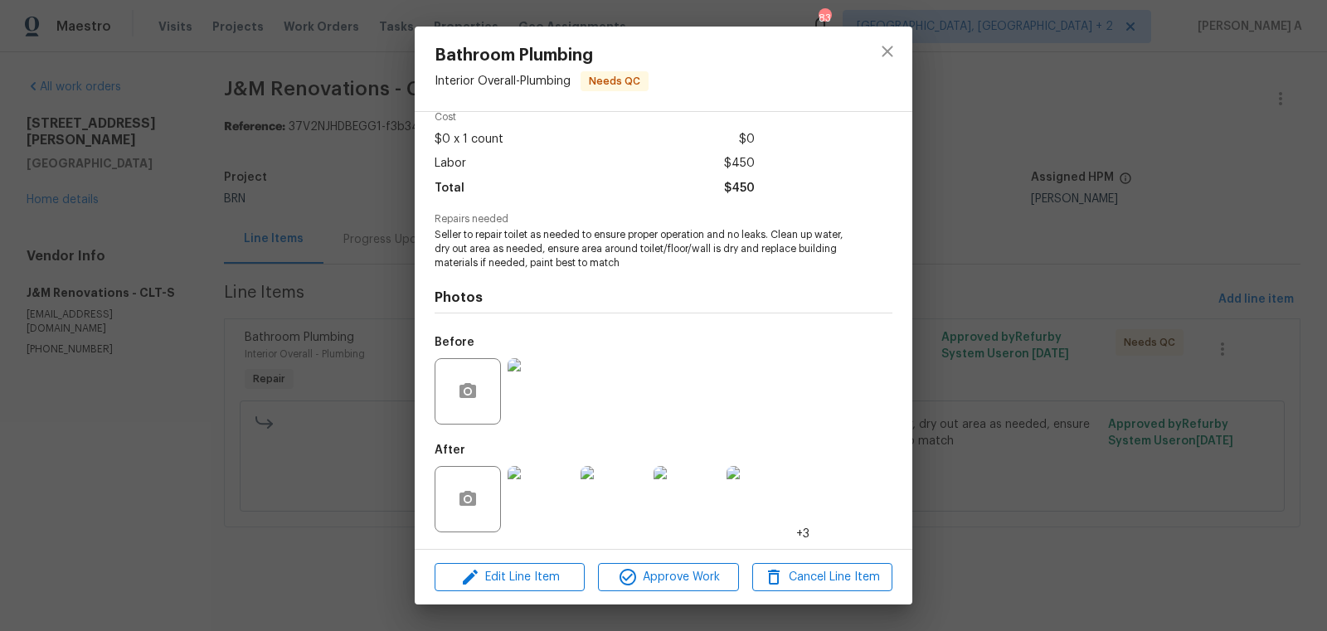
click at [503, 413] on div at bounding box center [470, 391] width 70 height 66
click at [523, 408] on img at bounding box center [541, 391] width 66 height 66
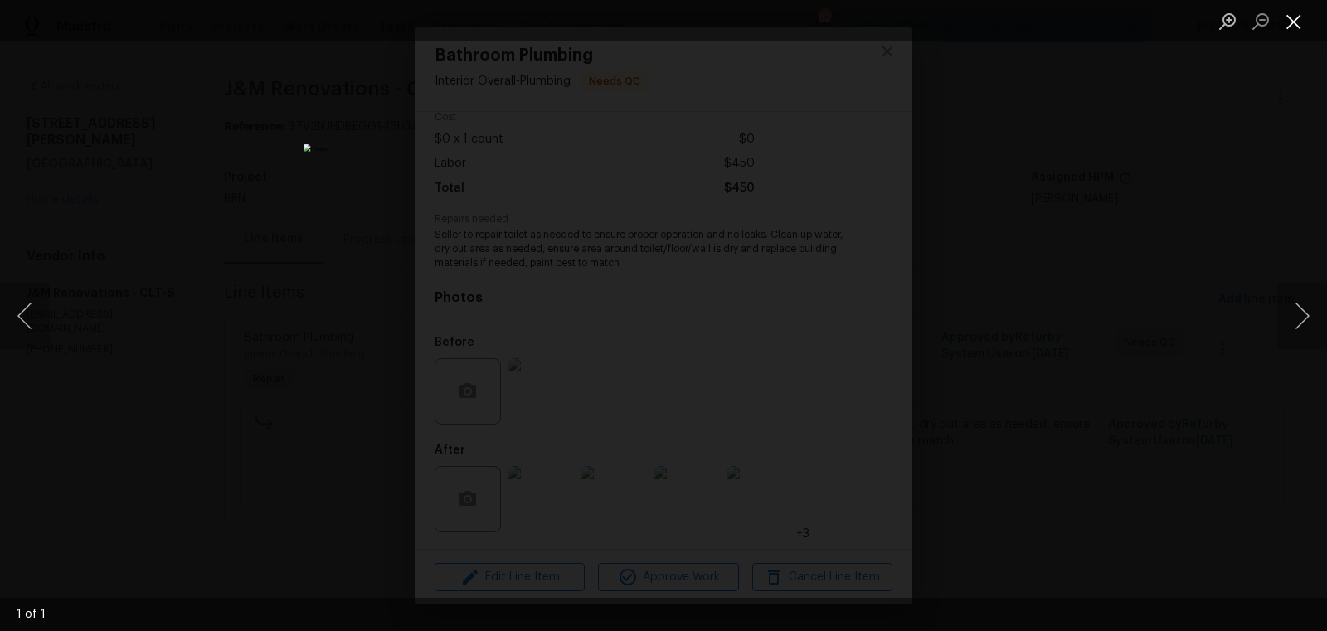
click at [1287, 27] on button "Close lightbox" at bounding box center [1293, 21] width 33 height 29
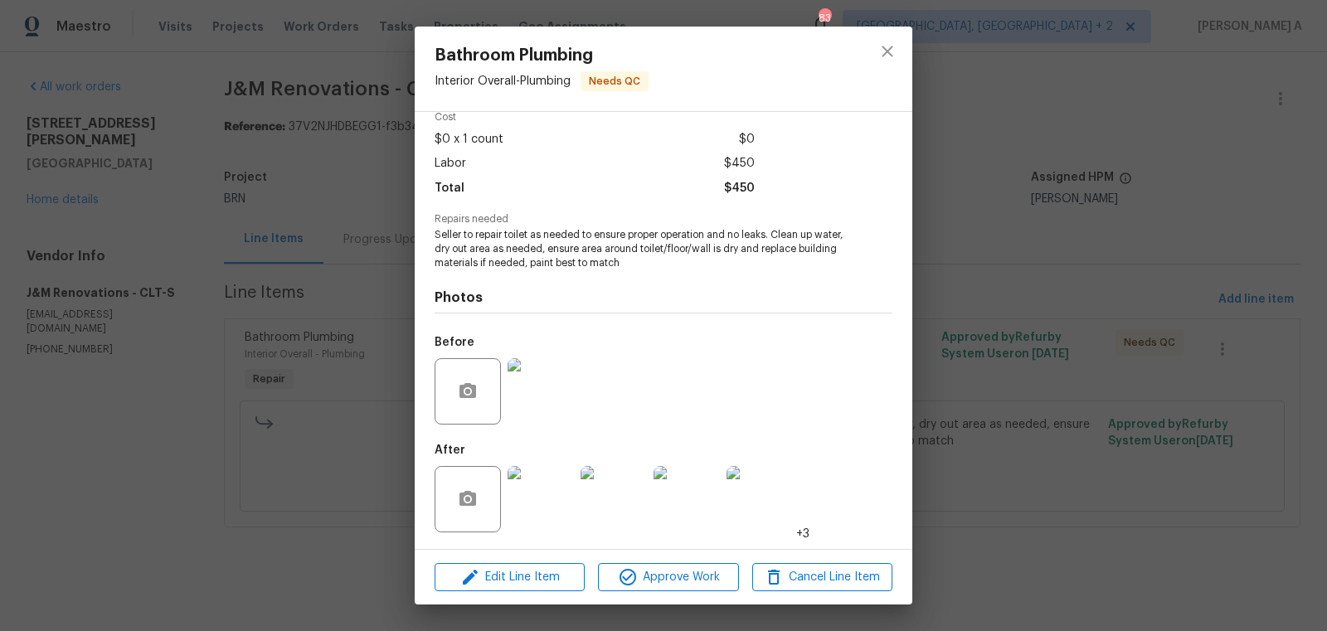
click at [552, 503] on img at bounding box center [541, 499] width 66 height 66
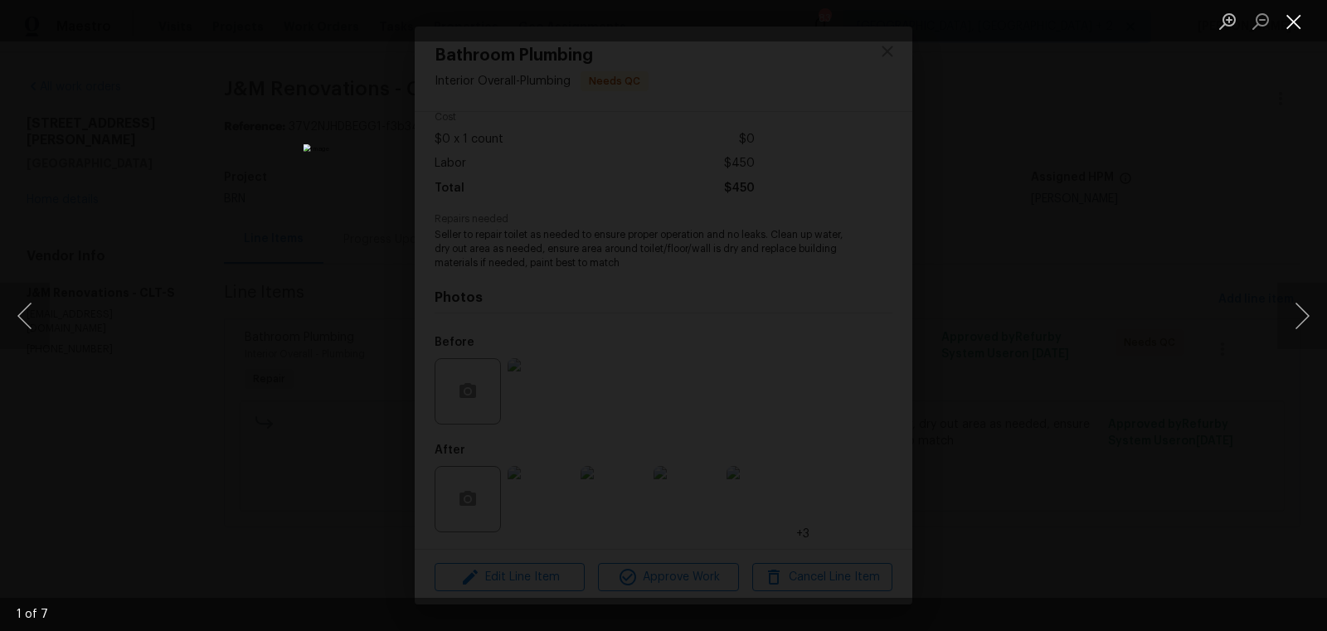
click at [1306, 15] on button "Close lightbox" at bounding box center [1293, 21] width 33 height 29
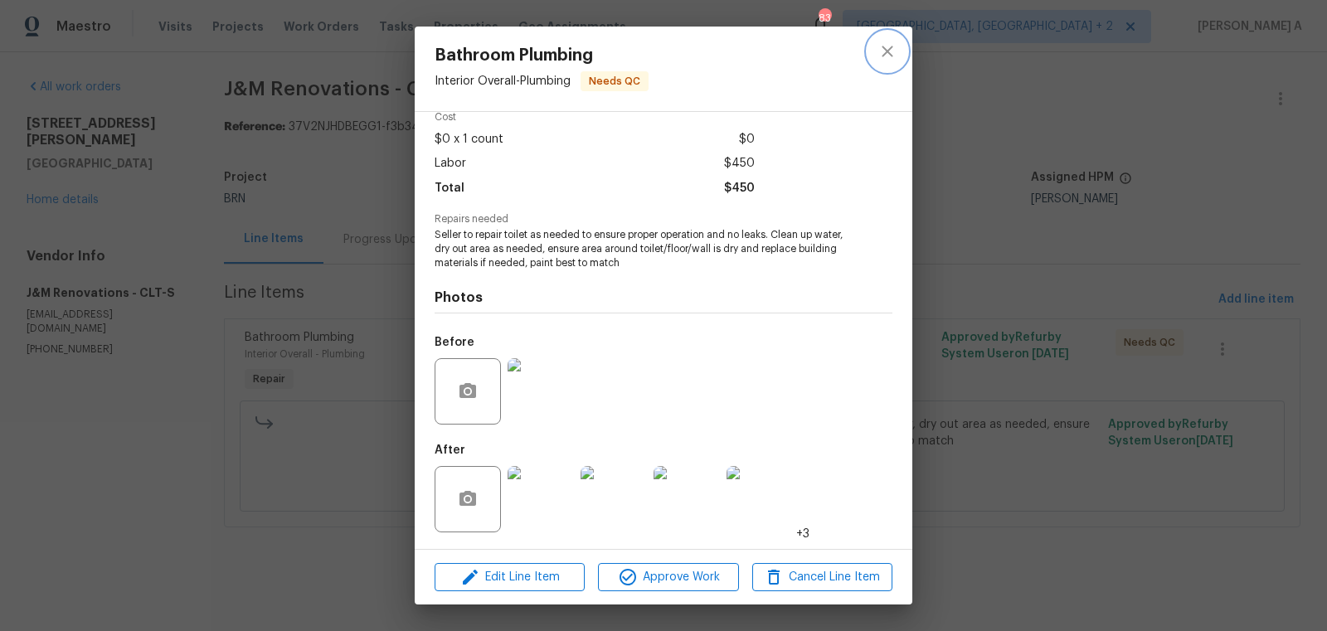
click at [903, 51] on button "close" at bounding box center [887, 52] width 40 height 40
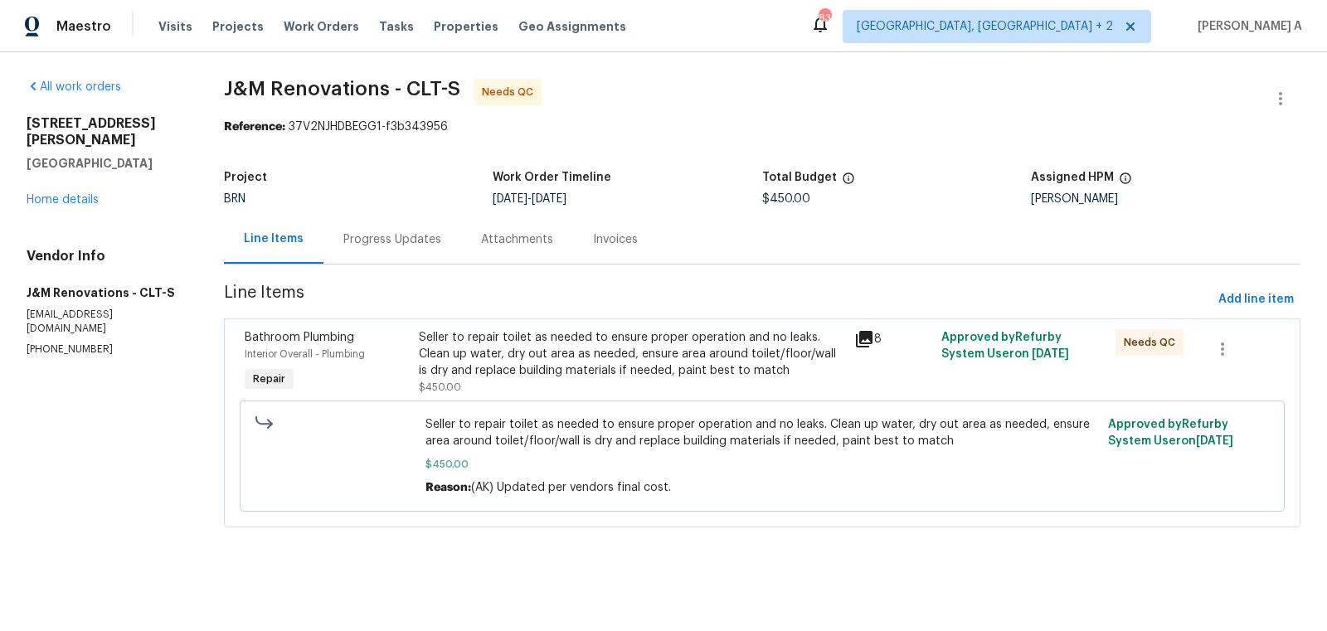
click at [386, 254] on div "Progress Updates" at bounding box center [392, 239] width 138 height 49
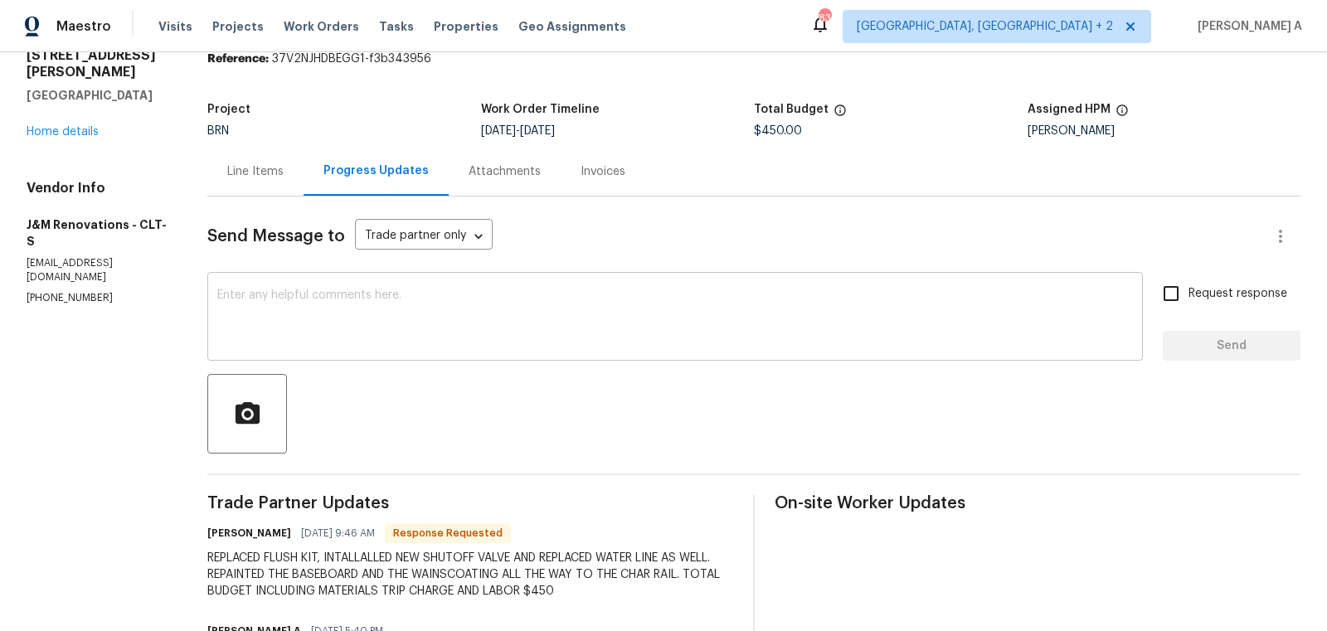
scroll to position [98, 0]
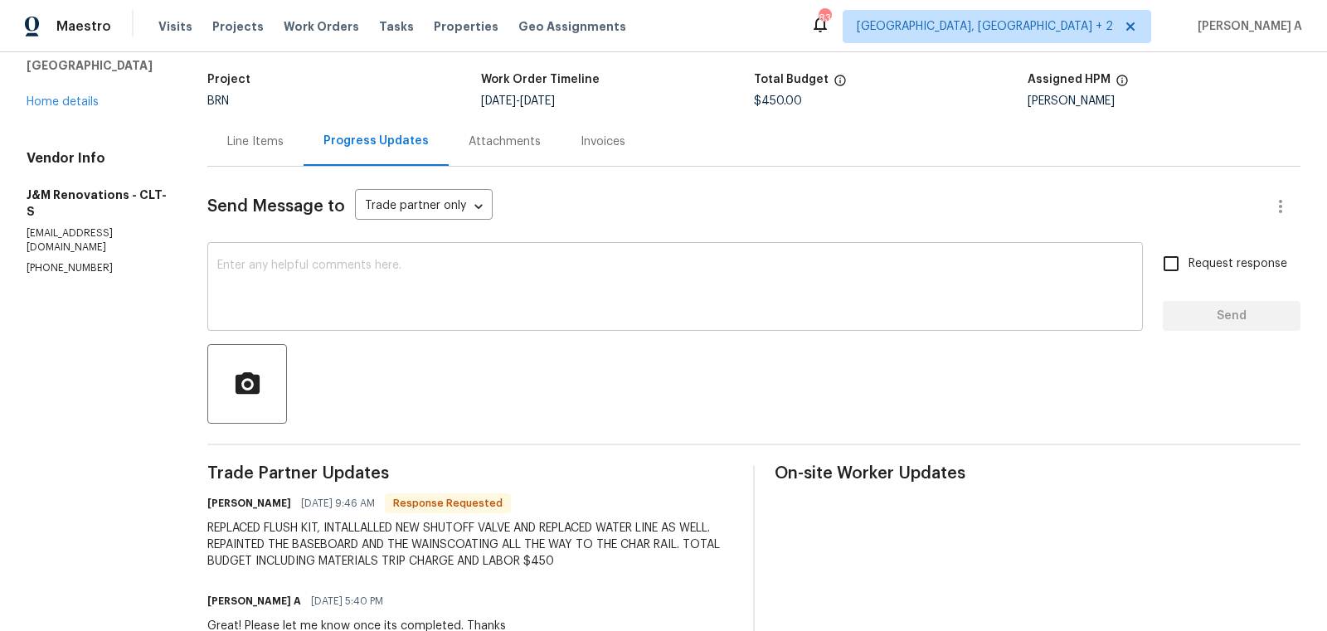
click at [493, 273] on textarea at bounding box center [675, 289] width 916 height 58
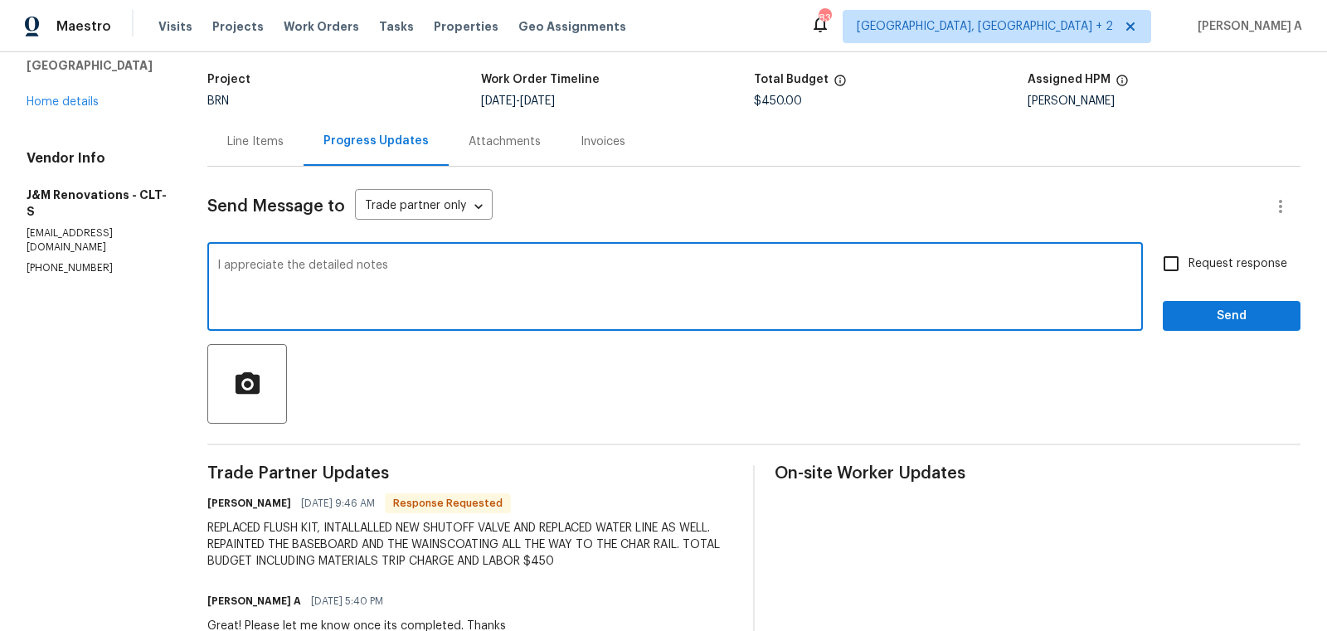
click at [342, 268] on textarea "I appreciate the detailed notes" at bounding box center [675, 289] width 916 height 58
click at [453, 270] on textarea "I appreciate the completion notes" at bounding box center [675, 289] width 916 height 58
click at [453, 270] on textarea "I appreciate the completion notes. Cost has been updated. Thanks" at bounding box center [675, 289] width 916 height 58
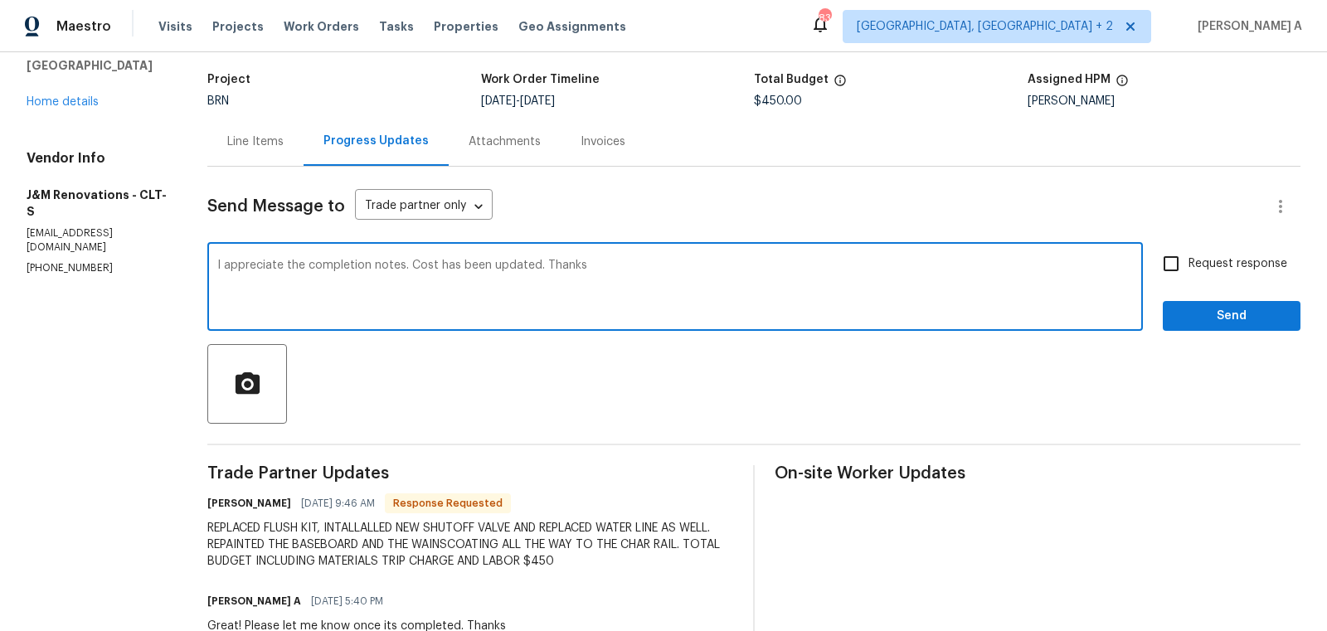
click at [453, 270] on textarea "I appreciate the completion notes. Cost has been updated. Thanks" at bounding box center [675, 289] width 916 height 58
click at [0, 0] on div "Paraphrase text" at bounding box center [0, 0] width 0 height 0
click at [0, 0] on icon "Text is too long. Try paraphrasing shorter sections." at bounding box center [0, 0] width 0 height 0
click at [0, 0] on icon at bounding box center [0, 0] width 0 height 0
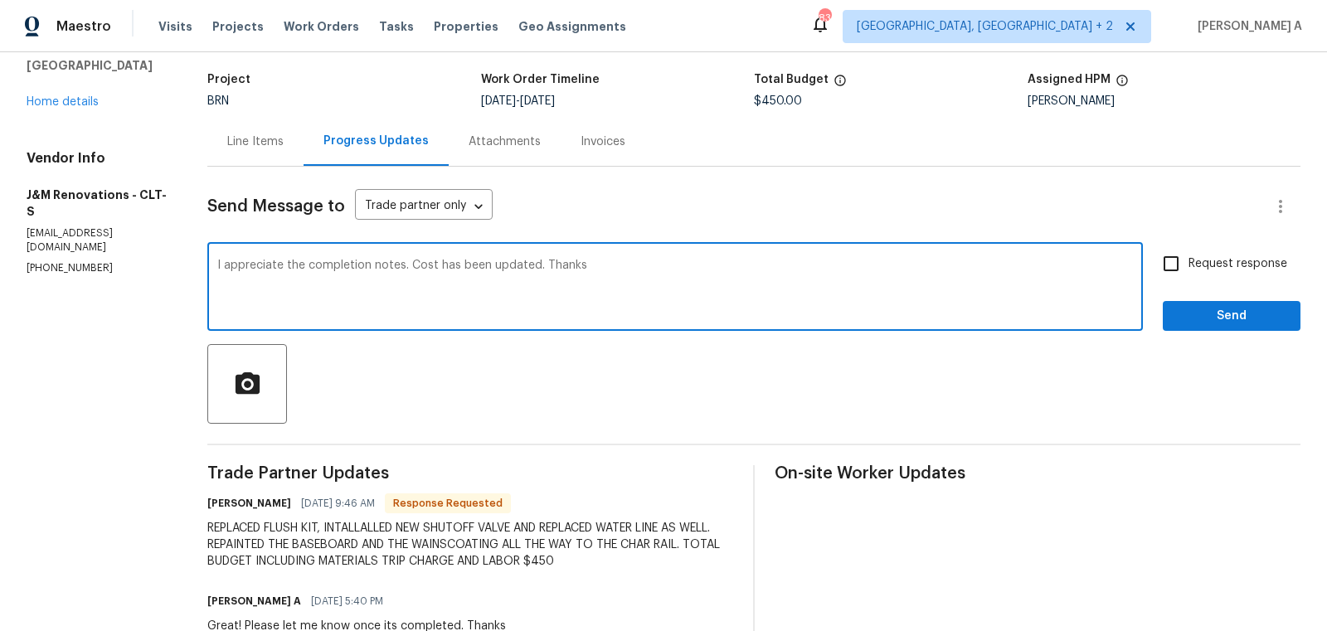
scroll to position [27, 0]
click at [0, 0] on icon "Fluency" at bounding box center [0, 0] width 0 height 0
click at [0, 0] on li "I appreciate the final notes." at bounding box center [0, 0] width 0 height 0
click at [0, 0] on li "The cost has been updated." at bounding box center [0, 0] width 0 height 0
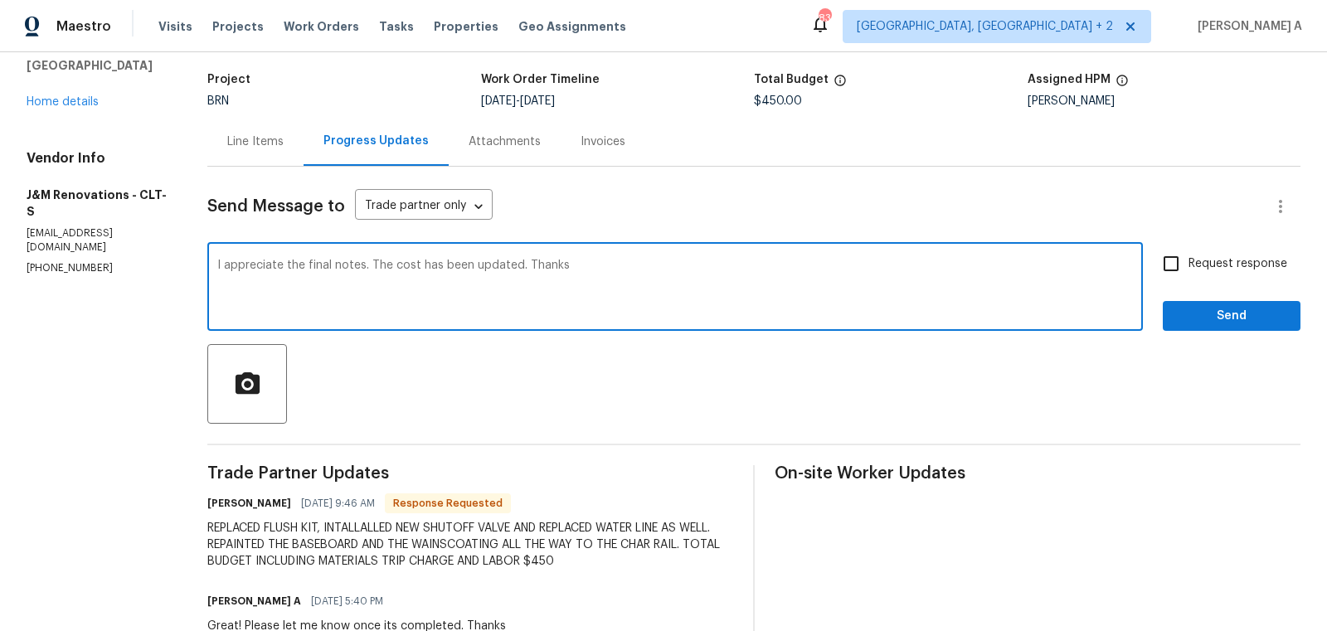
click at [957, 276] on textarea "I appreciate the final notes. The cost has been updated. Thanks" at bounding box center [675, 289] width 916 height 58
type textarea "I appreciate the final notes. The cost has been updated. Thanks"
click at [1184, 273] on input "Request response" at bounding box center [1171, 263] width 35 height 35
checkbox input "true"
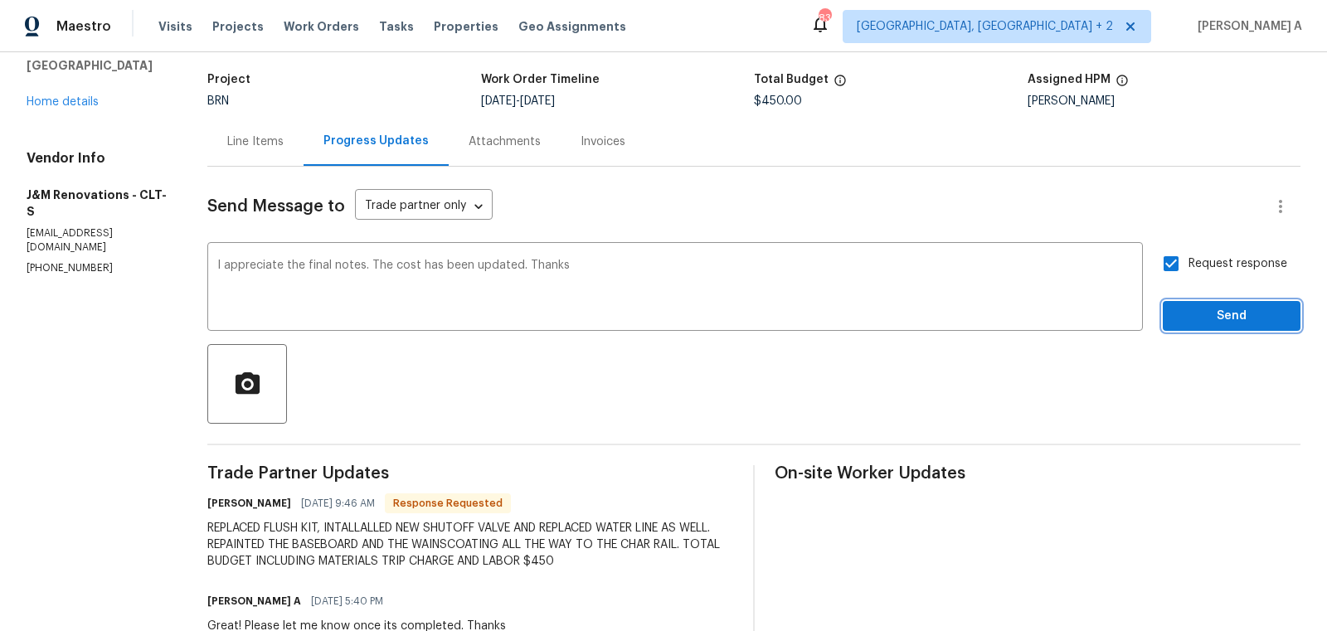
click at [1219, 316] on span "Send" at bounding box center [1231, 316] width 111 height 21
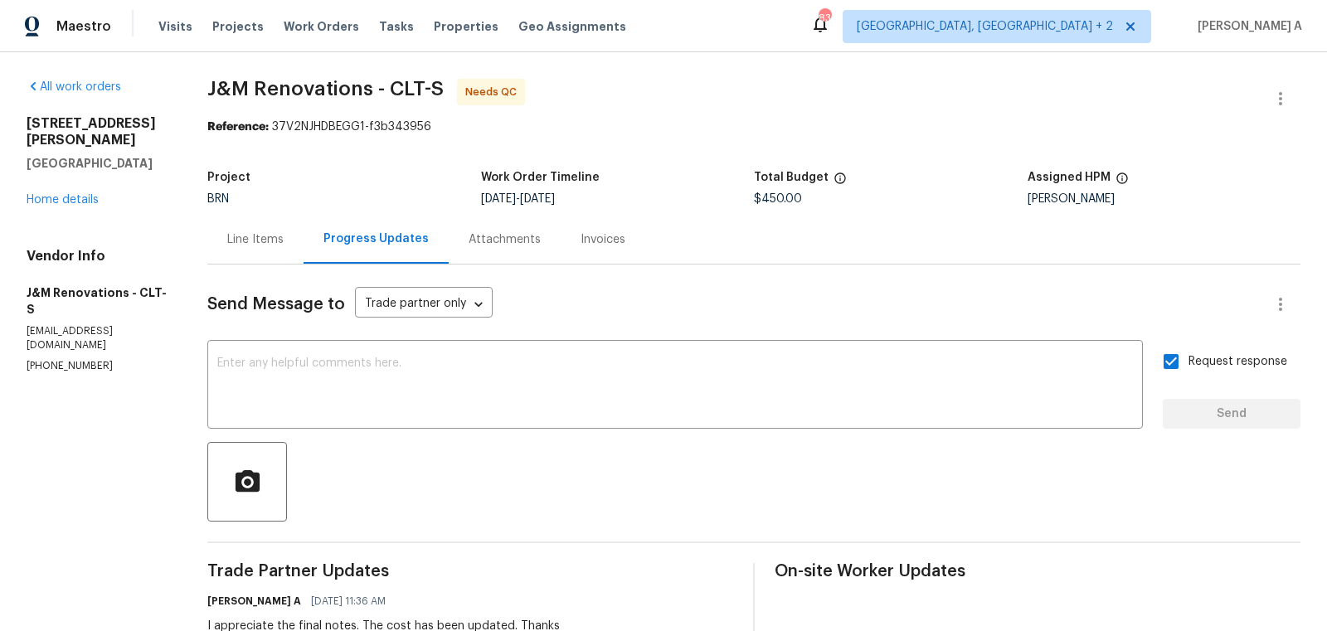
click at [258, 218] on div "Line Items" at bounding box center [255, 239] width 96 height 49
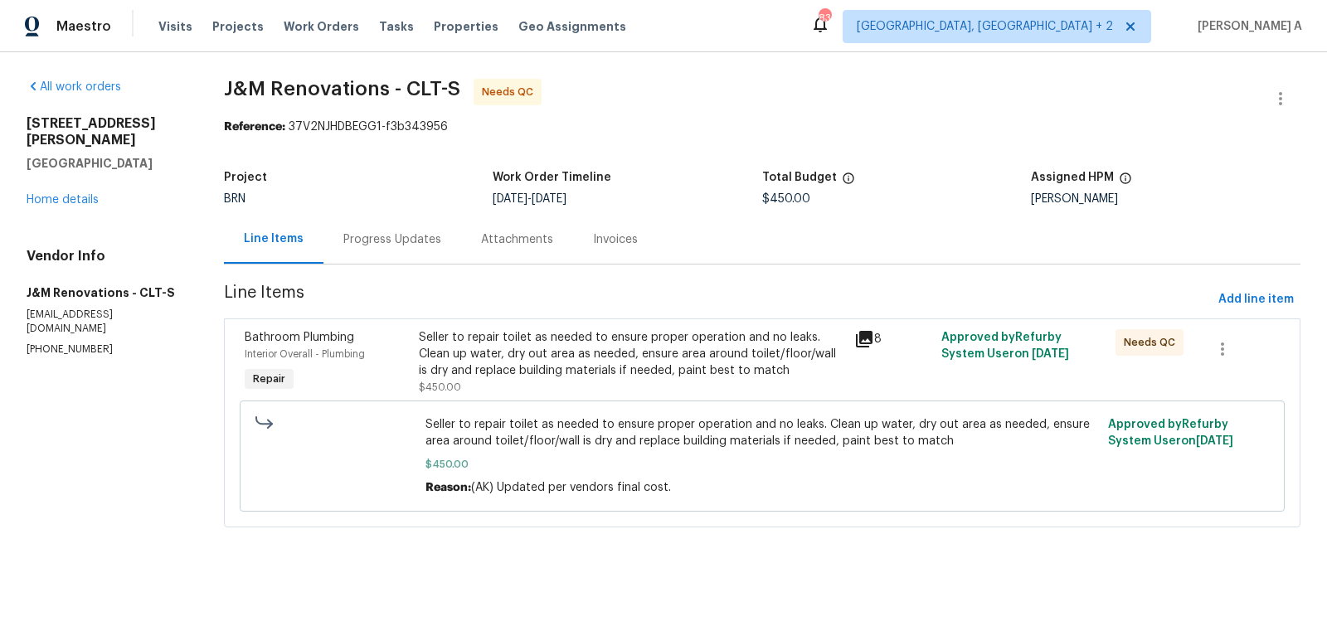
click at [601, 386] on div "Seller to repair toilet as needed to ensure proper operation and no leaks. Clea…" at bounding box center [631, 362] width 425 height 66
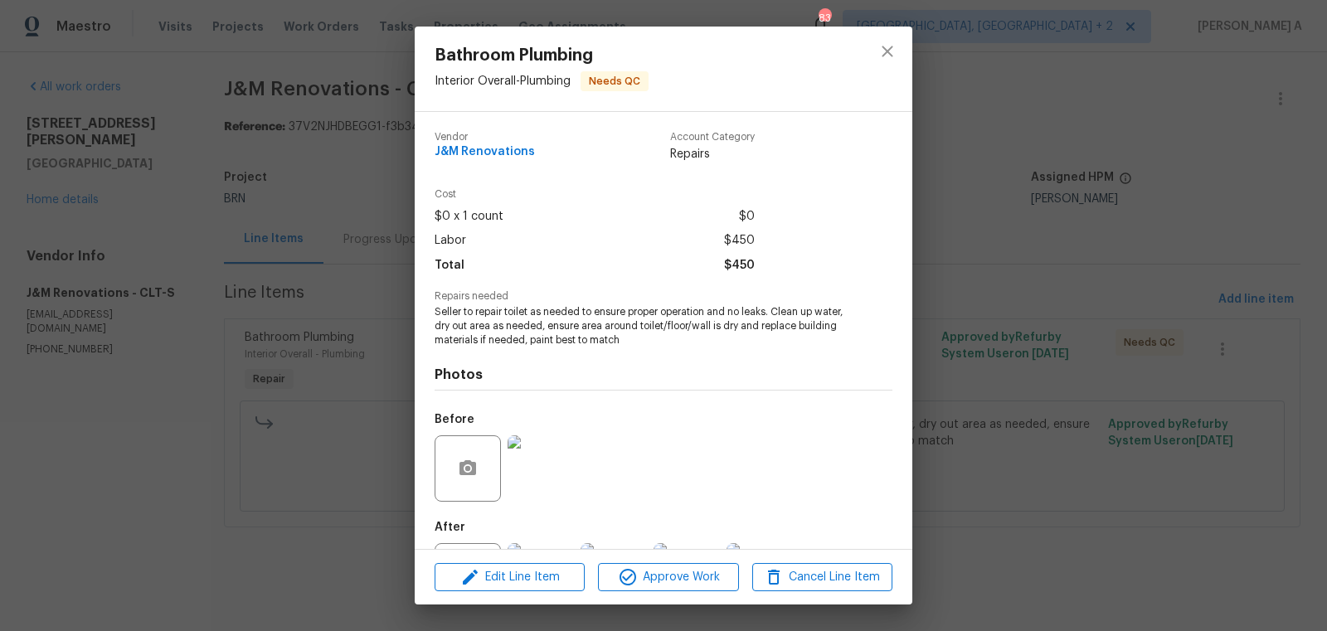
click at [556, 345] on span "Seller to repair toilet as needed to ensure proper operation and no leaks. Clea…" at bounding box center [641, 325] width 412 height 41
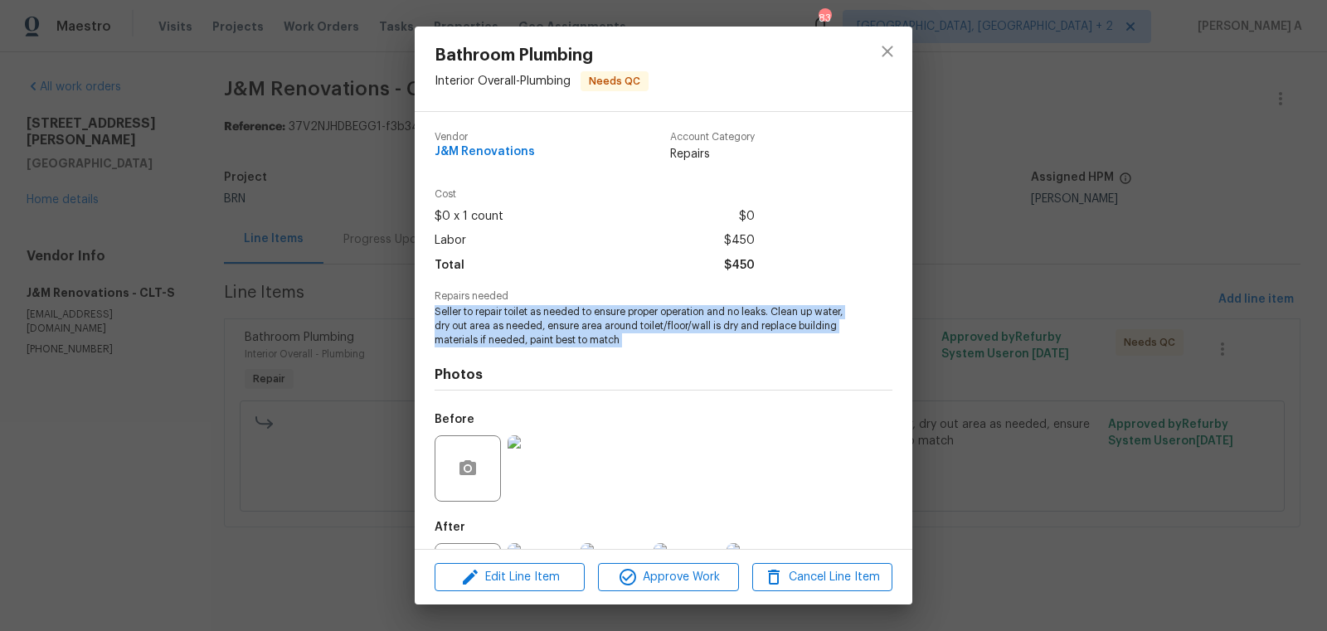
click at [556, 345] on span "Seller to repair toilet as needed to ensure proper operation and no leaks. Clea…" at bounding box center [641, 325] width 412 height 41
copy span "Seller to repair toilet as needed to ensure proper operation and no leaks. Clea…"
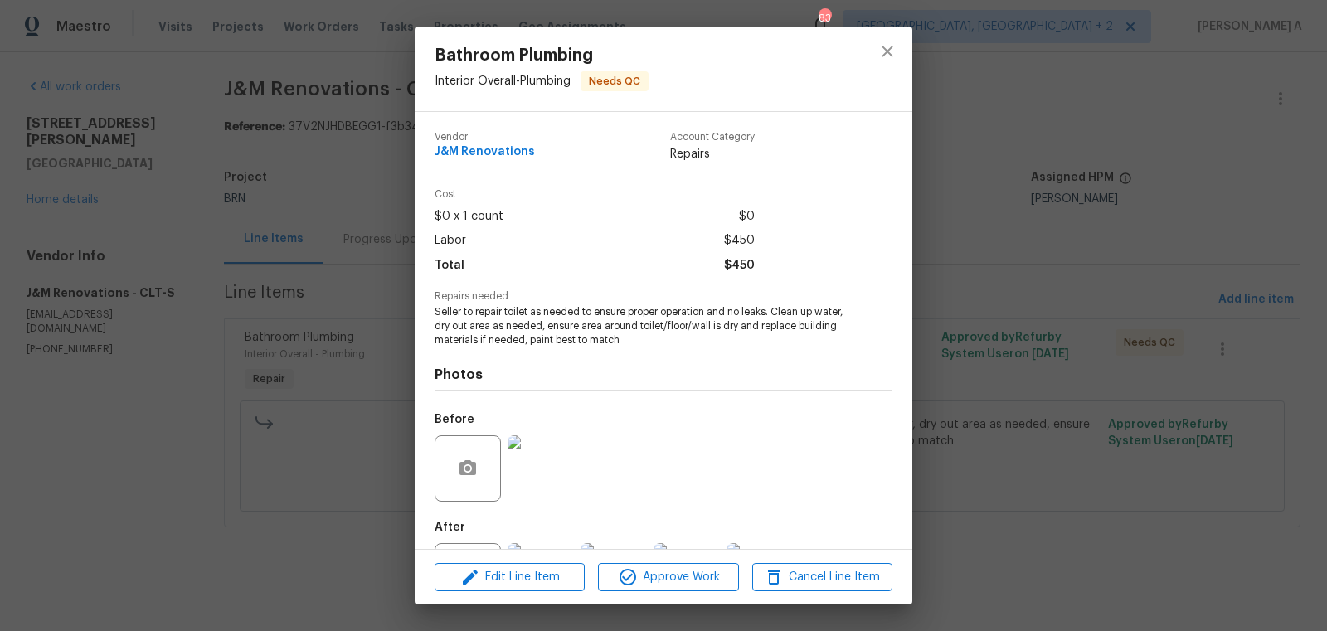
click at [479, 151] on span "J&M Renovations" at bounding box center [485, 152] width 100 height 12
copy span "J&M Renovations"
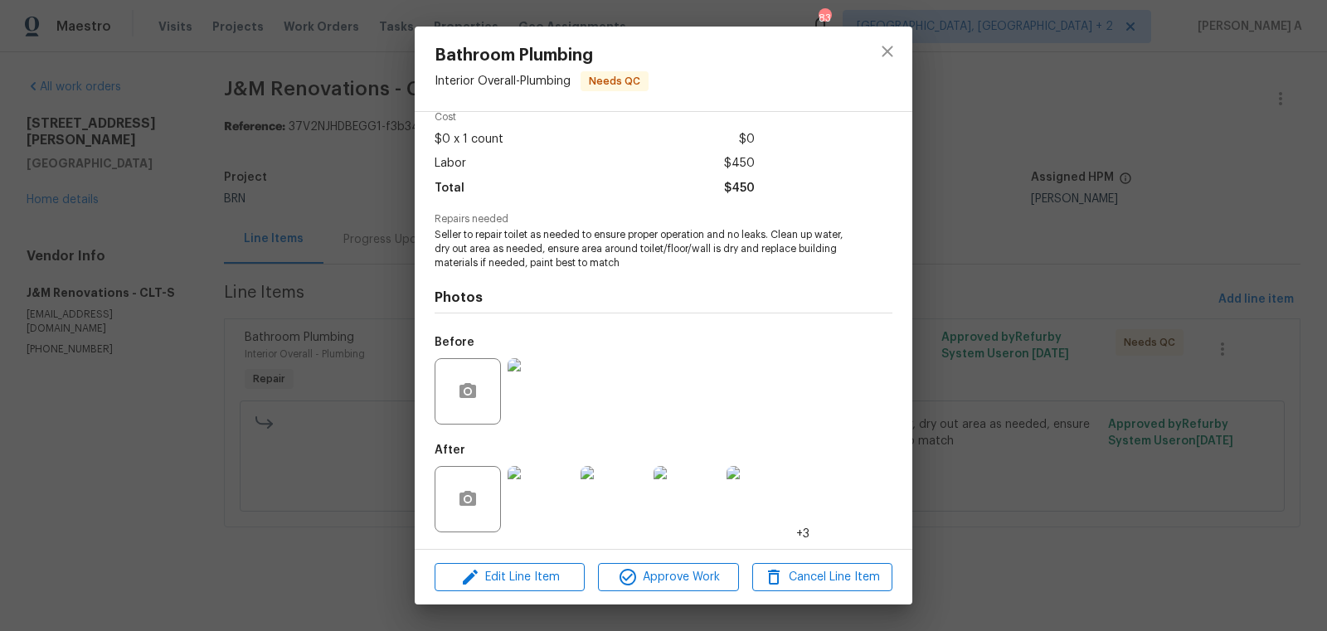
click at [537, 395] on img at bounding box center [541, 391] width 66 height 66
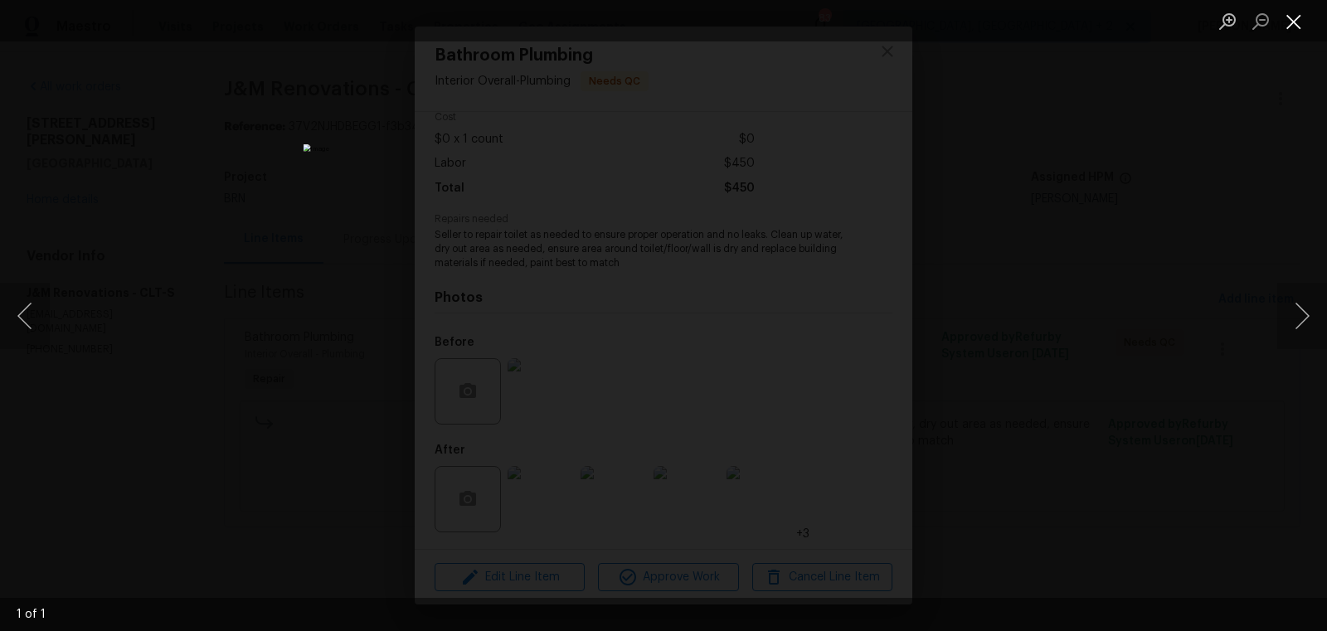
click at [1292, 18] on button "Close lightbox" at bounding box center [1293, 21] width 33 height 29
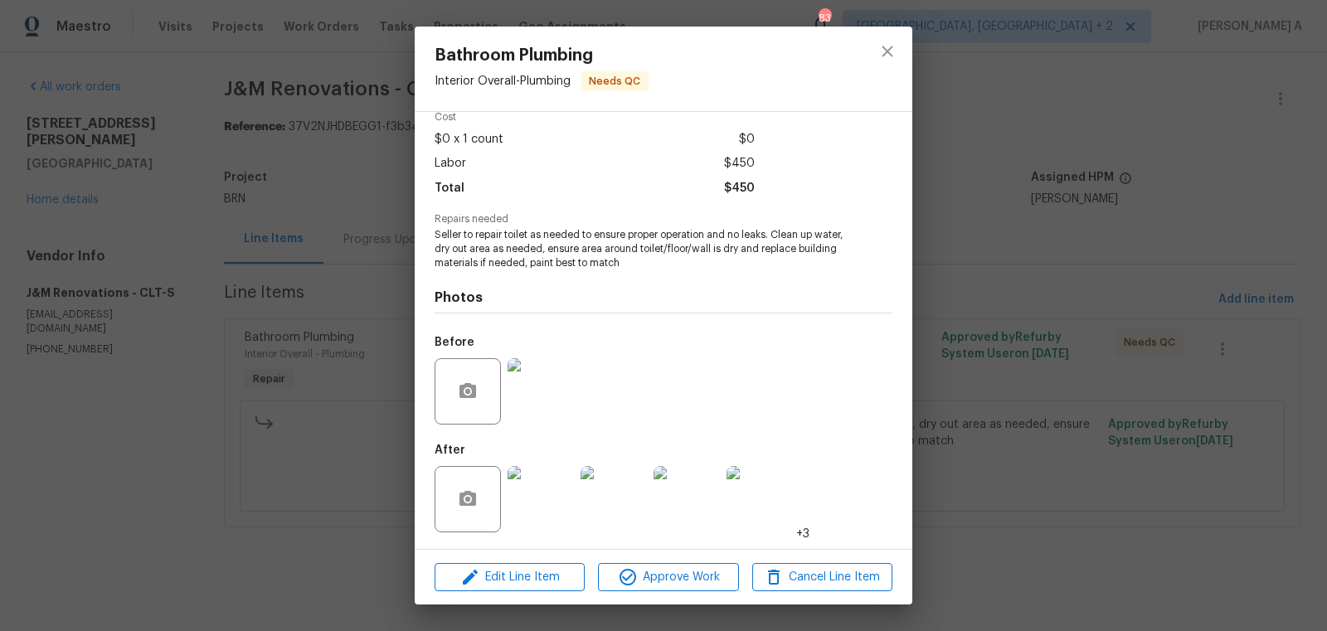
click at [527, 495] on img at bounding box center [541, 499] width 66 height 66
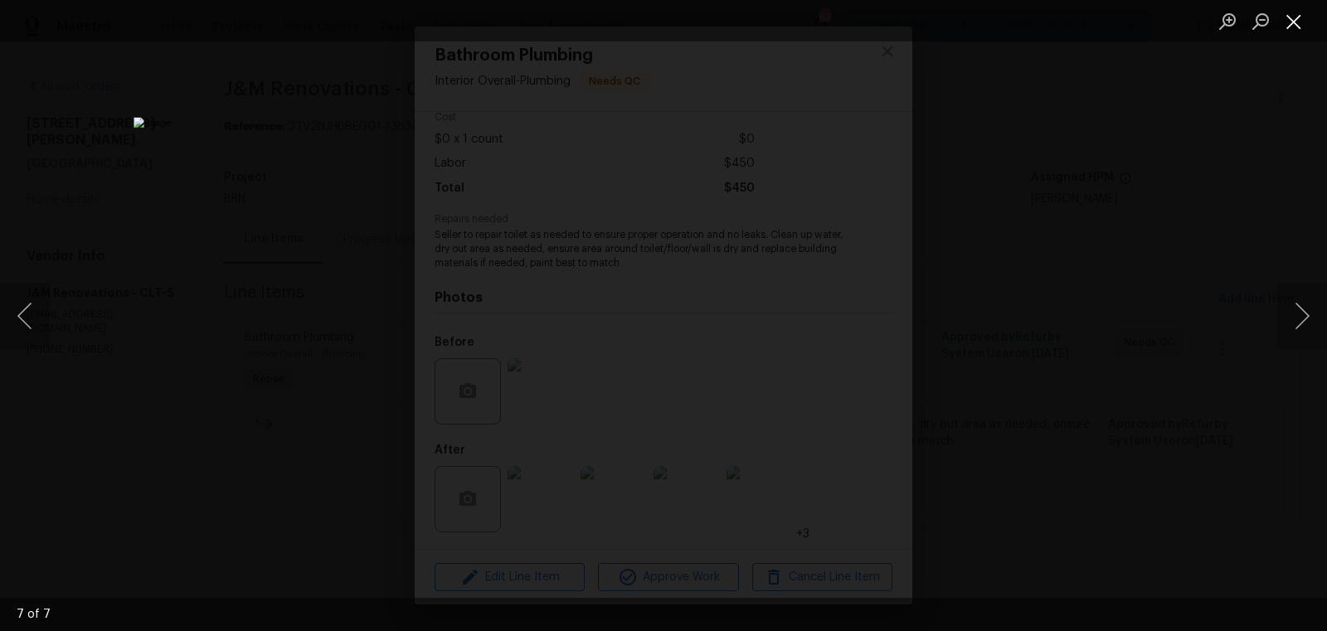
click at [1294, 17] on button "Close lightbox" at bounding box center [1293, 21] width 33 height 29
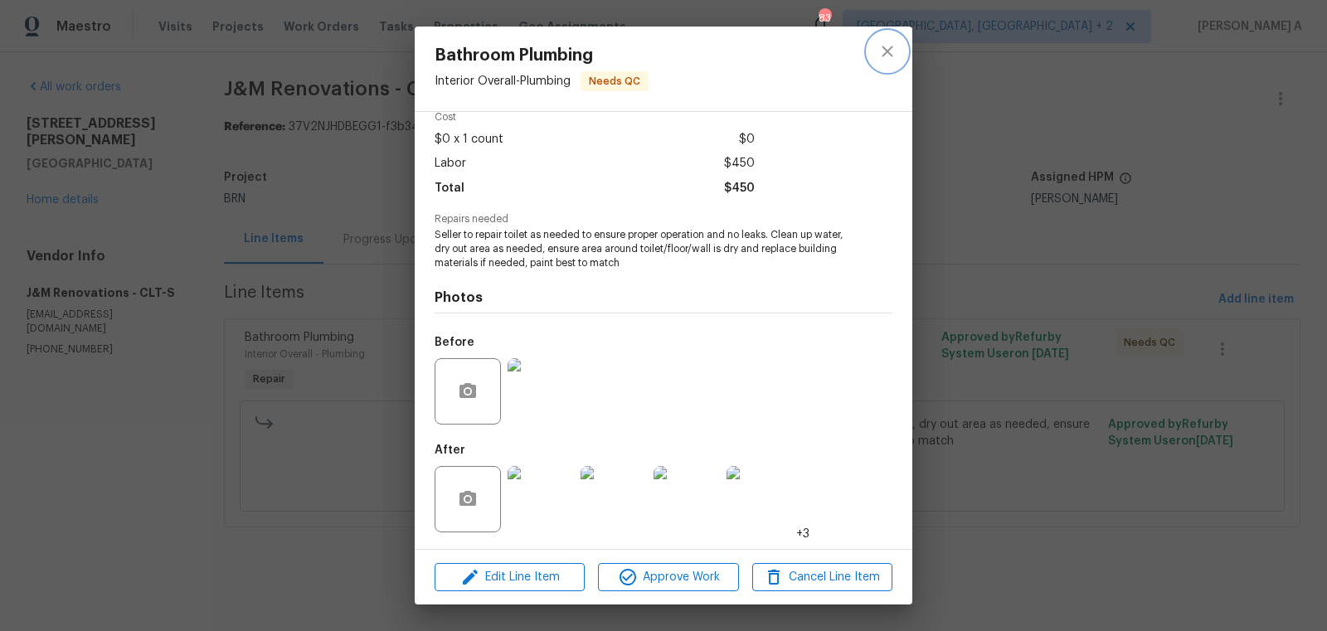
click at [882, 57] on icon "close" at bounding box center [887, 51] width 20 height 20
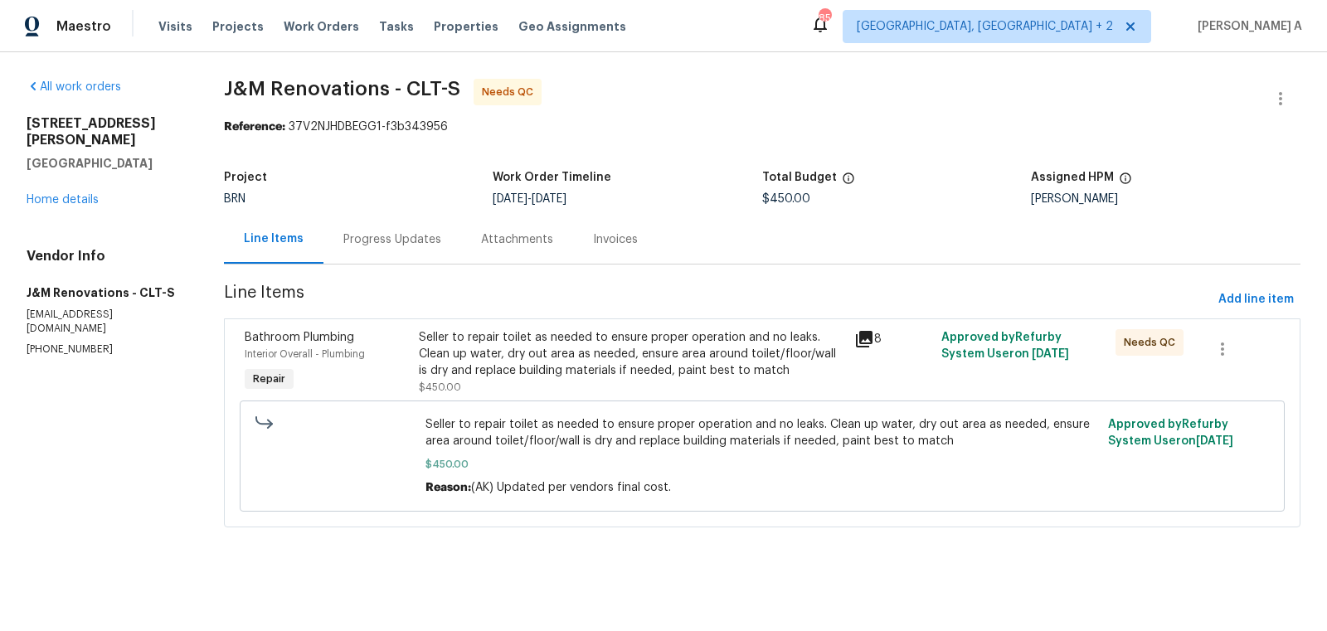
click at [604, 338] on div "Seller to repair toilet as needed to ensure proper operation and no leaks. Clea…" at bounding box center [631, 354] width 425 height 50
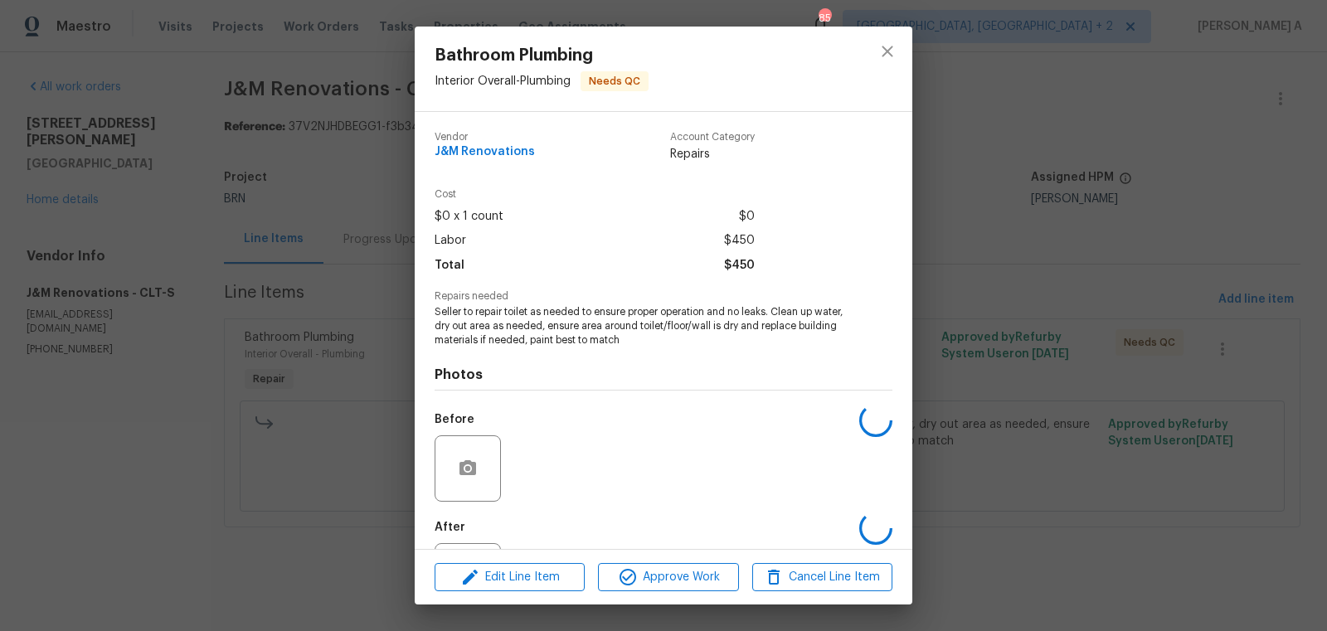
scroll to position [77, 0]
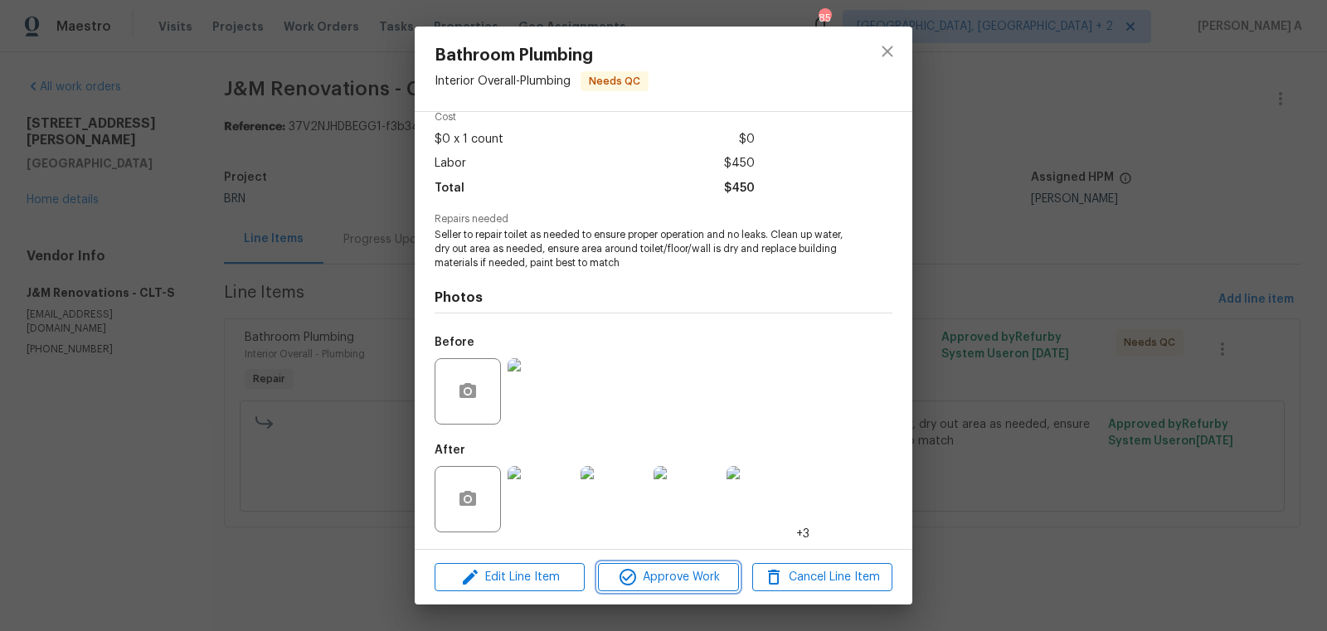
click at [660, 581] on span "Approve Work" at bounding box center [668, 577] width 130 height 21
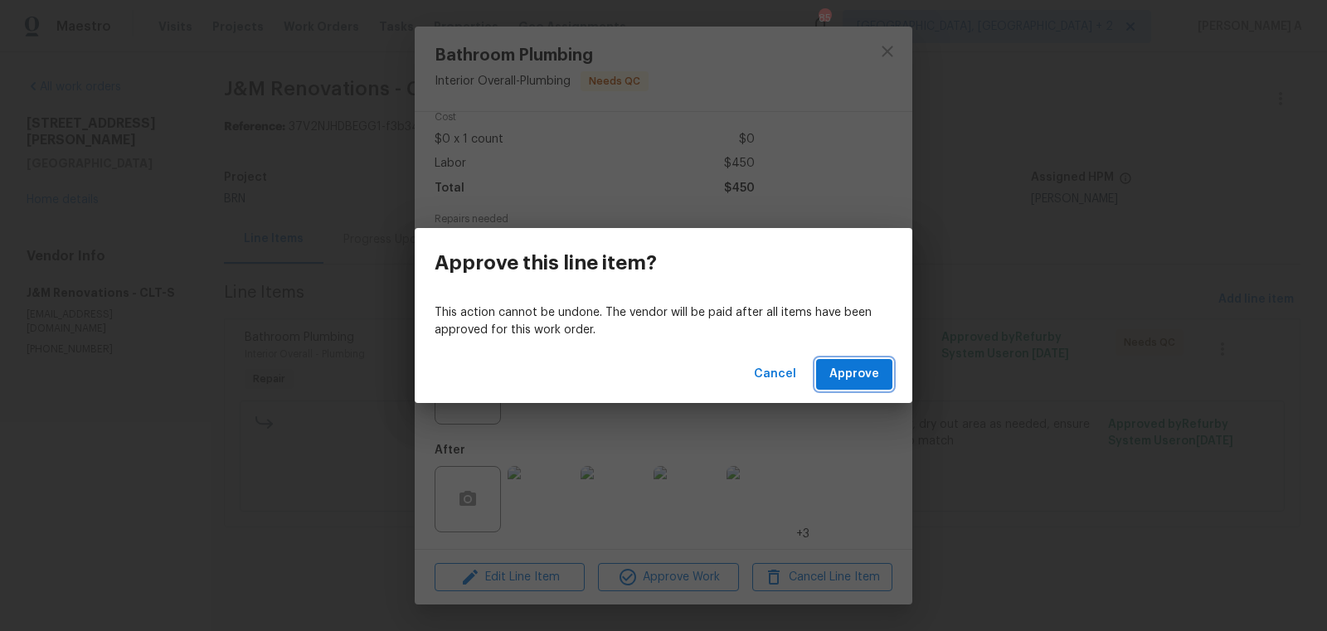
click at [866, 376] on span "Approve" at bounding box center [854, 374] width 50 height 21
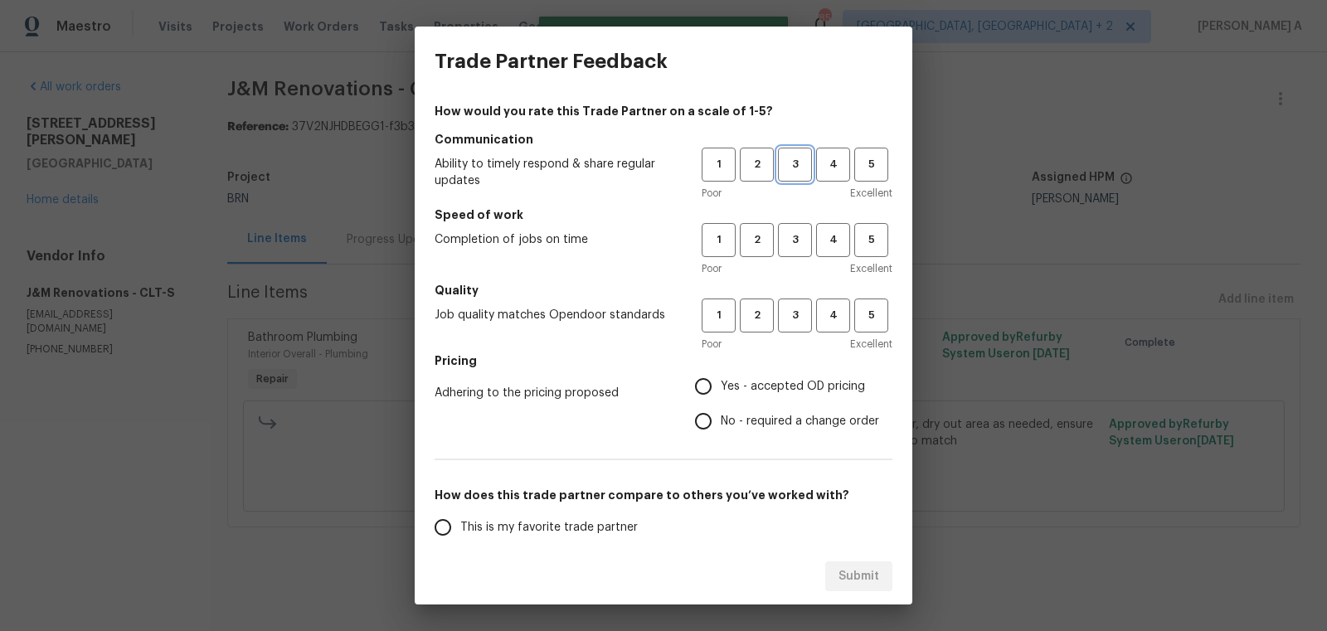
click at [803, 163] on span "3" at bounding box center [795, 164] width 31 height 19
click at [794, 254] on button "3" at bounding box center [795, 240] width 34 height 34
click at [794, 315] on span "3" at bounding box center [795, 315] width 31 height 19
click at [763, 414] on span "No - required a change order" at bounding box center [800, 421] width 158 height 17
click at [721, 414] on input "No - required a change order" at bounding box center [703, 421] width 35 height 35
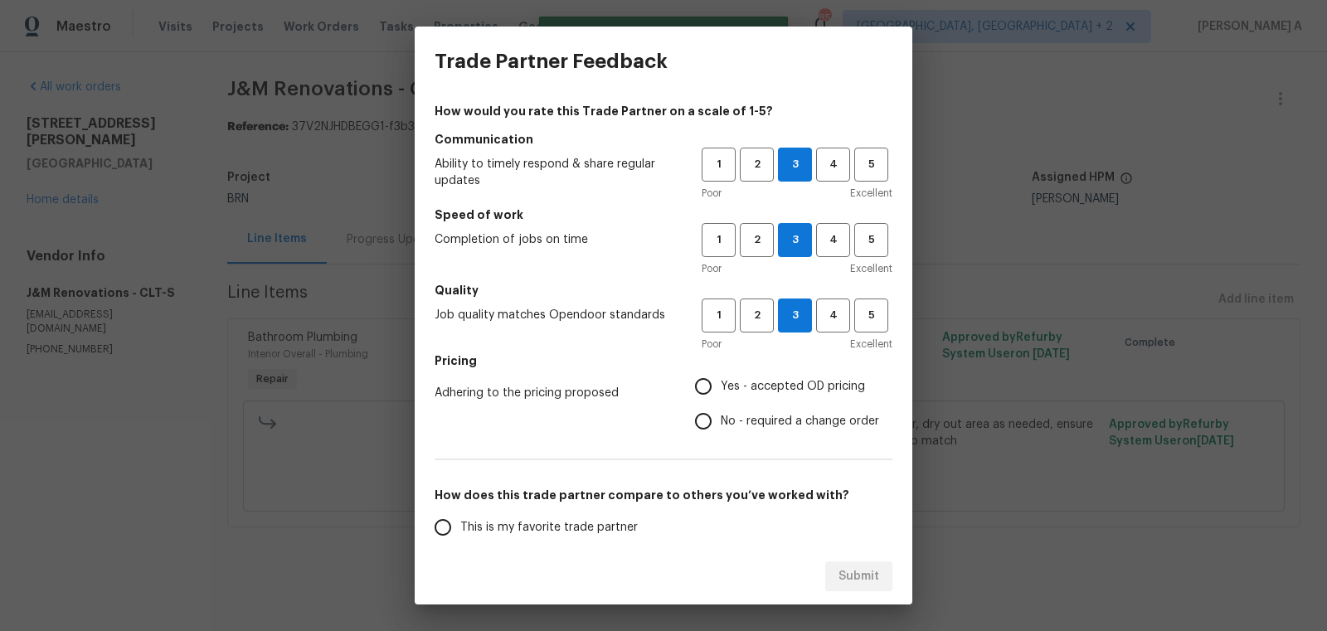
radio input "true"
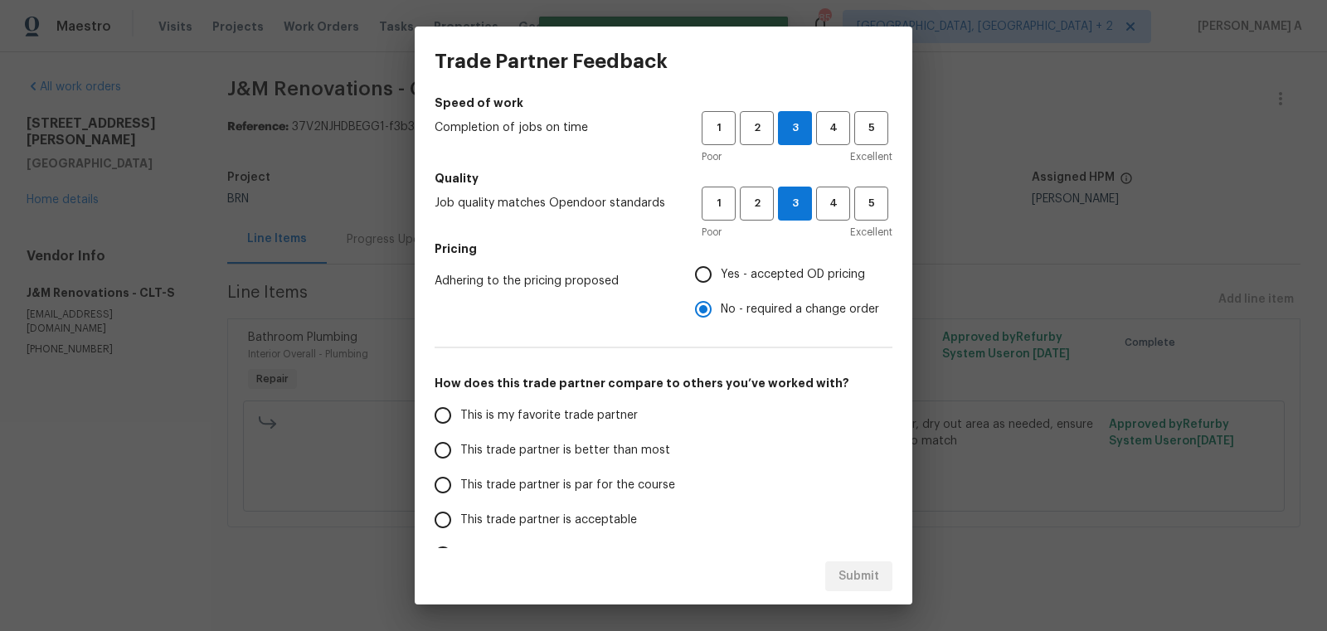
scroll to position [134, 0]
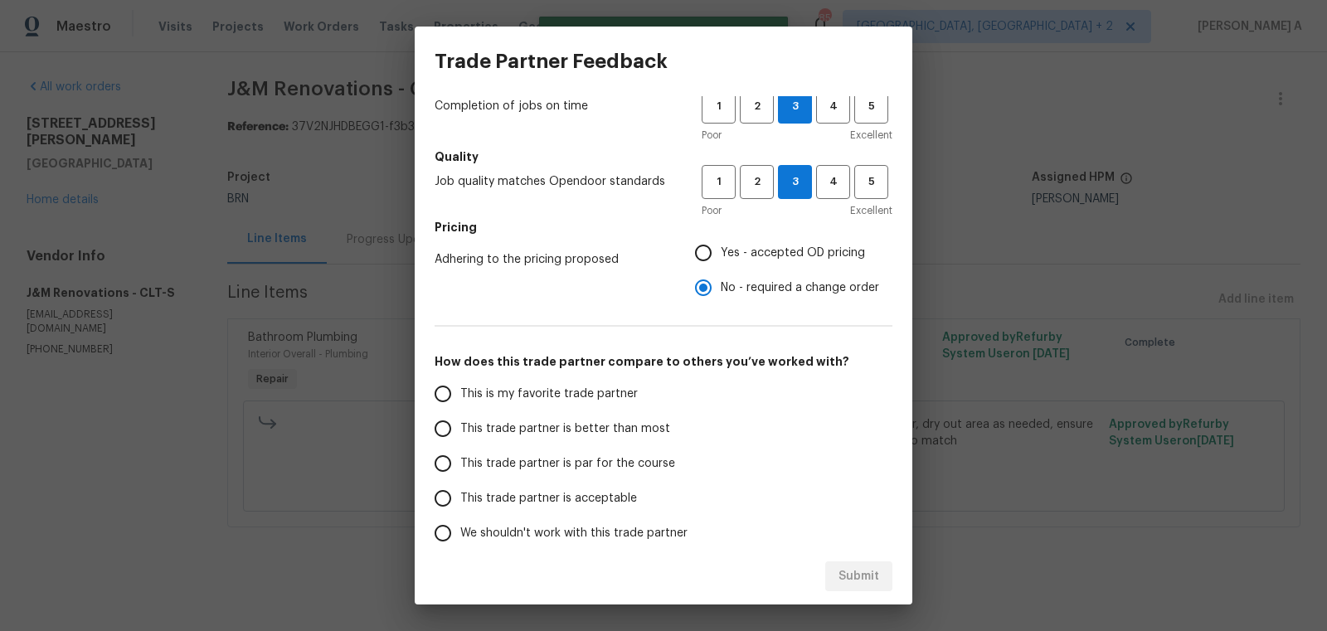
click at [548, 381] on label "This is my favorite trade partner" at bounding box center [556, 393] width 262 height 35
click at [460, 381] on input "This is my favorite trade partner" at bounding box center [442, 393] width 35 height 35
click at [864, 581] on span "Submit" at bounding box center [858, 576] width 41 height 21
radio input "true"
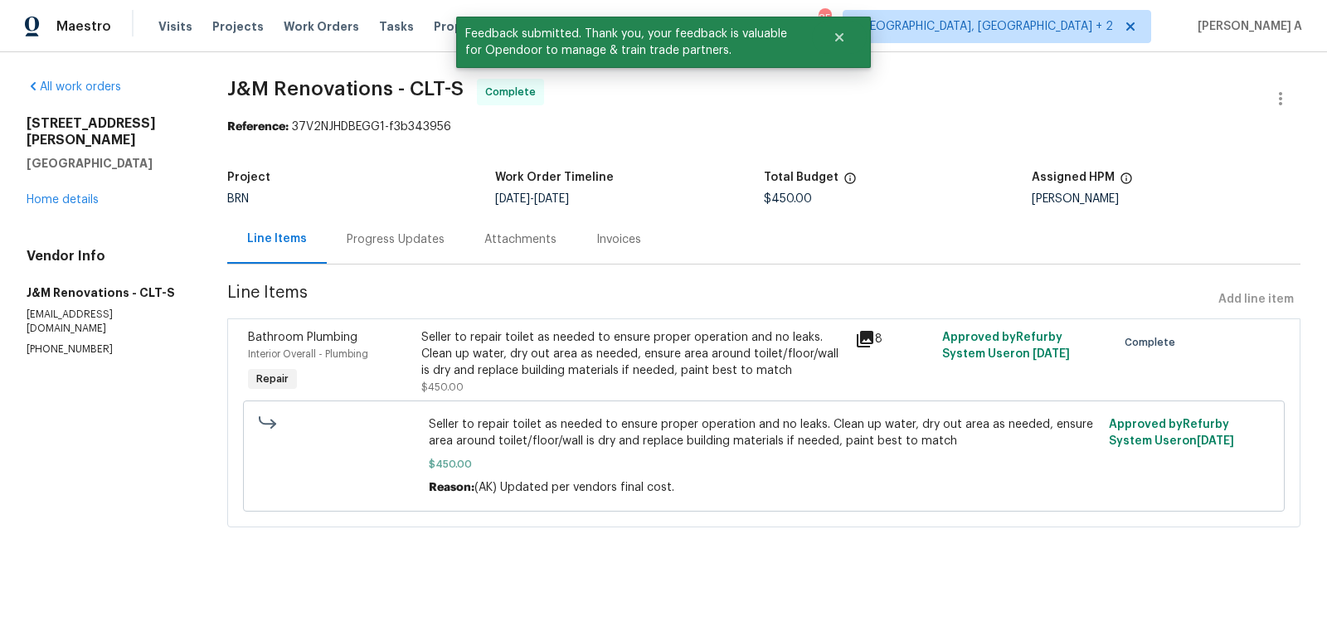
click at [591, 228] on div "Invoices" at bounding box center [618, 239] width 85 height 49
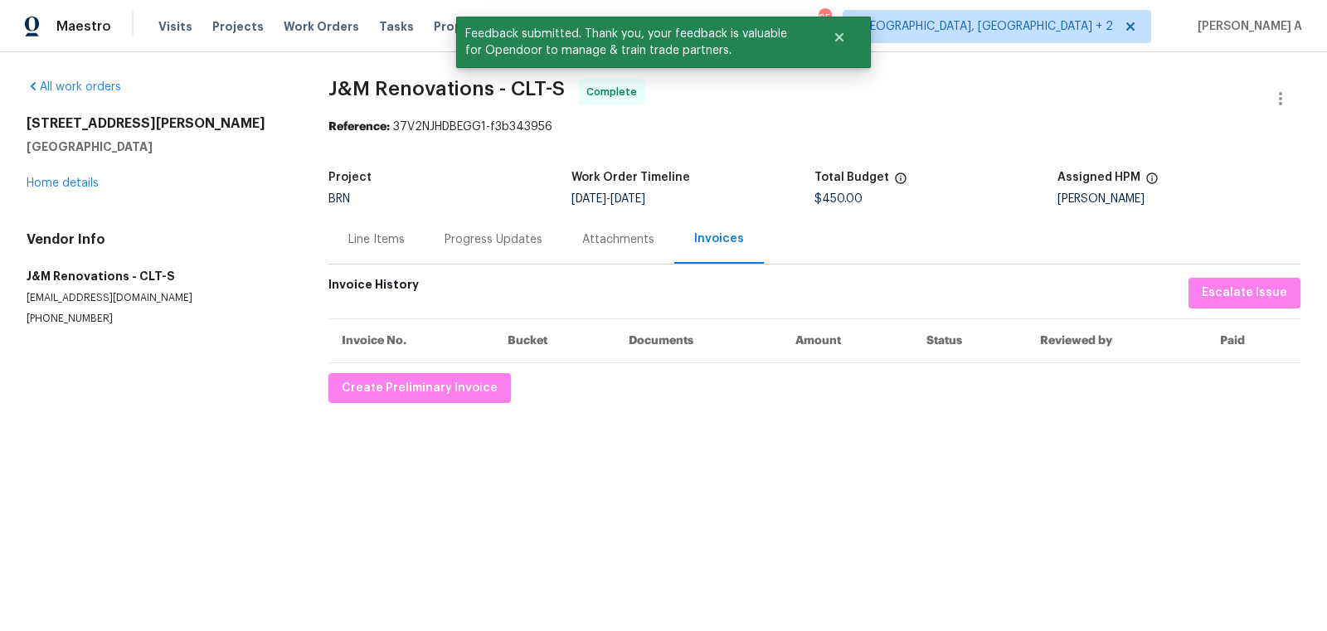
click at [466, 368] on div "Invoice History Escalate Issue Invoice No. Bucket Documents Amount Status Revie…" at bounding box center [814, 340] width 972 height 125
click at [464, 387] on span "Create Preliminary Invoice" at bounding box center [420, 388] width 156 height 21
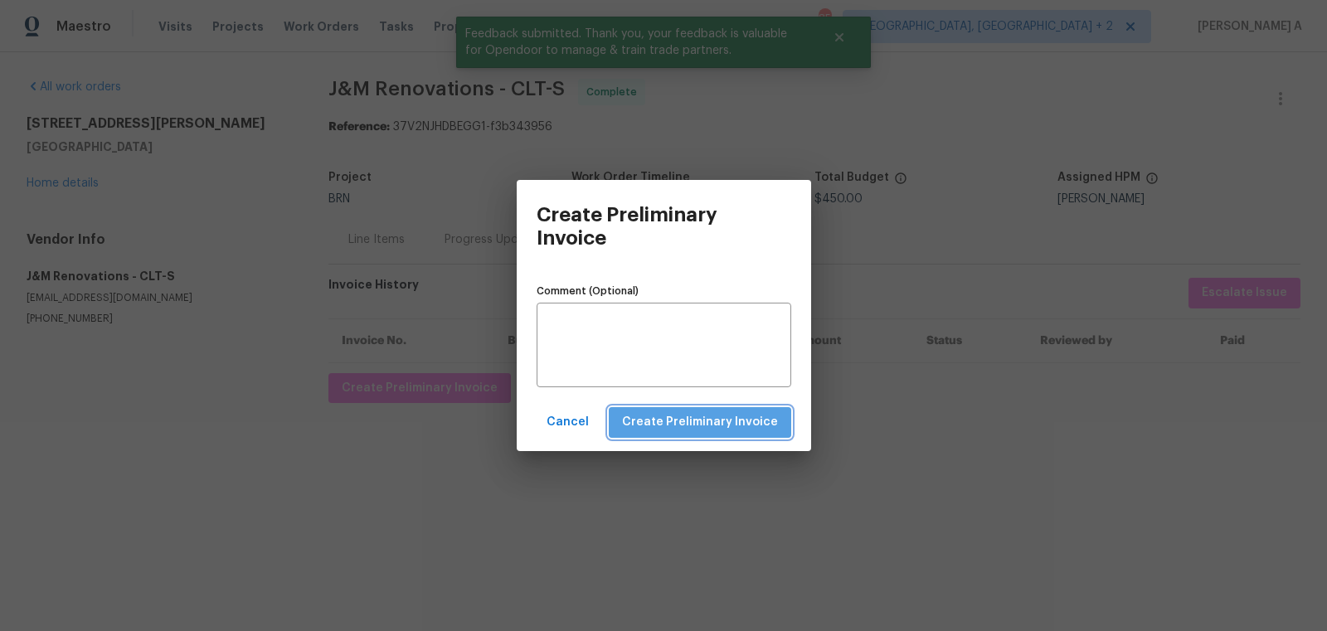
click at [747, 434] on button "Create Preliminary Invoice" at bounding box center [700, 422] width 182 height 31
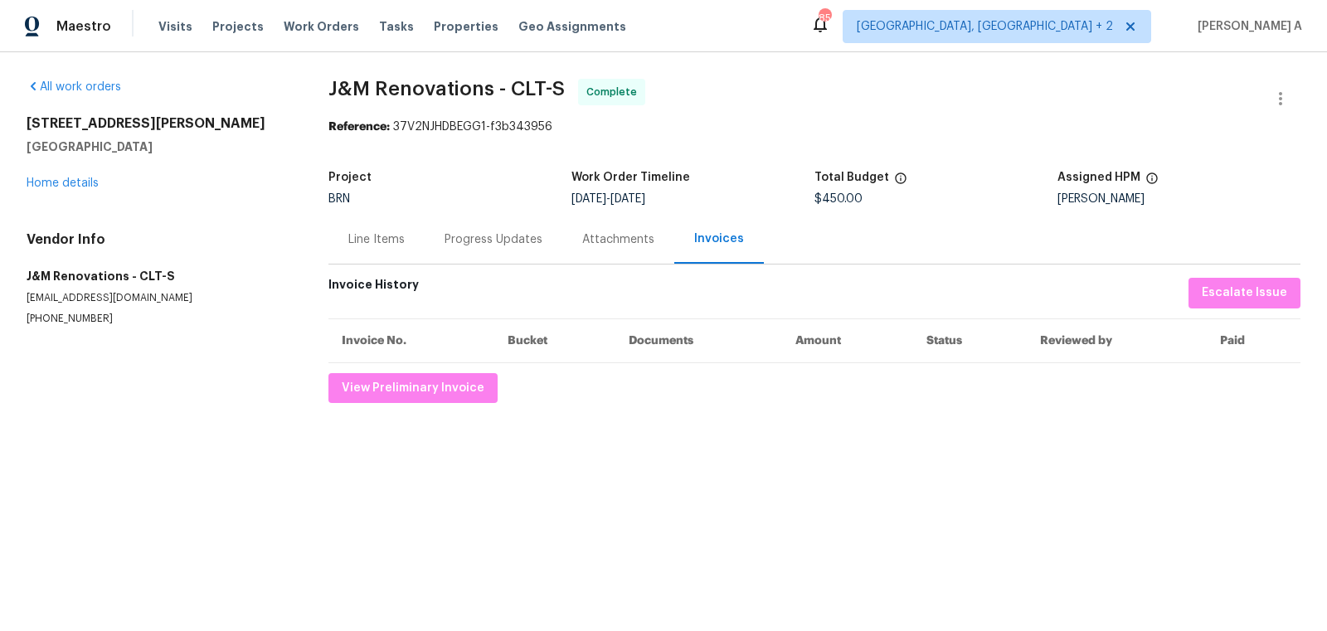
click at [348, 252] on div "Line Items" at bounding box center [376, 239] width 96 height 49
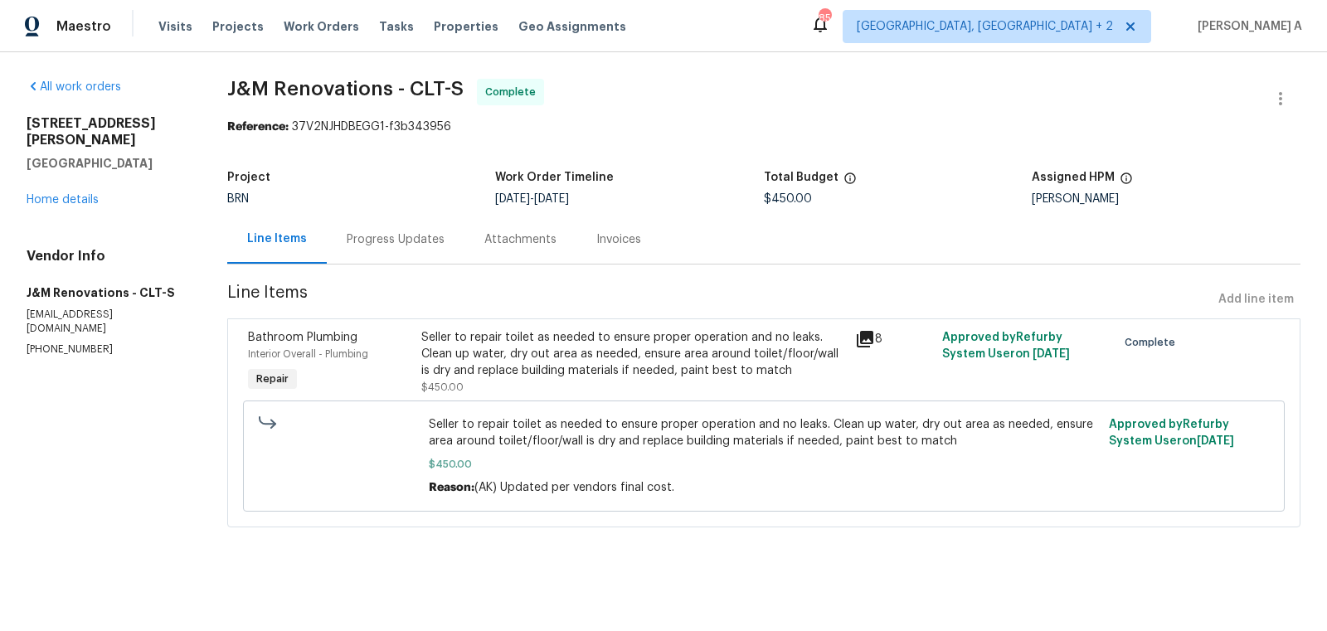
click at [403, 242] on div "Progress Updates" at bounding box center [396, 239] width 98 height 17
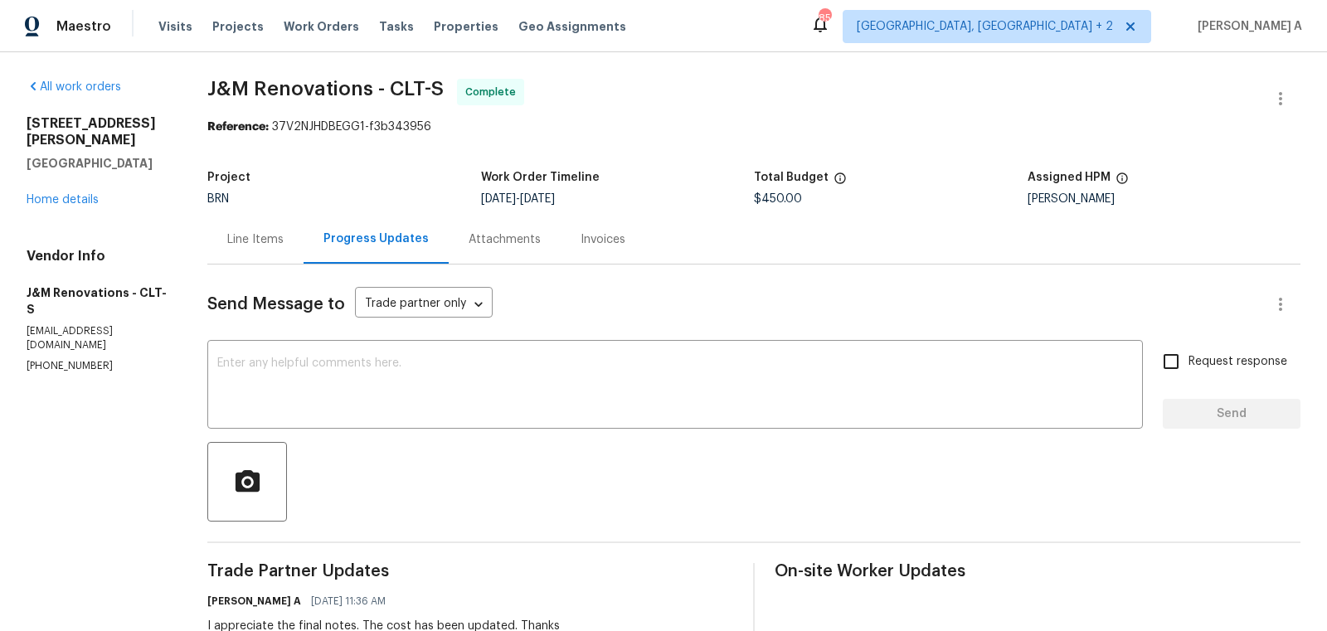
click at [270, 236] on div "Line Items" at bounding box center [255, 239] width 56 height 17
